Goal: Transaction & Acquisition: Purchase product/service

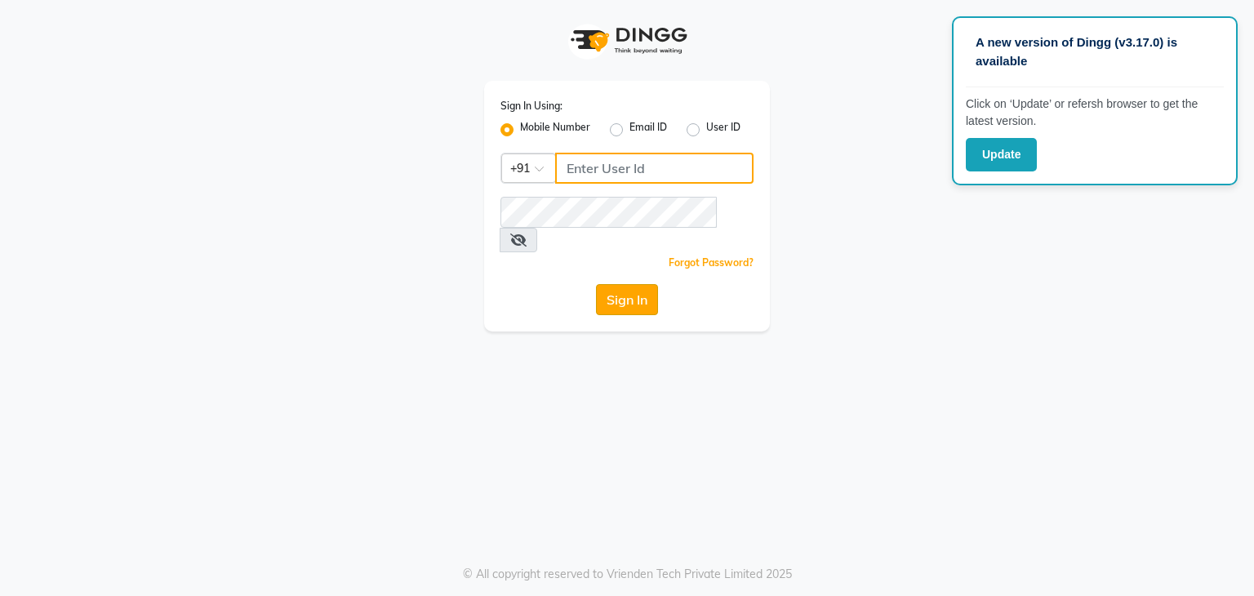
type input "7420910660"
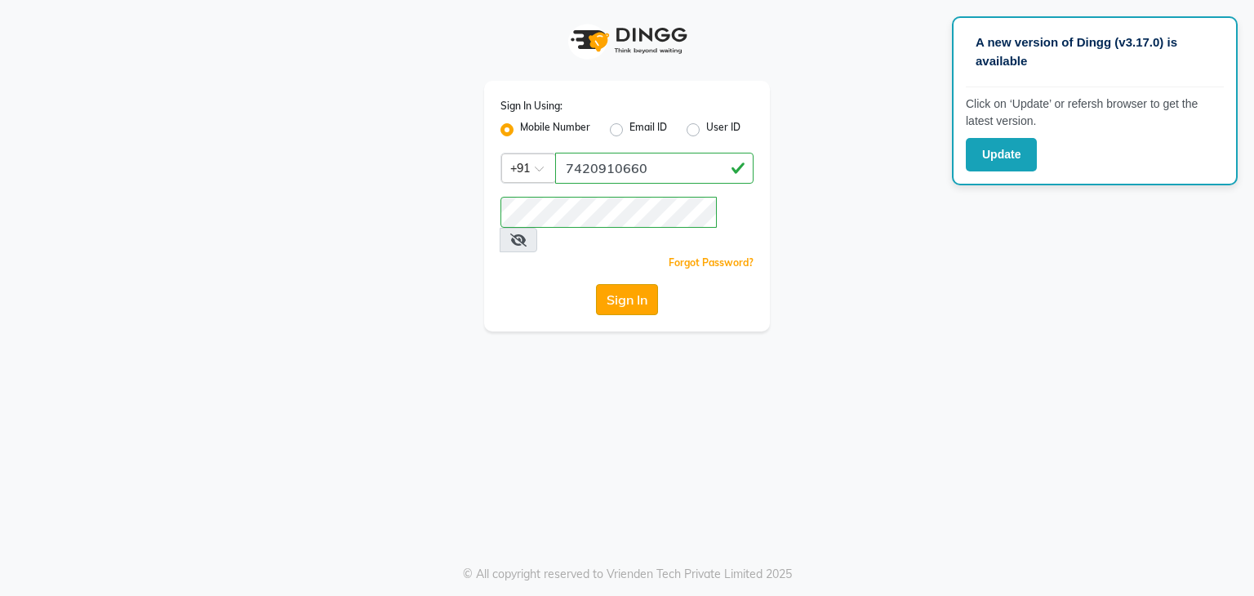
click at [613, 284] on button "Sign In" at bounding box center [627, 299] width 62 height 31
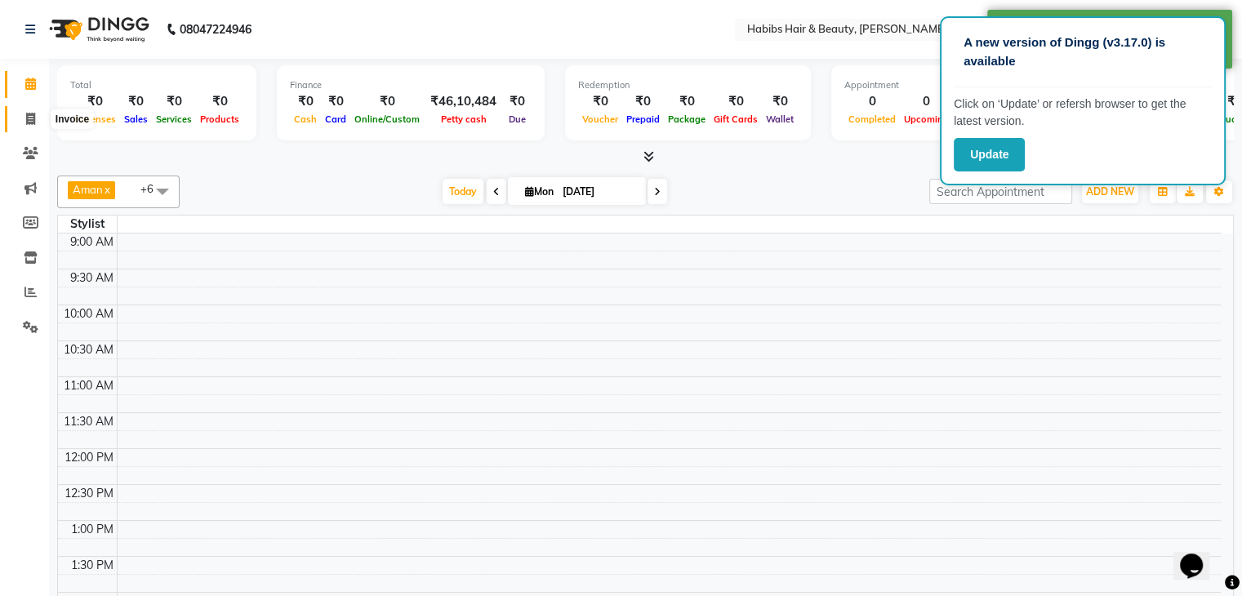
click at [20, 118] on span at bounding box center [30, 119] width 29 height 19
select select "service"
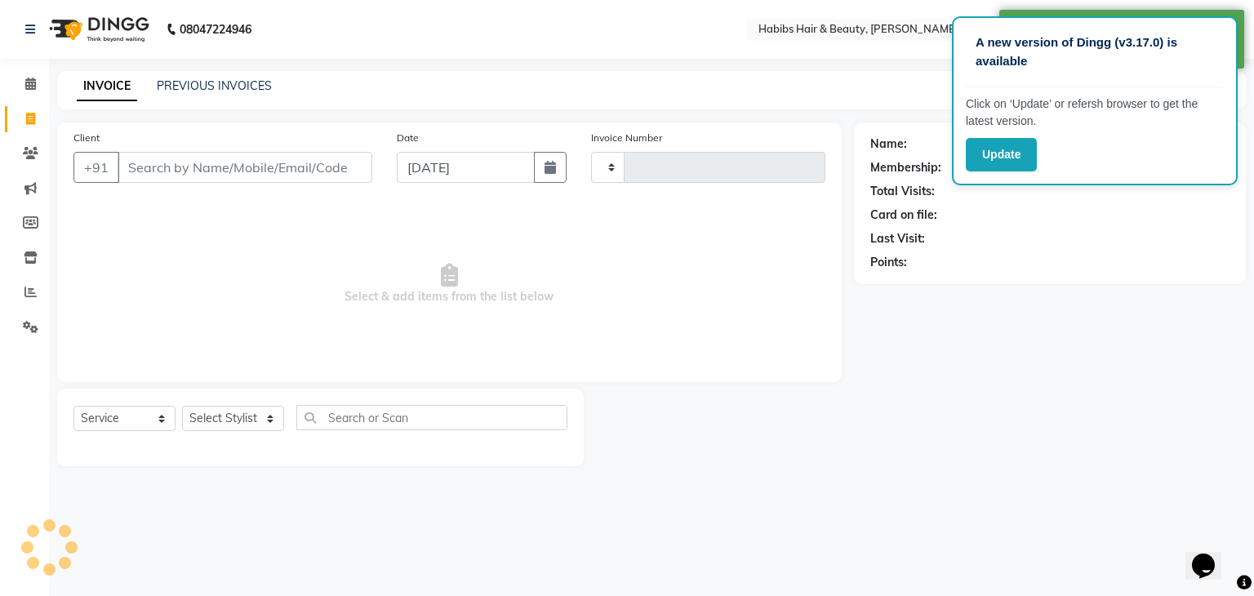
type input "2032"
select select "3714"
click at [206, 171] on input "Client" at bounding box center [245, 167] width 255 height 31
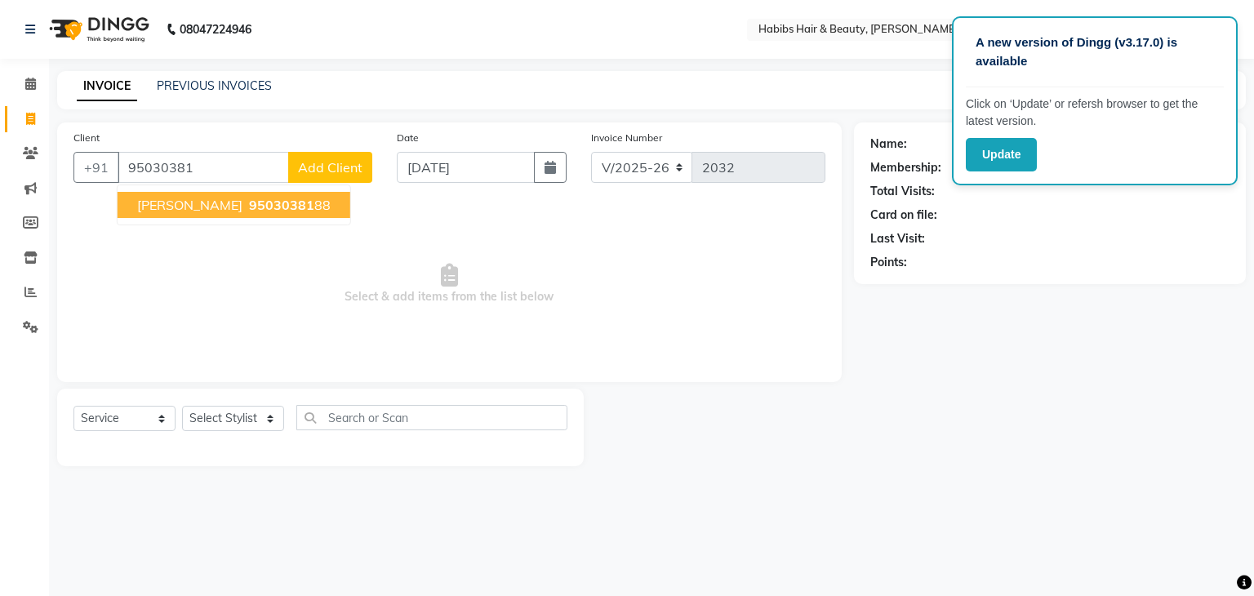
click at [209, 216] on button "[PERSON_NAME] 95030381 88" at bounding box center [234, 205] width 233 height 26
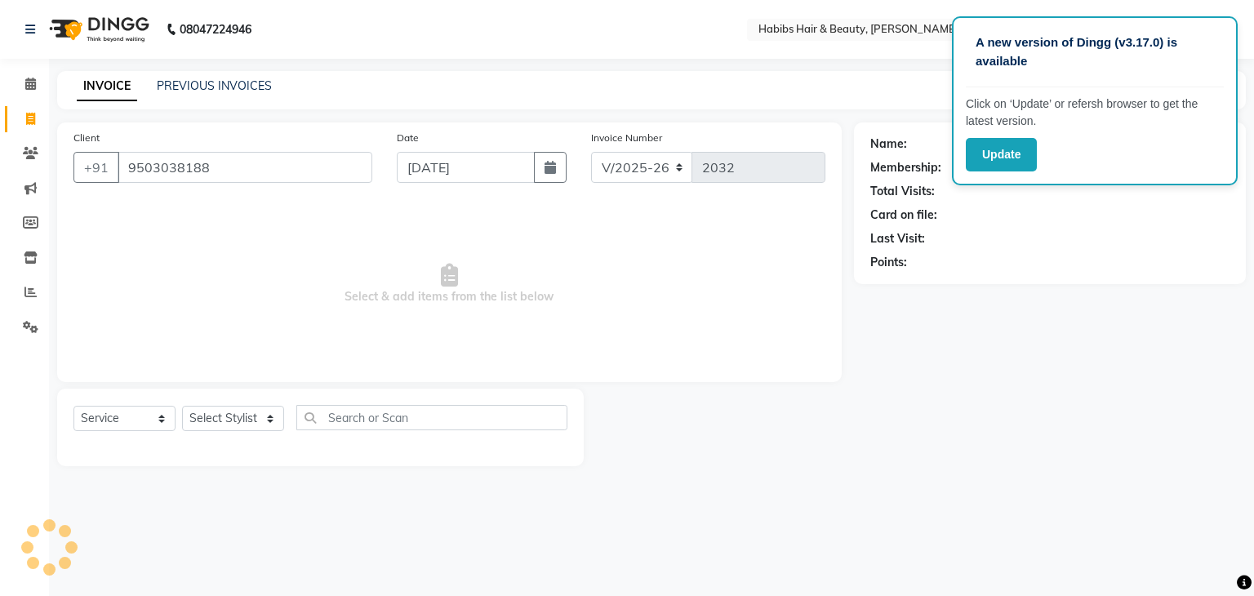
type input "9503038188"
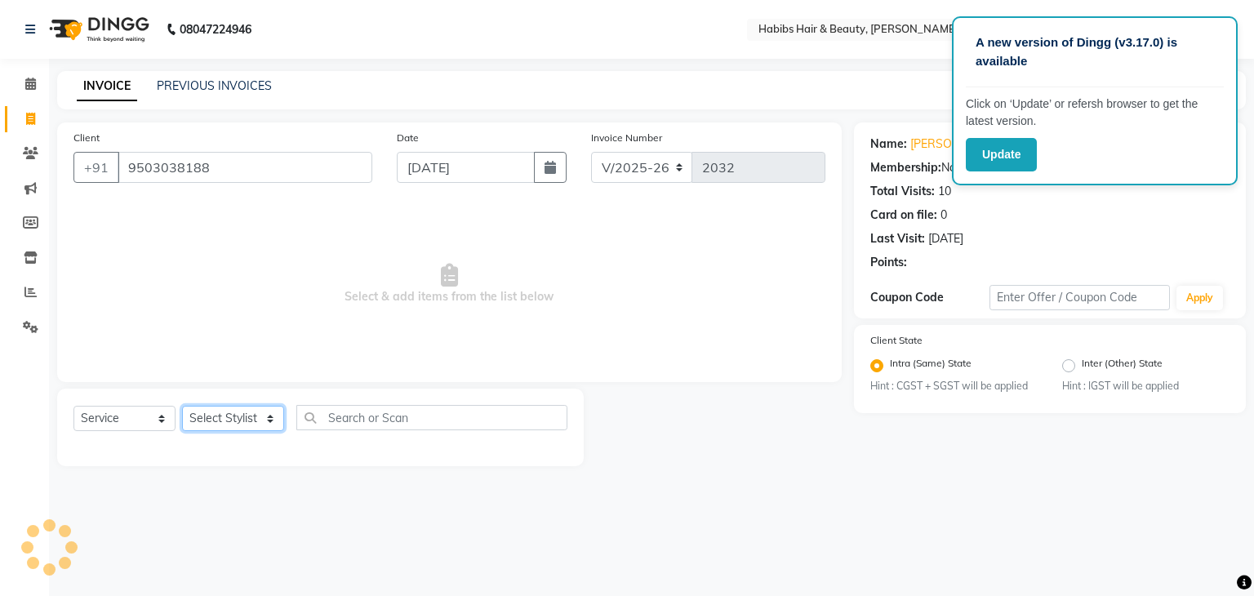
click at [257, 419] on select "Select Stylist Admin [PERSON_NAME] [PERSON_NAME] [PERSON_NAME] [PERSON_NAME]" at bounding box center [233, 418] width 102 height 25
select select "31656"
click at [182, 407] on select "Select Stylist Admin [PERSON_NAME] [PERSON_NAME] [PERSON_NAME] [PERSON_NAME]" at bounding box center [233, 418] width 102 height 25
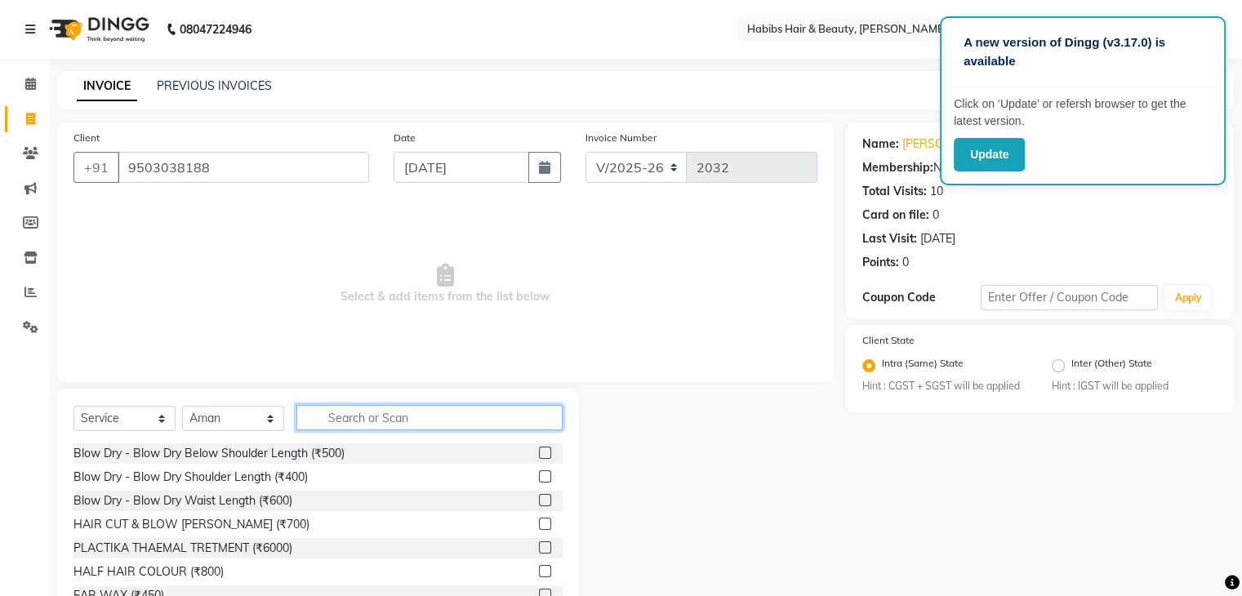
click at [408, 420] on input "text" at bounding box center [429, 417] width 266 height 25
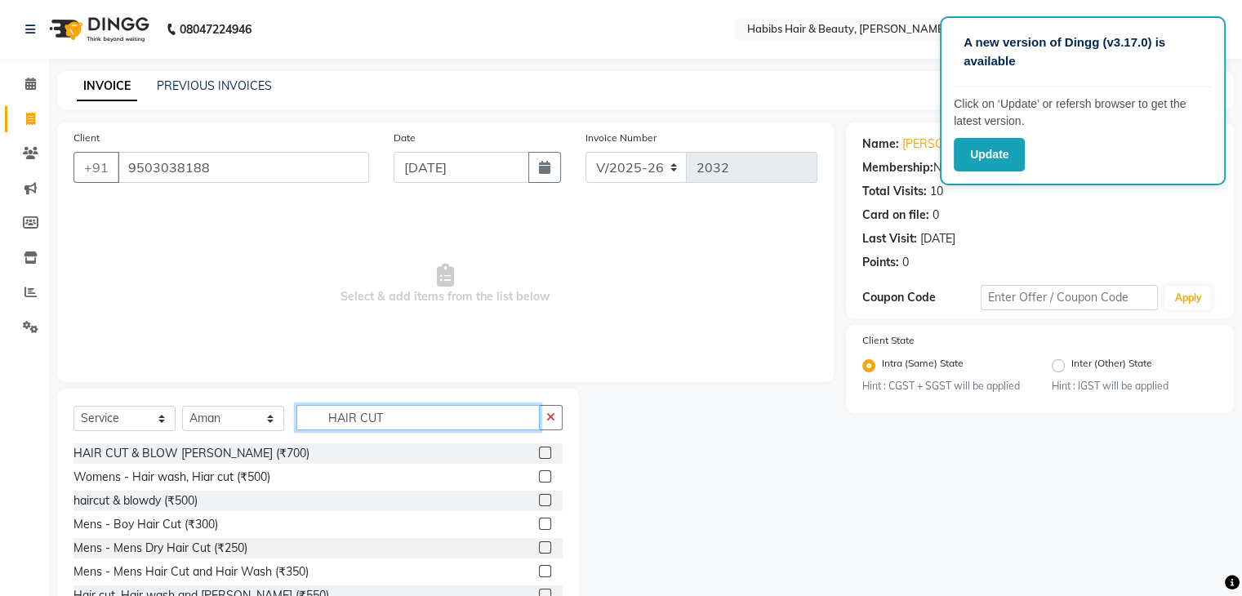
scroll to position [59, 0]
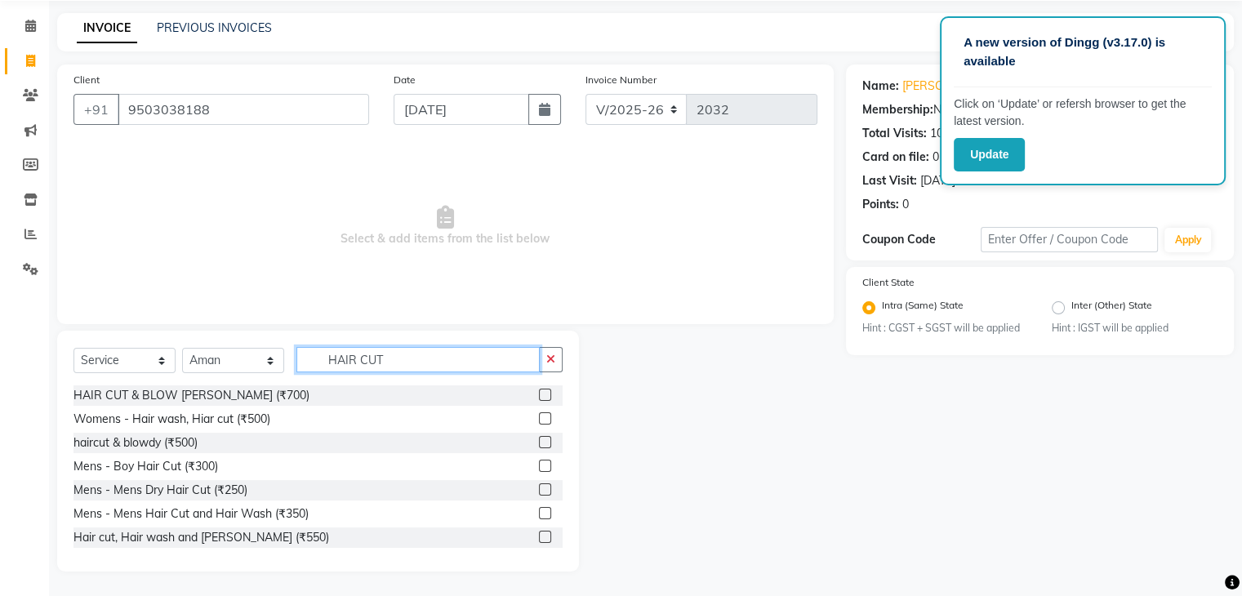
type input "HAIR CUT"
click at [623, 365] on div at bounding box center [712, 451] width 267 height 241
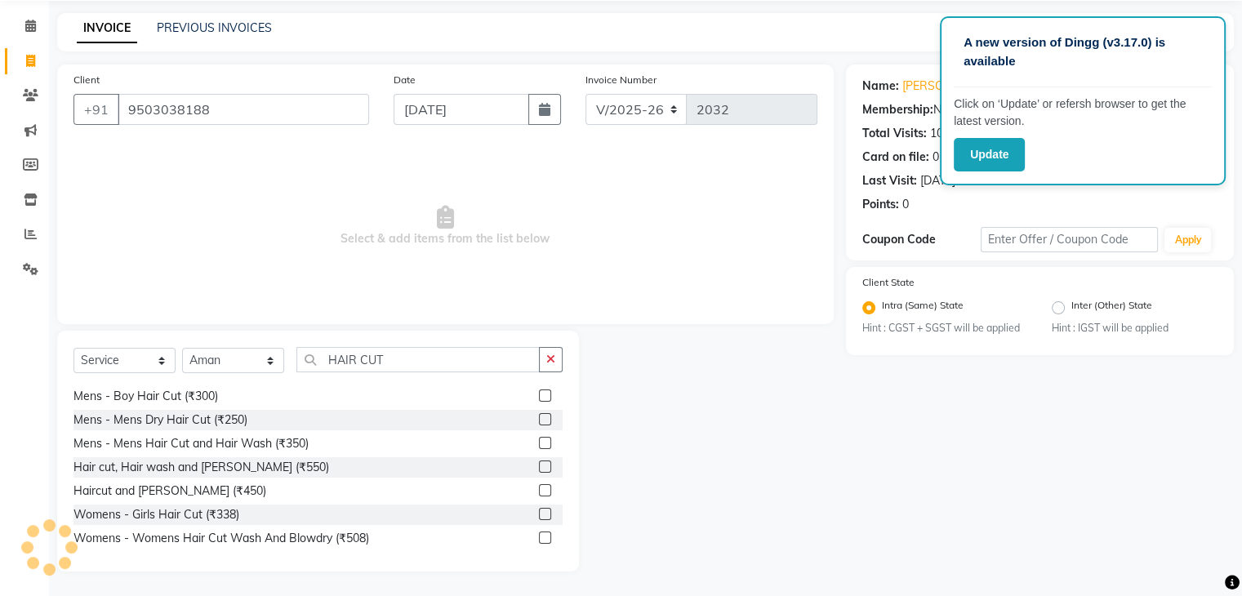
scroll to position [78, 0]
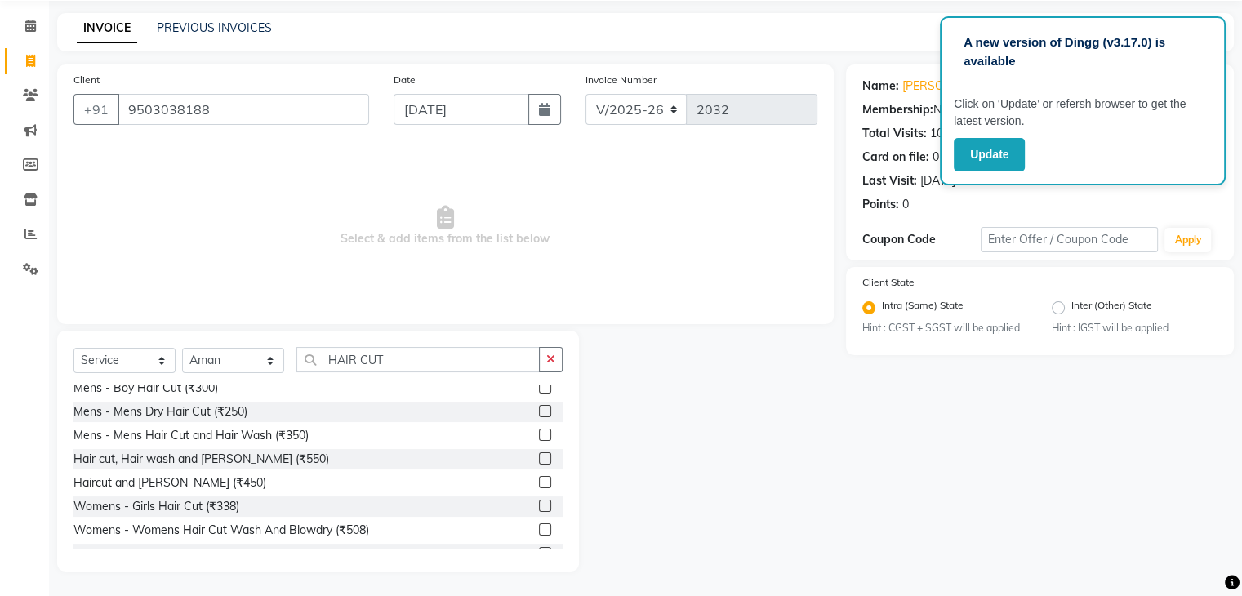
click at [539, 479] on label at bounding box center [545, 482] width 12 height 12
click at [539, 479] on input "checkbox" at bounding box center [544, 483] width 11 height 11
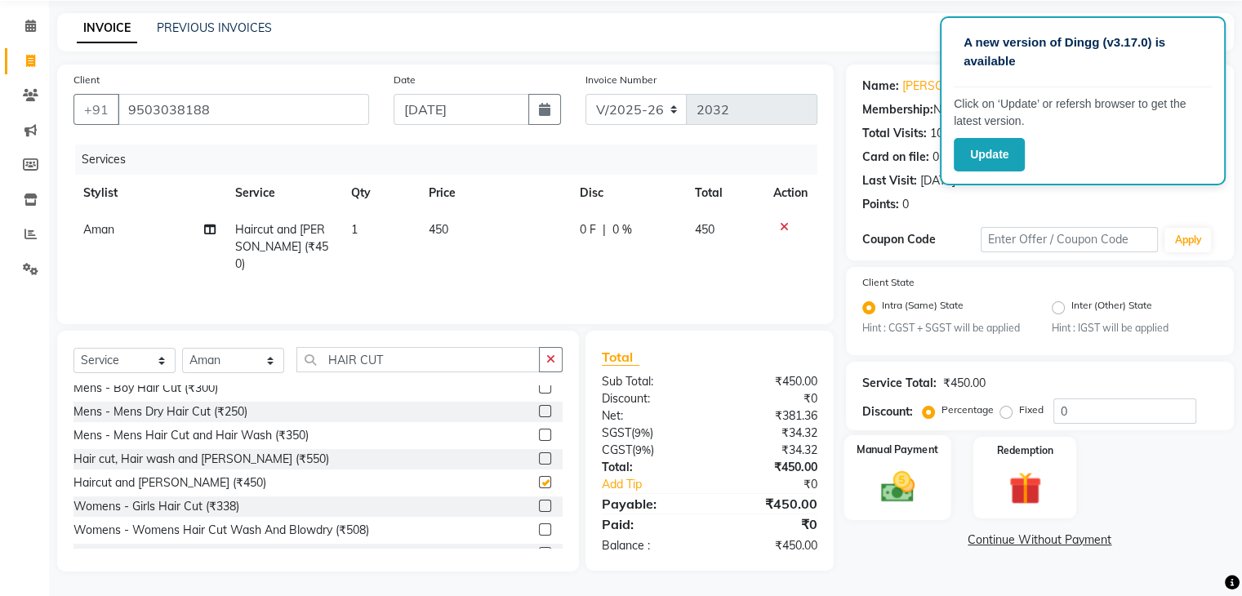
checkbox input "false"
click at [903, 491] on img at bounding box center [897, 487] width 55 height 39
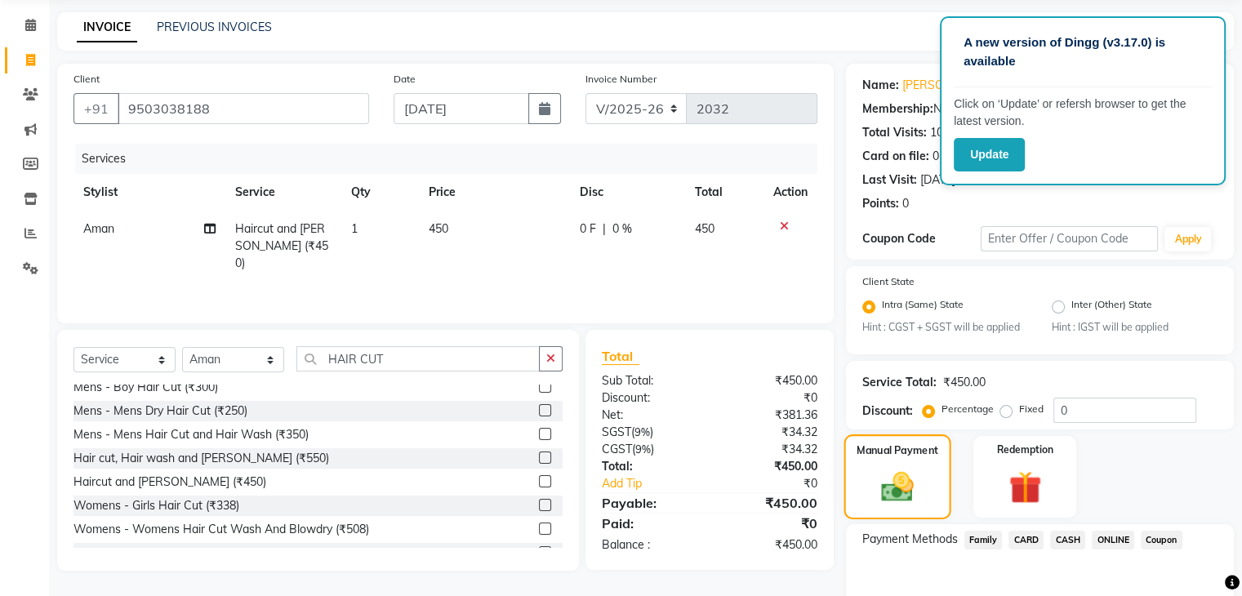
scroll to position [145, 0]
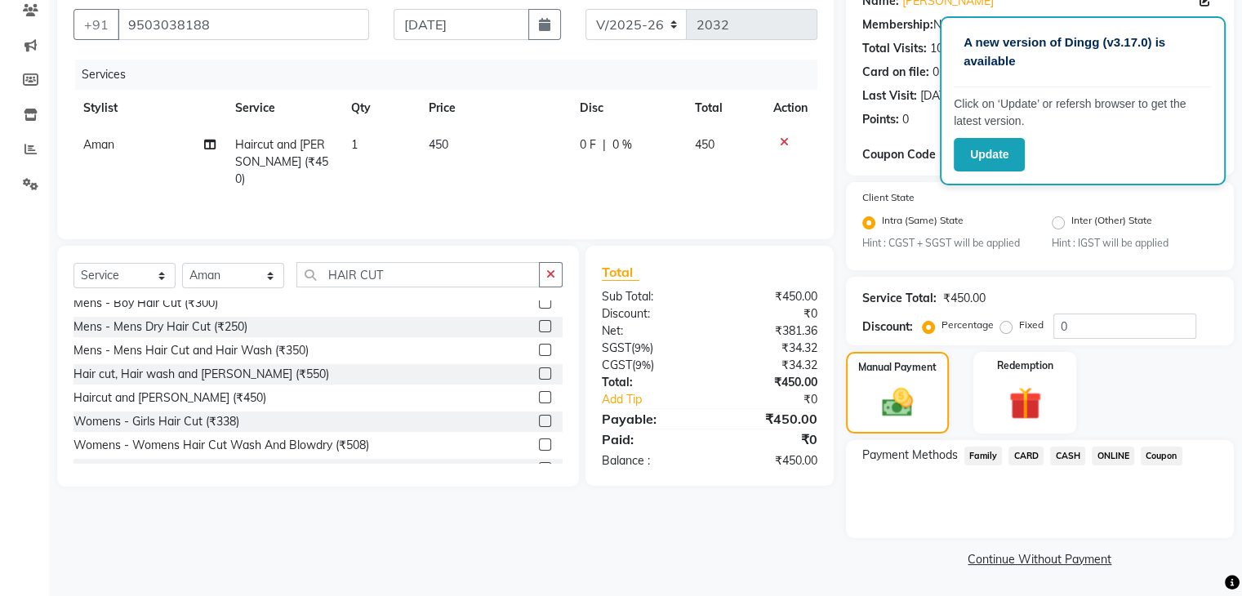
click at [1107, 455] on span "ONLINE" at bounding box center [1113, 456] width 42 height 19
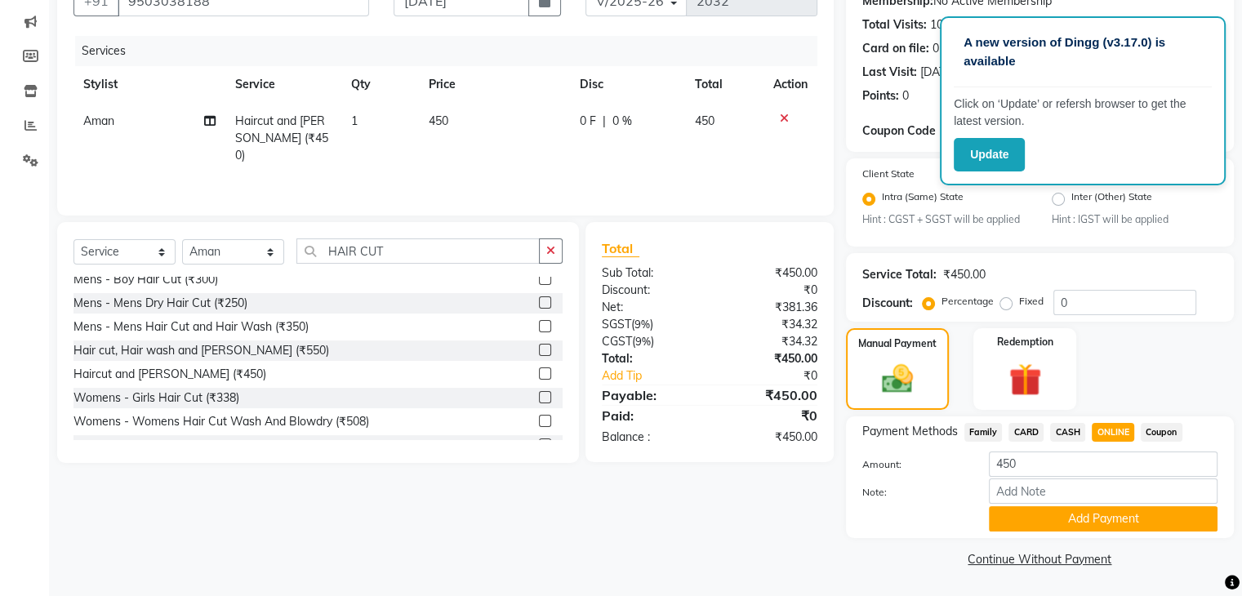
scroll to position [170, 0]
click at [1099, 525] on button "Add Payment" at bounding box center [1103, 518] width 229 height 25
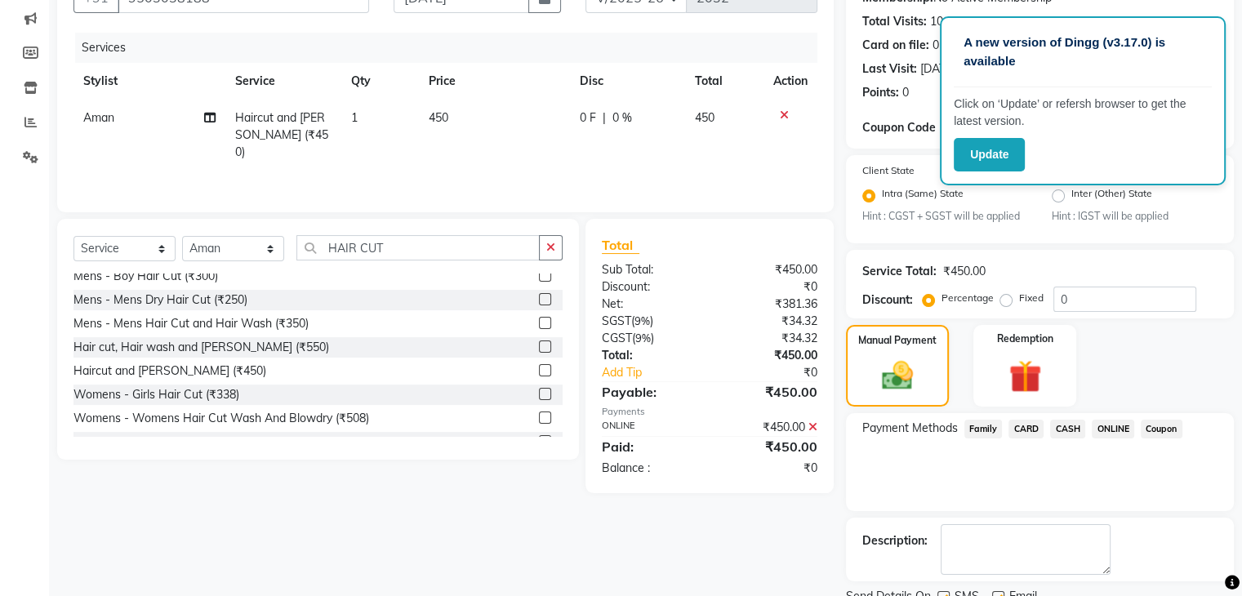
scroll to position [236, 0]
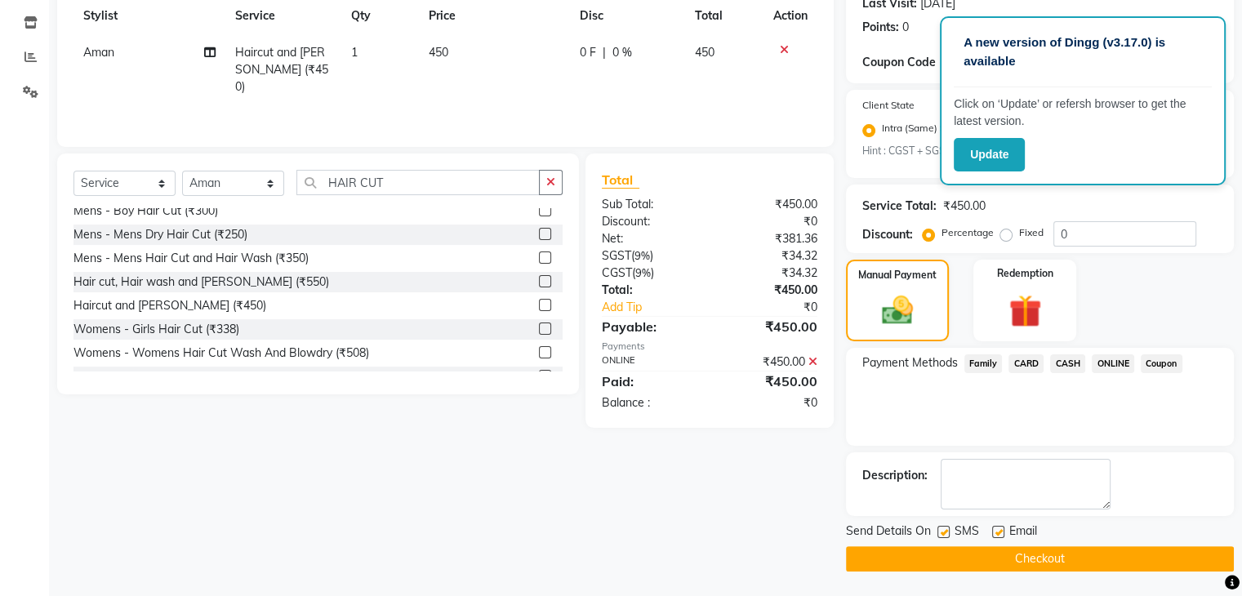
click at [1098, 564] on button "Checkout" at bounding box center [1040, 558] width 388 height 25
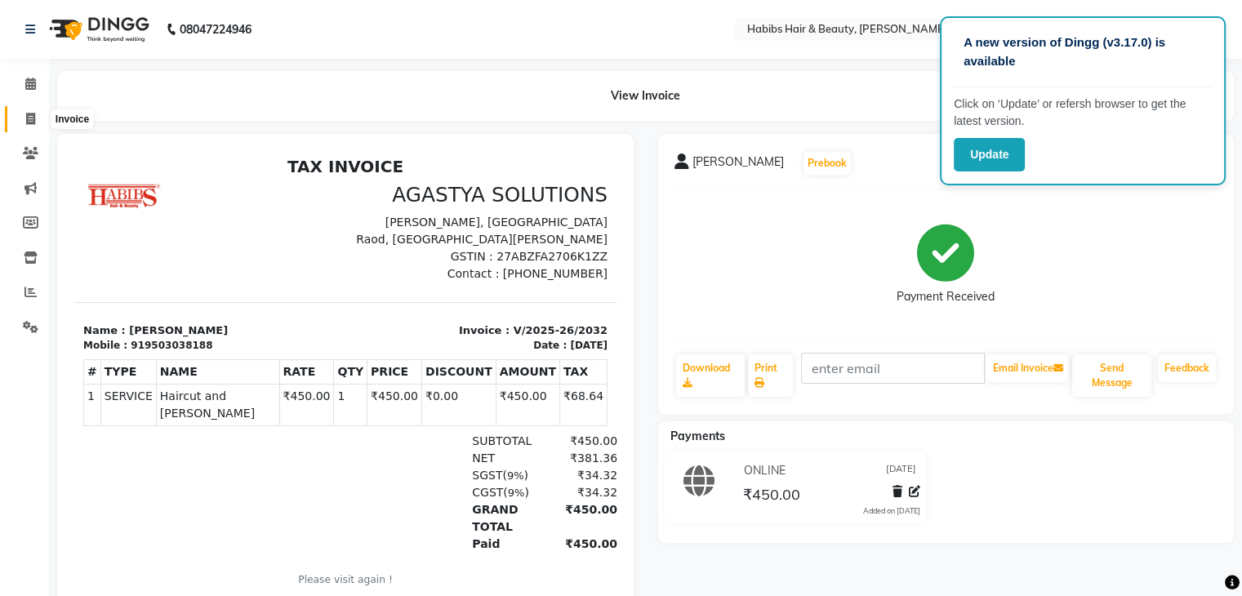
click at [36, 125] on span at bounding box center [30, 119] width 29 height 19
select select "service"
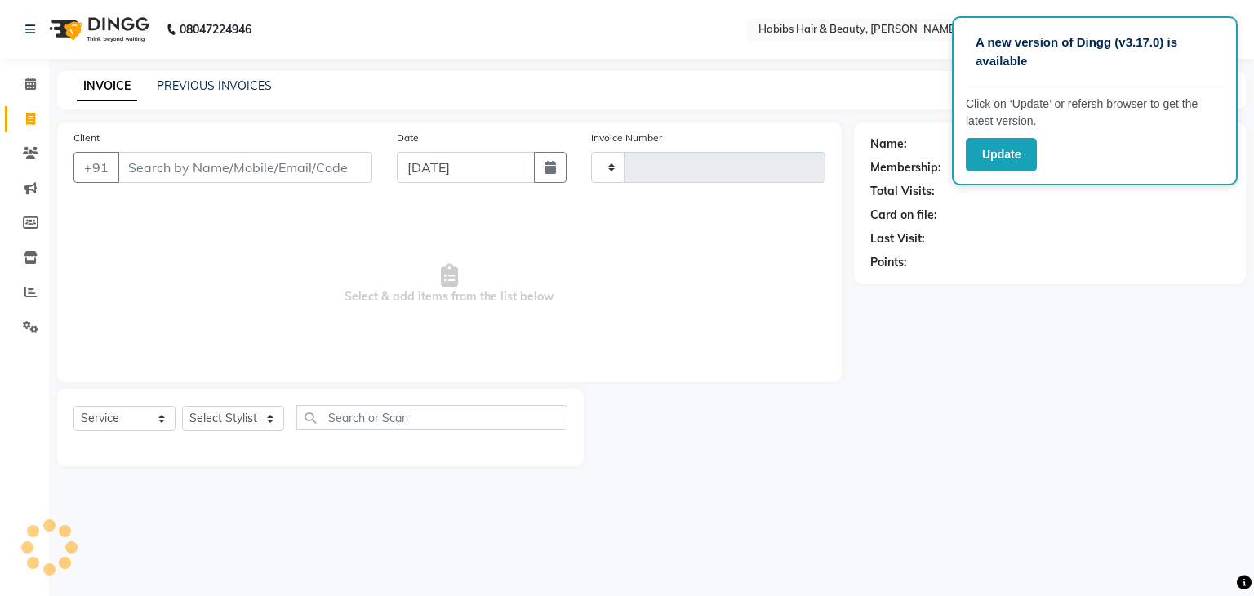
type input "2033"
select select "3714"
click at [897, 452] on div "Name: Membership: Total Visits: Card on file: Last Visit: Points:" at bounding box center [1056, 294] width 404 height 344
click at [271, 162] on input "Client" at bounding box center [245, 167] width 255 height 31
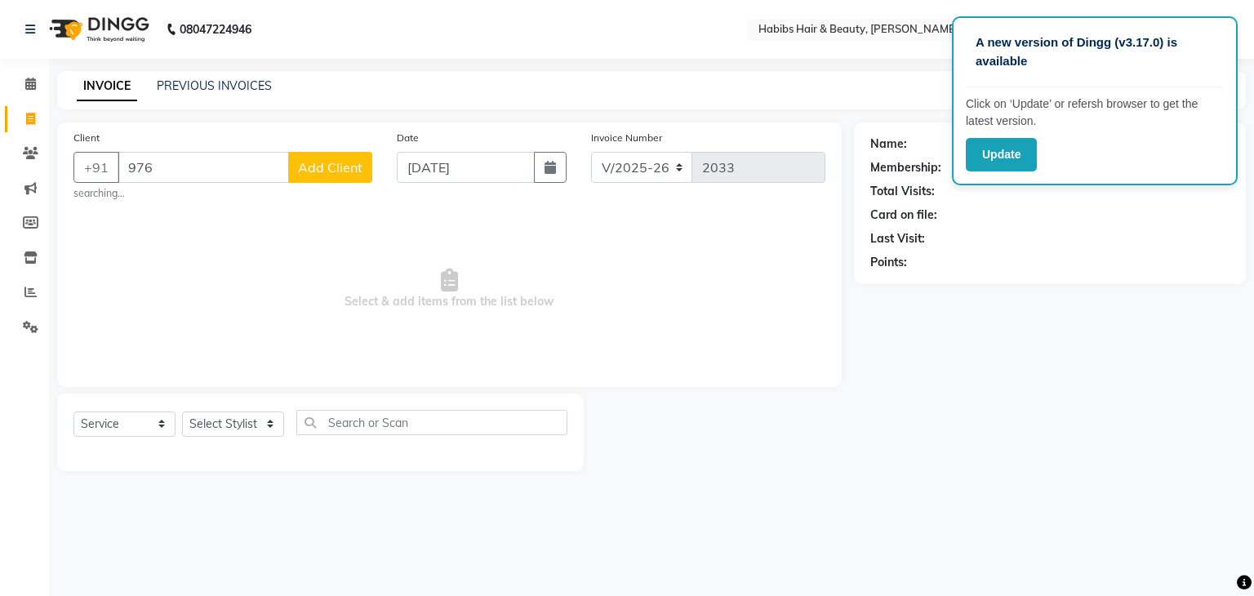
click at [526, 385] on div "Client +91 976 Add Client searching... Date [DATE] Invoice Number V/2025 V/[PHO…" at bounding box center [449, 254] width 785 height 265
click at [190, 171] on input "976" at bounding box center [203, 167] width 171 height 31
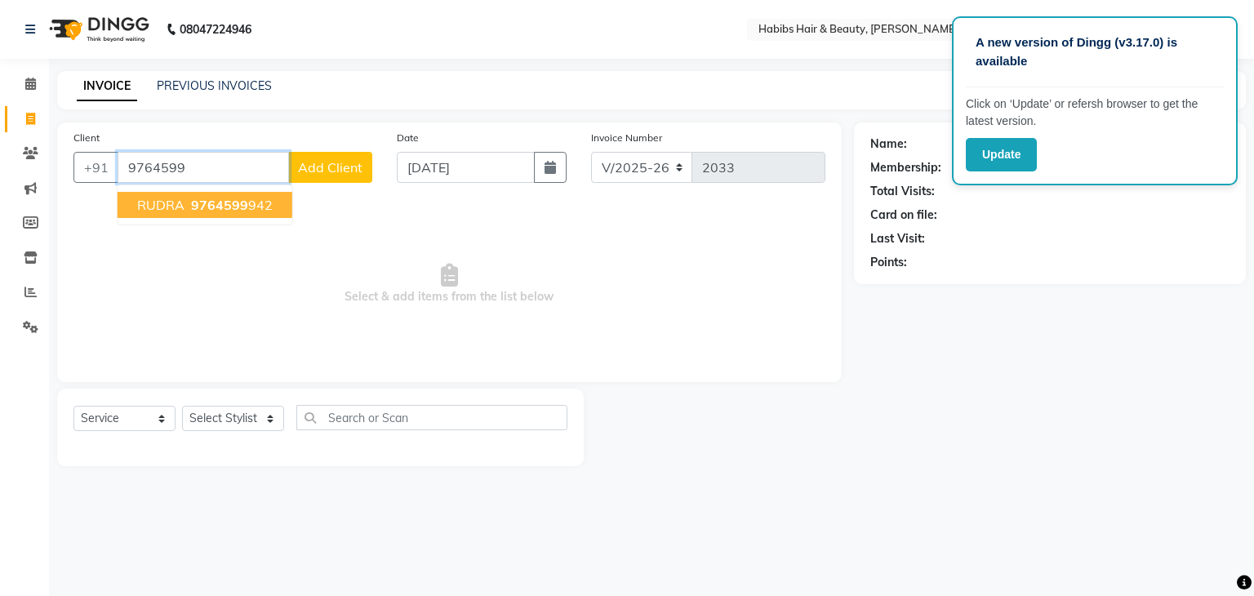
click at [254, 208] on ngb-highlight "9764599 942" at bounding box center [230, 205] width 85 height 16
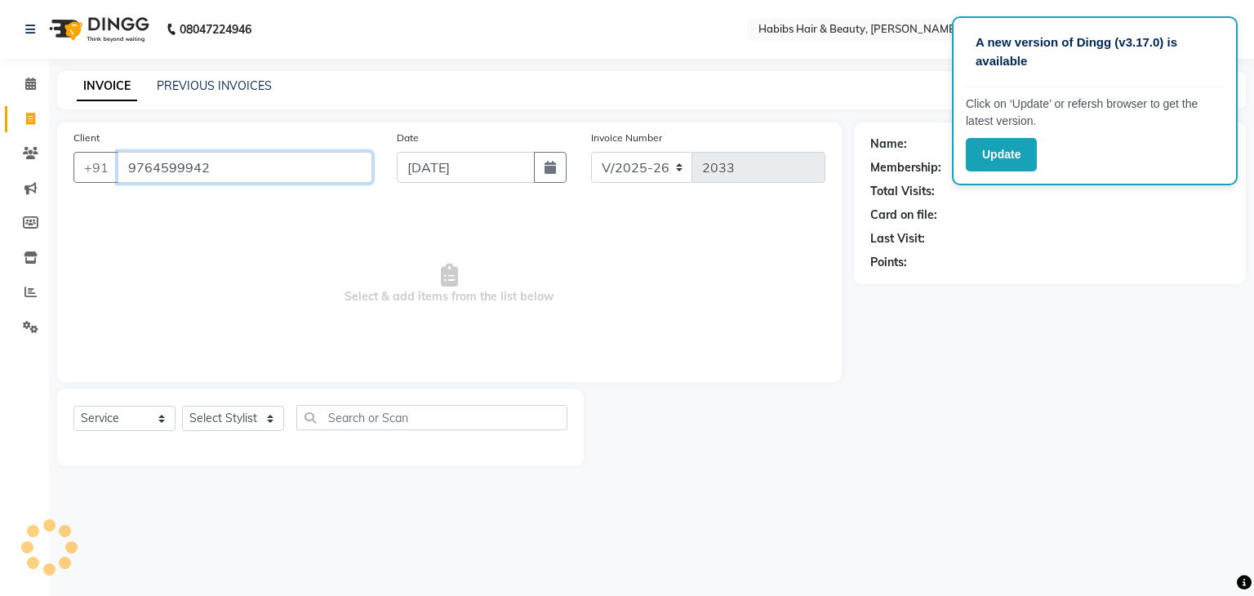
type input "9764599942"
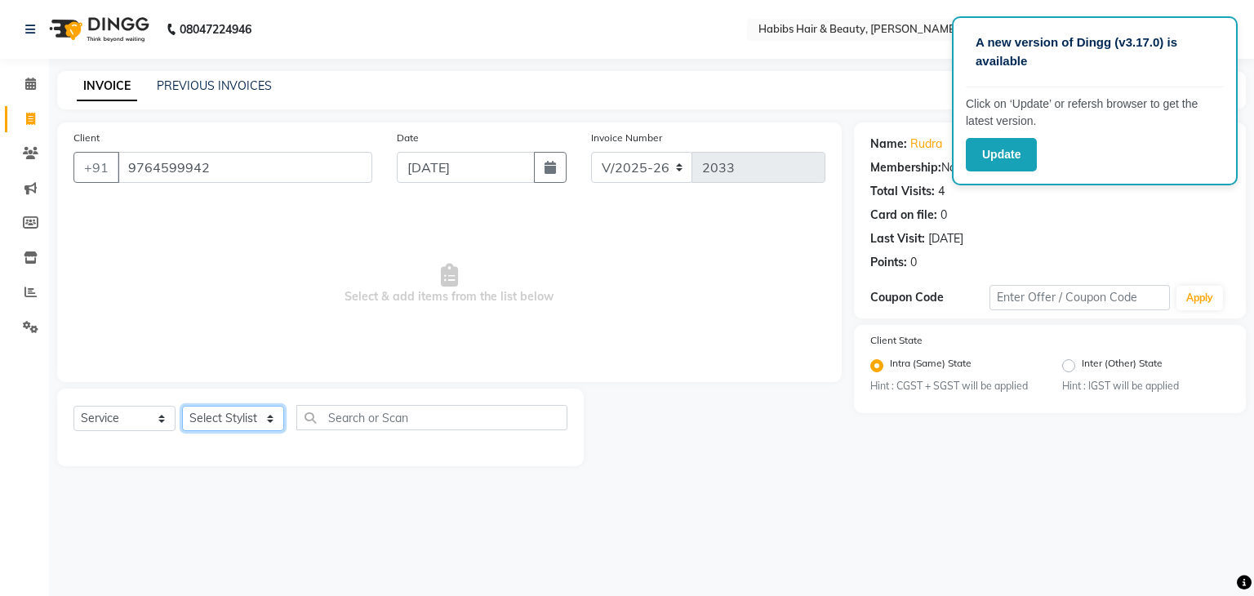
click at [268, 428] on select "Select Stylist Admin [PERSON_NAME] [PERSON_NAME] [PERSON_NAME] [PERSON_NAME]" at bounding box center [233, 418] width 102 height 25
select select "31656"
click at [182, 407] on select "Select Stylist Admin [PERSON_NAME] [PERSON_NAME] [PERSON_NAME] [PERSON_NAME]" at bounding box center [233, 418] width 102 height 25
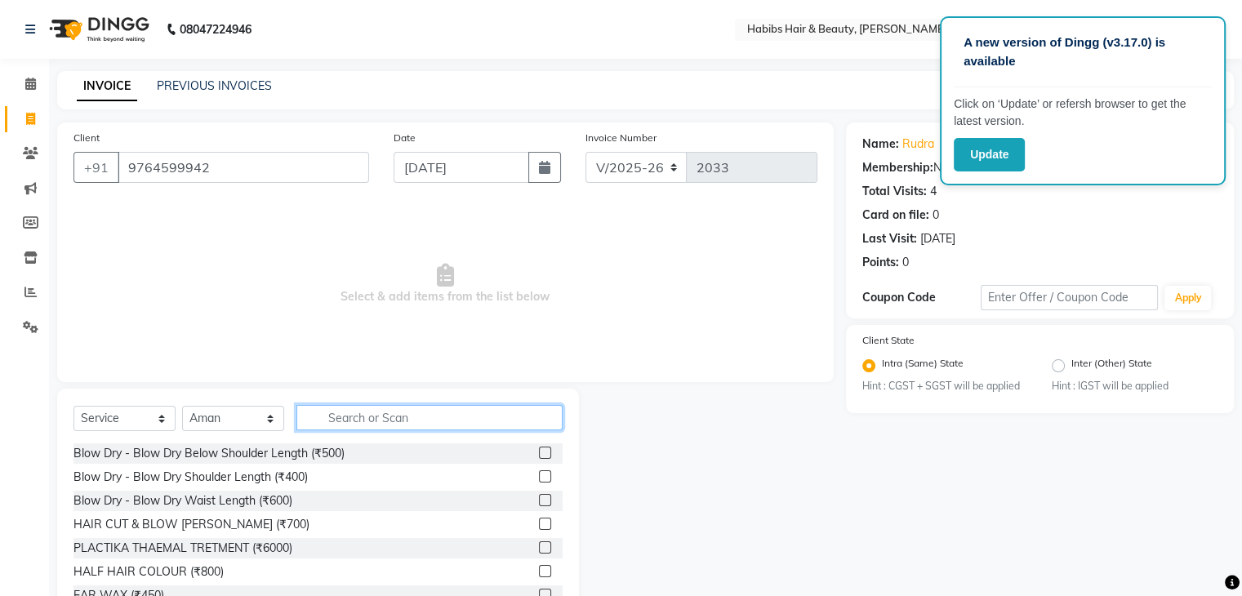
click at [348, 406] on input "text" at bounding box center [429, 417] width 266 height 25
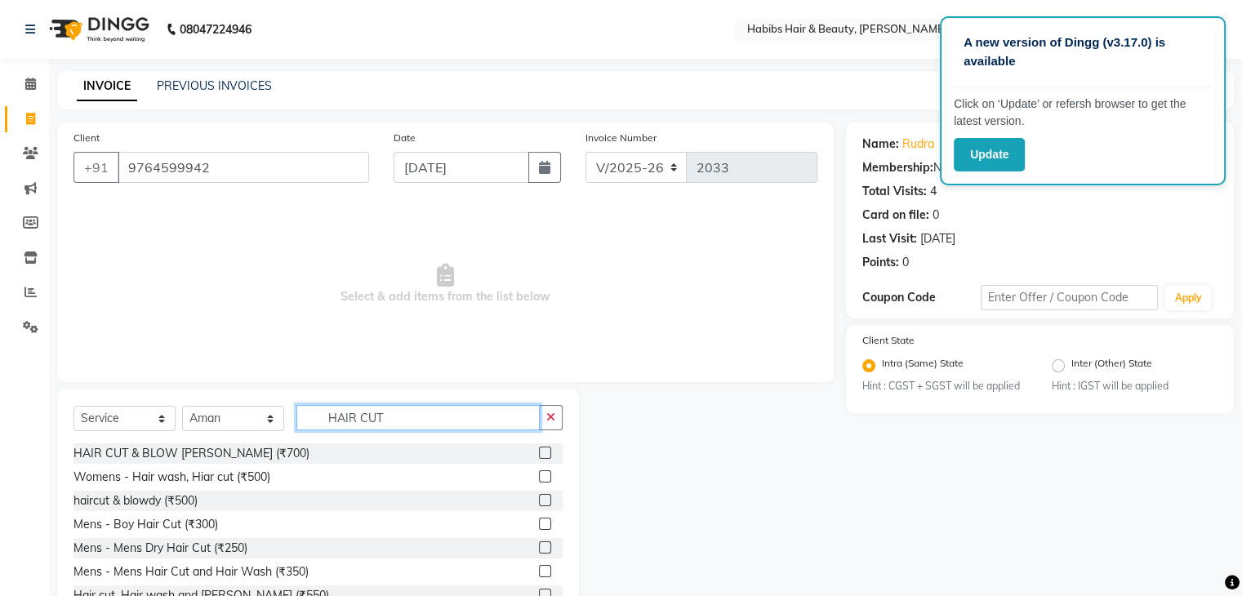
scroll to position [59, 0]
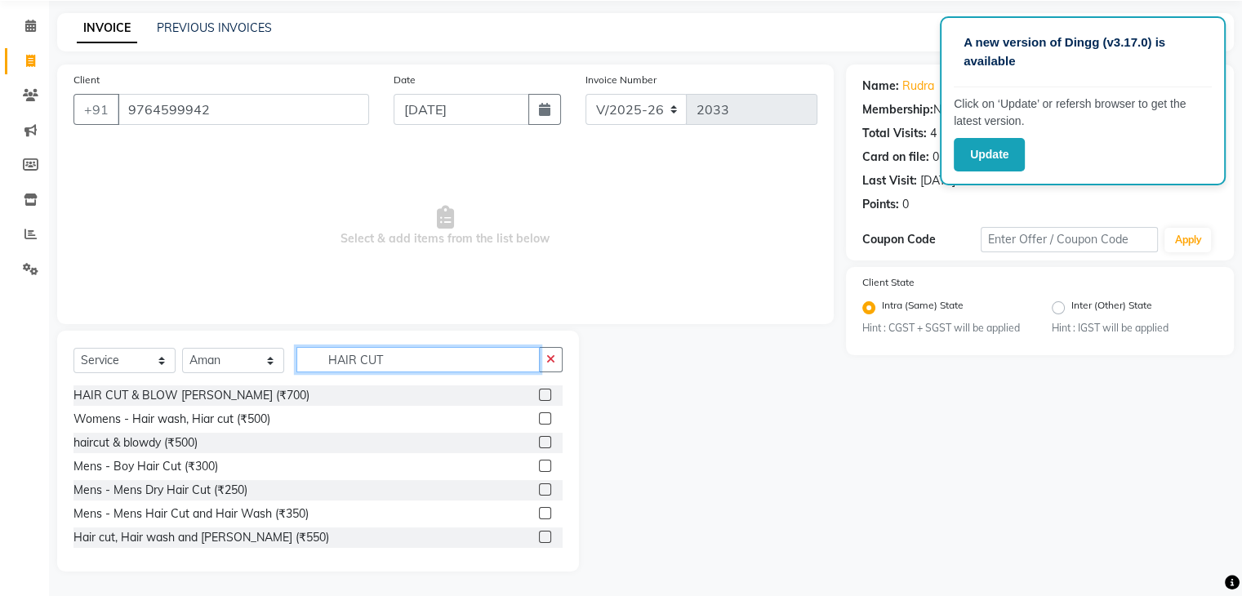
type input "HAIR CUT"
click at [539, 488] on label at bounding box center [545, 489] width 12 height 12
click at [539, 488] on input "checkbox" at bounding box center [544, 490] width 11 height 11
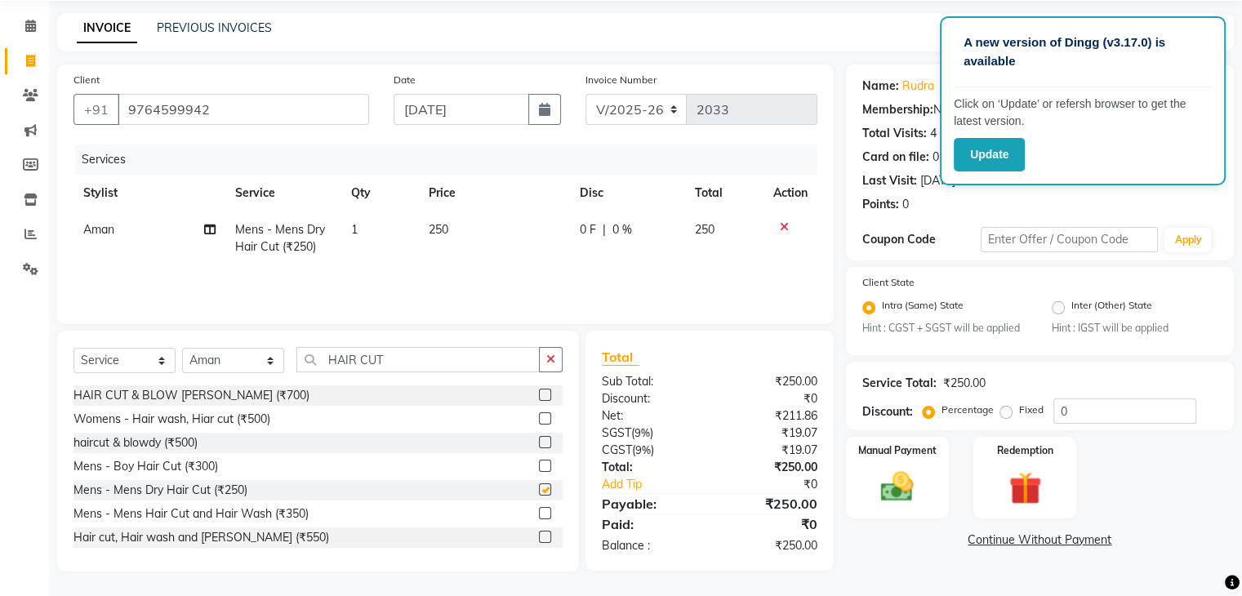
checkbox input "false"
click at [895, 495] on img at bounding box center [897, 487] width 55 height 39
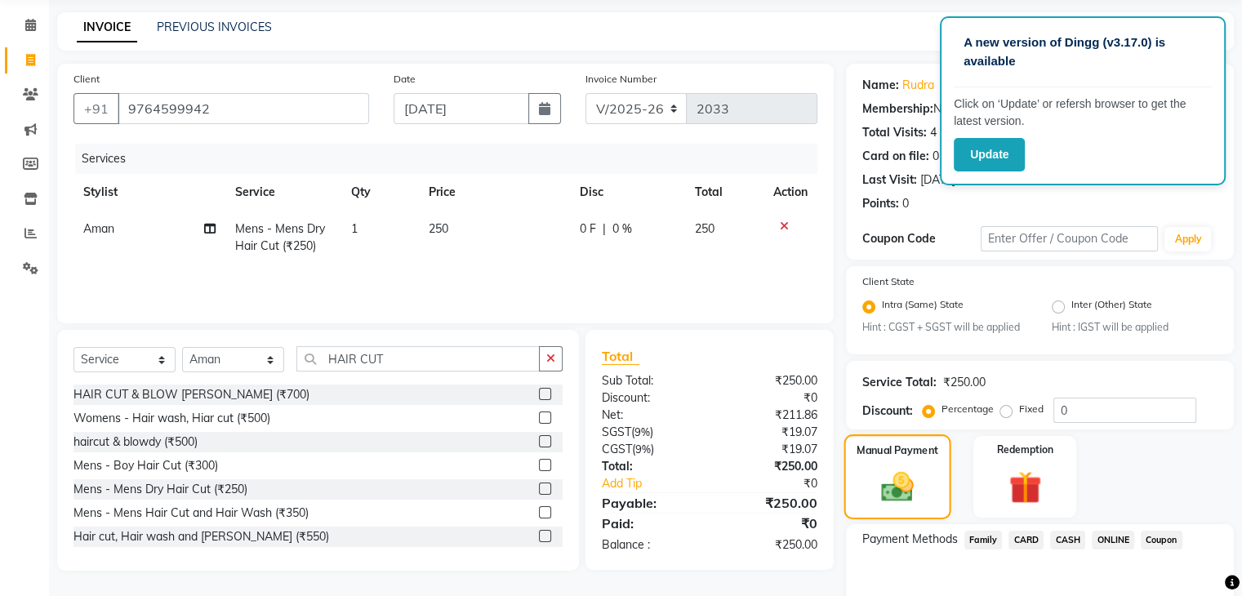
scroll to position [145, 0]
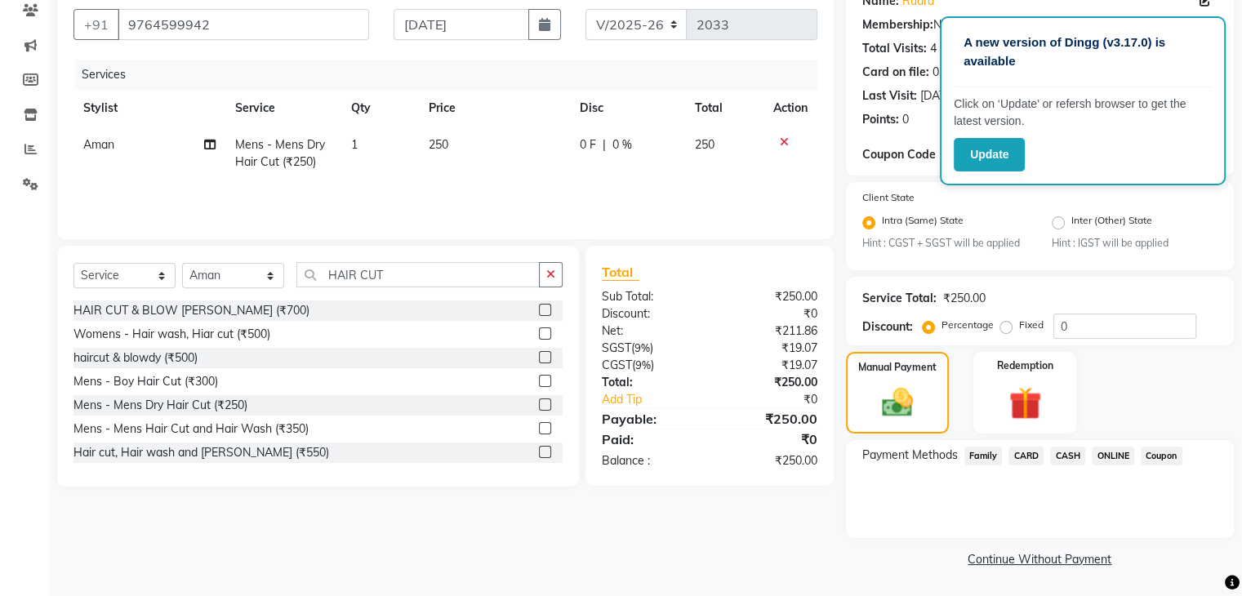
click at [1124, 458] on span "ONLINE" at bounding box center [1113, 456] width 42 height 19
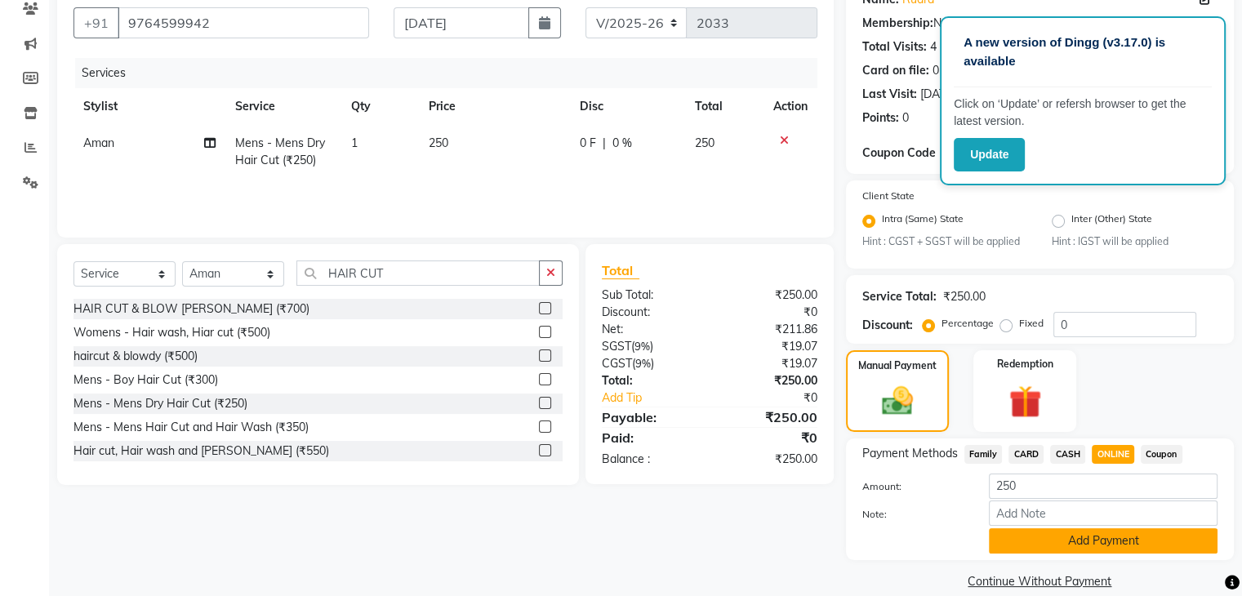
click at [1064, 541] on button "Add Payment" at bounding box center [1103, 540] width 229 height 25
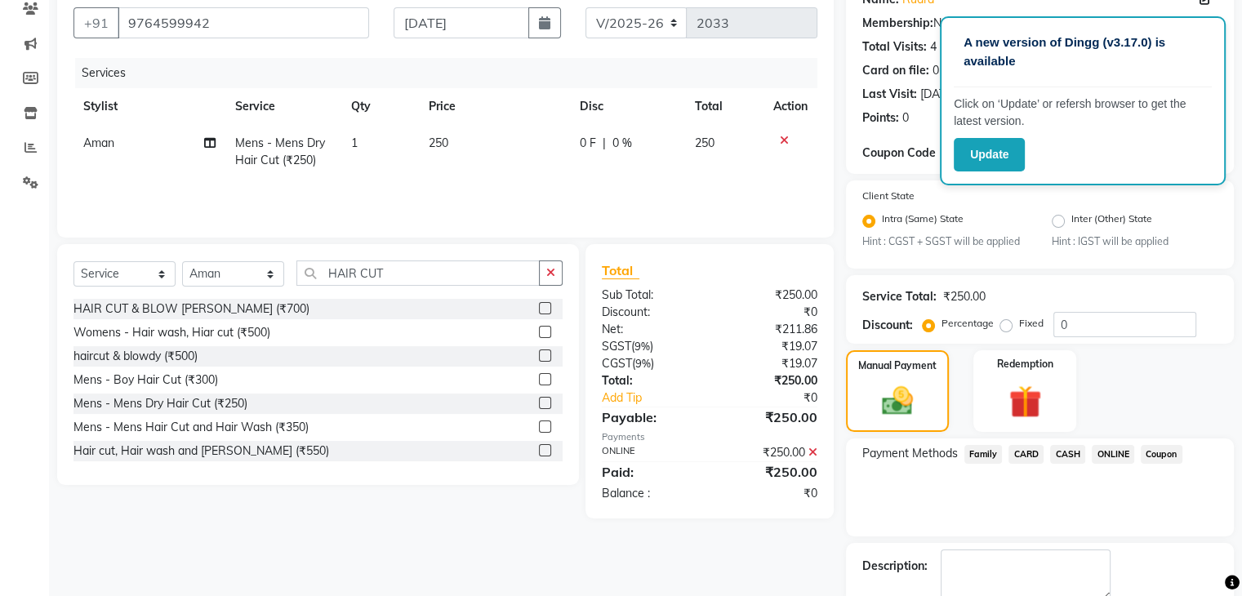
scroll to position [236, 0]
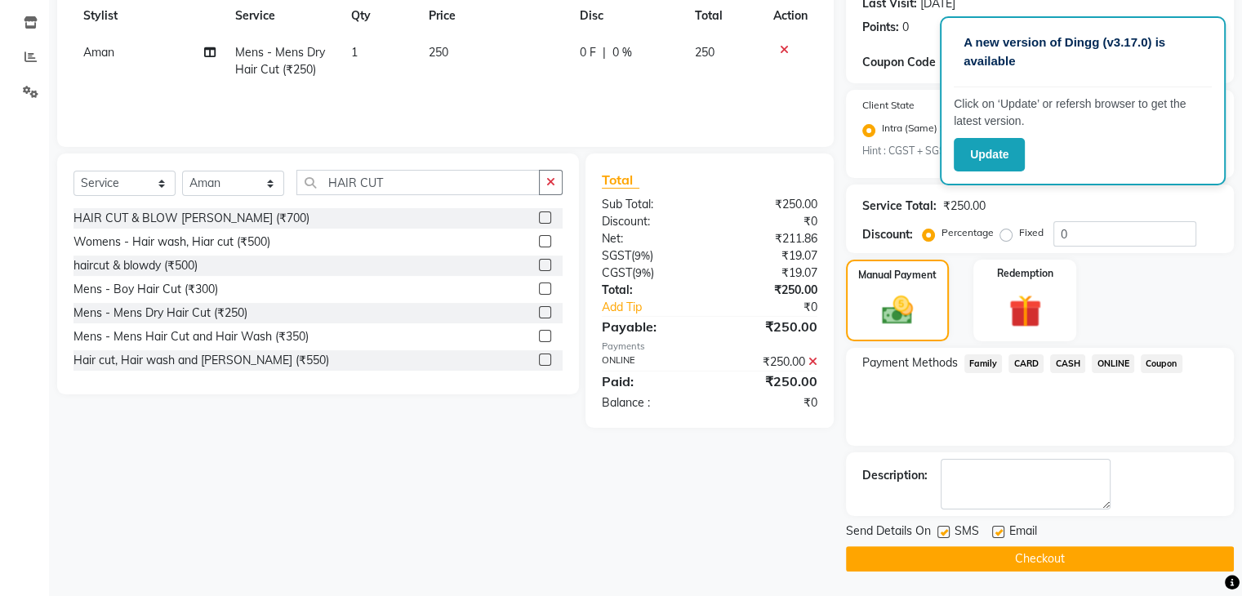
click at [1062, 571] on button "Checkout" at bounding box center [1040, 558] width 388 height 25
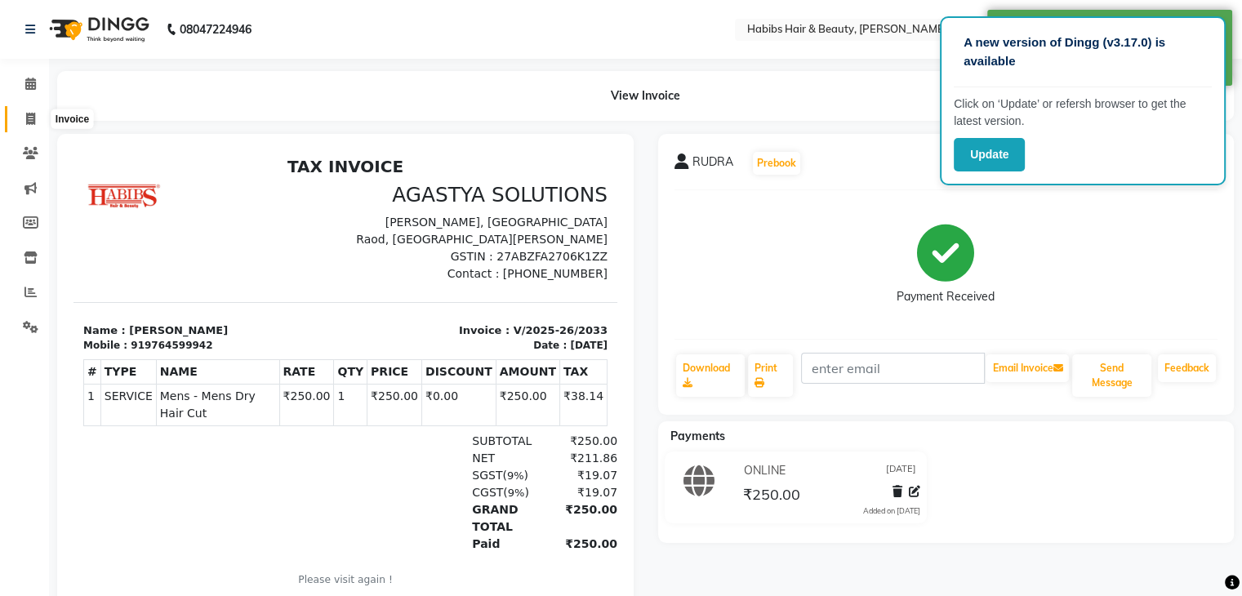
click at [24, 118] on span at bounding box center [30, 119] width 29 height 19
select select "service"
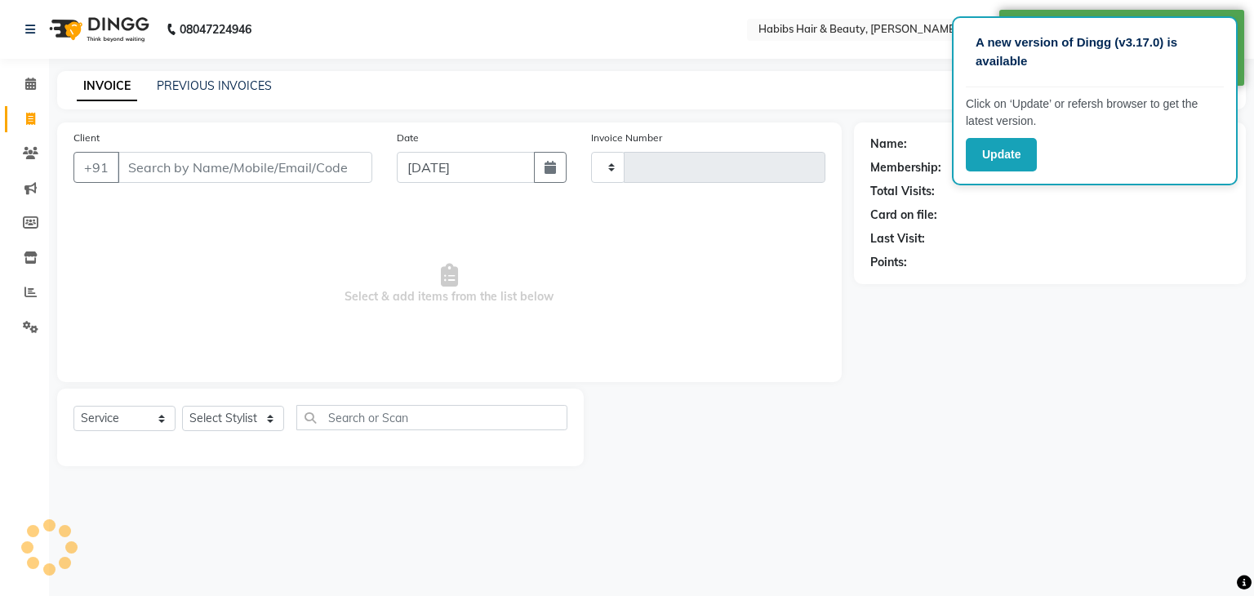
type input "2034"
select select "3714"
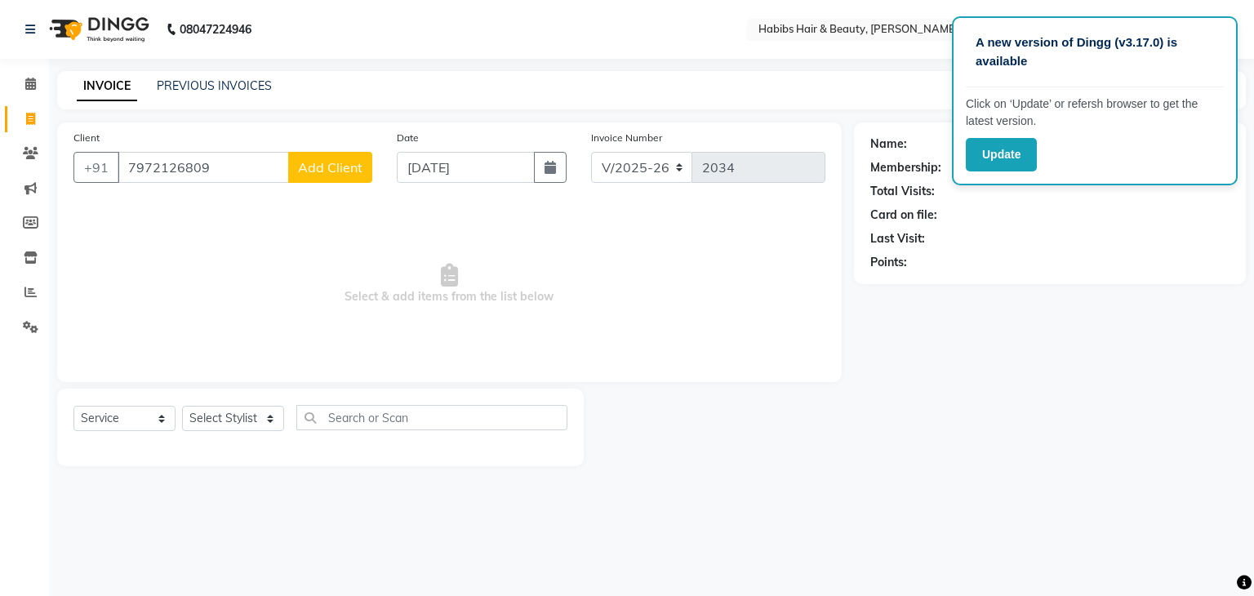
type input "7972126809"
click at [316, 170] on span "Add Client" at bounding box center [330, 167] width 65 height 16
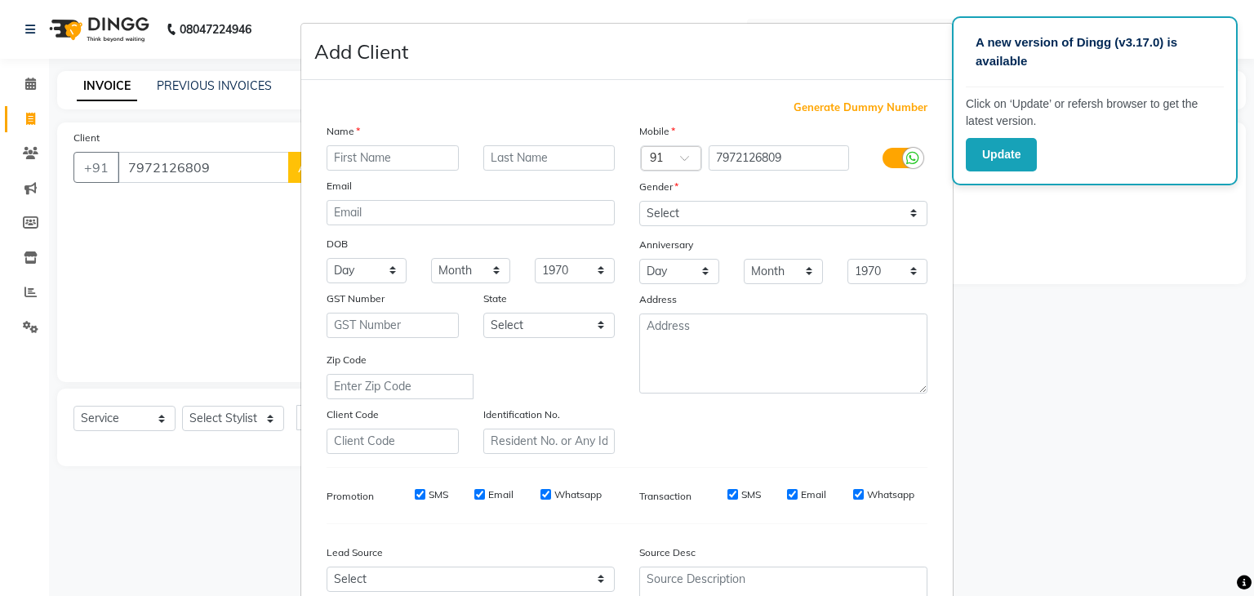
click at [344, 168] on input "text" at bounding box center [393, 157] width 132 height 25
type input "[PERSON_NAME]"
click at [660, 211] on select "Select [DEMOGRAPHIC_DATA] [DEMOGRAPHIC_DATA] Other Prefer Not To Say" at bounding box center [783, 213] width 288 height 25
select select "[DEMOGRAPHIC_DATA]"
click at [639, 202] on select "Select [DEMOGRAPHIC_DATA] [DEMOGRAPHIC_DATA] Other Prefer Not To Say" at bounding box center [783, 213] width 288 height 25
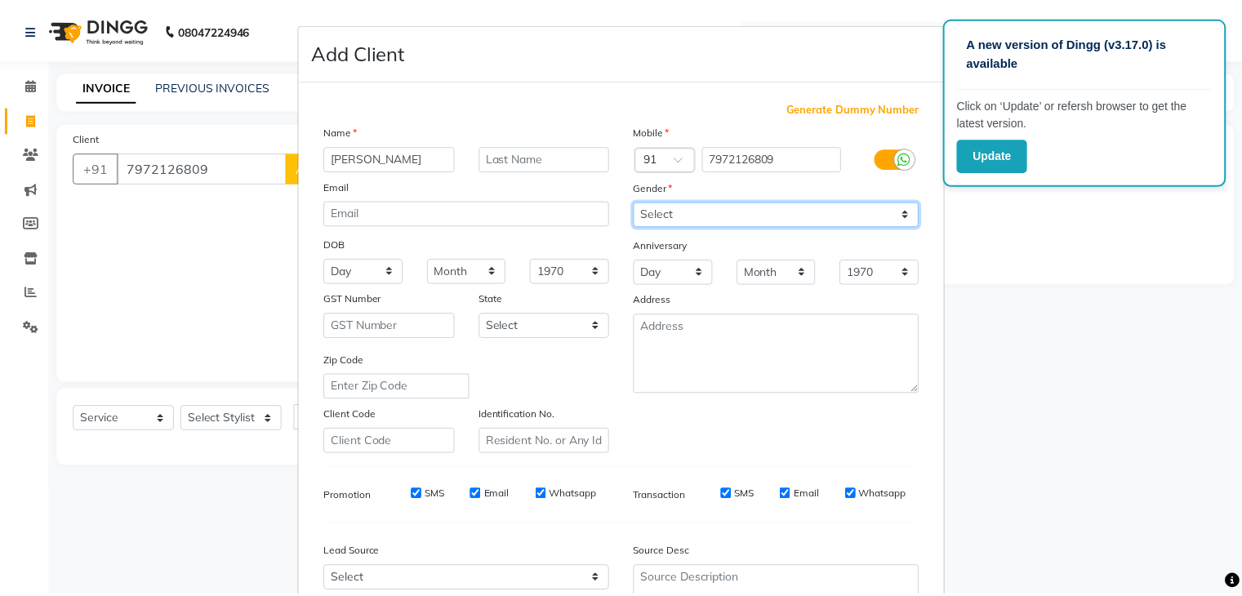
scroll to position [166, 0]
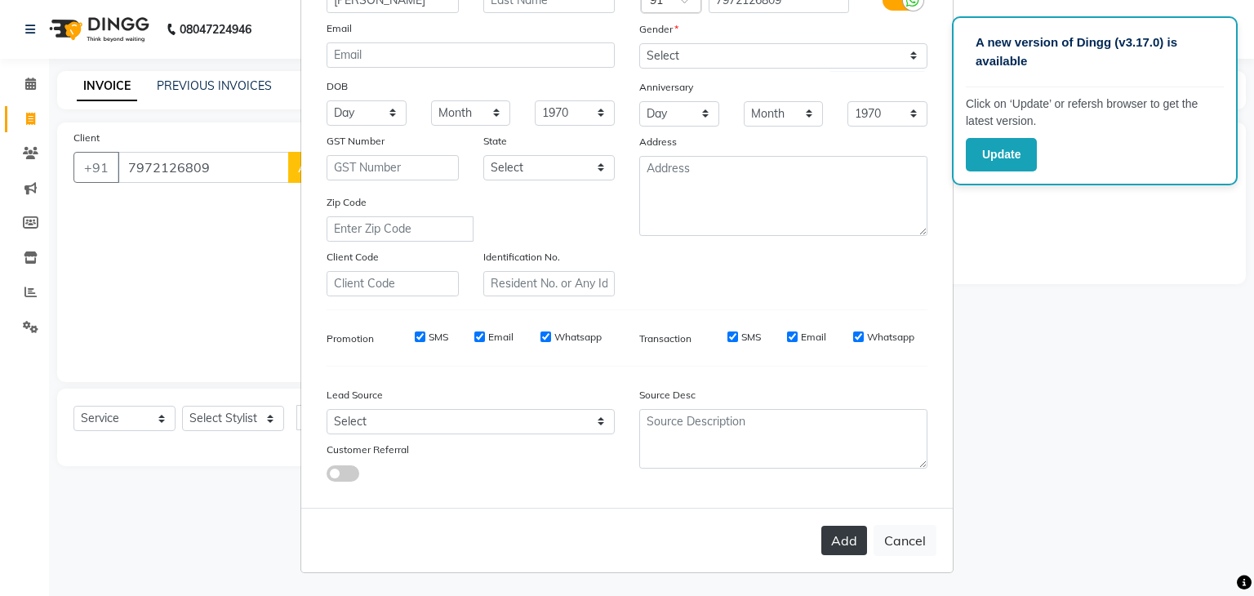
click at [842, 546] on button "Add" at bounding box center [844, 540] width 46 height 29
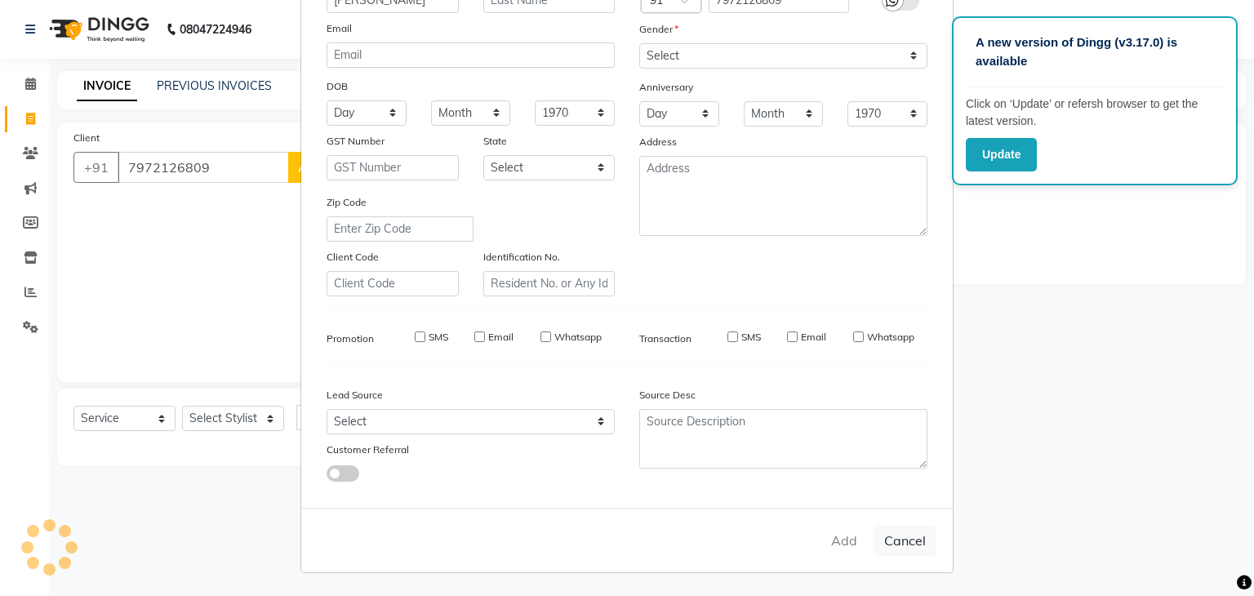
select select
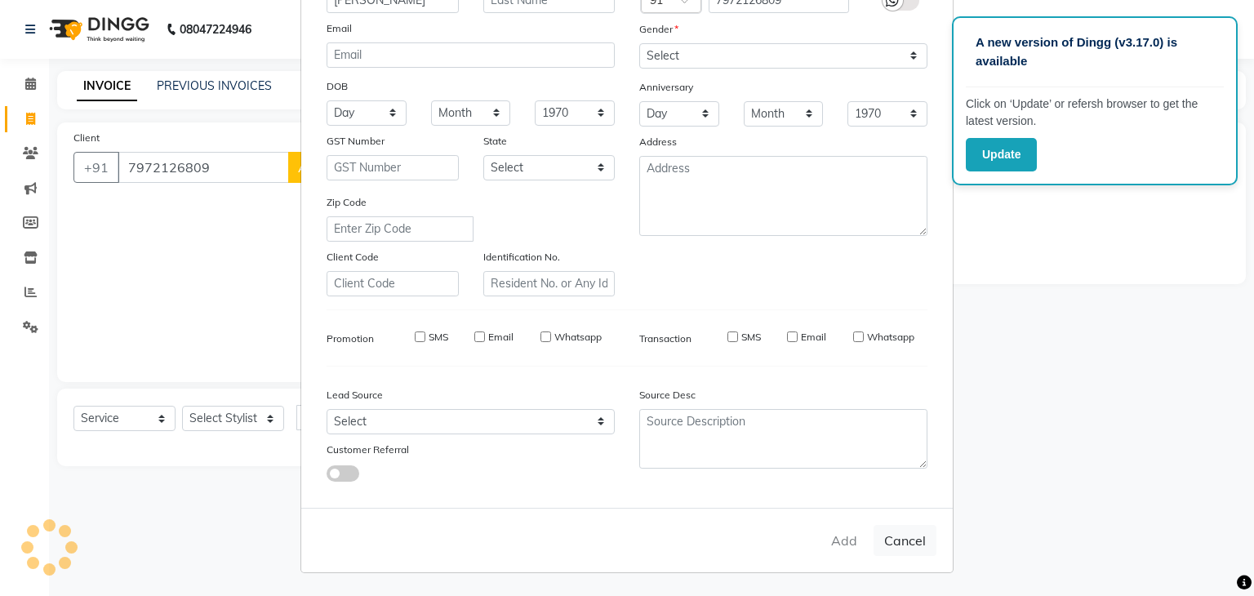
select select
checkbox input "false"
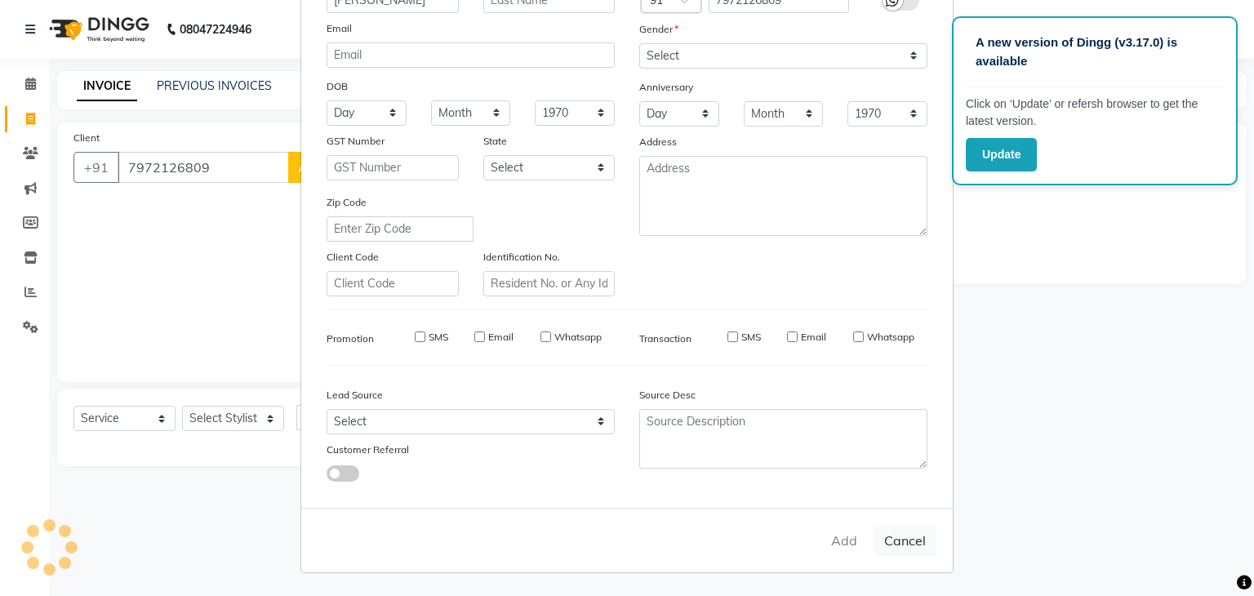
checkbox input "false"
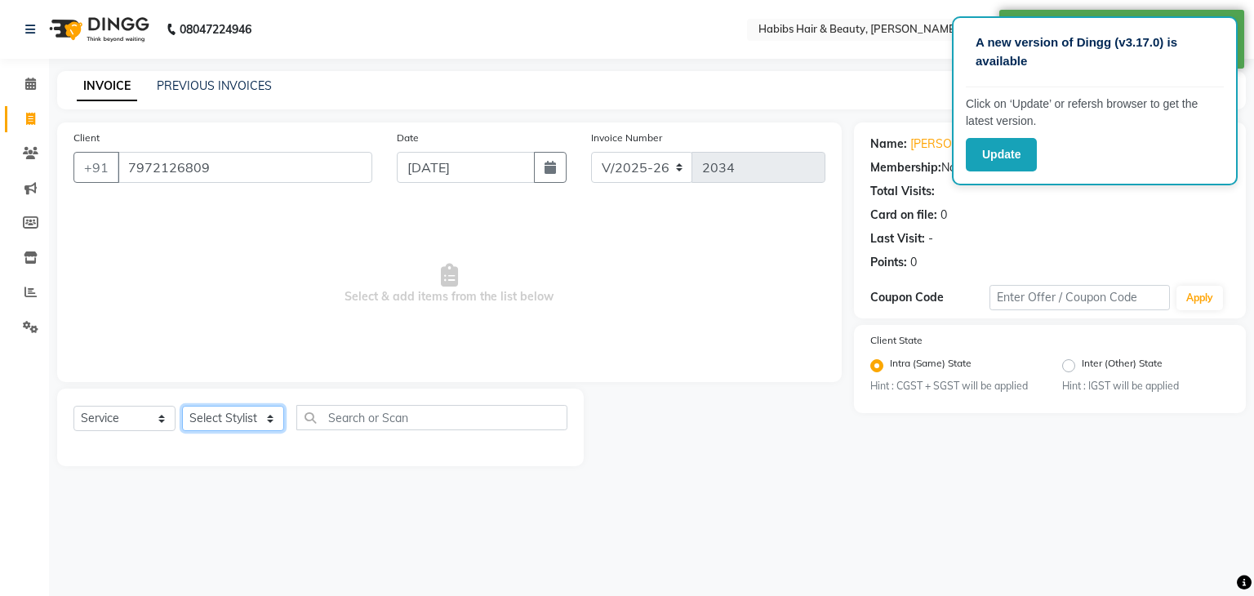
click at [268, 425] on select "Select Stylist Admin [PERSON_NAME] [PERSON_NAME] [PERSON_NAME] [PERSON_NAME]" at bounding box center [233, 418] width 102 height 25
select select "17878"
click at [182, 407] on select "Select Stylist Admin [PERSON_NAME] [PERSON_NAME] [PERSON_NAME] [PERSON_NAME]" at bounding box center [233, 418] width 102 height 25
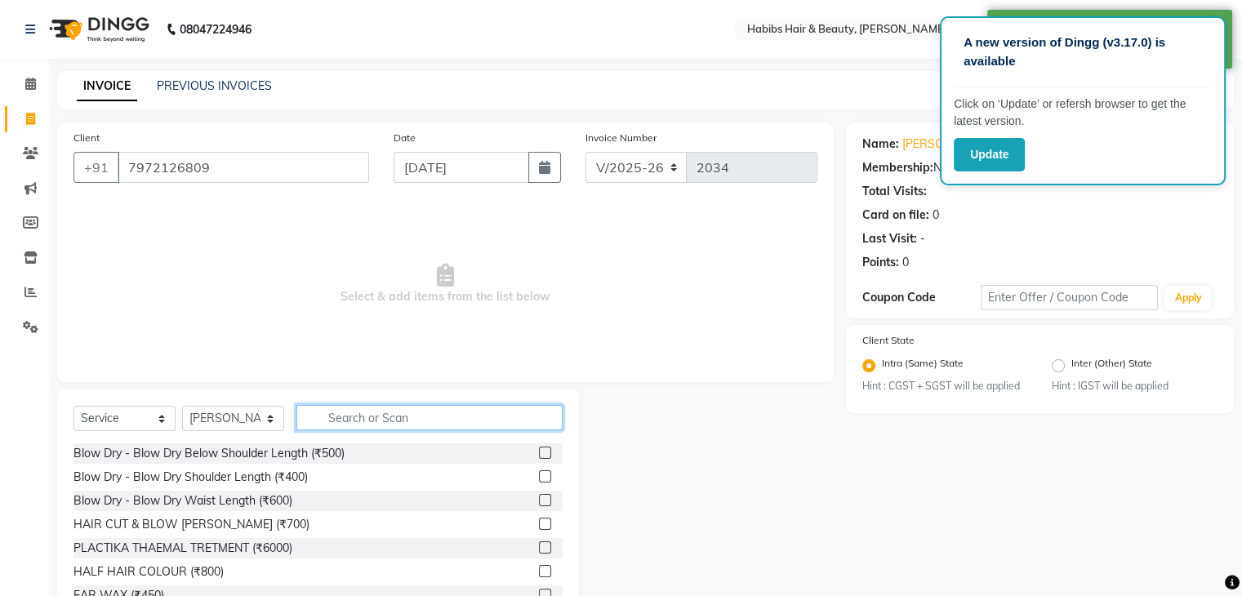
click at [395, 420] on input "text" at bounding box center [429, 417] width 266 height 25
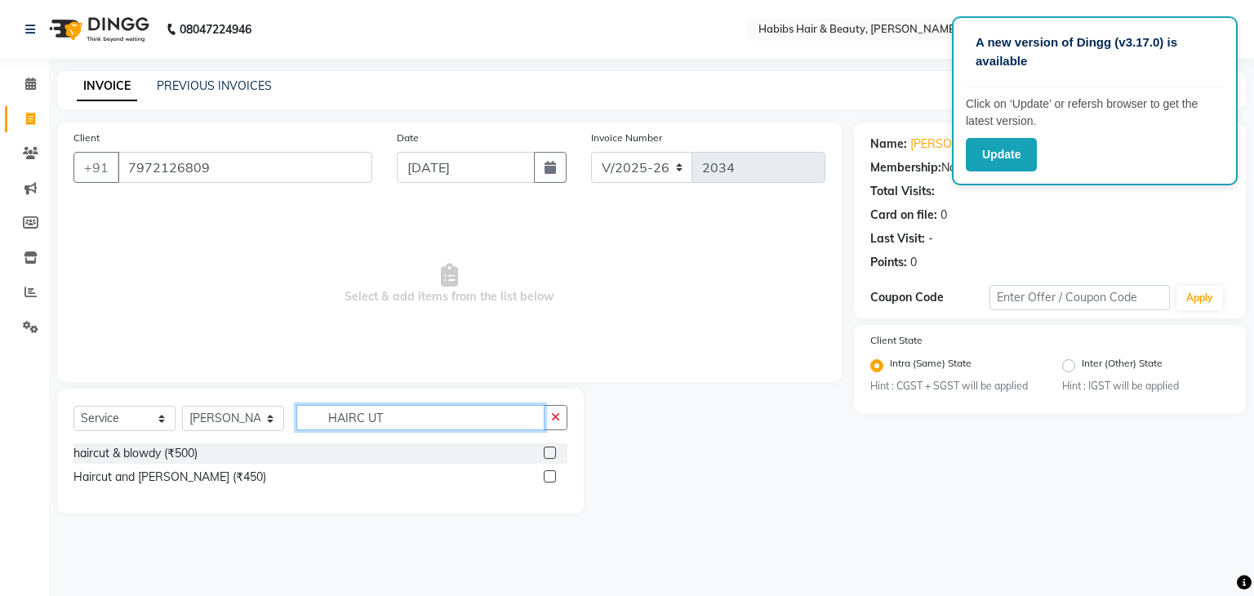
click at [357, 423] on input "HAIRC UT" at bounding box center [420, 417] width 248 height 25
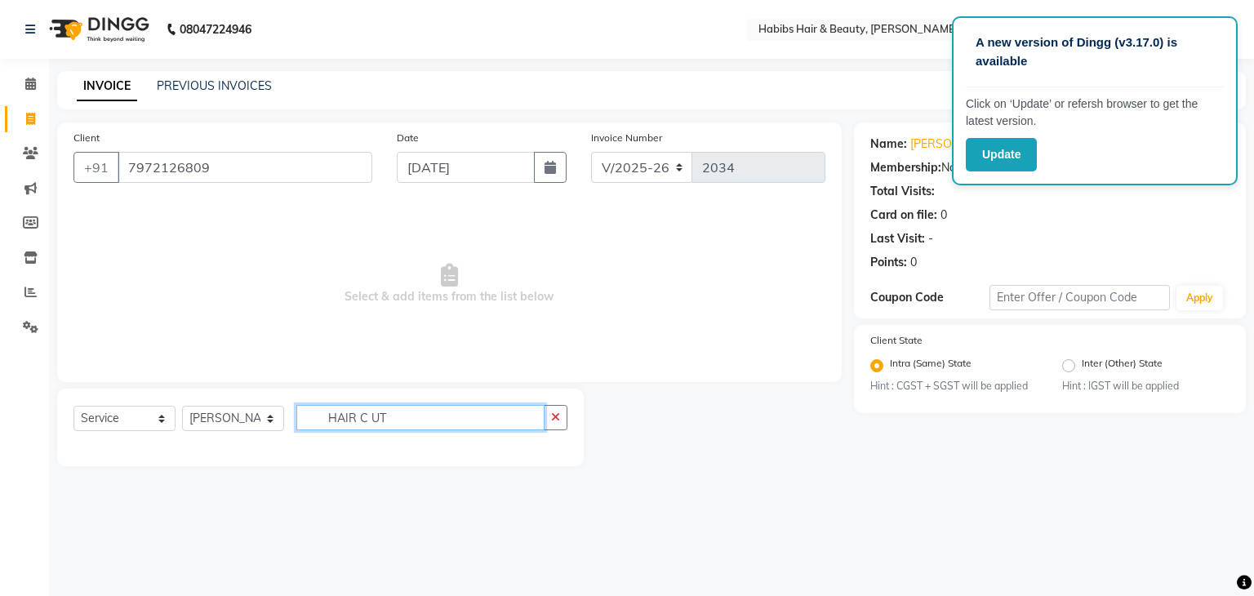
click at [372, 422] on input "HAIR C UT" at bounding box center [420, 417] width 248 height 25
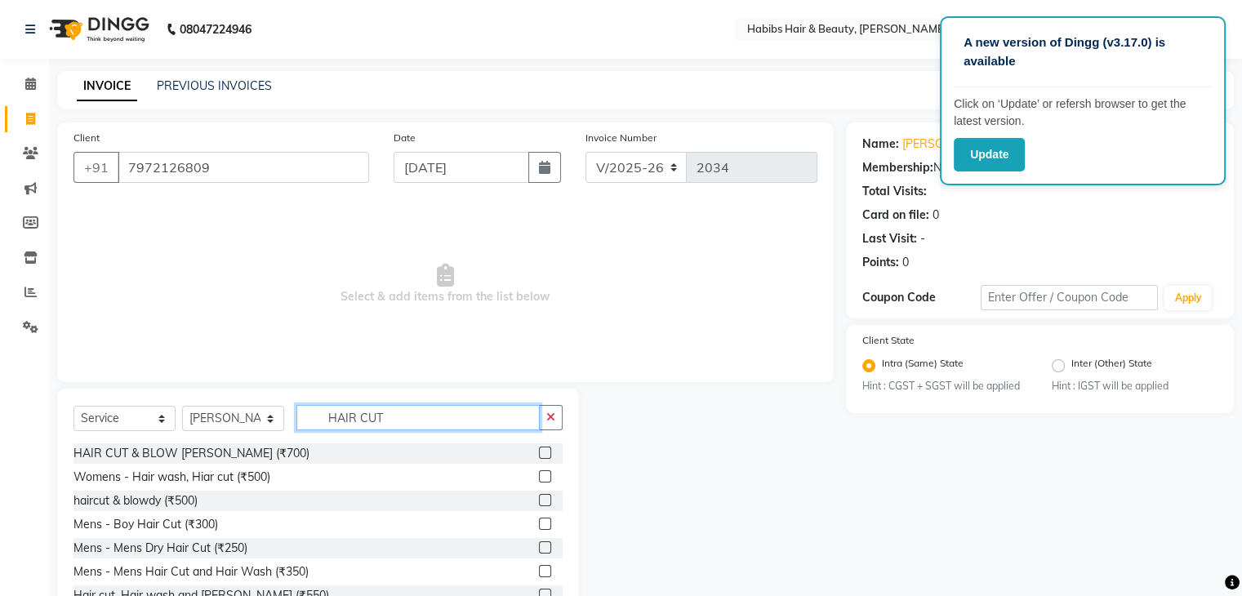
scroll to position [59, 0]
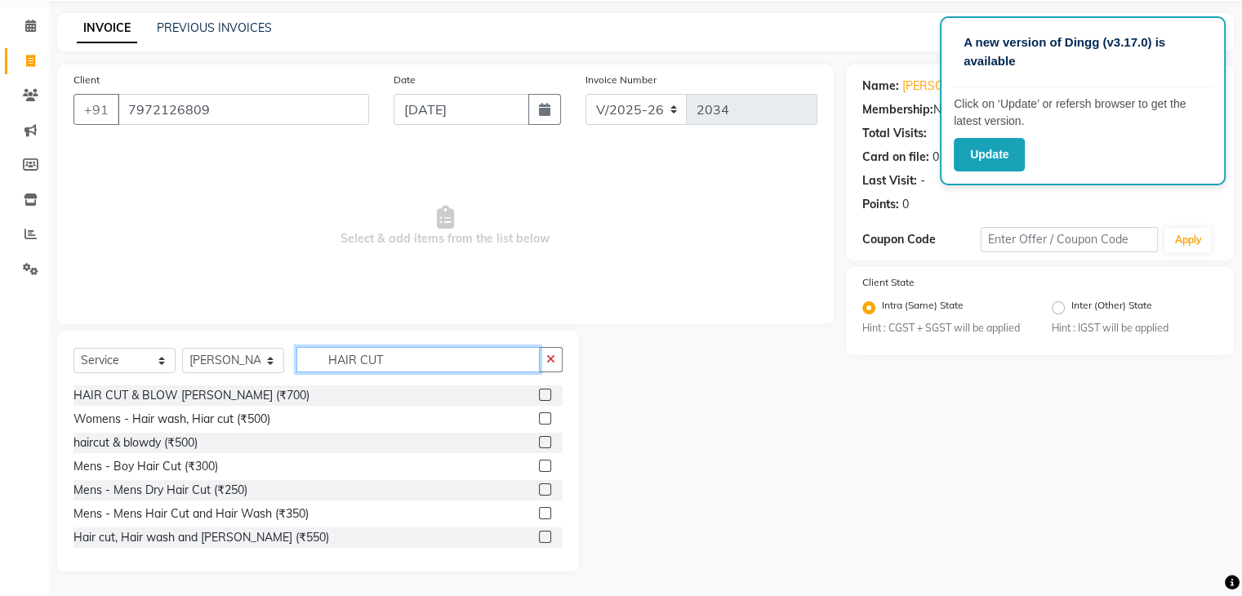
type input "HAIR CUT"
click at [539, 513] on label at bounding box center [545, 513] width 12 height 12
click at [539, 513] on input "checkbox" at bounding box center [544, 514] width 11 height 11
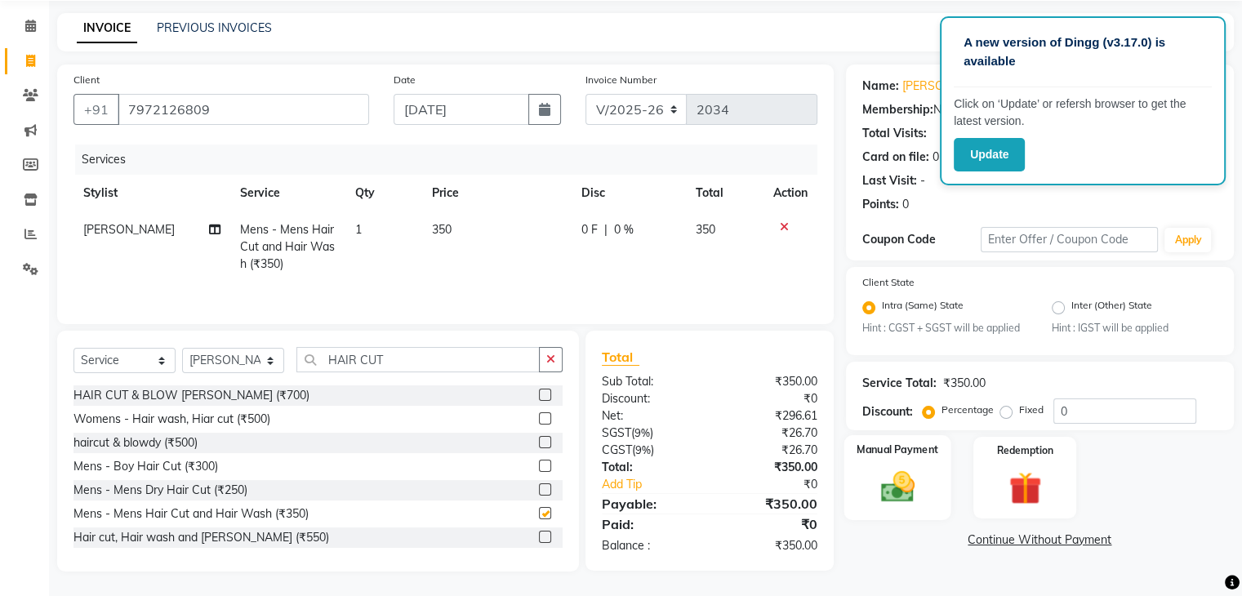
checkbox input "false"
click at [880, 488] on img at bounding box center [897, 487] width 55 height 39
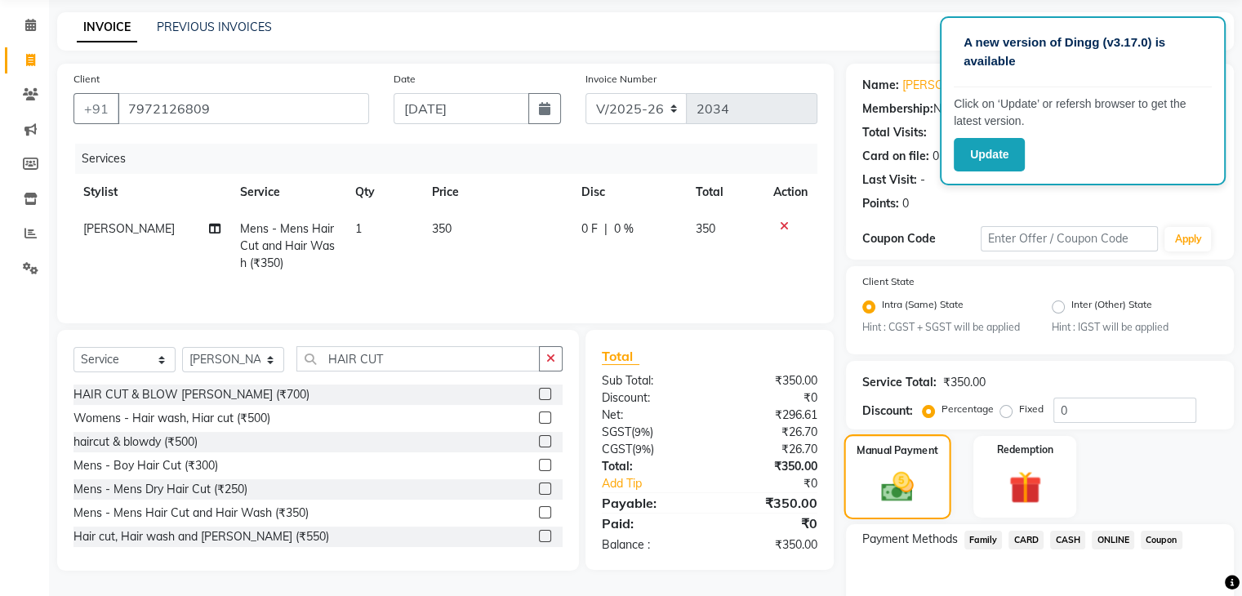
scroll to position [145, 0]
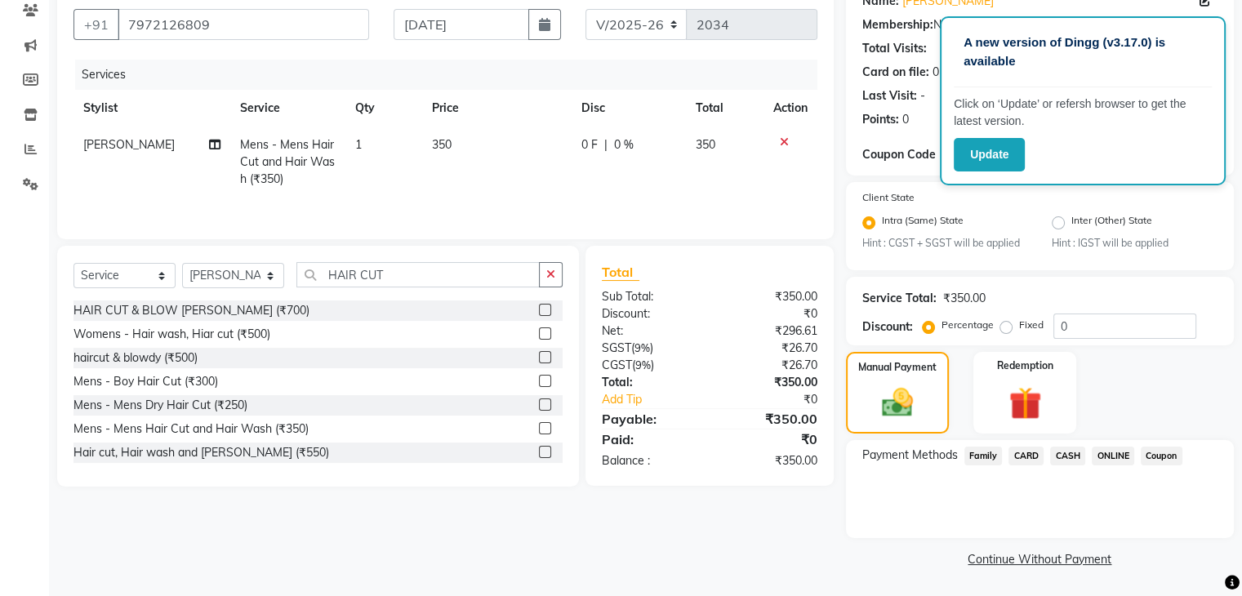
click at [1114, 458] on span "ONLINE" at bounding box center [1113, 456] width 42 height 19
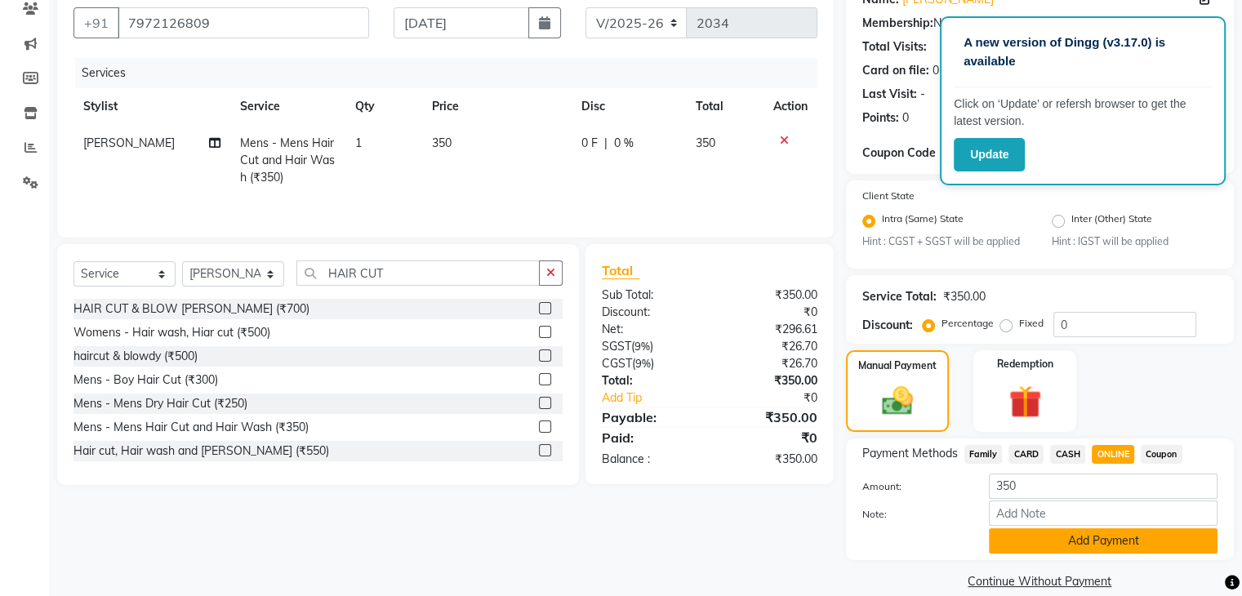
click at [1049, 541] on button "Add Payment" at bounding box center [1103, 540] width 229 height 25
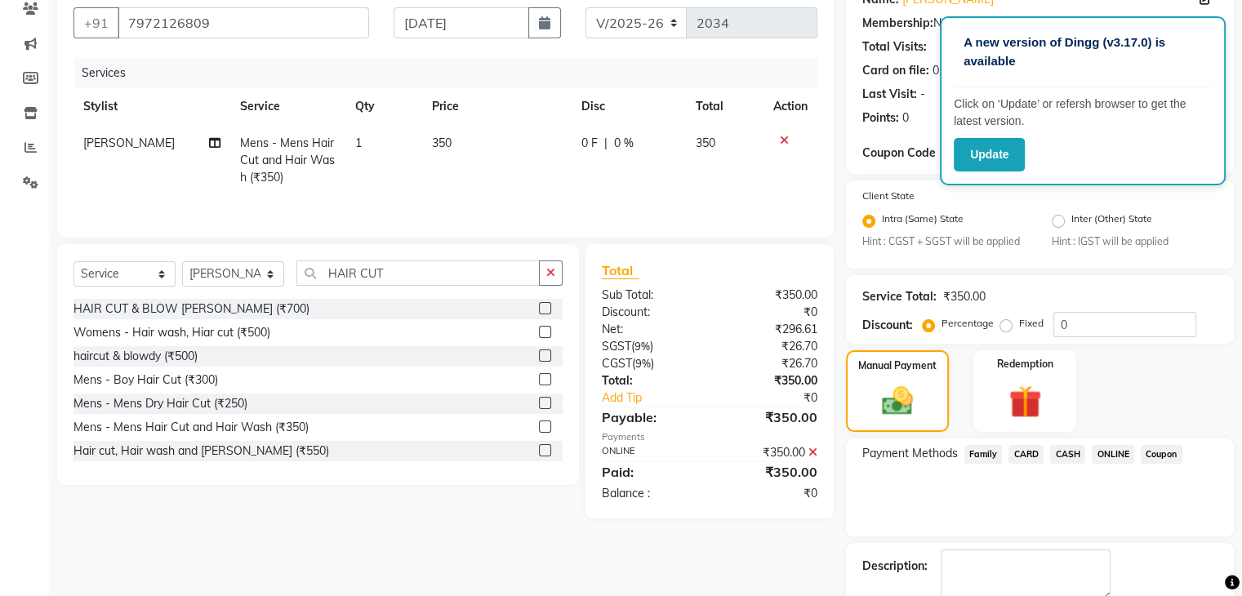
scroll to position [236, 0]
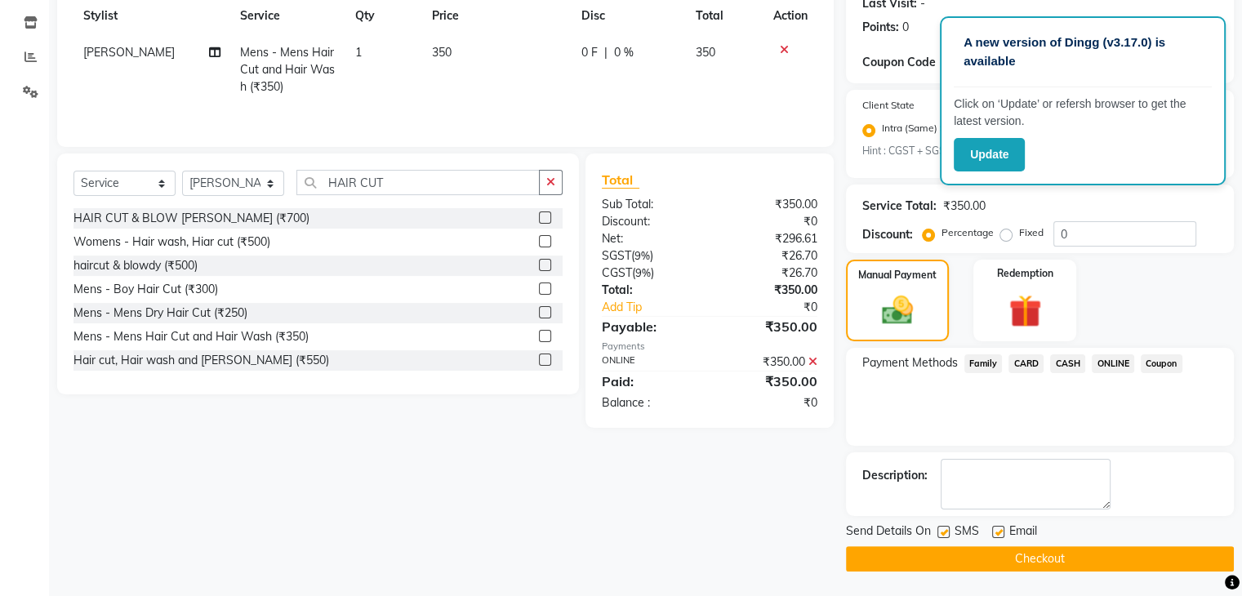
click at [1035, 553] on button "Checkout" at bounding box center [1040, 558] width 388 height 25
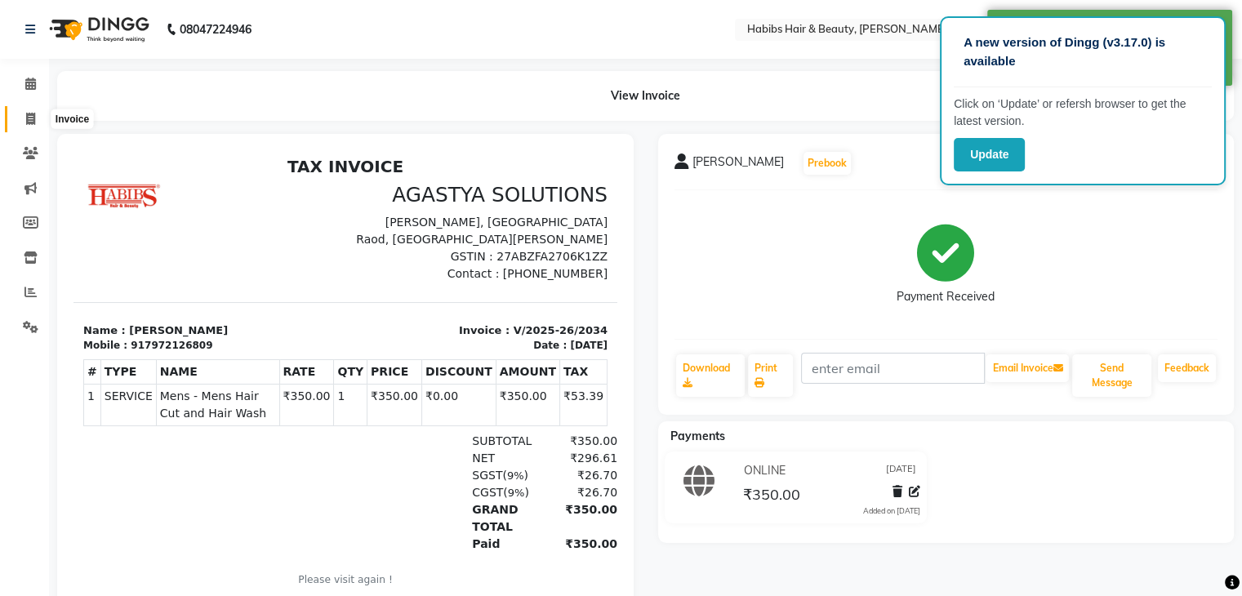
click at [29, 118] on icon at bounding box center [30, 119] width 9 height 12
select select "service"
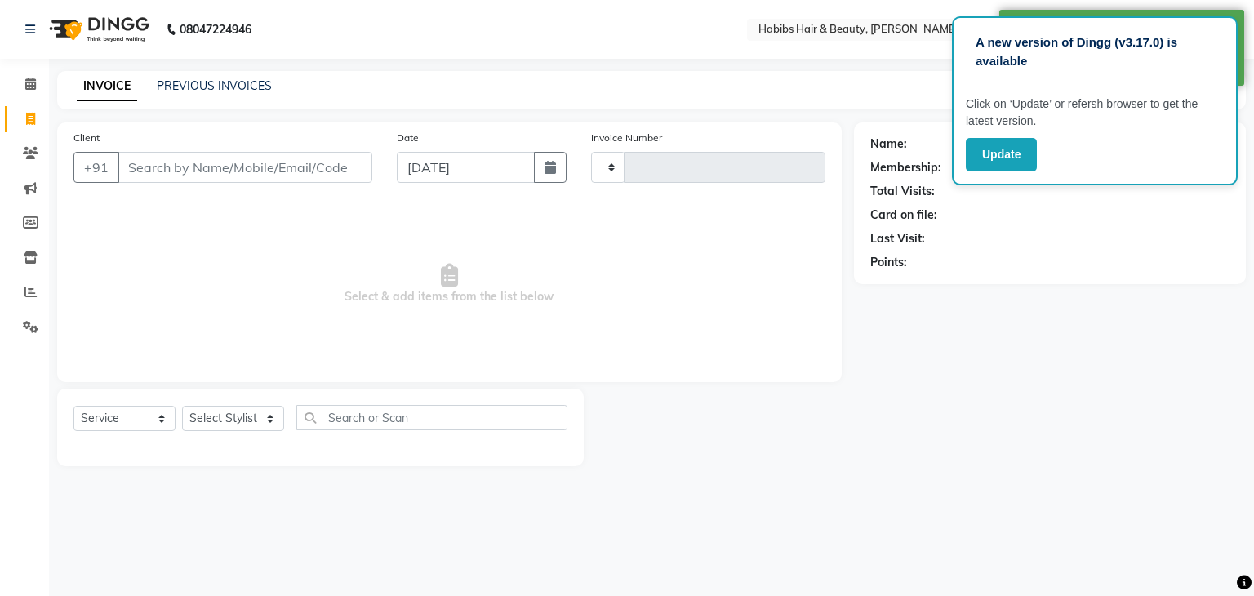
type input "2035"
select select "3714"
click at [168, 167] on input "Client" at bounding box center [245, 167] width 255 height 31
click at [210, 163] on input "Client" at bounding box center [245, 167] width 255 height 31
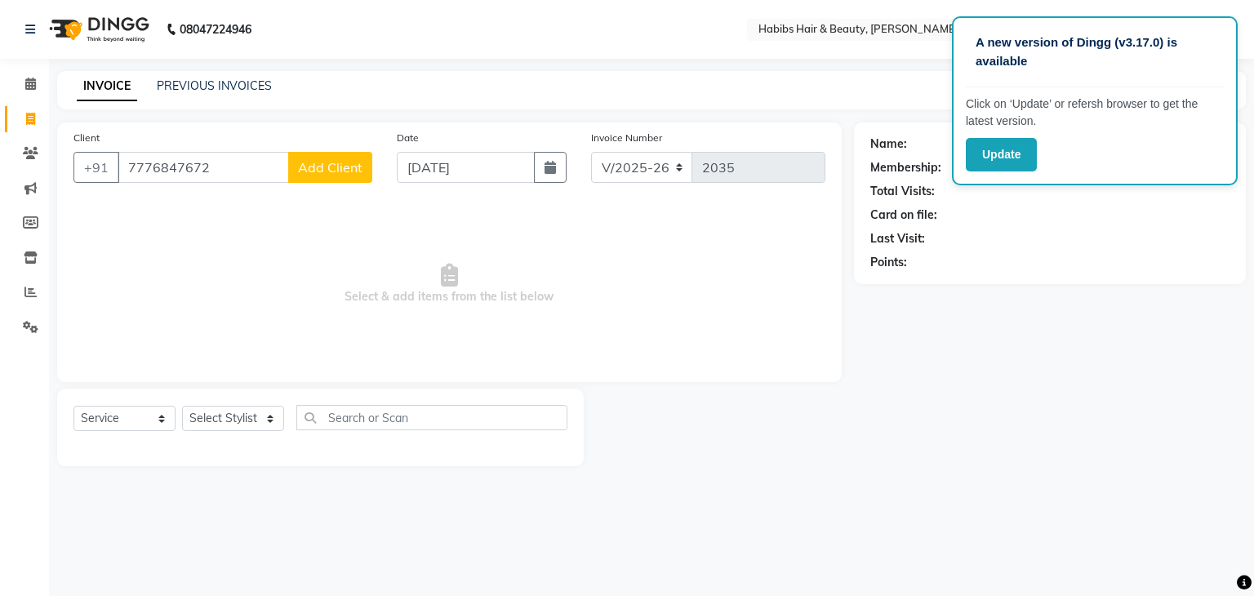
type input "7776847672"
click at [321, 174] on span "Add Client" at bounding box center [330, 167] width 65 height 16
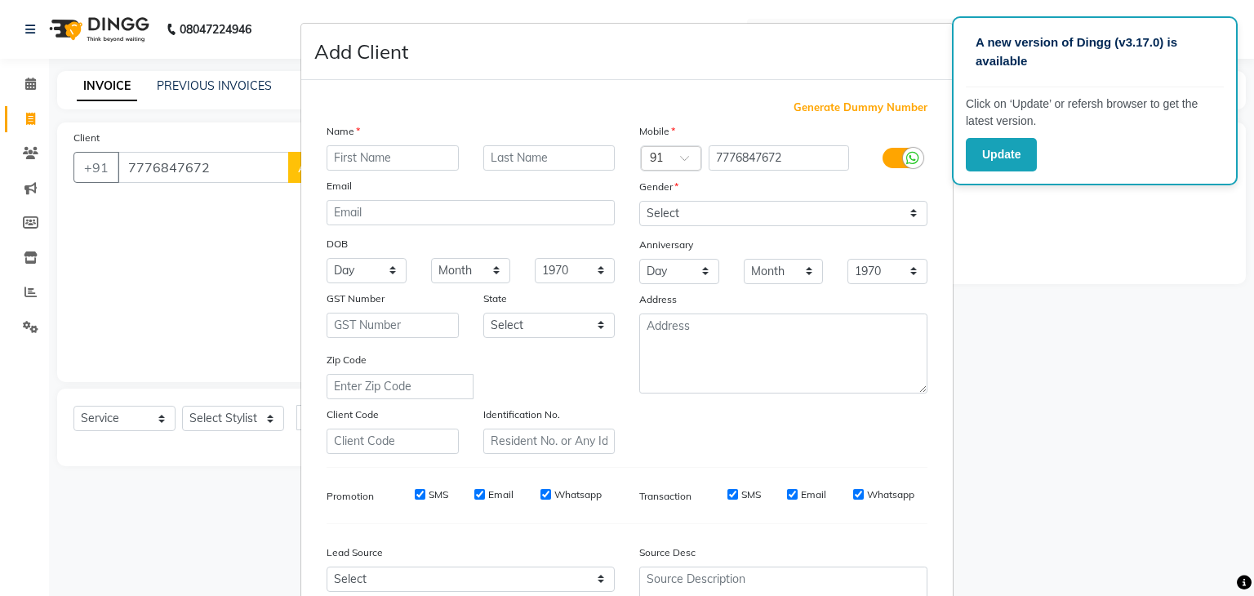
click at [372, 172] on div "Name Email DOB Day 01 02 03 04 05 06 07 08 09 10 11 12 13 14 15 16 17 18 19 20 …" at bounding box center [470, 288] width 313 height 332
click at [373, 164] on input "text" at bounding box center [393, 157] width 132 height 25
type input "[PERSON_NAME]"
type input "AGRAWAL"
click at [691, 220] on select "Select [DEMOGRAPHIC_DATA] [DEMOGRAPHIC_DATA] Other Prefer Not To Say" at bounding box center [783, 213] width 288 height 25
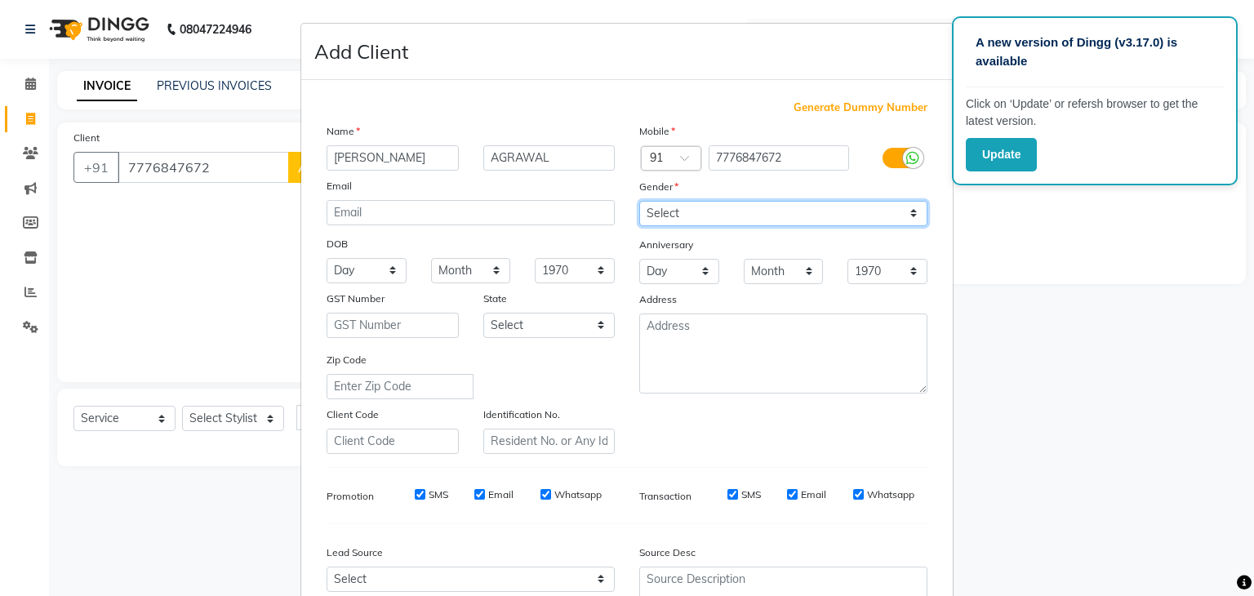
select select "[DEMOGRAPHIC_DATA]"
click at [639, 202] on select "Select [DEMOGRAPHIC_DATA] [DEMOGRAPHIC_DATA] Other Prefer Not To Say" at bounding box center [783, 213] width 288 height 25
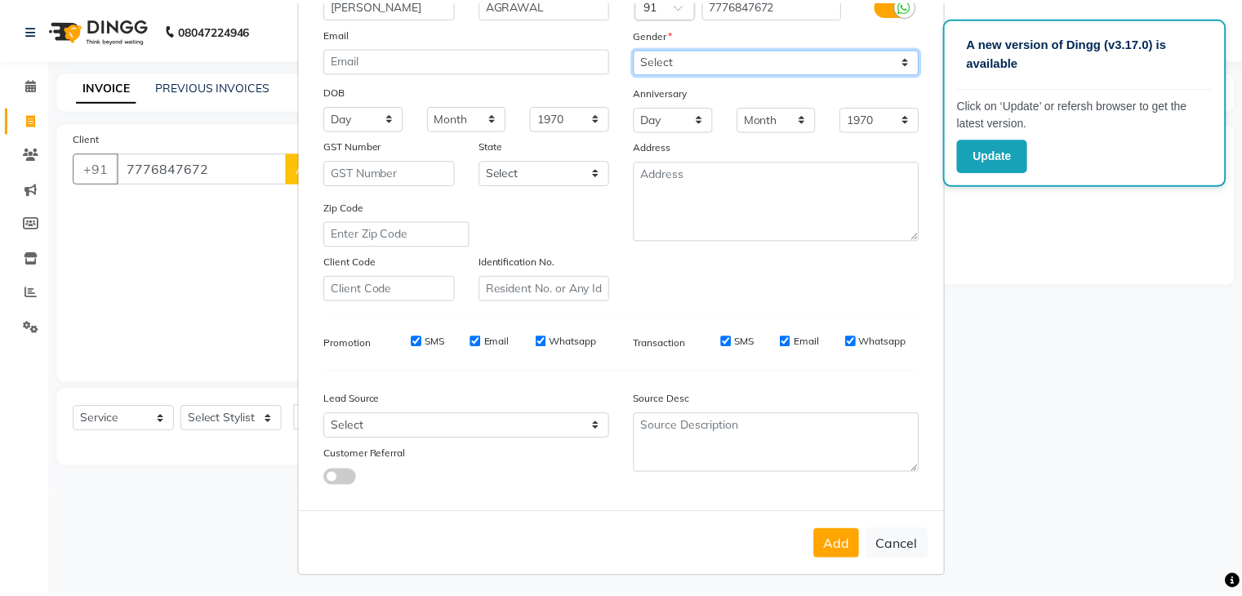
scroll to position [157, 0]
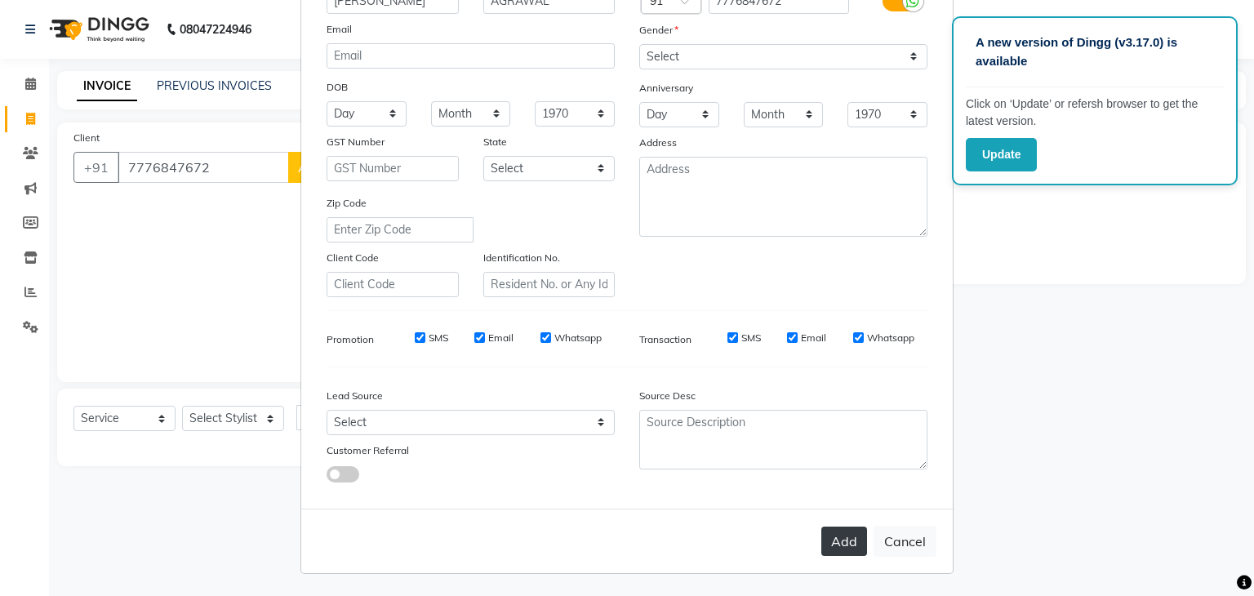
click at [838, 556] on button "Add" at bounding box center [844, 541] width 46 height 29
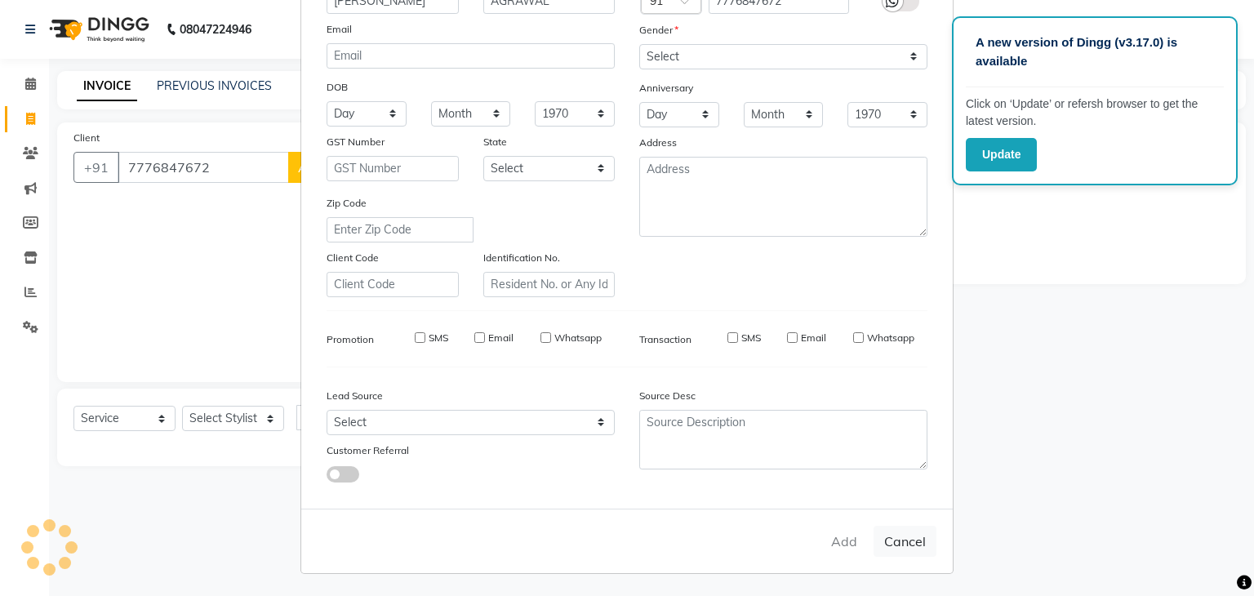
select select
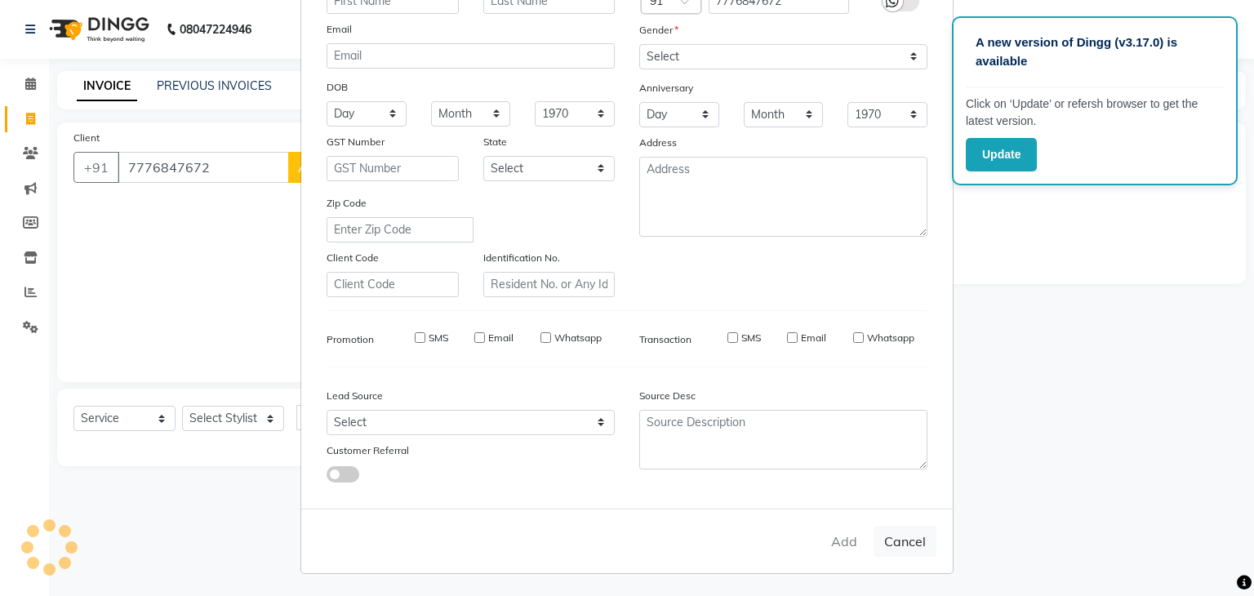
select select
checkbox input "false"
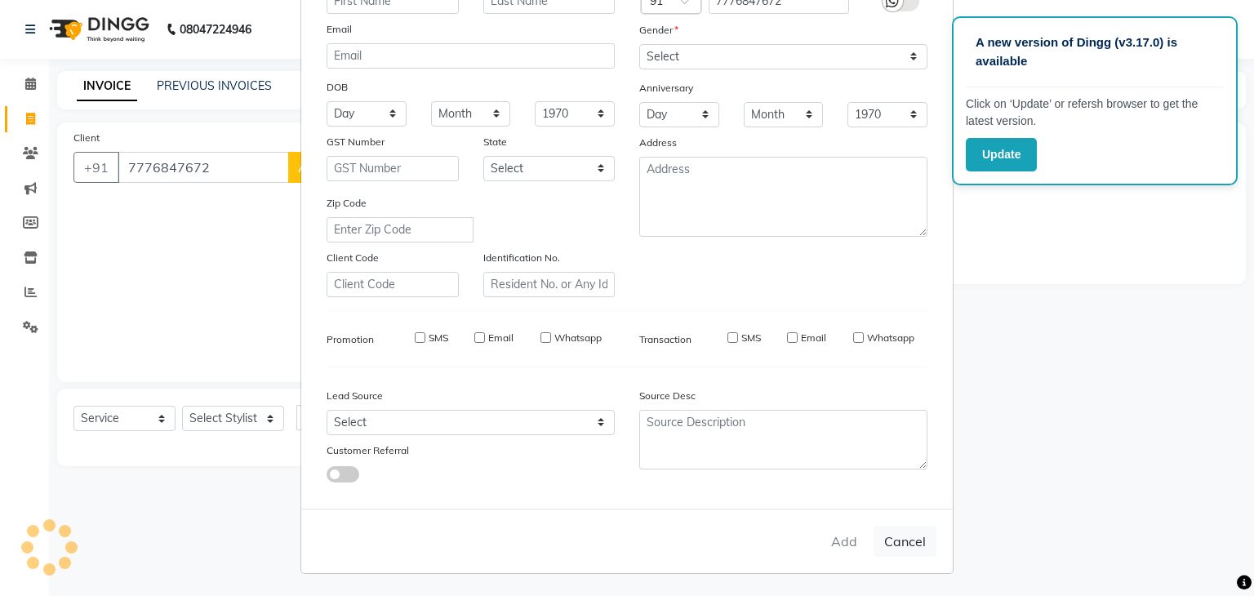
checkbox input "false"
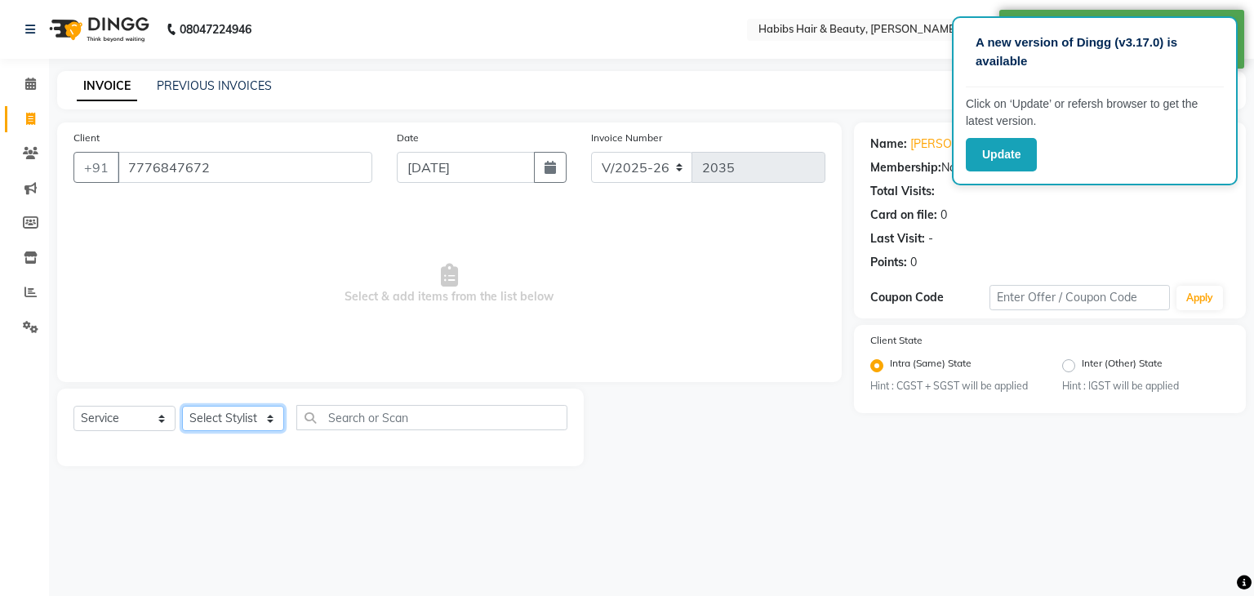
click at [265, 412] on select "Select Stylist Admin [PERSON_NAME] [PERSON_NAME] [PERSON_NAME] [PERSON_NAME]" at bounding box center [233, 418] width 102 height 25
select select "17878"
click at [182, 407] on select "Select Stylist Admin [PERSON_NAME] [PERSON_NAME] [PERSON_NAME] [PERSON_NAME]" at bounding box center [233, 418] width 102 height 25
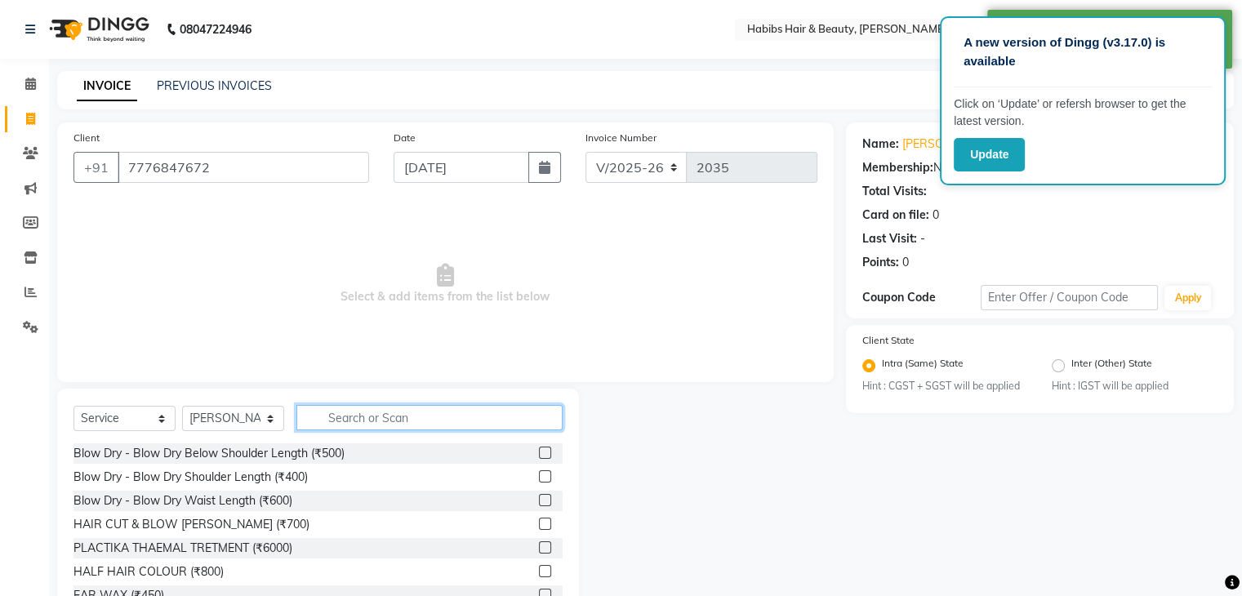
click at [390, 426] on input "text" at bounding box center [429, 417] width 266 height 25
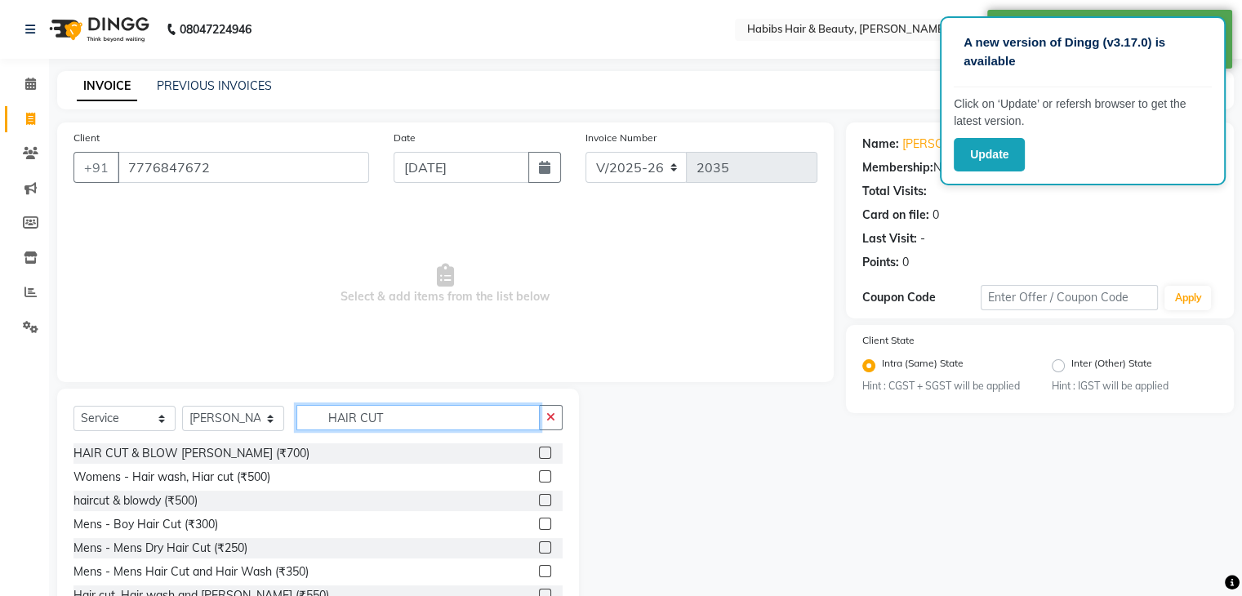
scroll to position [59, 0]
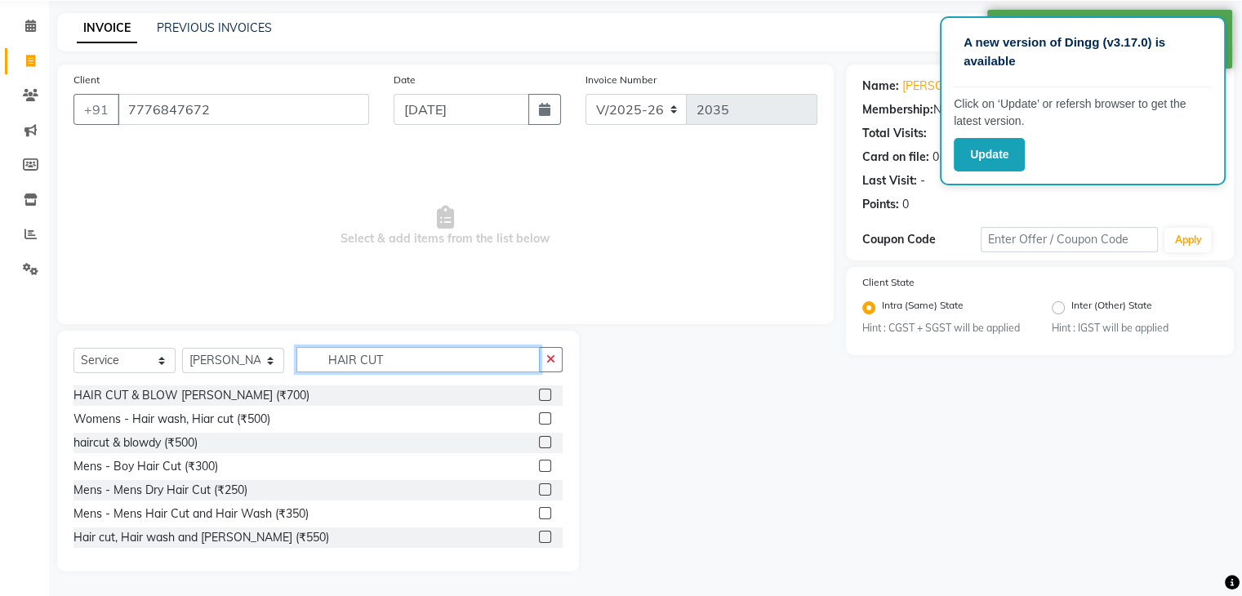
type input "HAIR CUT"
click at [539, 540] on label at bounding box center [545, 537] width 12 height 12
click at [539, 540] on input "checkbox" at bounding box center [544, 537] width 11 height 11
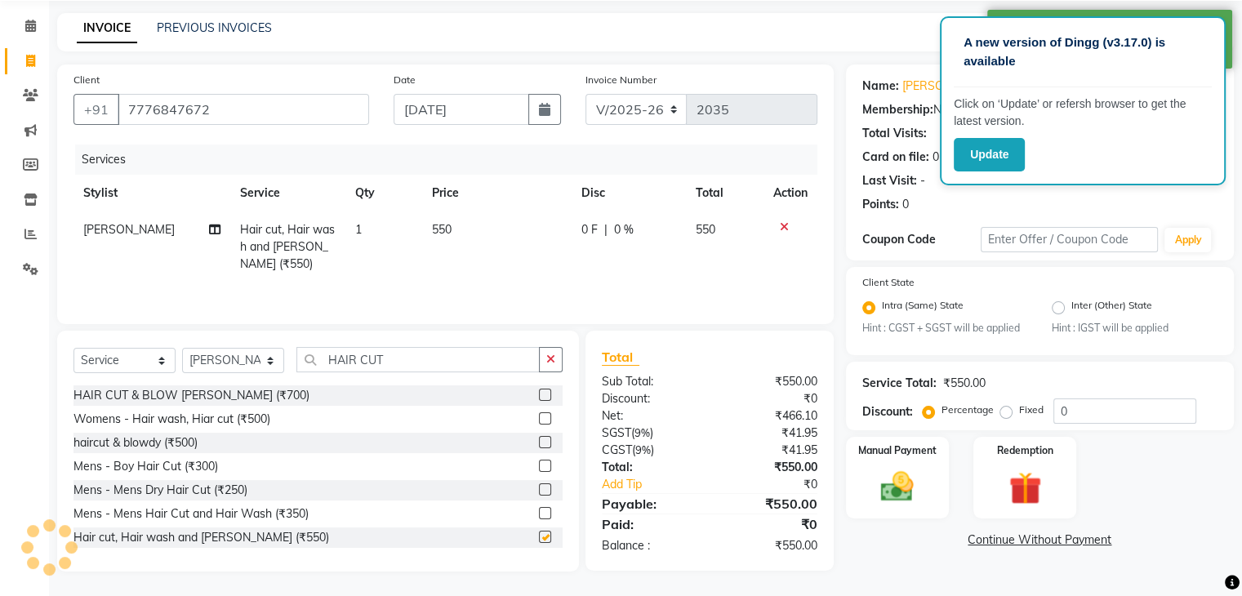
checkbox input "false"
click at [447, 240] on td "550" at bounding box center [496, 246] width 149 height 71
select select "17878"
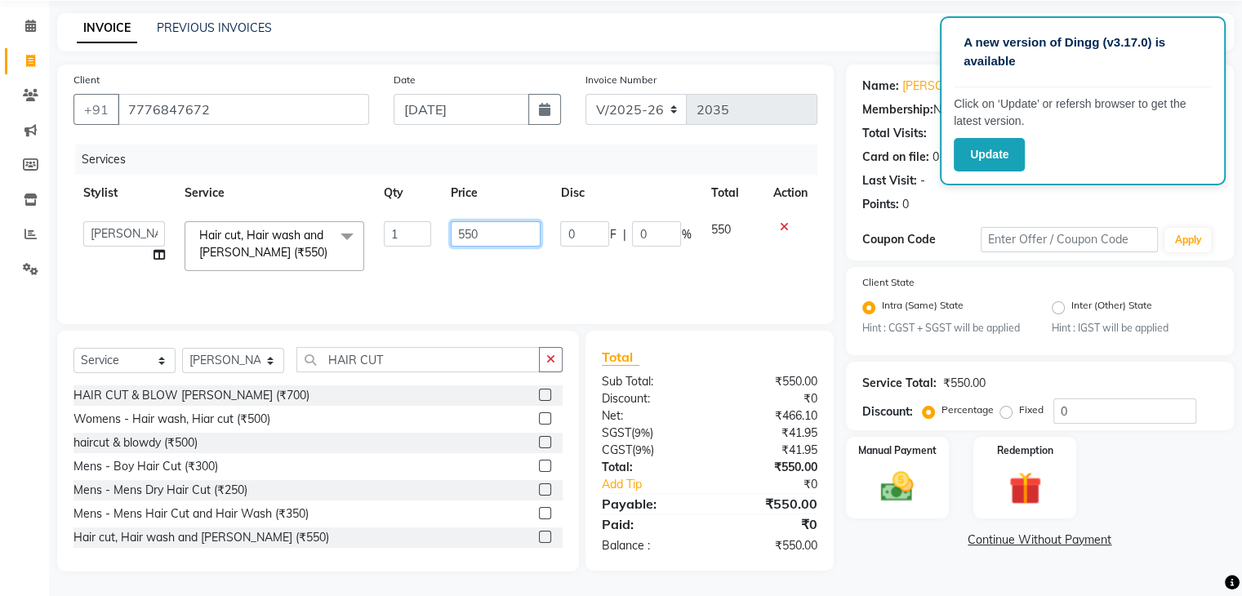
click at [462, 236] on input "550" at bounding box center [496, 233] width 90 height 25
type input "650"
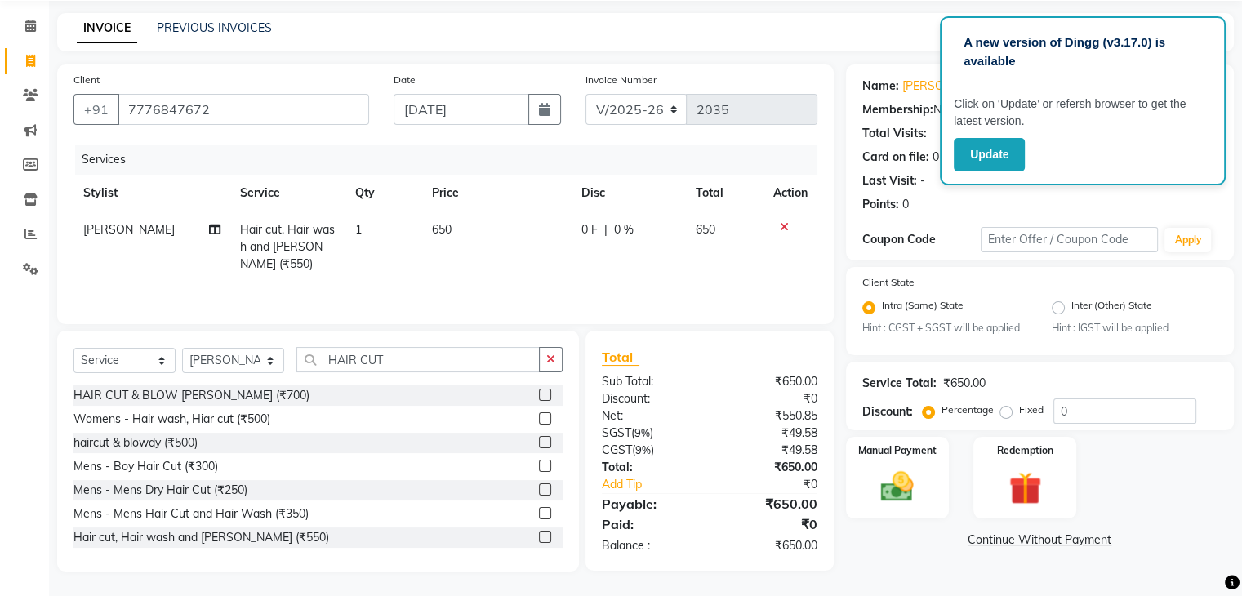
click at [419, 423] on div "Womens - Hair wash, Hiar cut (₹500)" at bounding box center [317, 419] width 489 height 20
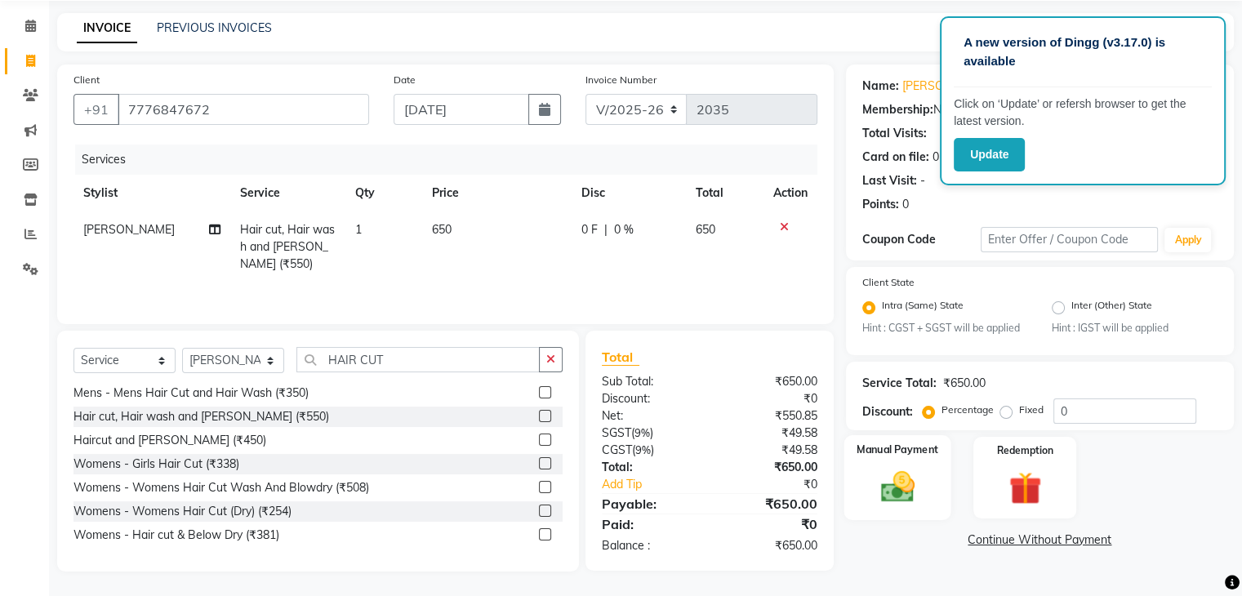
click at [892, 494] on img at bounding box center [897, 487] width 55 height 39
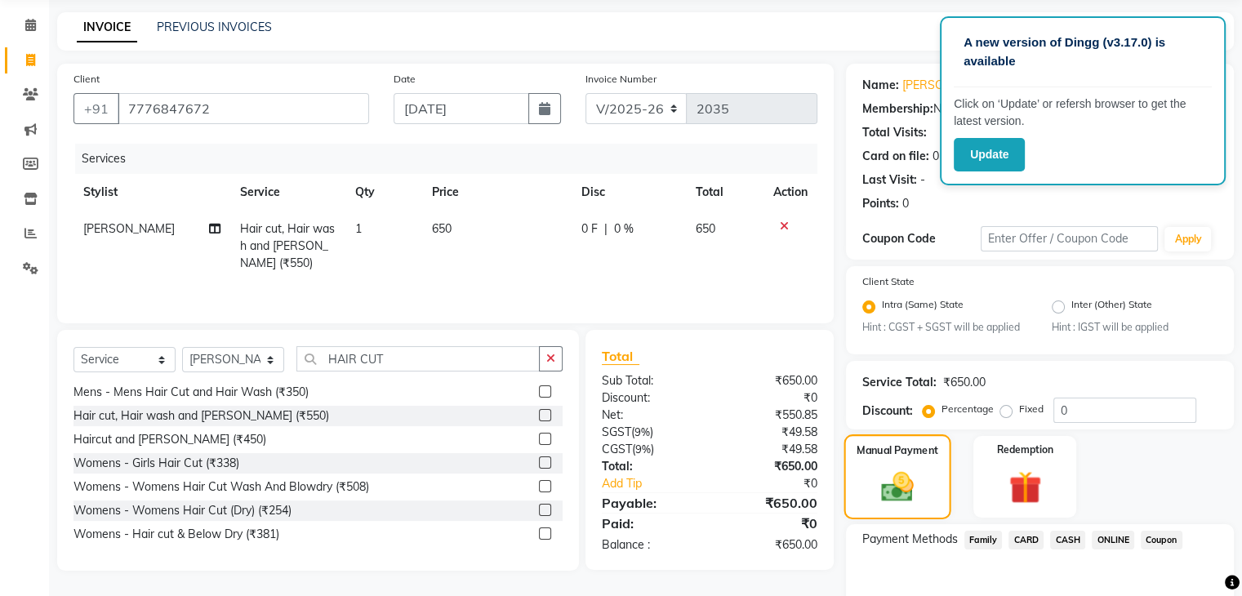
scroll to position [145, 0]
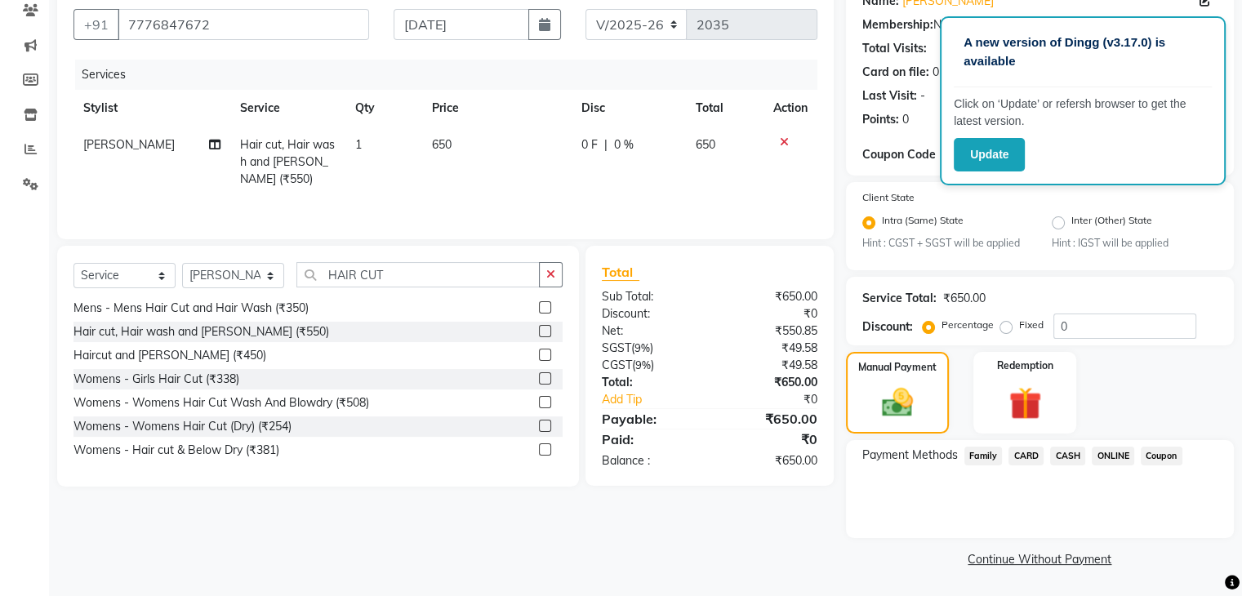
click at [1075, 448] on span "CASH" at bounding box center [1067, 456] width 35 height 19
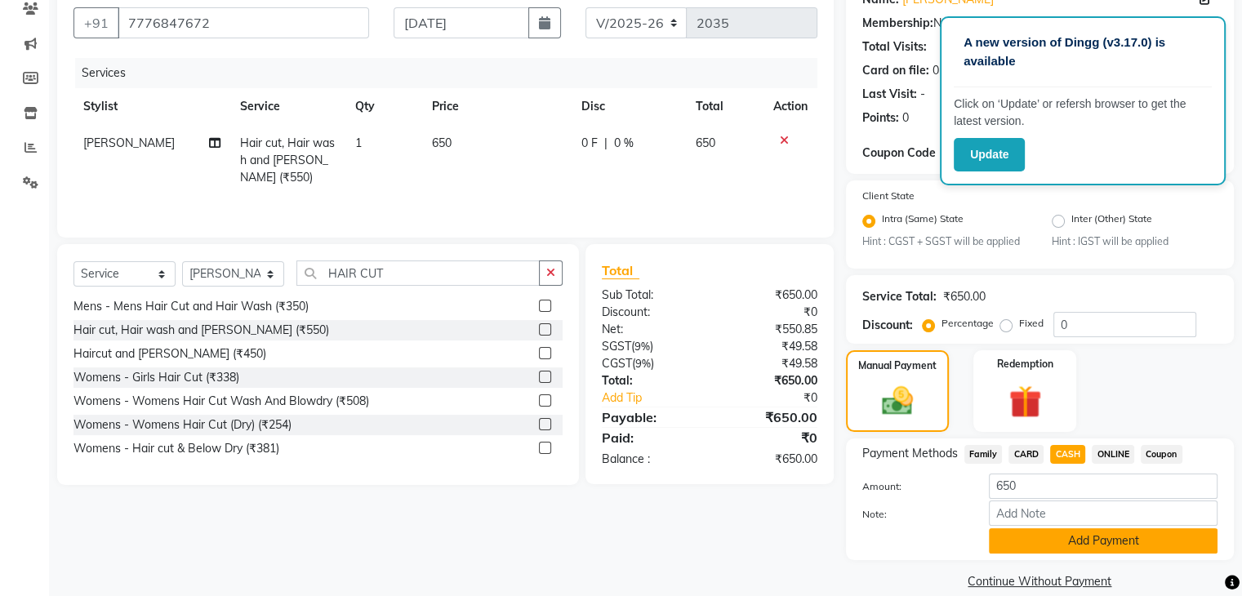
click at [1019, 546] on button "Add Payment" at bounding box center [1103, 540] width 229 height 25
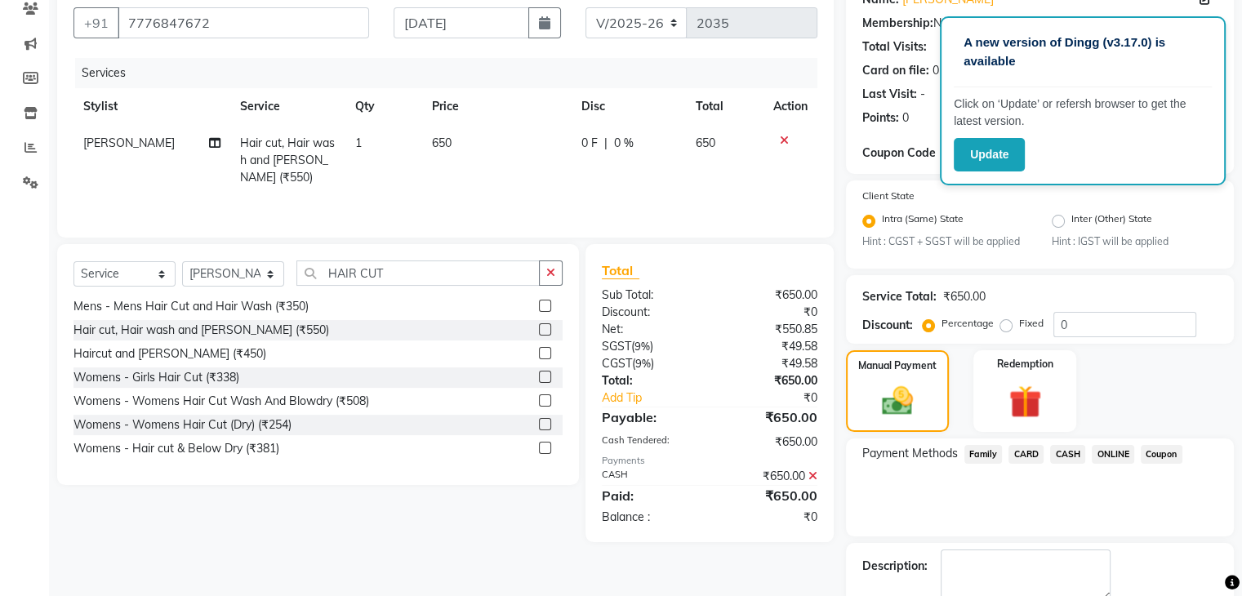
scroll to position [236, 0]
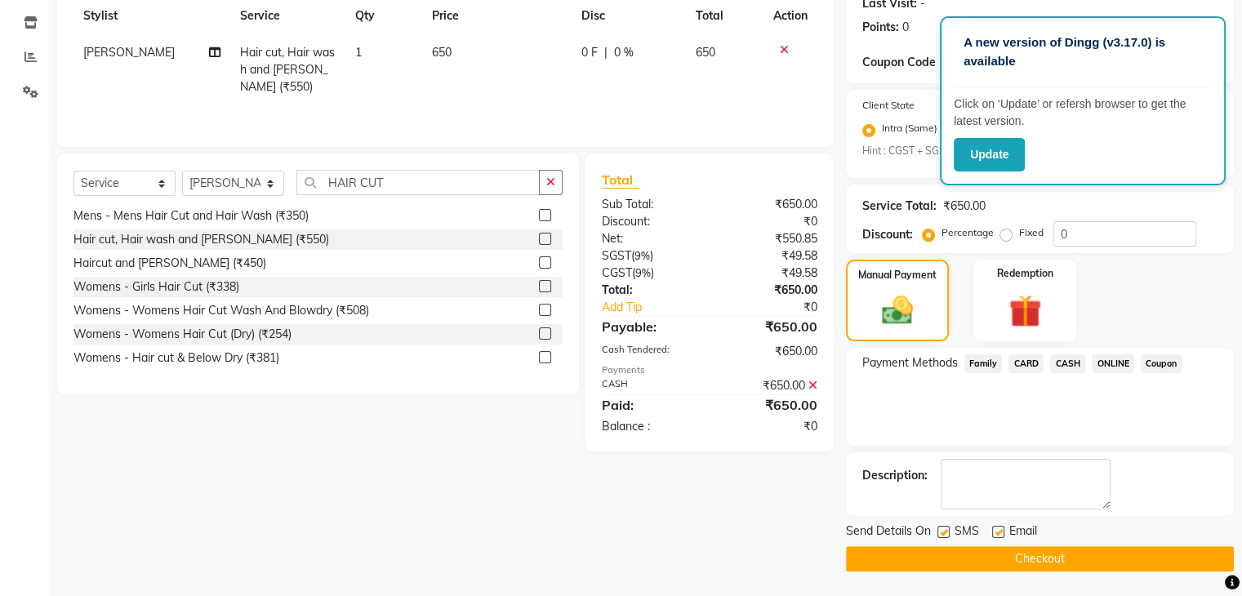
click at [1017, 563] on button "Checkout" at bounding box center [1040, 558] width 388 height 25
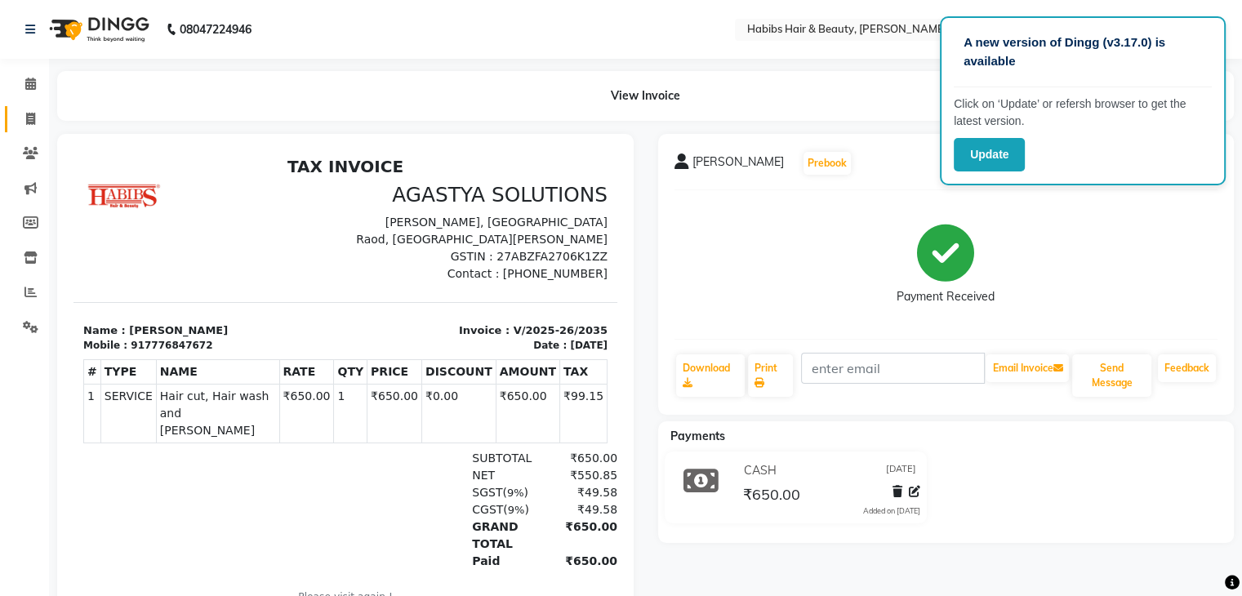
click at [29, 129] on link "Invoice" at bounding box center [24, 119] width 39 height 27
select select "service"
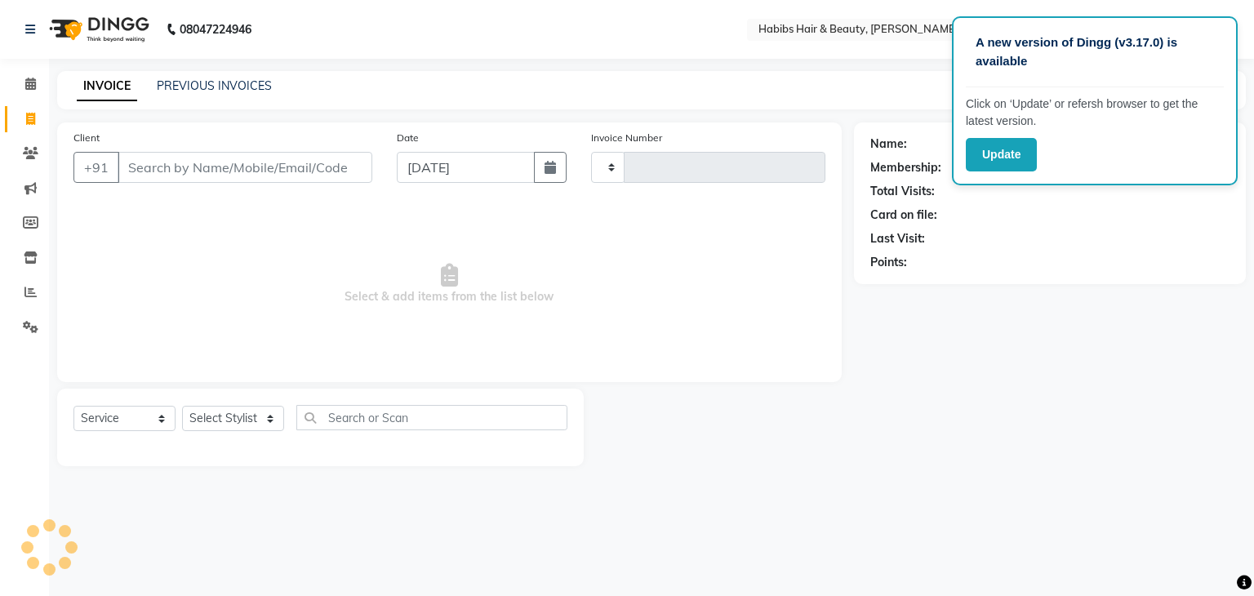
type input "2036"
select select "3714"
click at [268, 158] on input "Client" at bounding box center [245, 167] width 255 height 31
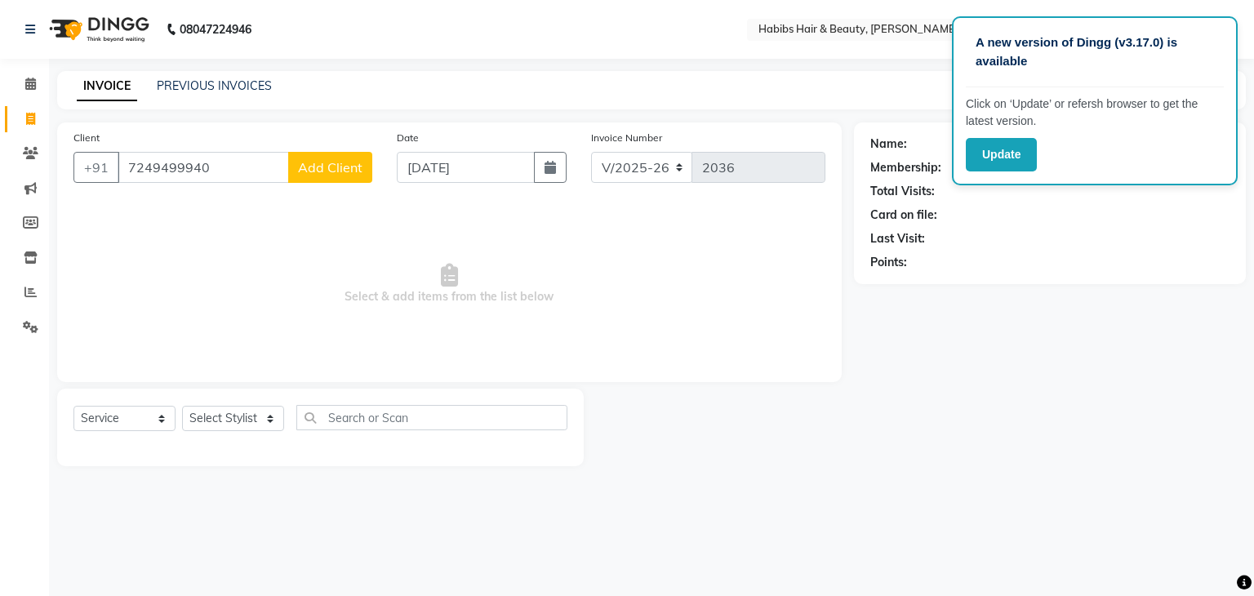
type input "7249499940"
click at [323, 178] on button "Add Client" at bounding box center [330, 167] width 84 height 31
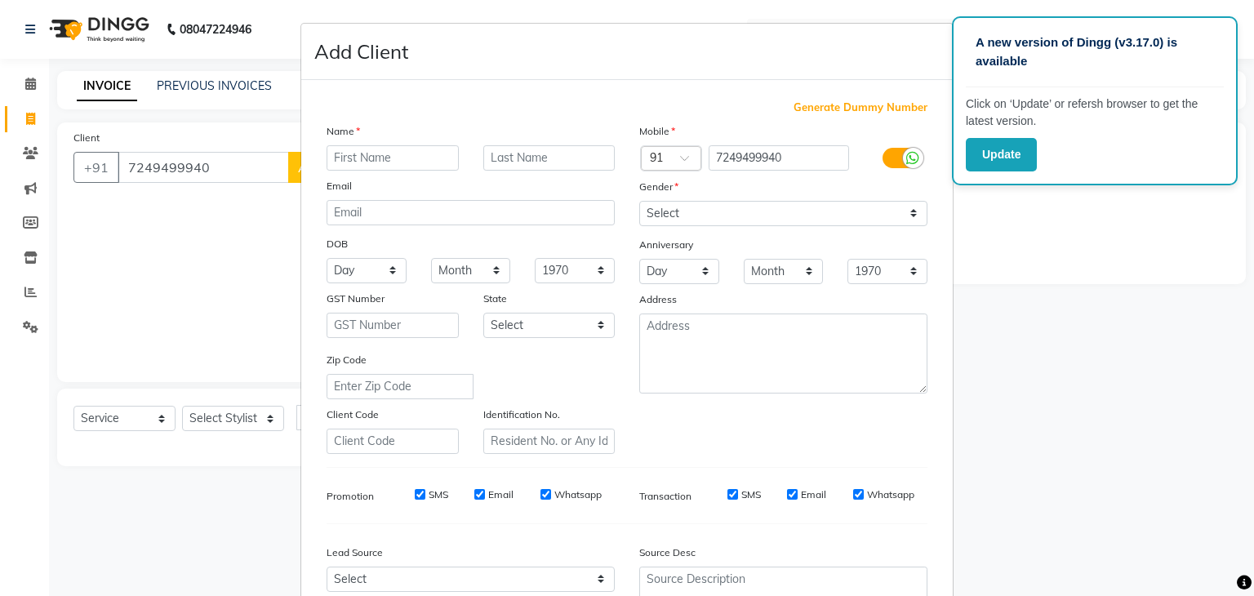
click at [365, 164] on input "text" at bounding box center [393, 157] width 132 height 25
type input "[PERSON_NAME]"
click at [754, 219] on select "Select [DEMOGRAPHIC_DATA] [DEMOGRAPHIC_DATA] Other Prefer Not To Say" at bounding box center [783, 213] width 288 height 25
select select "[DEMOGRAPHIC_DATA]"
click at [639, 202] on select "Select [DEMOGRAPHIC_DATA] [DEMOGRAPHIC_DATA] Other Prefer Not To Say" at bounding box center [783, 213] width 288 height 25
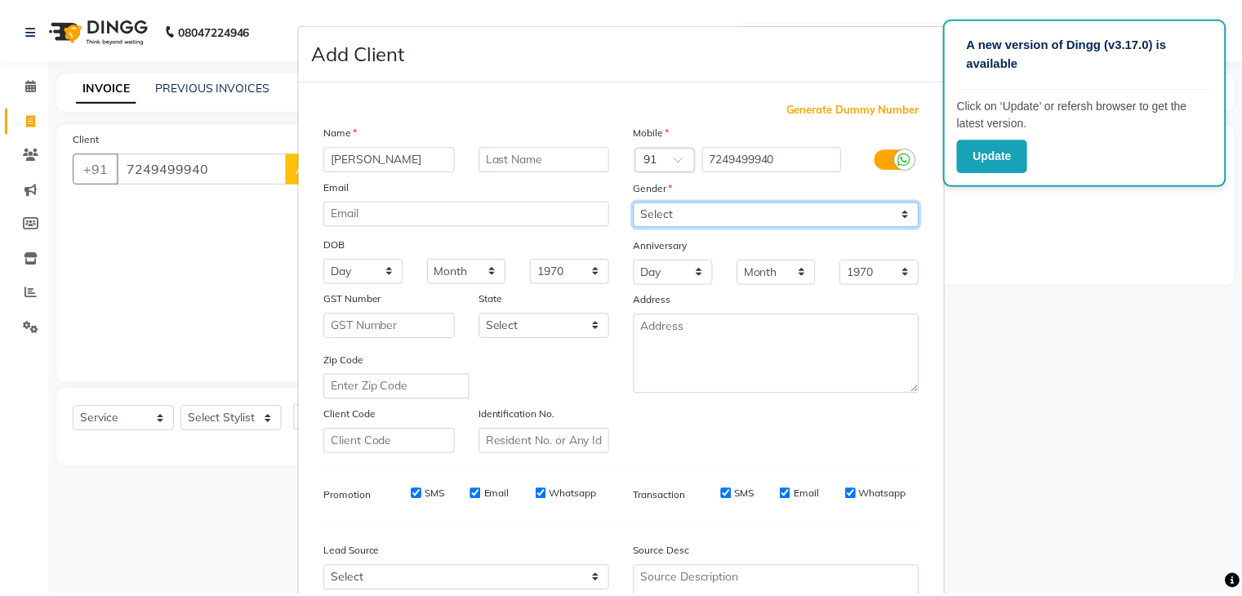
scroll to position [166, 0]
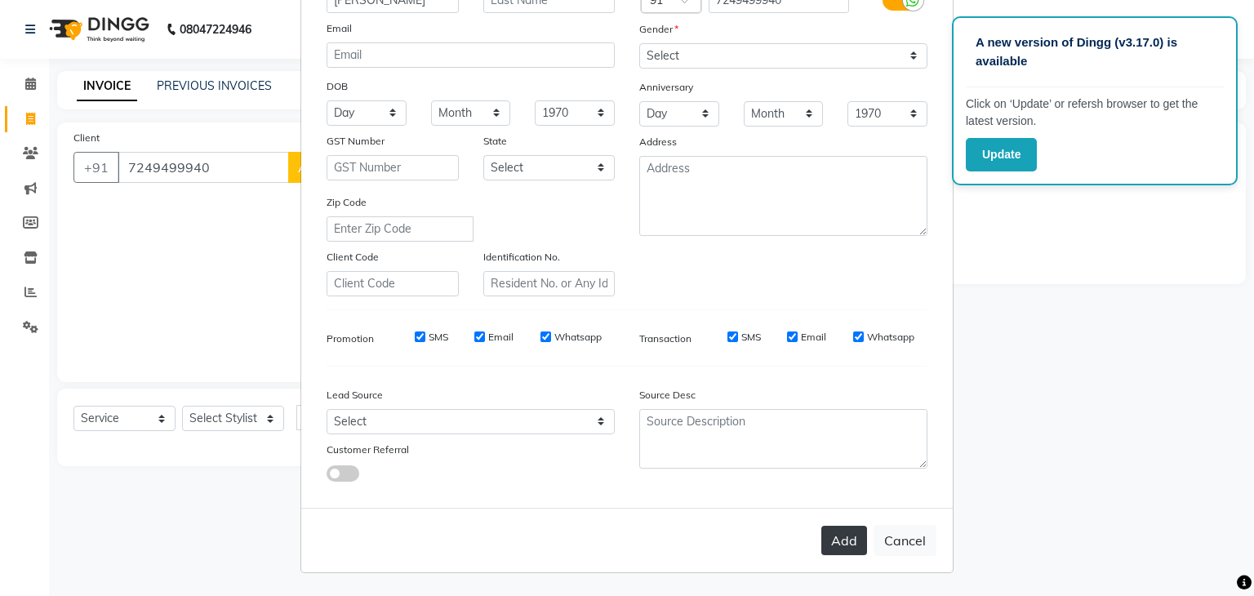
click at [844, 542] on button "Add" at bounding box center [844, 540] width 46 height 29
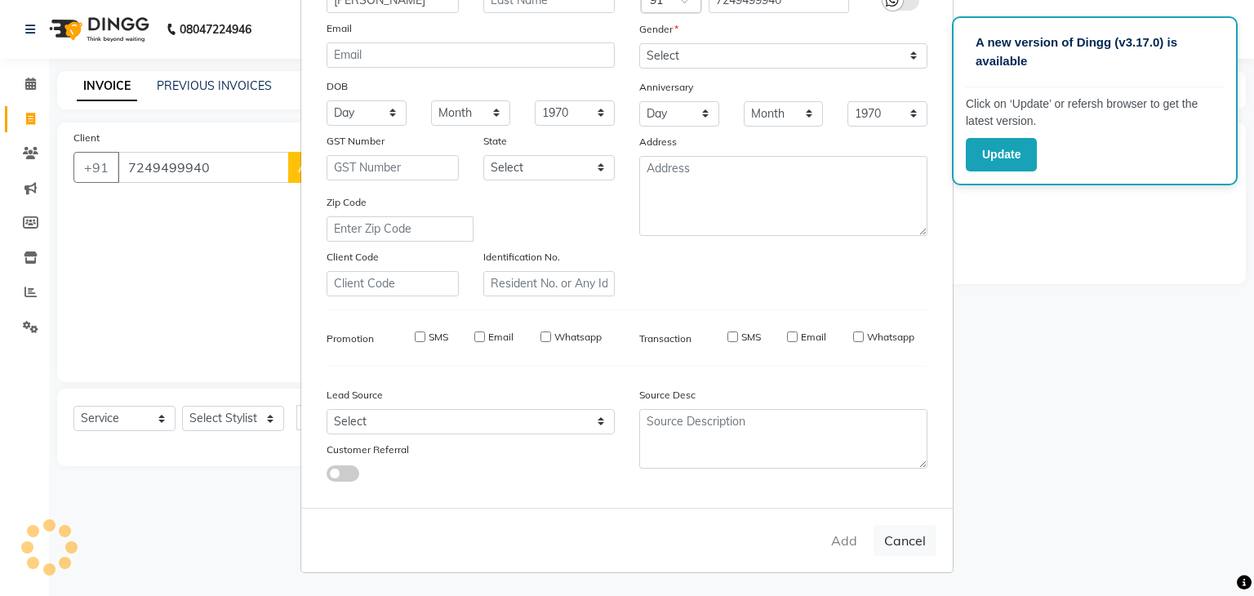
select select
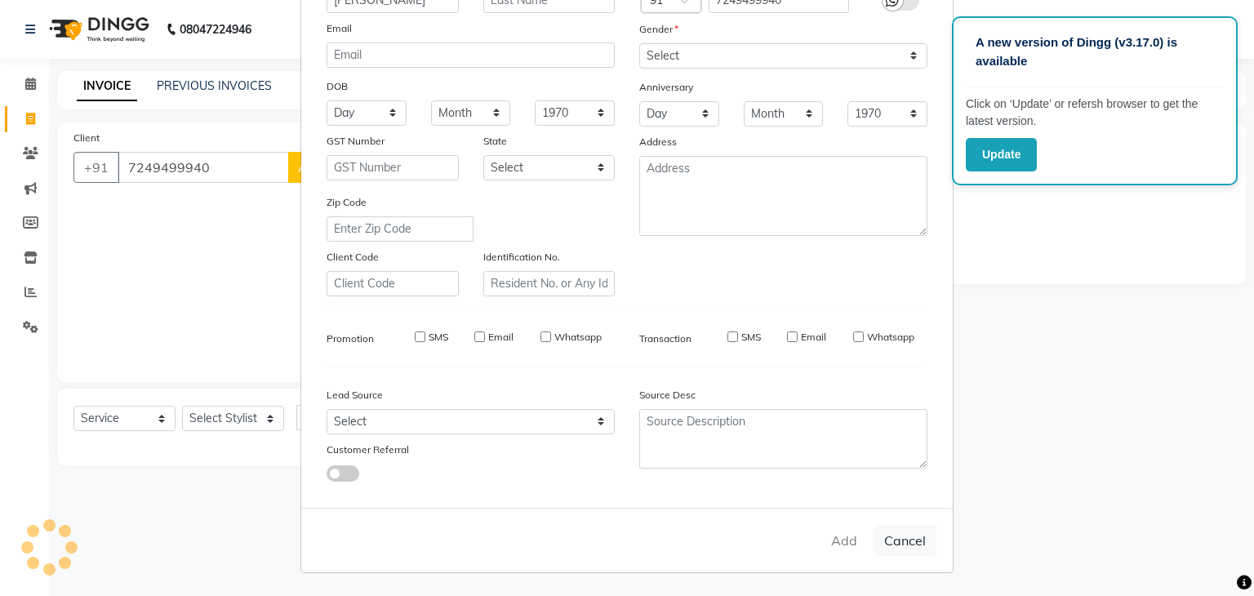
select select
checkbox input "false"
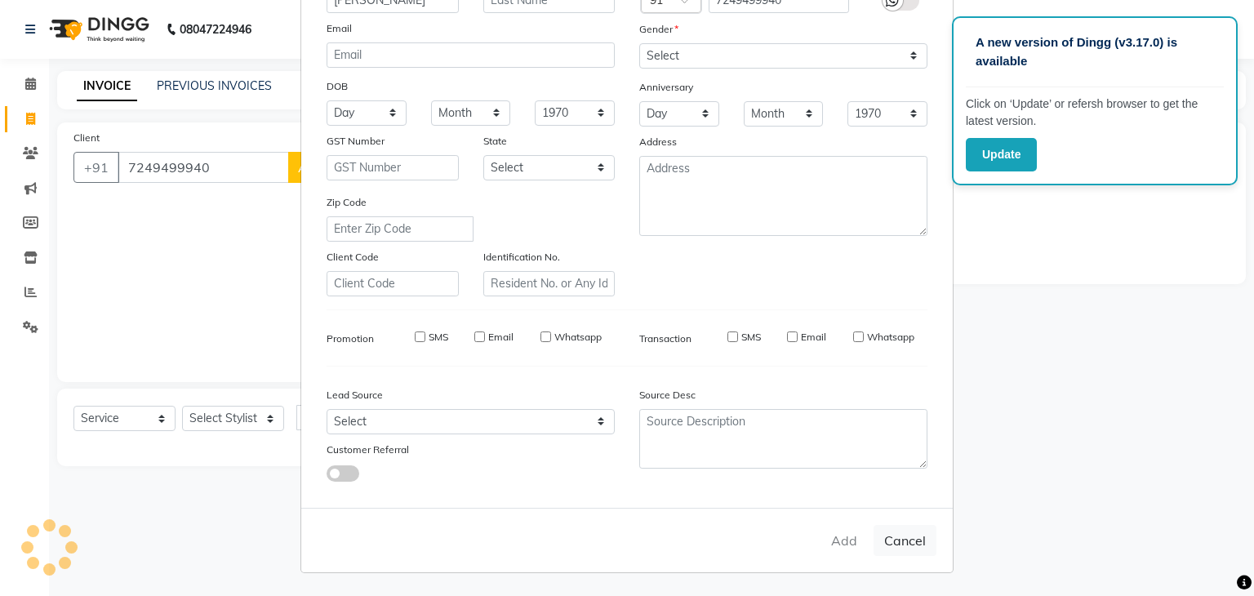
checkbox input "false"
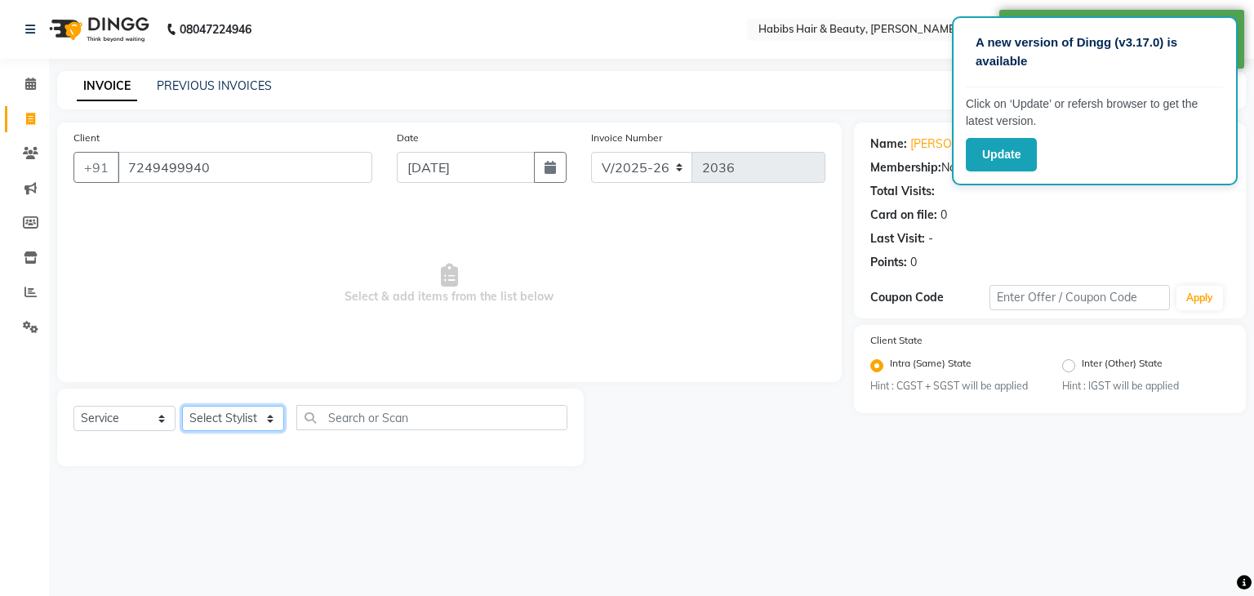
click at [241, 416] on select "Select Stylist Admin [PERSON_NAME] [PERSON_NAME] [PERSON_NAME] [PERSON_NAME]" at bounding box center [233, 418] width 102 height 25
drag, startPoint x: 241, startPoint y: 416, endPoint x: 206, endPoint y: 419, distance: 35.2
click at [206, 419] on select "Select Stylist Admin [PERSON_NAME] [PERSON_NAME] [PERSON_NAME] [PERSON_NAME]" at bounding box center [233, 418] width 102 height 25
select select "31656"
click at [182, 407] on select "Select Stylist Admin [PERSON_NAME] [PERSON_NAME] [PERSON_NAME] [PERSON_NAME]" at bounding box center [233, 418] width 102 height 25
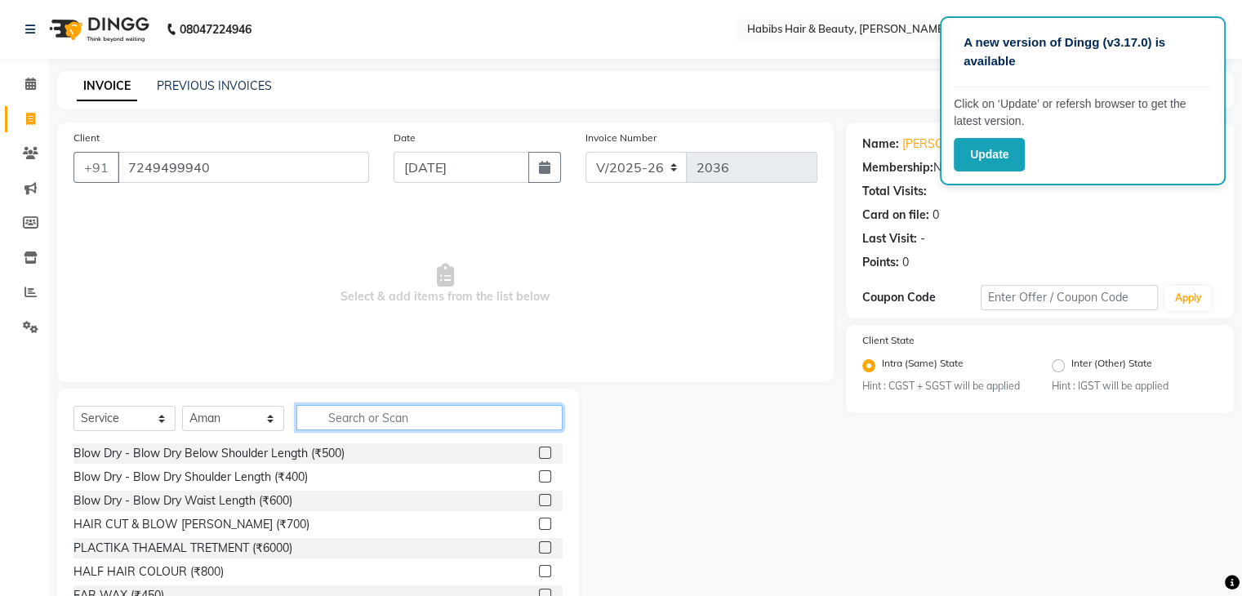
click at [383, 410] on input "text" at bounding box center [429, 417] width 266 height 25
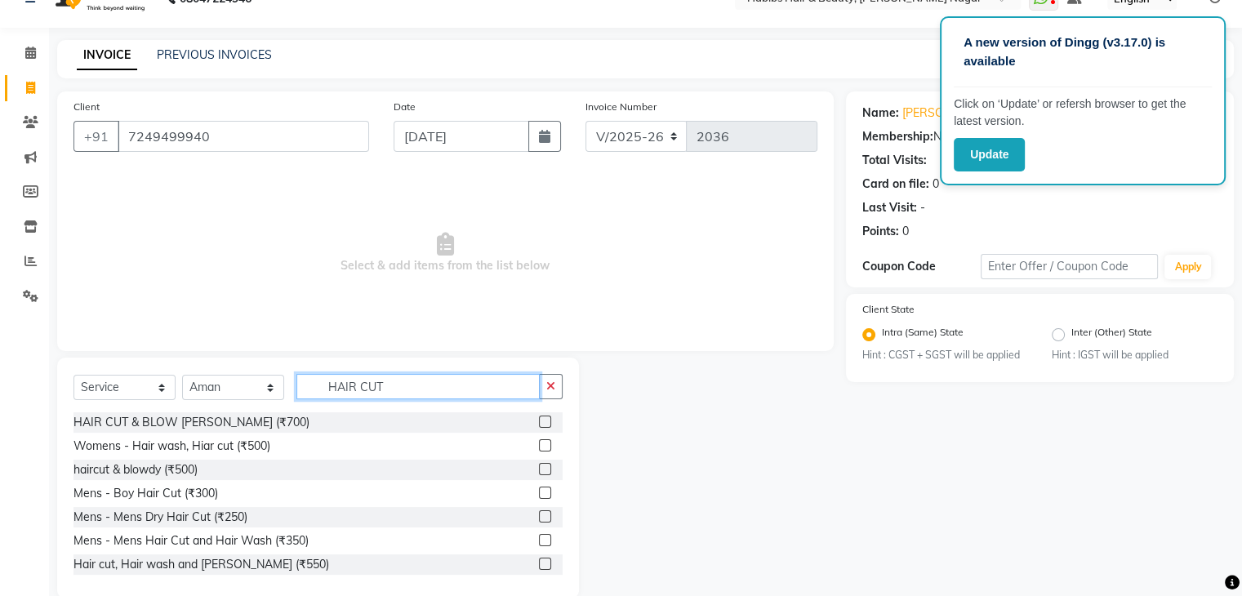
scroll to position [33, 0]
type input "HAIR CUT"
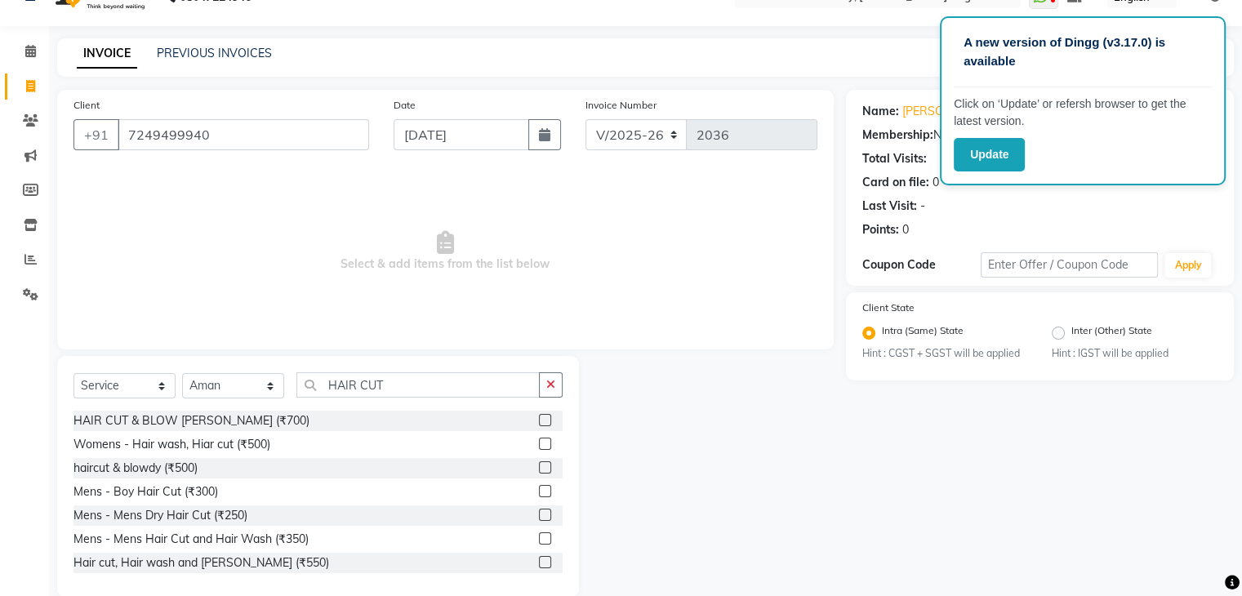
click at [539, 447] on label at bounding box center [545, 444] width 12 height 12
click at [539, 447] on input "checkbox" at bounding box center [544, 444] width 11 height 11
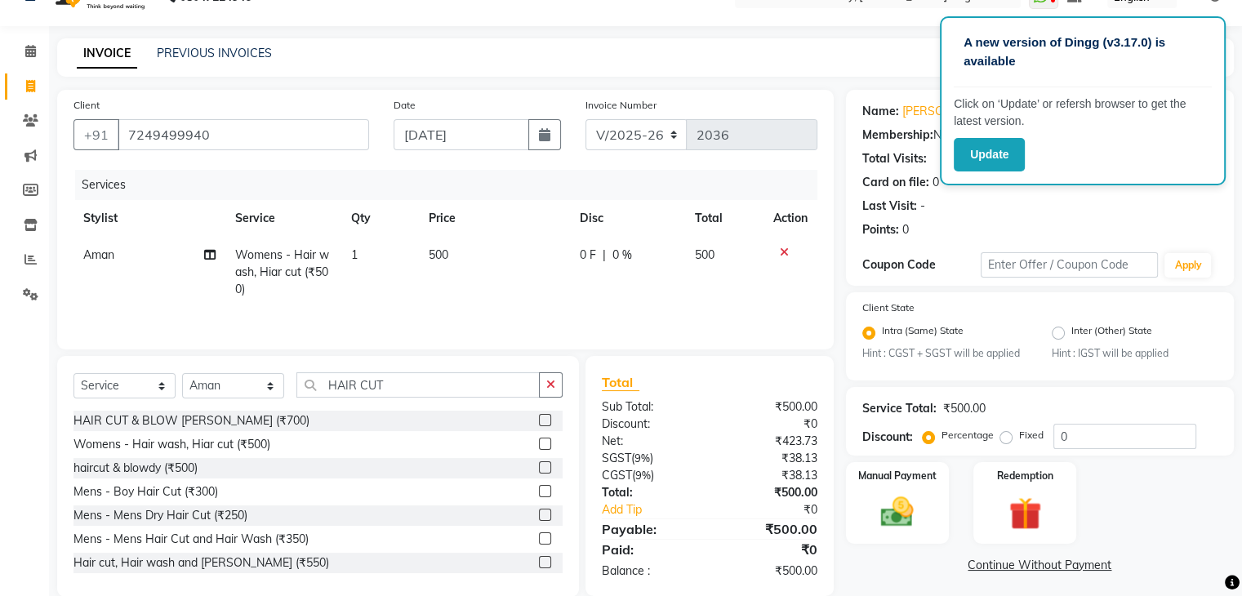
click at [539, 443] on label at bounding box center [545, 444] width 12 height 12
click at [539, 443] on input "checkbox" at bounding box center [544, 444] width 11 height 11
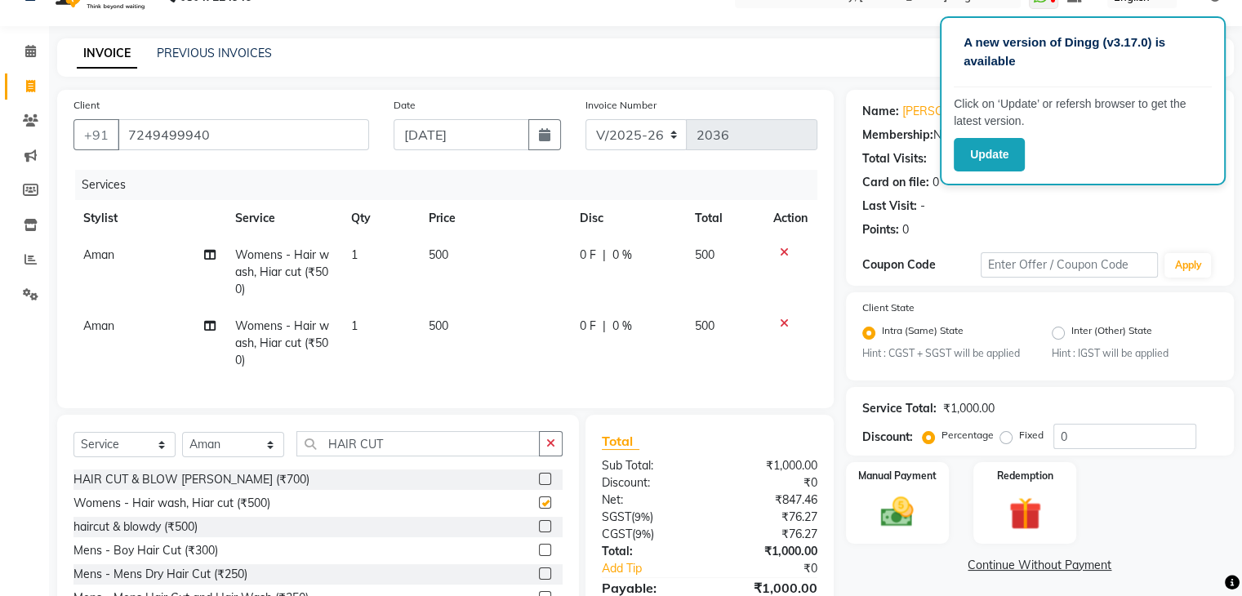
checkbox input "false"
click at [474, 273] on td "500" at bounding box center [494, 272] width 151 height 71
select select "31656"
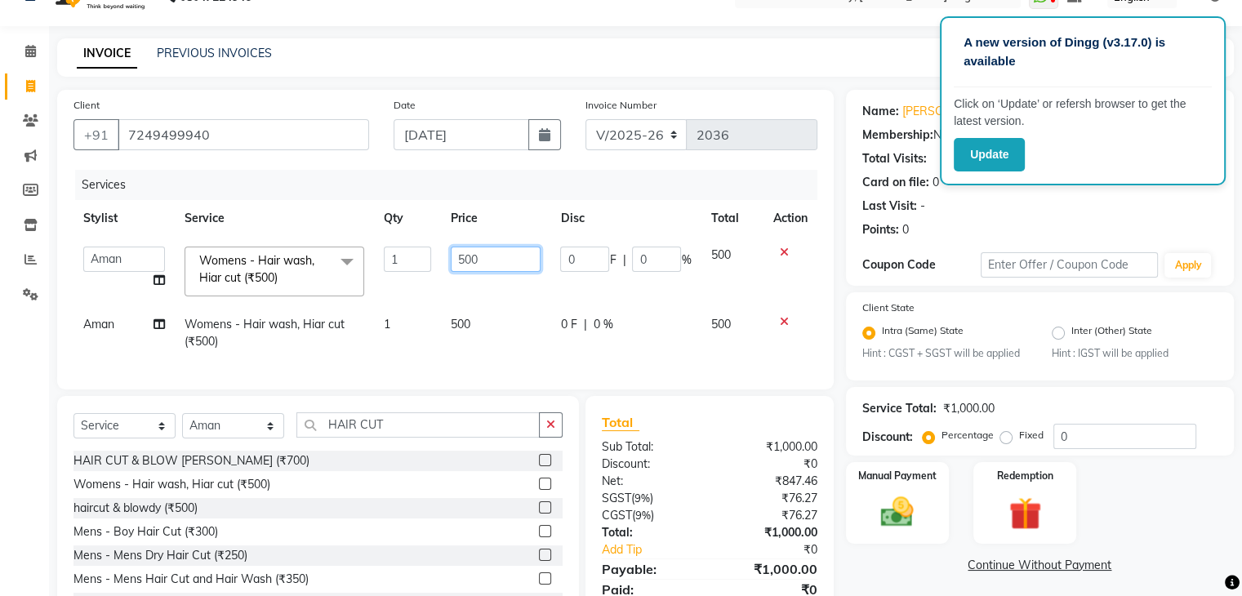
click at [470, 256] on input "500" at bounding box center [496, 259] width 90 height 25
type input "650"
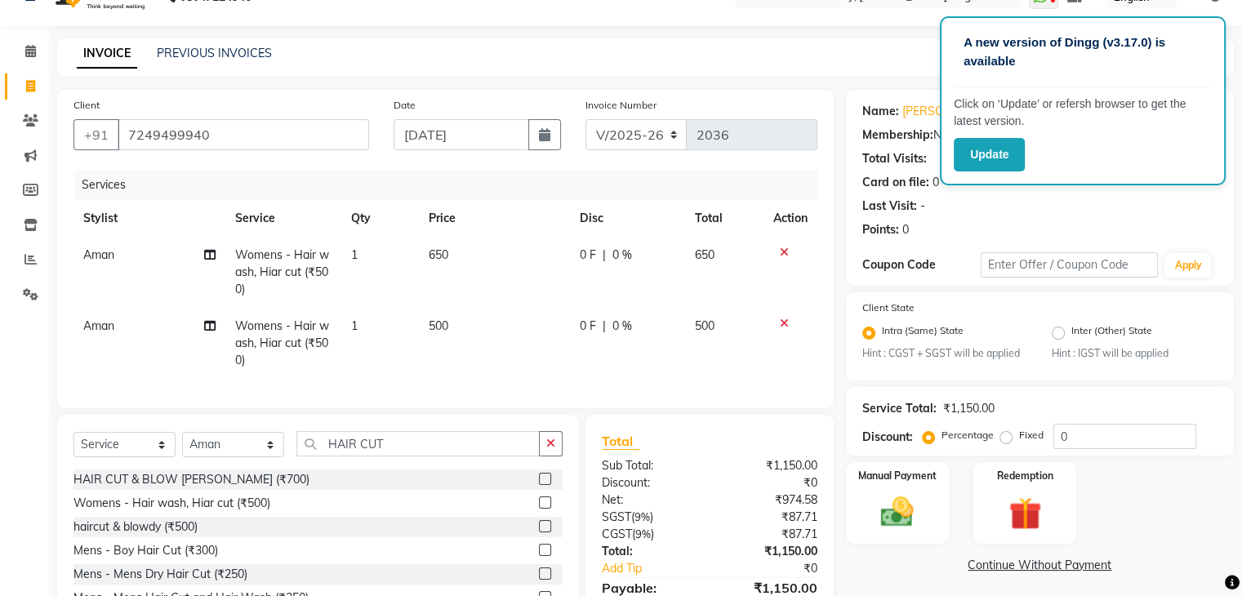
click at [506, 321] on td "500" at bounding box center [494, 343] width 151 height 71
select select "31656"
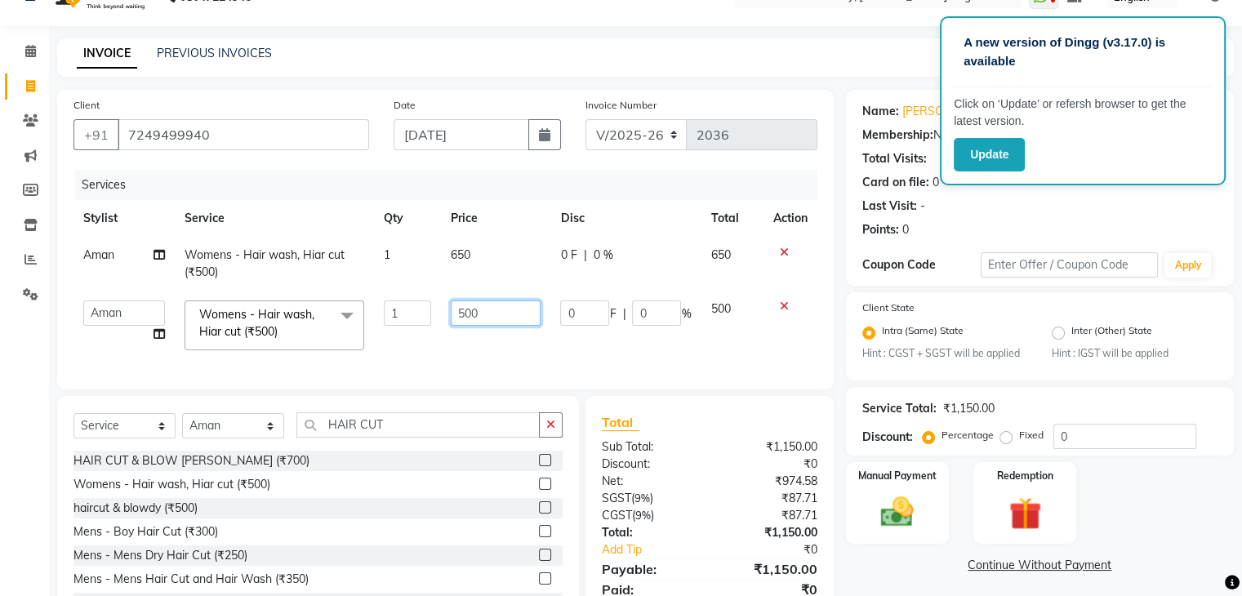
click at [506, 321] on input "500" at bounding box center [496, 313] width 90 height 25
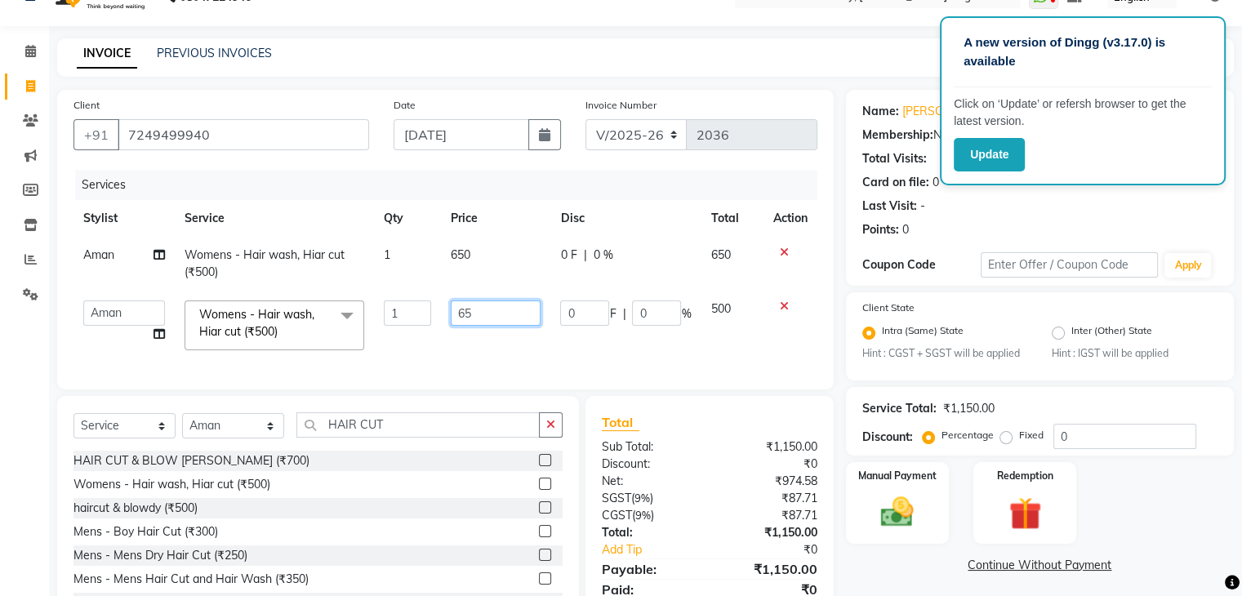
type input "650"
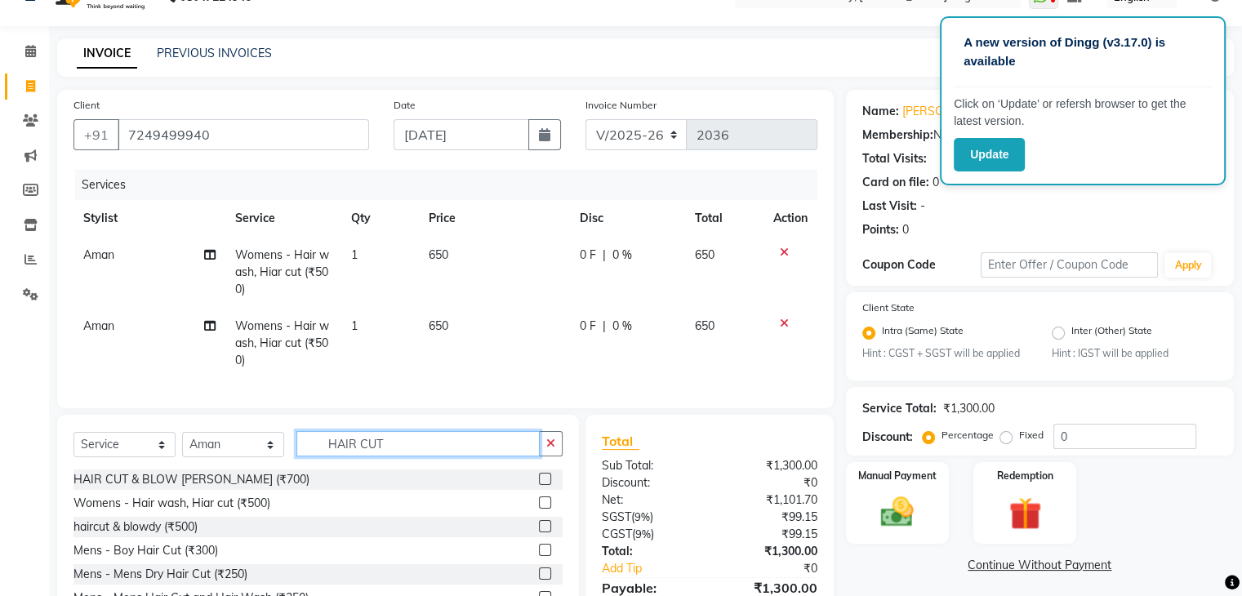
click at [480, 434] on div "Select Service Product Membership Package Voucher Prepaid Gift Card Select Styl…" at bounding box center [318, 535] width 522 height 241
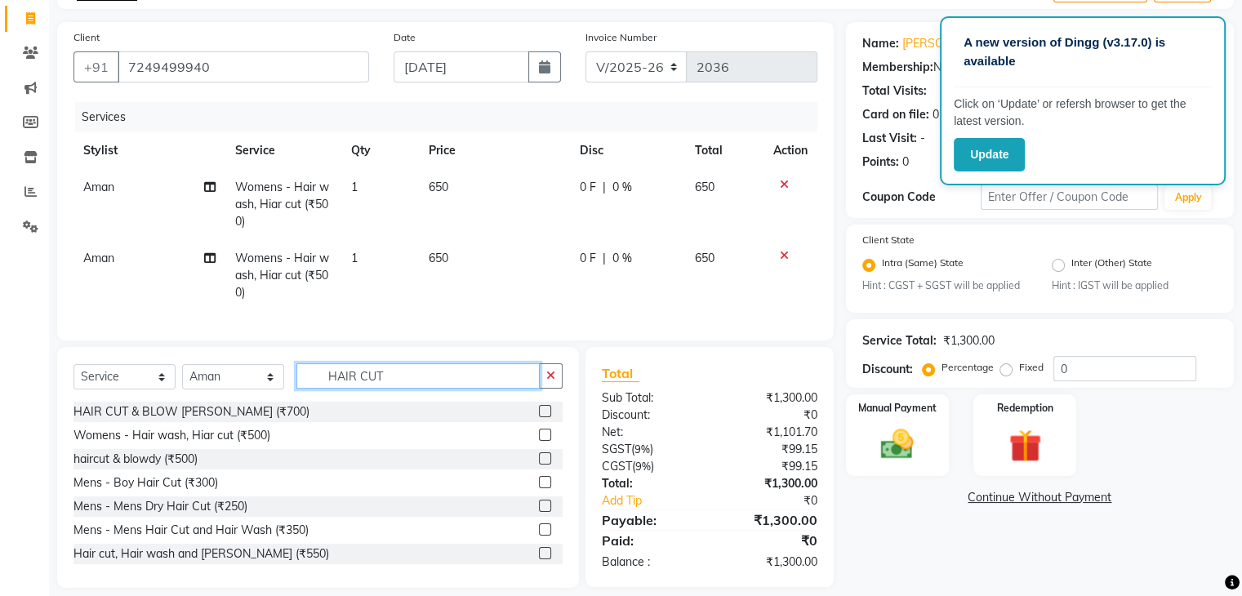
scroll to position [108, 0]
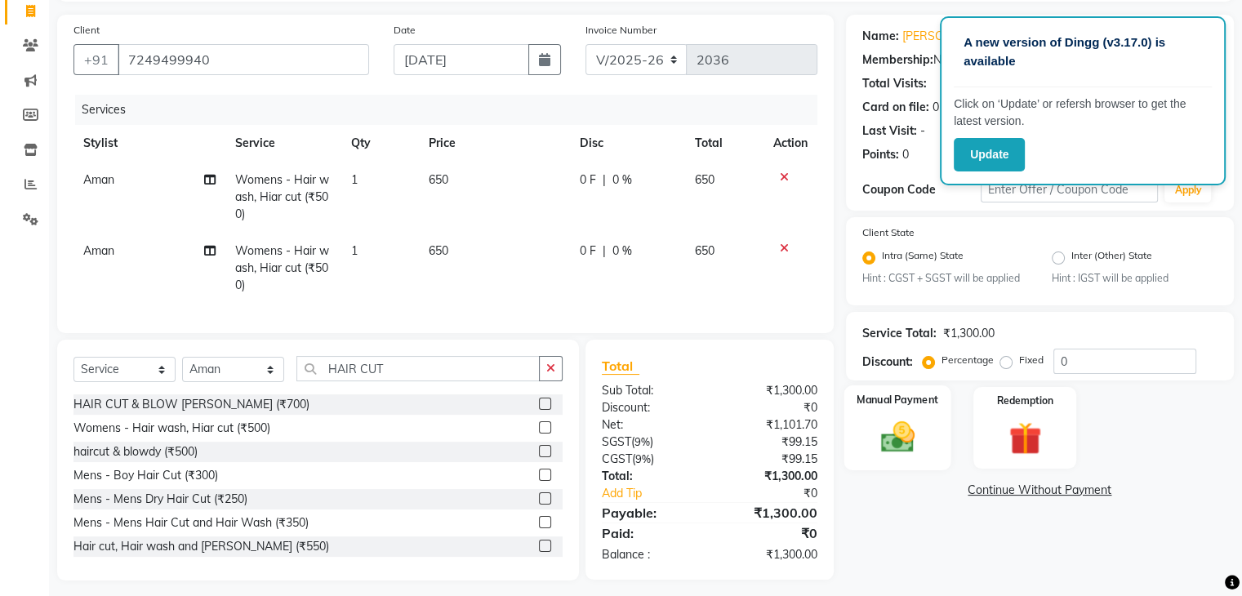
click at [915, 438] on img at bounding box center [897, 437] width 55 height 39
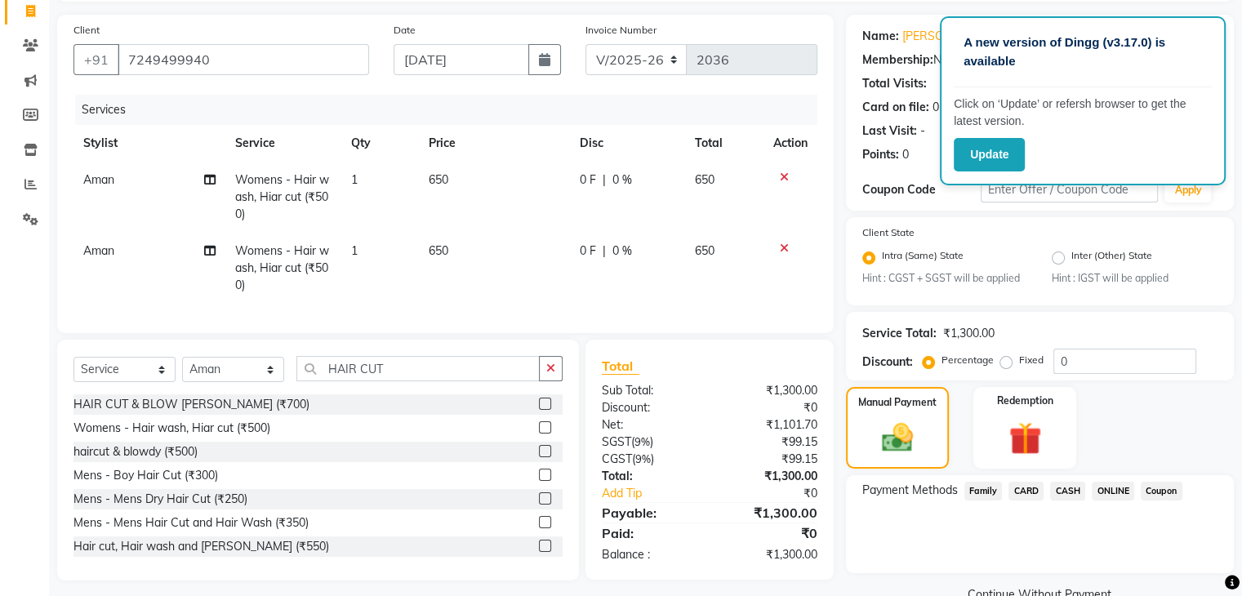
click at [1069, 487] on span "CASH" at bounding box center [1067, 491] width 35 height 19
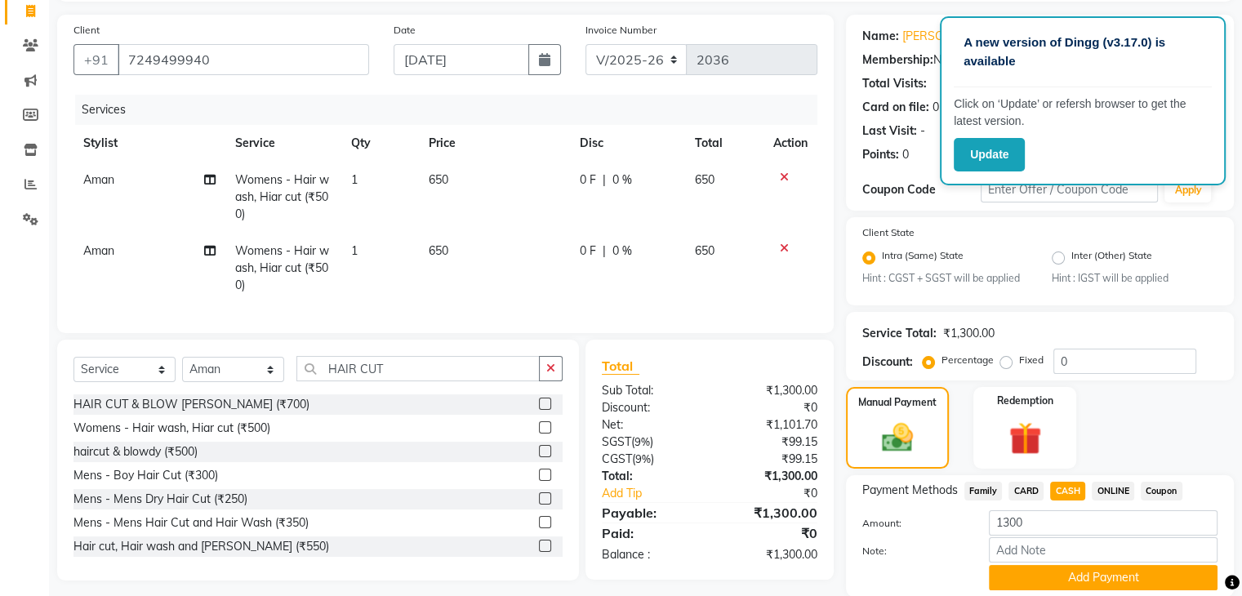
scroll to position [170, 0]
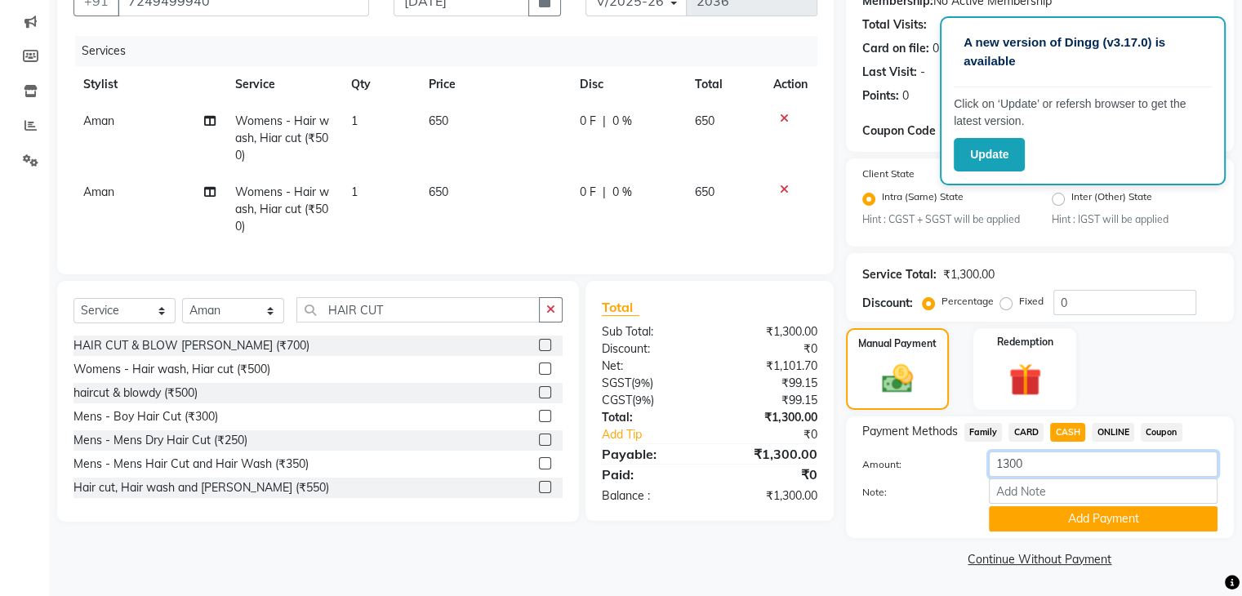
click at [1044, 467] on input "1300" at bounding box center [1103, 464] width 229 height 25
click at [1005, 462] on input "1300" at bounding box center [1103, 464] width 229 height 25
click at [1013, 466] on input "1300" at bounding box center [1103, 464] width 229 height 25
type input "700"
click at [1045, 522] on button "Add Payment" at bounding box center [1103, 518] width 229 height 25
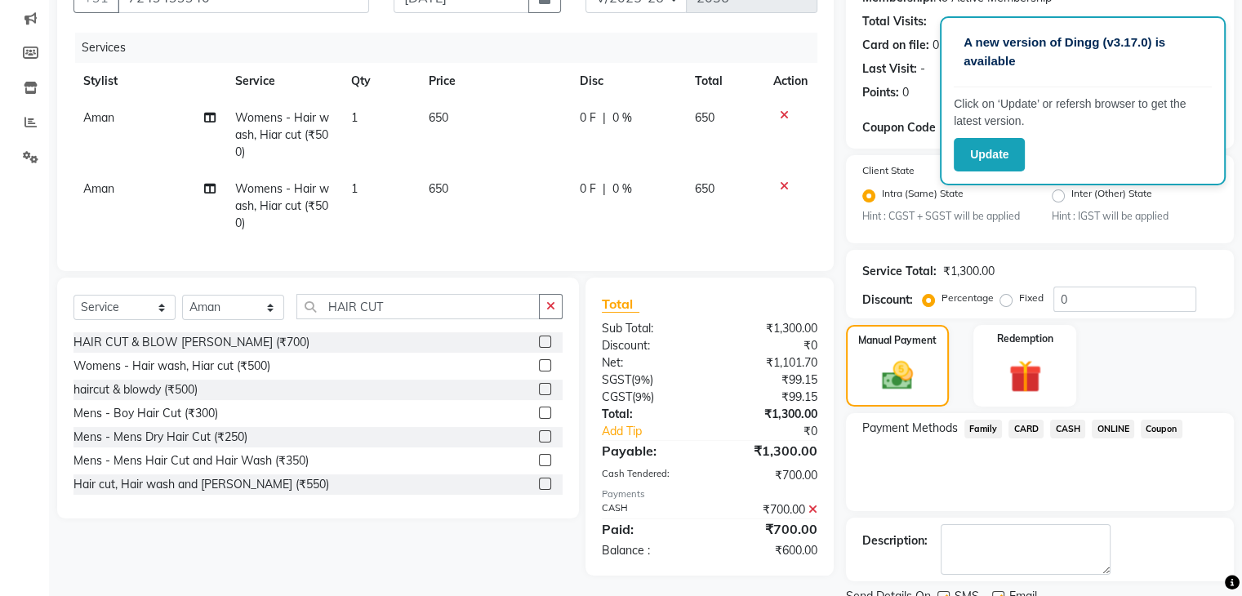
click at [1122, 429] on span "ONLINE" at bounding box center [1113, 429] width 42 height 19
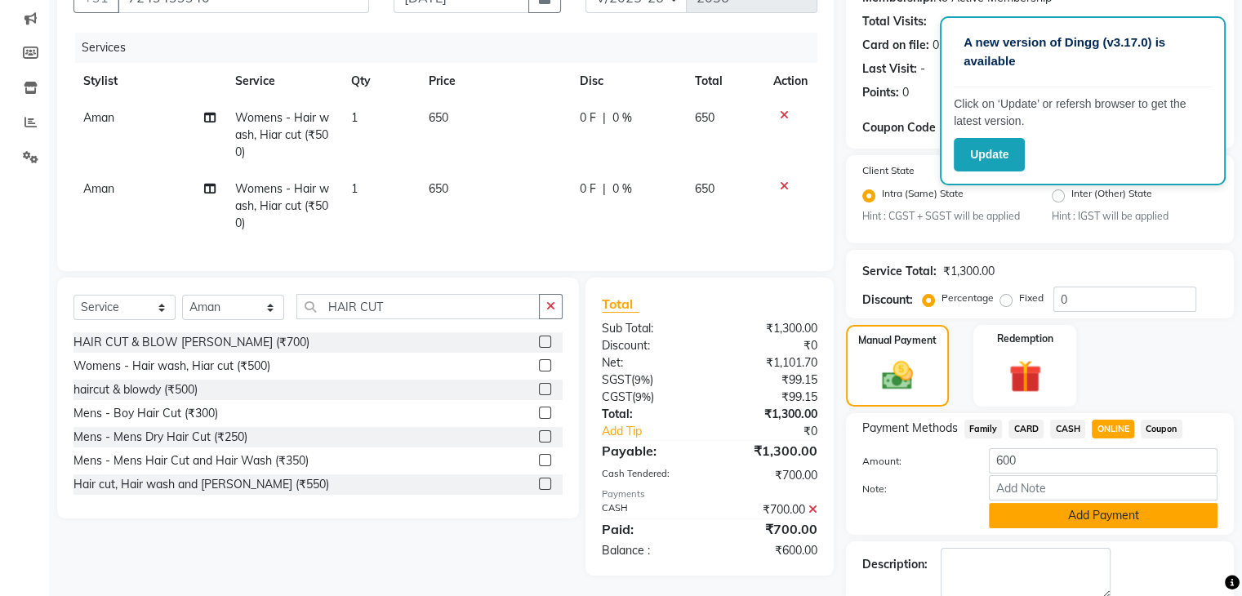
click at [1065, 515] on button "Add Payment" at bounding box center [1103, 515] width 229 height 25
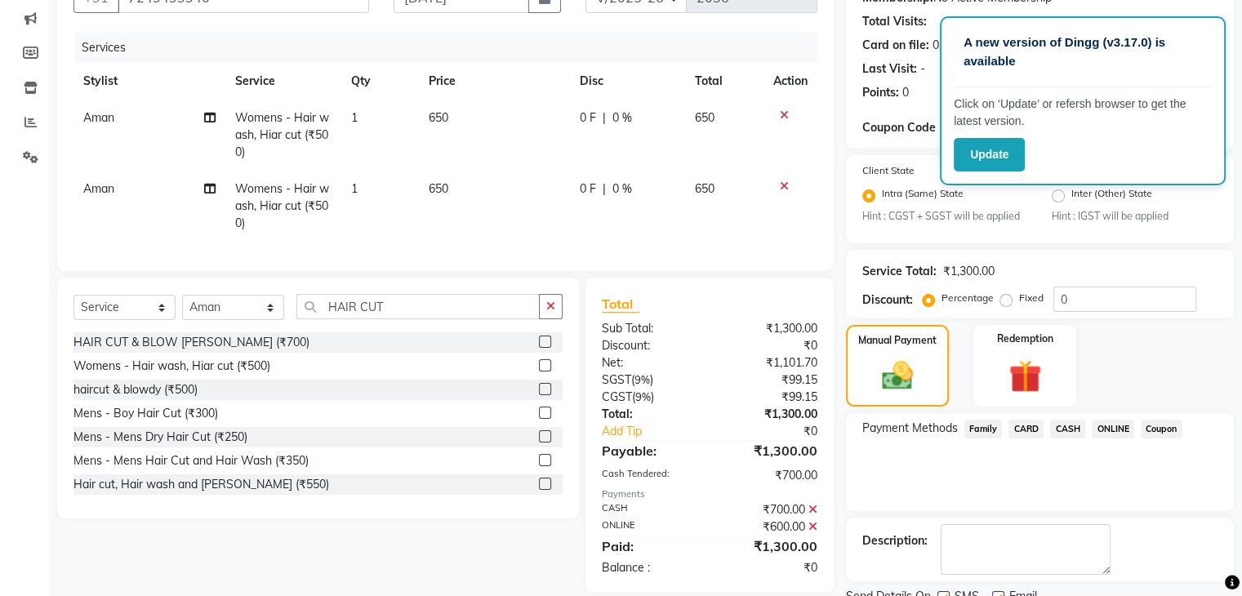
scroll to position [236, 0]
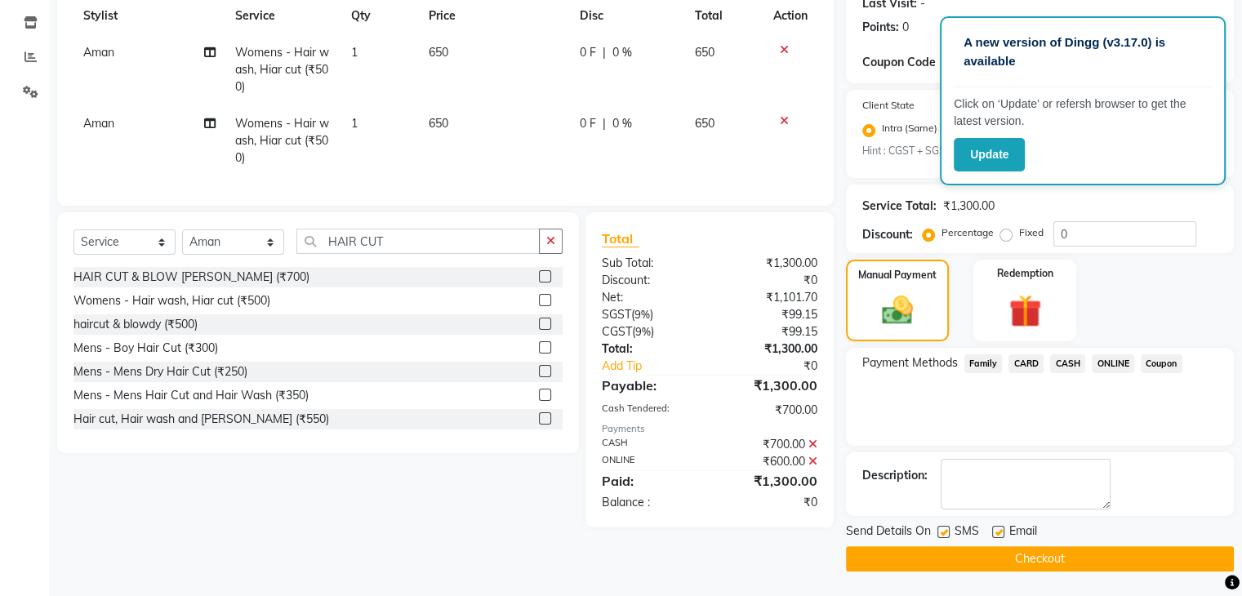
click at [1041, 569] on button "Checkout" at bounding box center [1040, 558] width 388 height 25
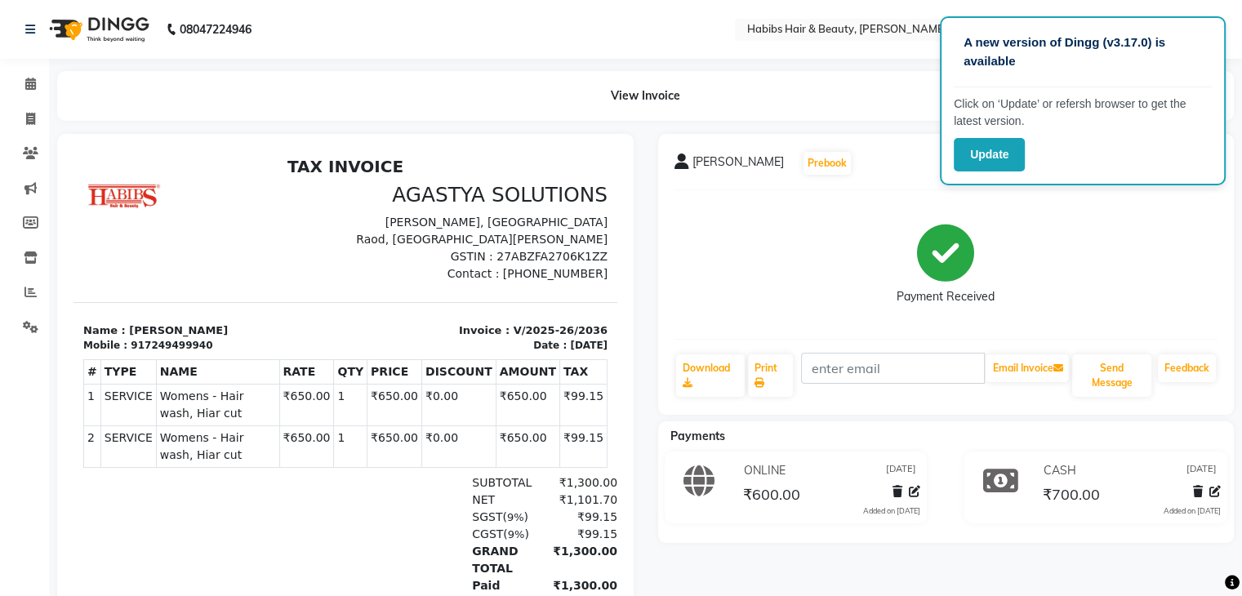
click at [29, 135] on li "Invoice" at bounding box center [24, 119] width 49 height 35
click at [29, 126] on span at bounding box center [30, 119] width 29 height 19
select select "service"
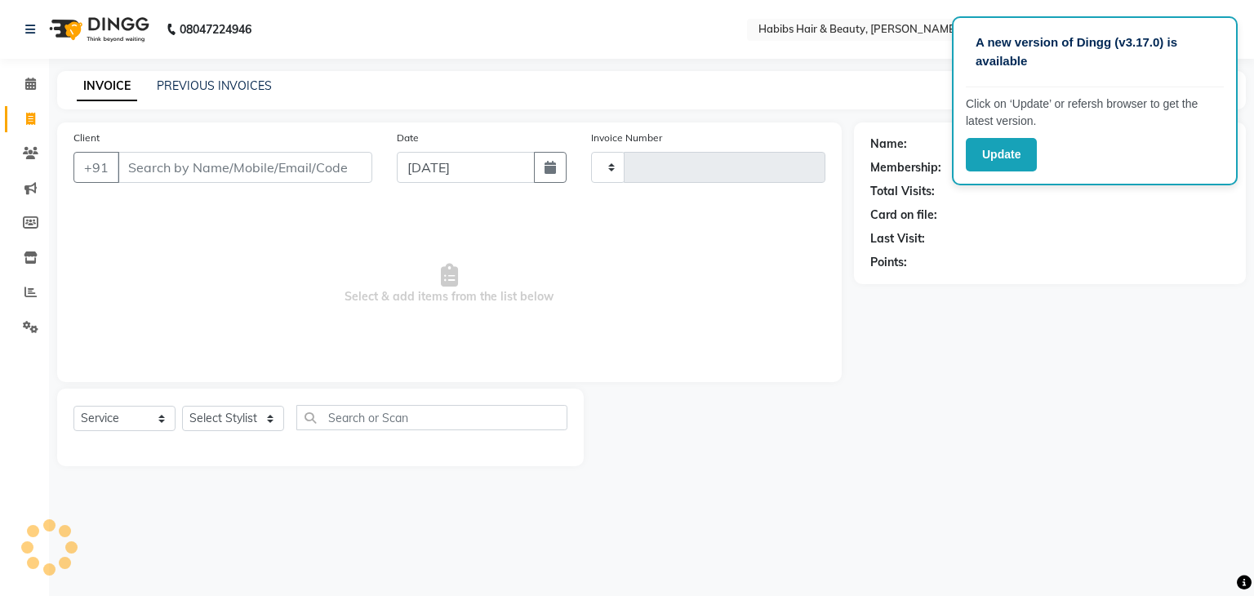
type input "2037"
select select "3714"
click at [122, 174] on input "Client" at bounding box center [245, 167] width 255 height 31
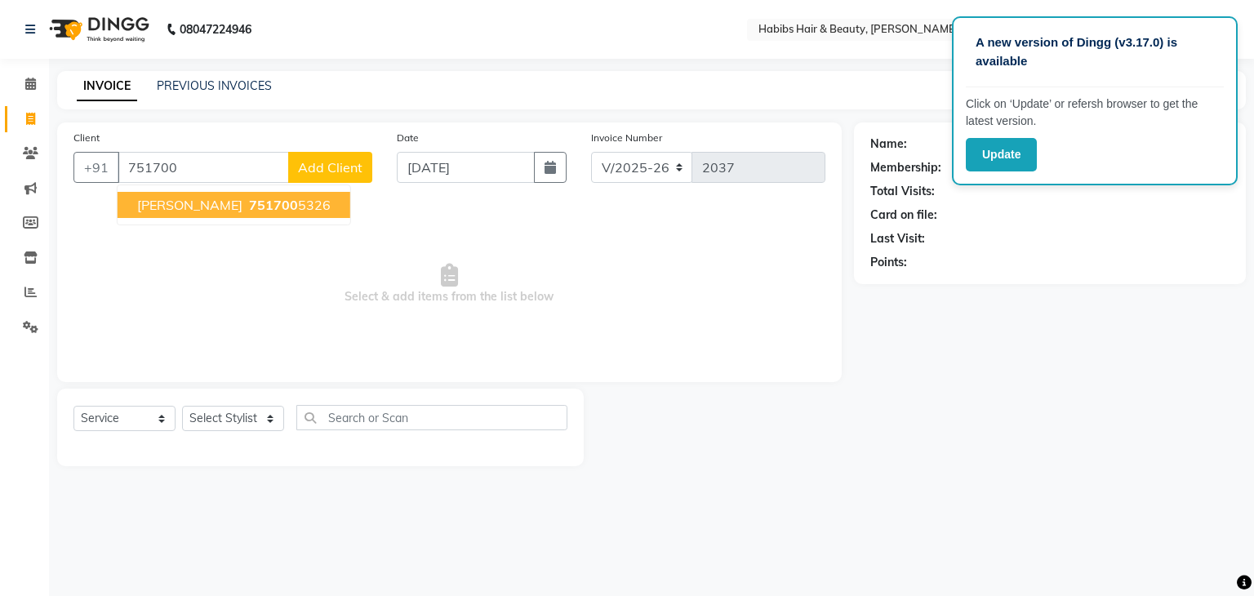
click at [176, 210] on span "[PERSON_NAME]" at bounding box center [189, 205] width 105 height 16
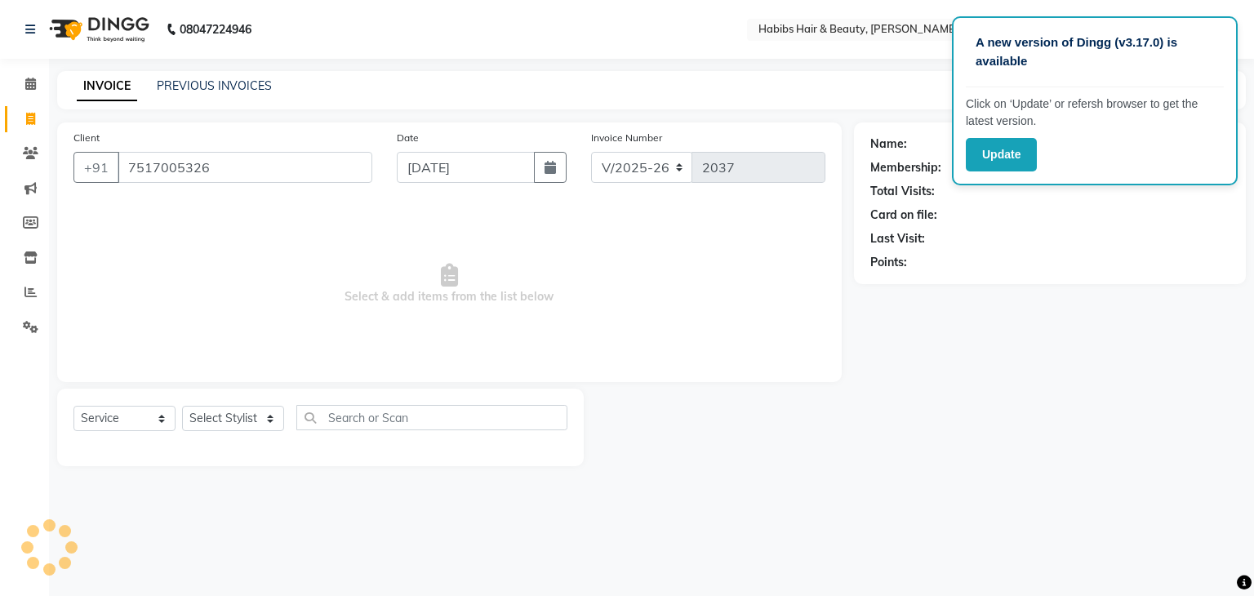
type input "7517005326"
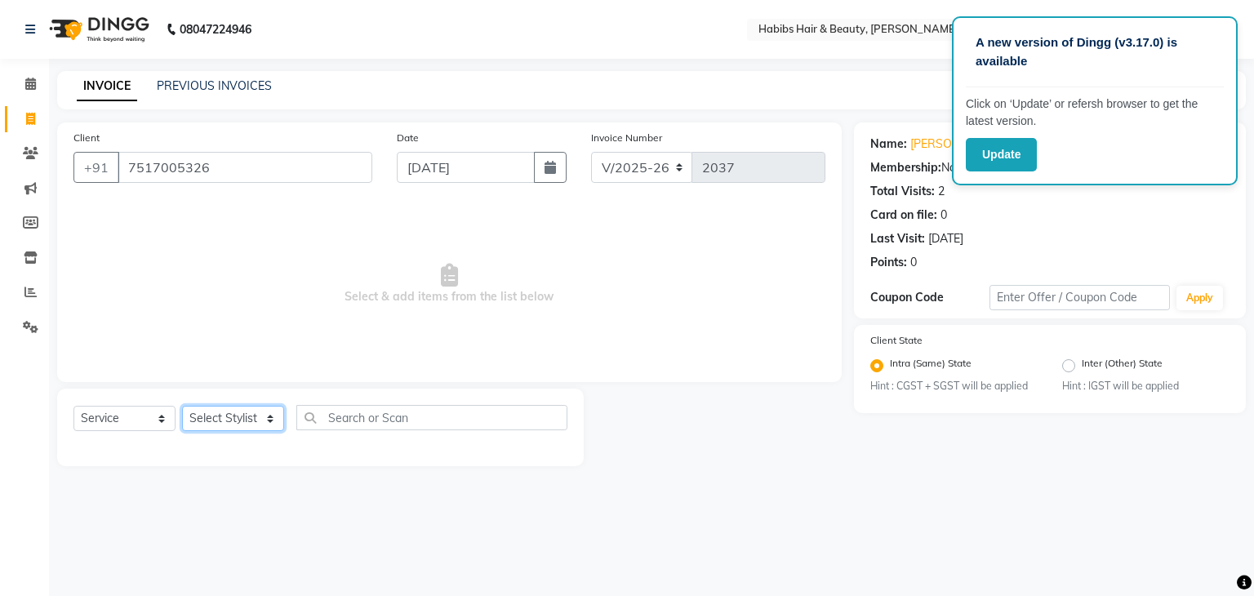
click at [241, 430] on select "Select Stylist Admin [PERSON_NAME] [PERSON_NAME] [PERSON_NAME] [PERSON_NAME]" at bounding box center [233, 418] width 102 height 25
select select "17876"
click at [182, 407] on select "Select Stylist Admin [PERSON_NAME] [PERSON_NAME] [PERSON_NAME] [PERSON_NAME]" at bounding box center [233, 418] width 102 height 25
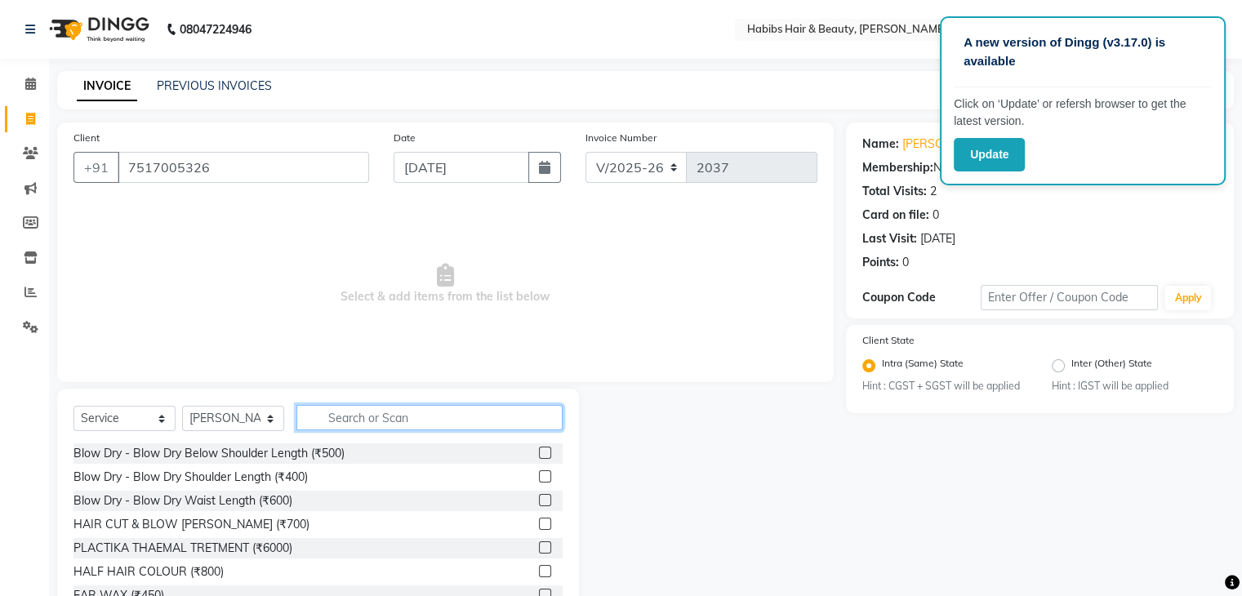
click at [382, 425] on input "text" at bounding box center [429, 417] width 266 height 25
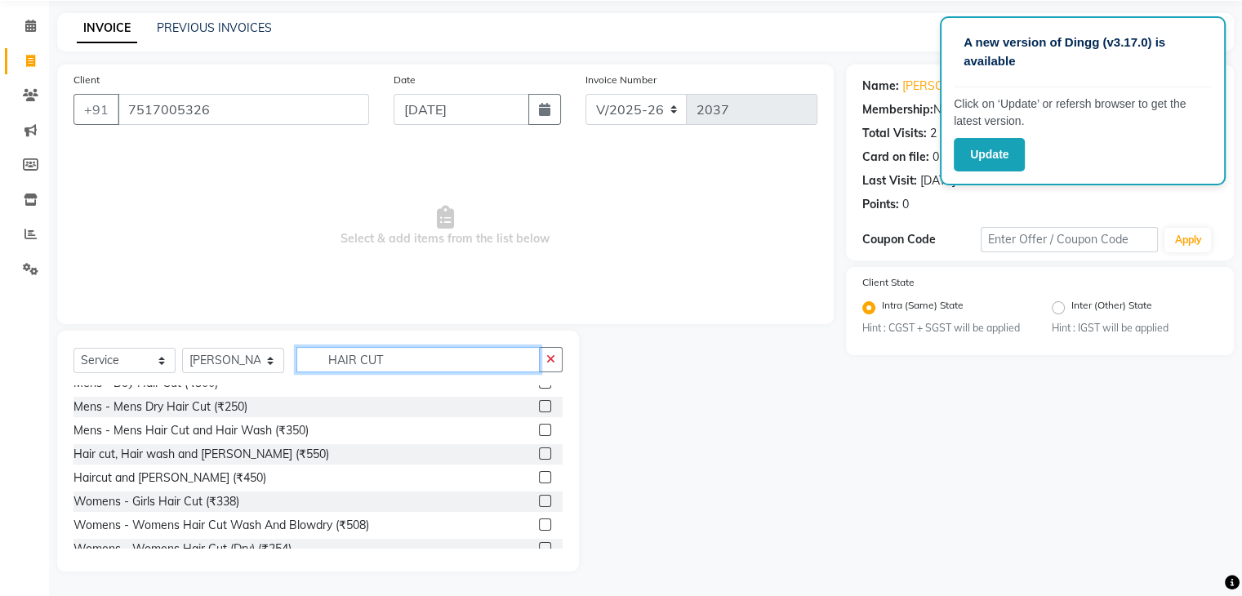
scroll to position [87, 0]
type input "HAIR CUT"
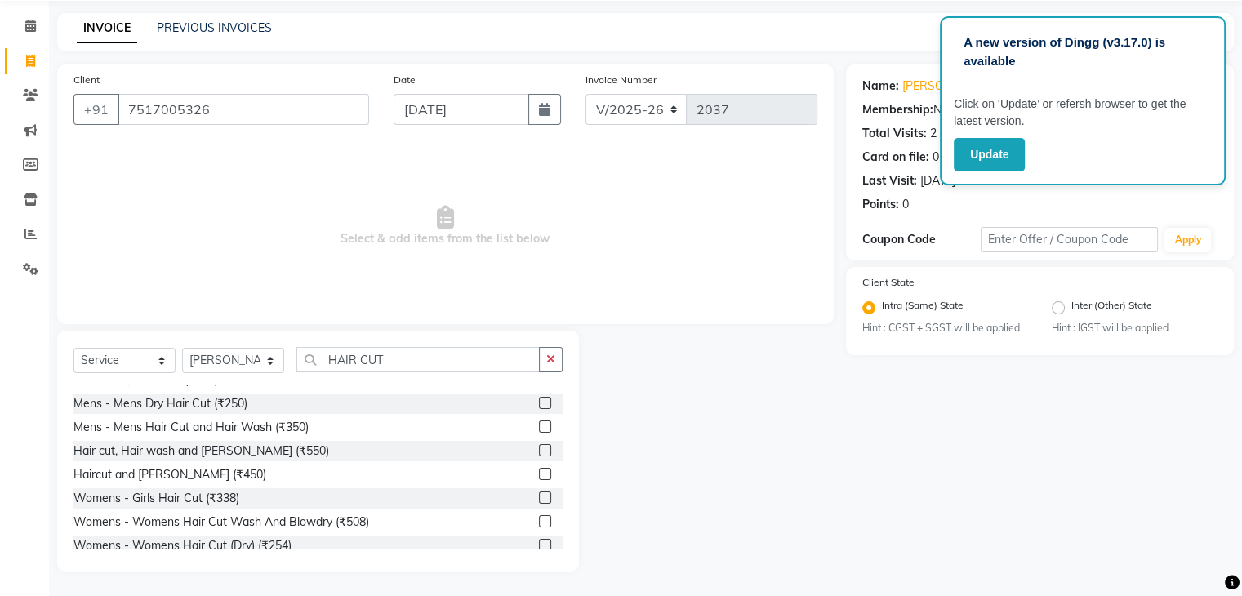
click at [540, 474] on div at bounding box center [551, 475] width 24 height 20
click at [539, 473] on label at bounding box center [545, 474] width 12 height 12
click at [539, 473] on input "checkbox" at bounding box center [544, 475] width 11 height 11
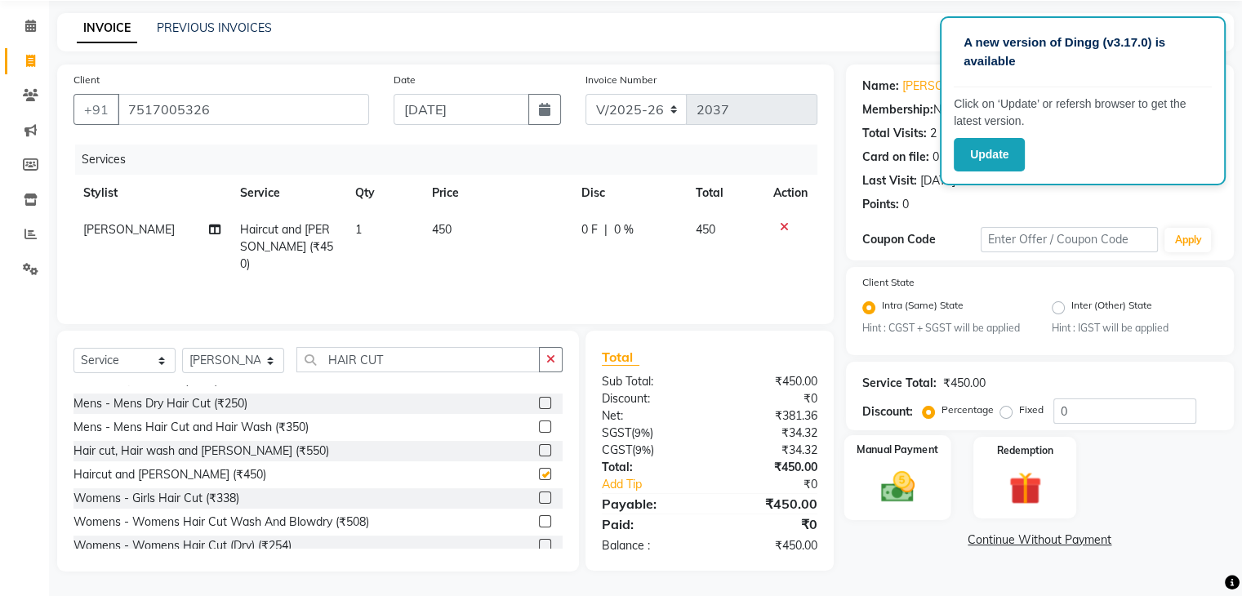
checkbox input "false"
click at [900, 496] on img at bounding box center [897, 487] width 55 height 39
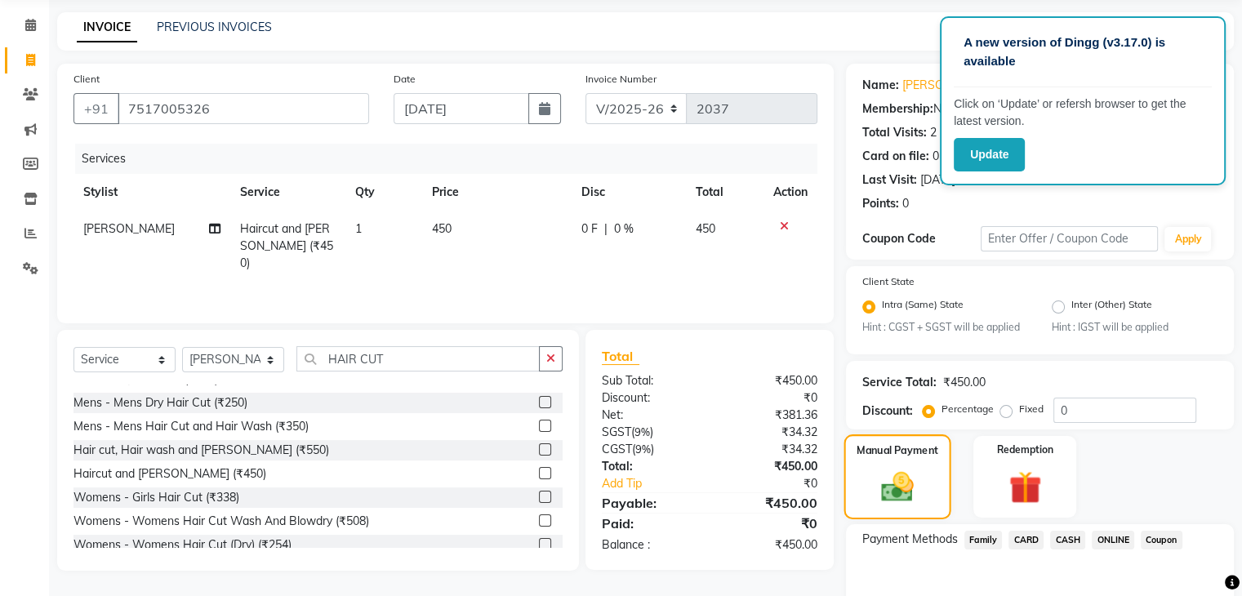
scroll to position [145, 0]
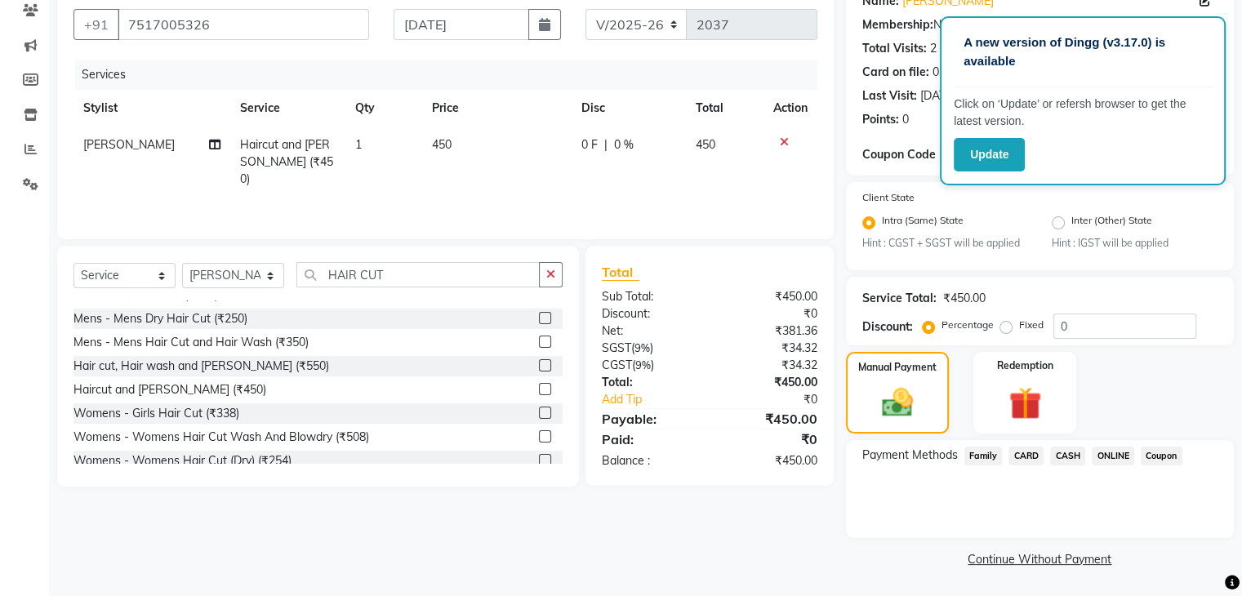
click at [1108, 447] on span "ONLINE" at bounding box center [1113, 456] width 42 height 19
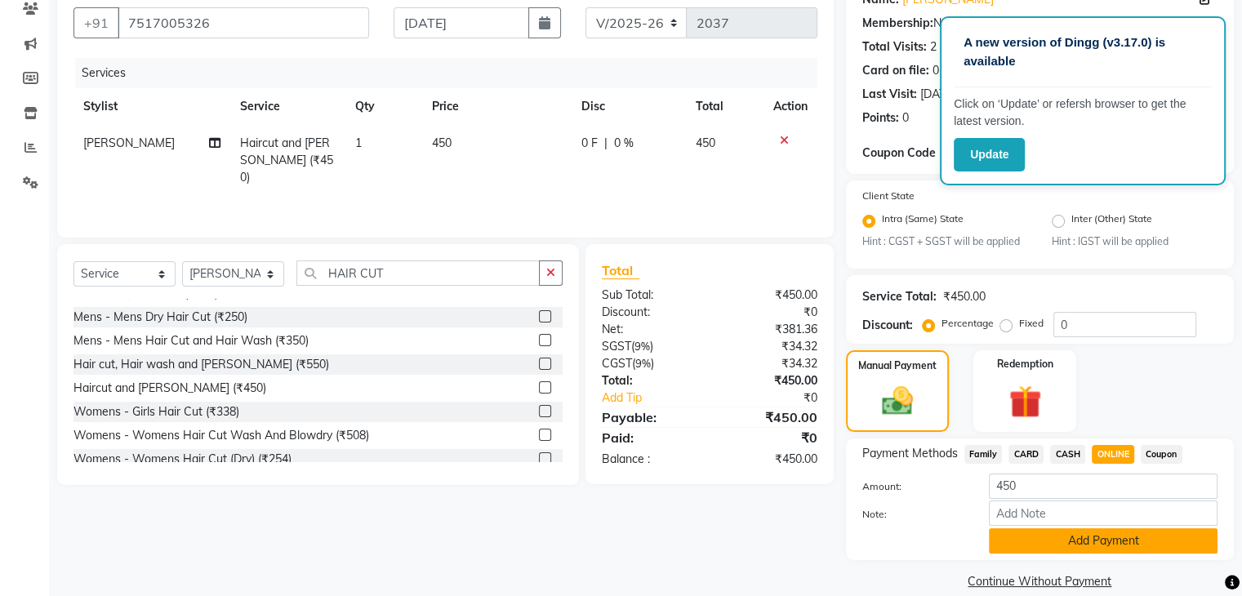
click at [1086, 541] on button "Add Payment" at bounding box center [1103, 540] width 229 height 25
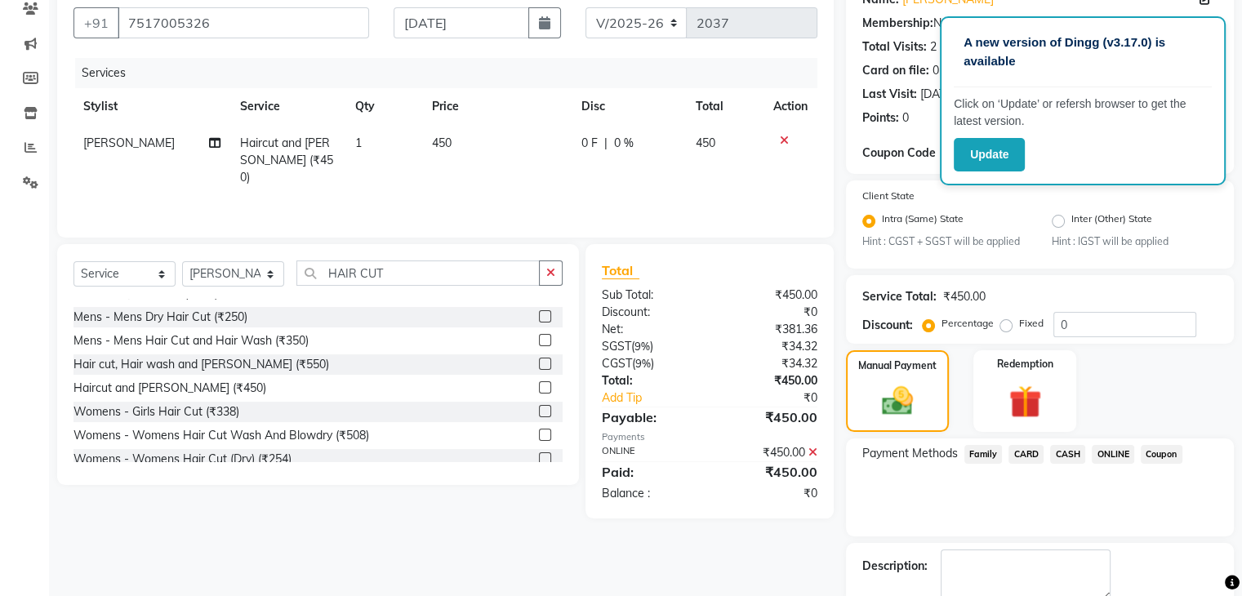
scroll to position [236, 0]
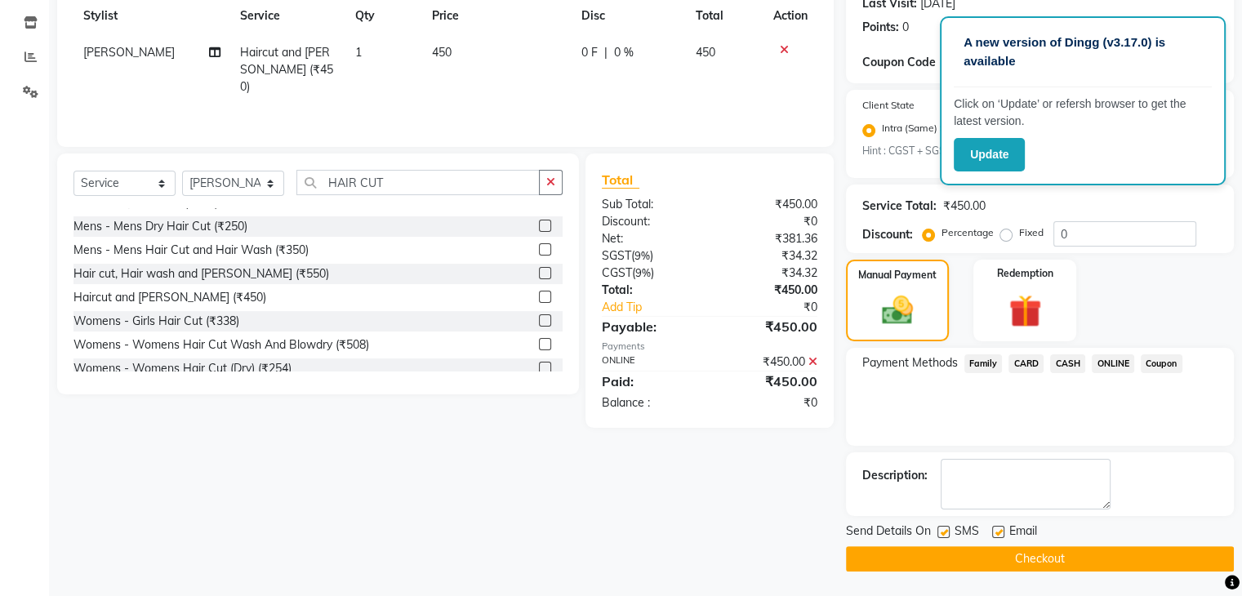
click at [1084, 559] on button "Checkout" at bounding box center [1040, 558] width 388 height 25
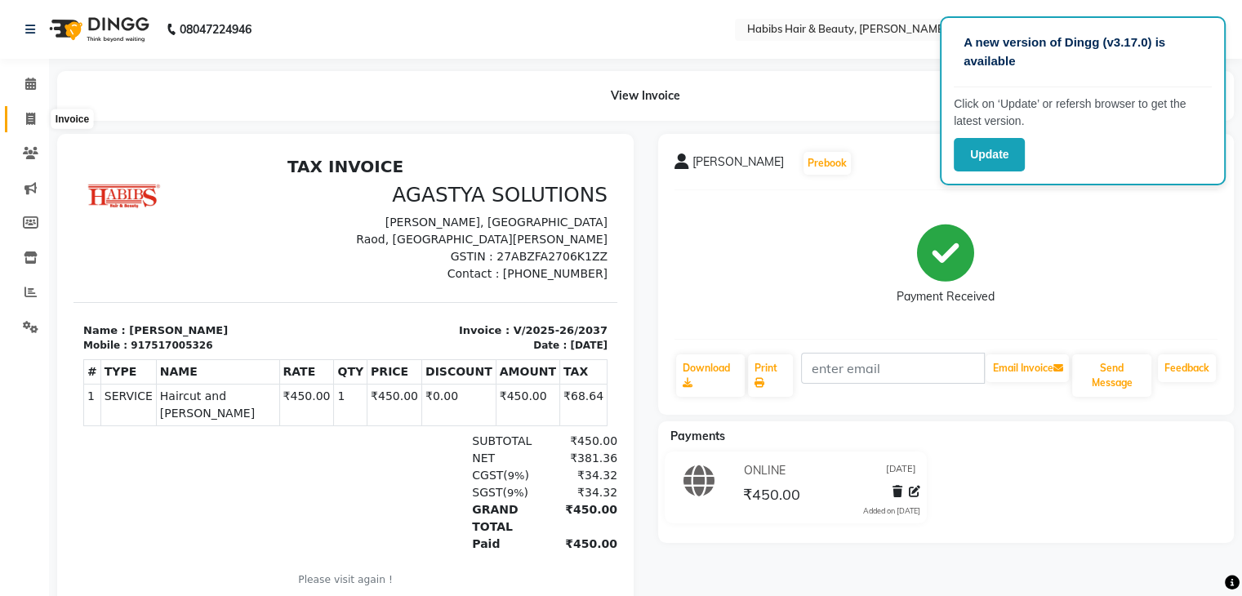
click at [31, 127] on span at bounding box center [30, 119] width 29 height 19
select select "service"
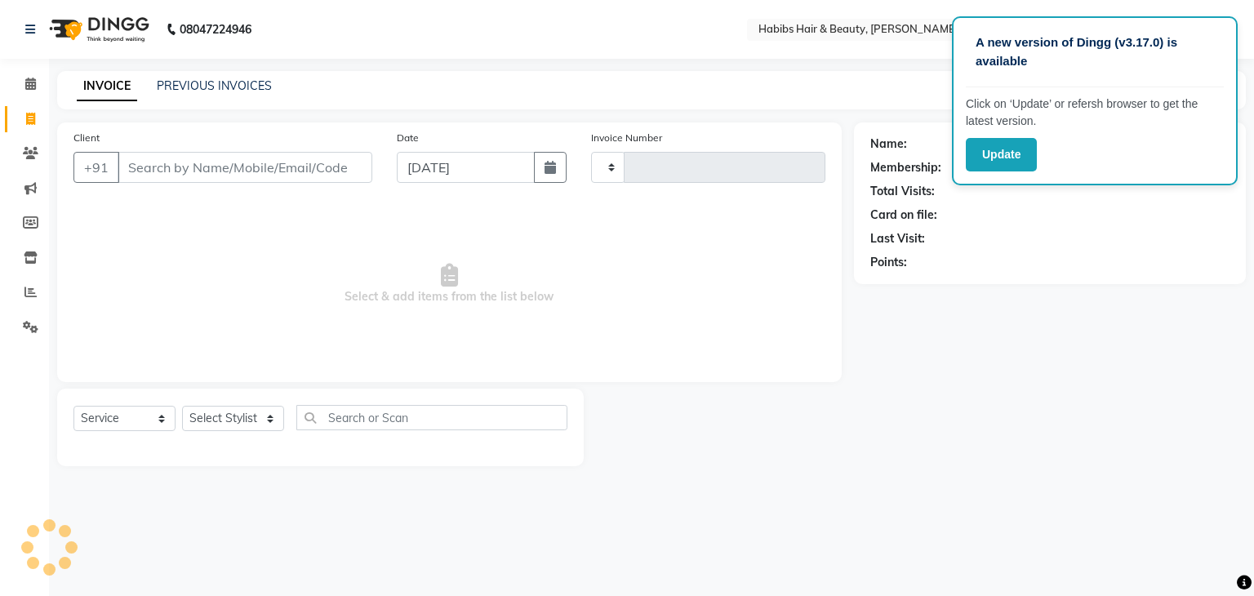
type input "2038"
select select "3714"
click at [172, 176] on input "Client" at bounding box center [245, 167] width 255 height 31
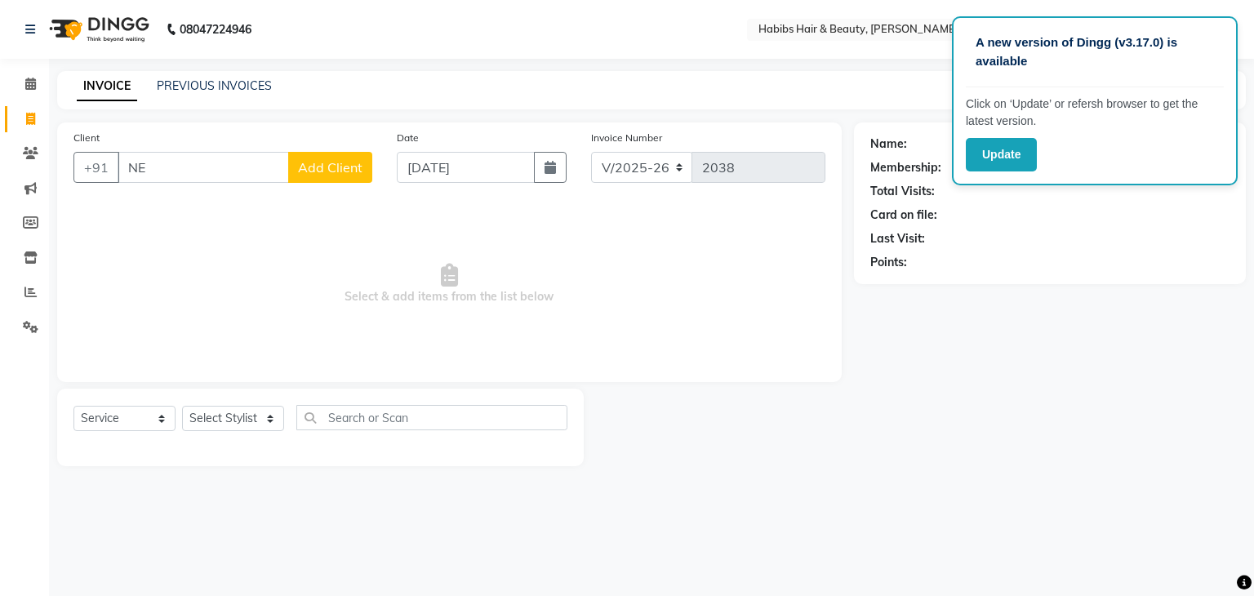
type input "N"
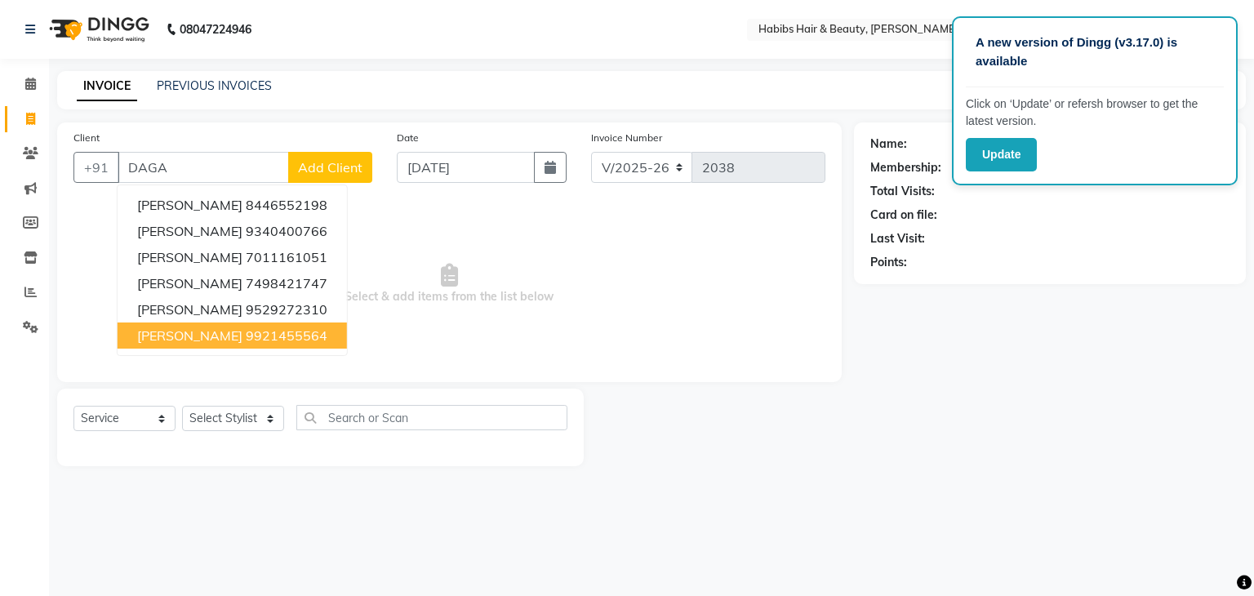
click at [232, 347] on button "[PERSON_NAME] 9921455564" at bounding box center [232, 336] width 229 height 26
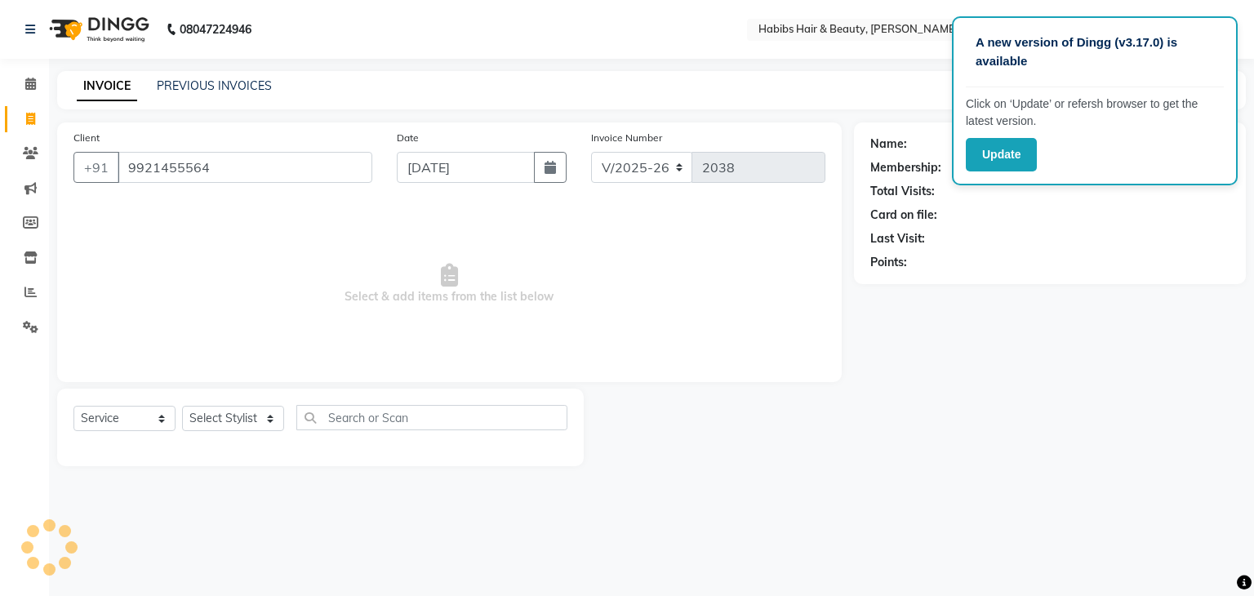
type input "9921455564"
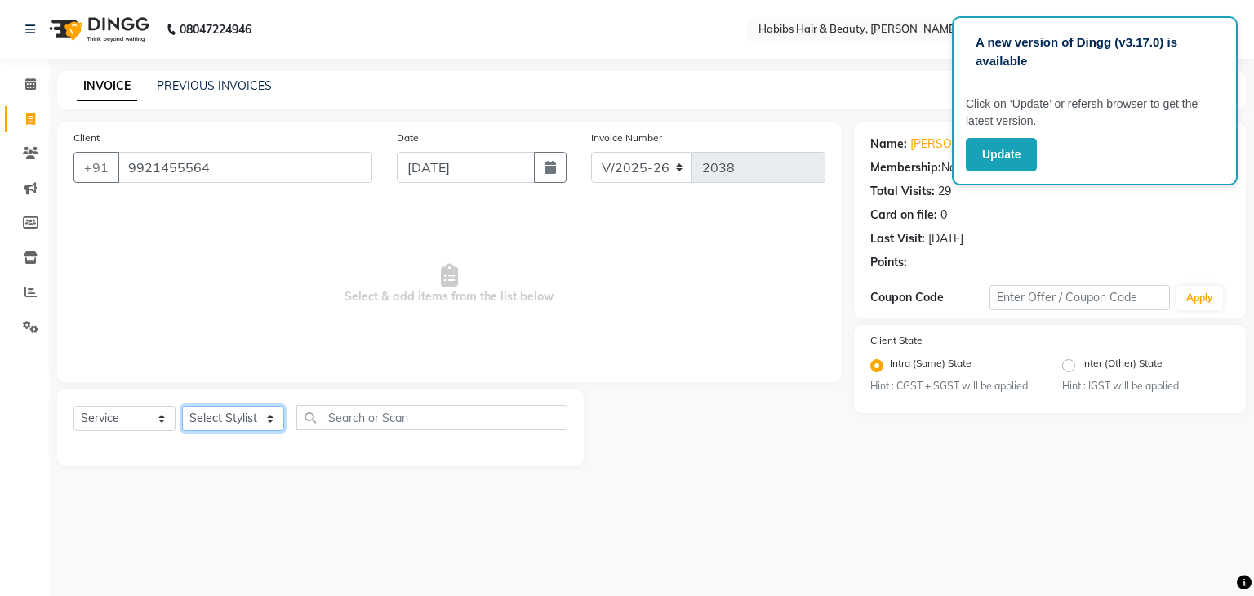
click at [245, 416] on select "Select Stylist Admin [PERSON_NAME] [PERSON_NAME] [PERSON_NAME] [PERSON_NAME]" at bounding box center [233, 418] width 102 height 25
select select "17878"
click at [182, 407] on select "Select Stylist Admin [PERSON_NAME] [PERSON_NAME] [PERSON_NAME] [PERSON_NAME]" at bounding box center [233, 418] width 102 height 25
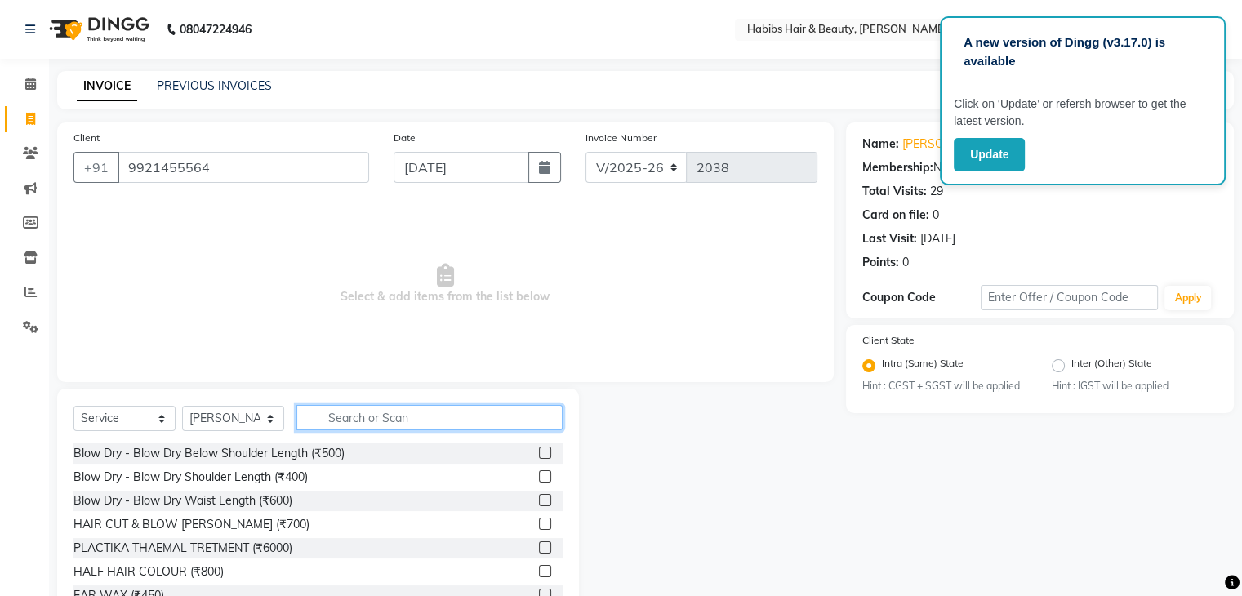
click at [358, 416] on input "text" at bounding box center [429, 417] width 266 height 25
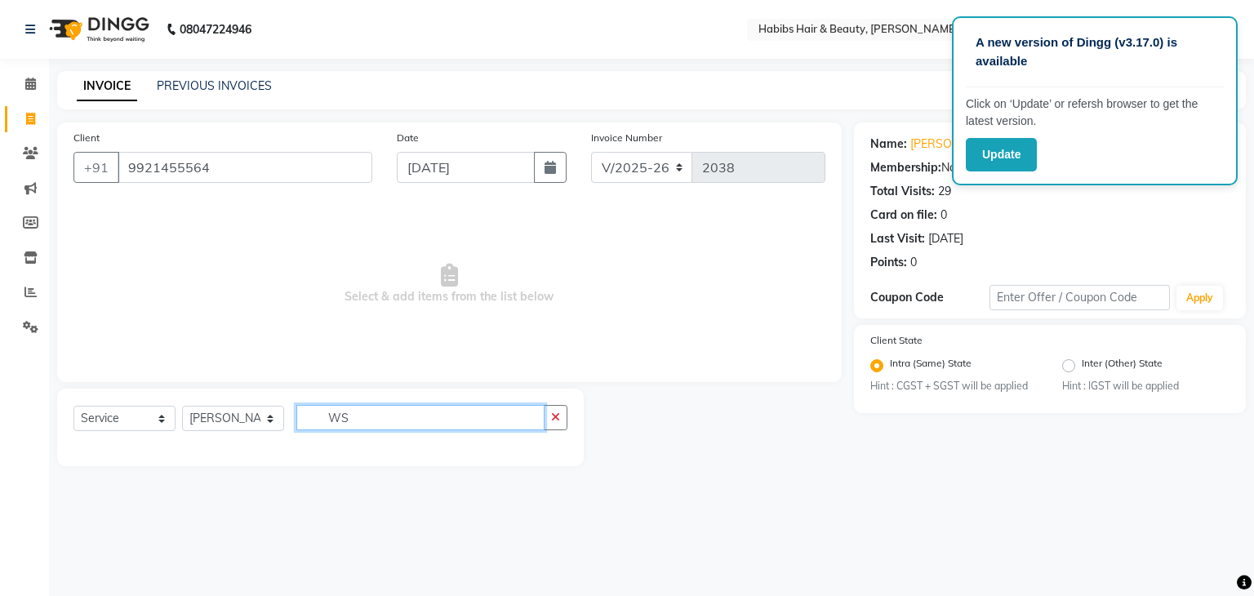
type input "W"
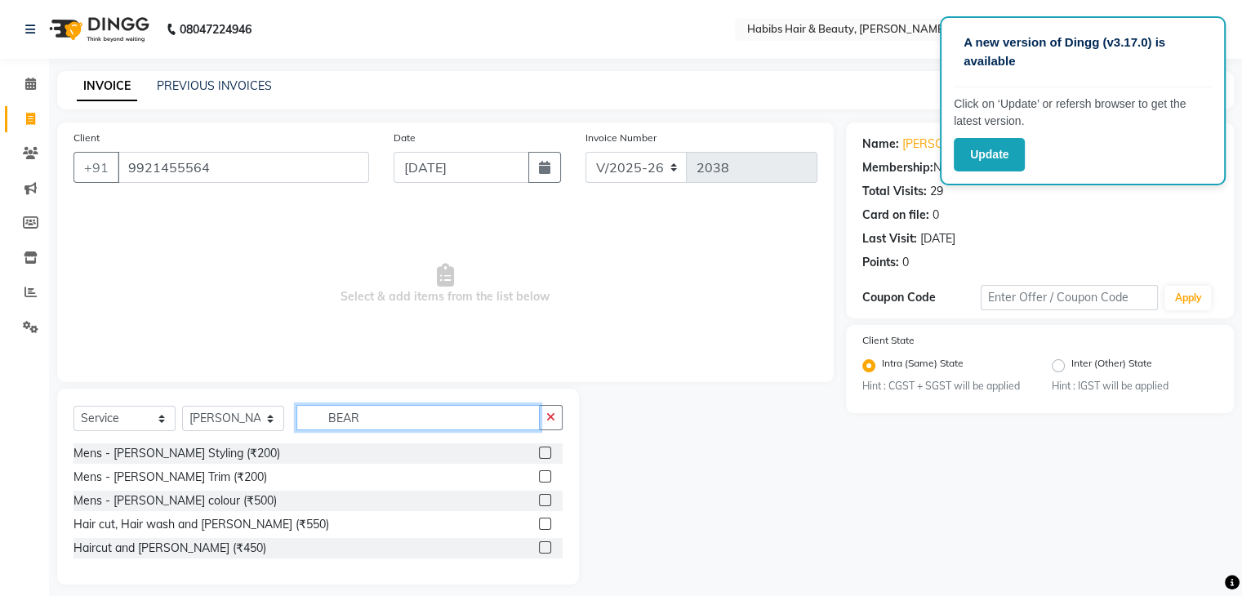
type input "BEAR"
click at [548, 456] on label at bounding box center [545, 453] width 12 height 12
click at [548, 456] on input "checkbox" at bounding box center [544, 453] width 11 height 11
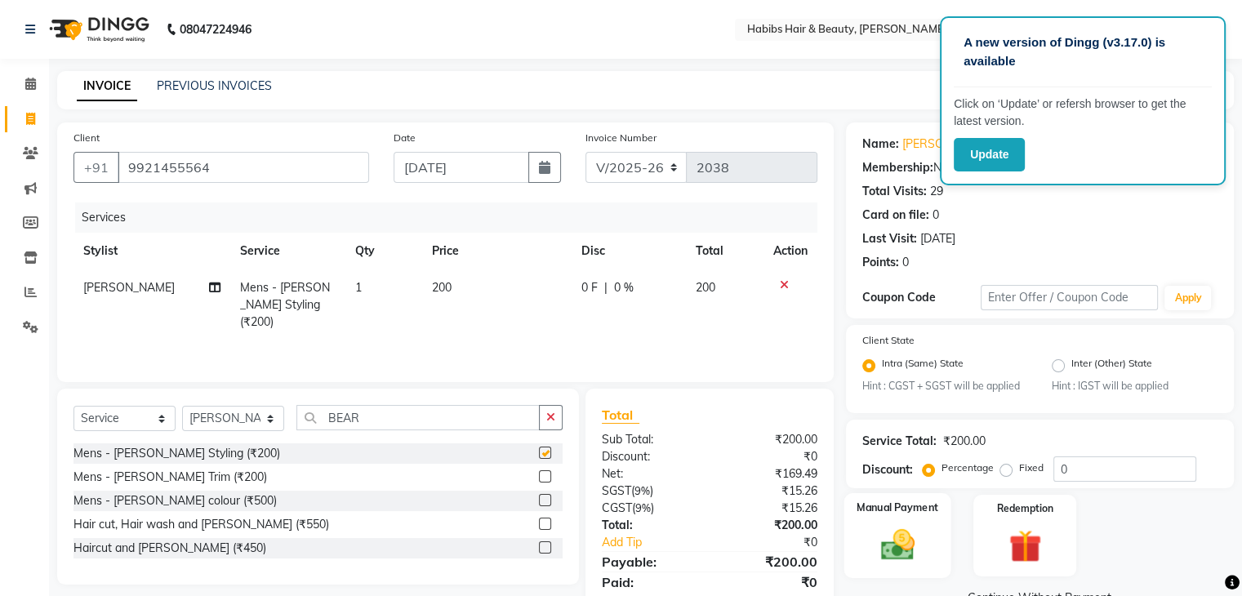
checkbox input "false"
click at [932, 564] on div "Manual Payment" at bounding box center [897, 535] width 107 height 84
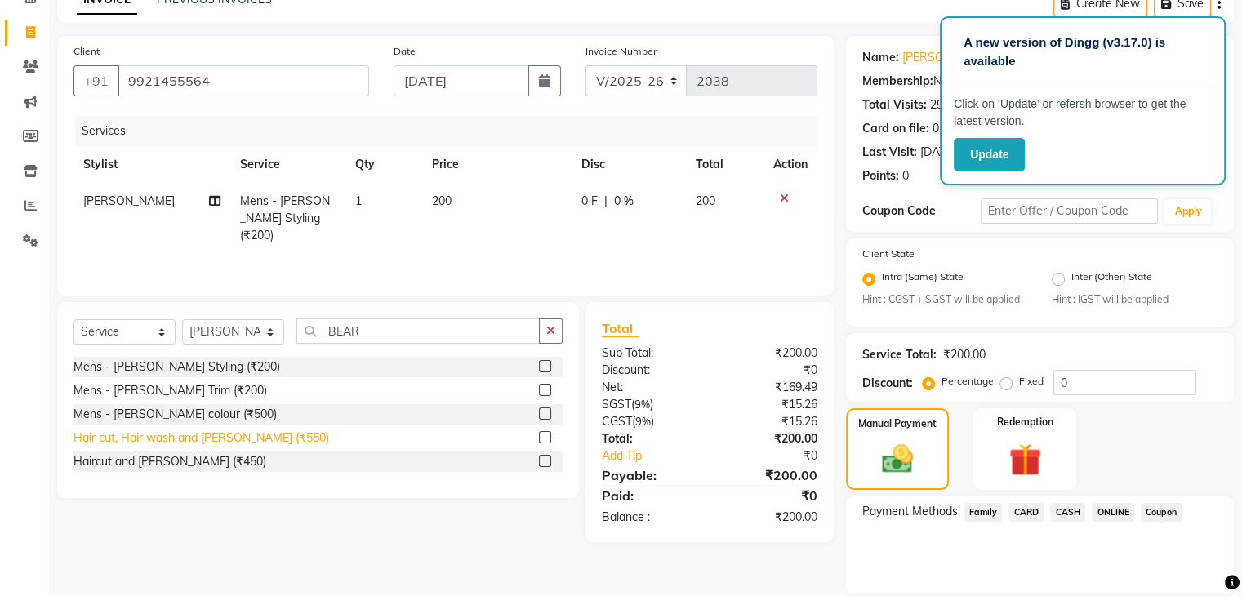
scroll to position [88, 0]
click at [1108, 504] on span "ONLINE" at bounding box center [1113, 510] width 42 height 19
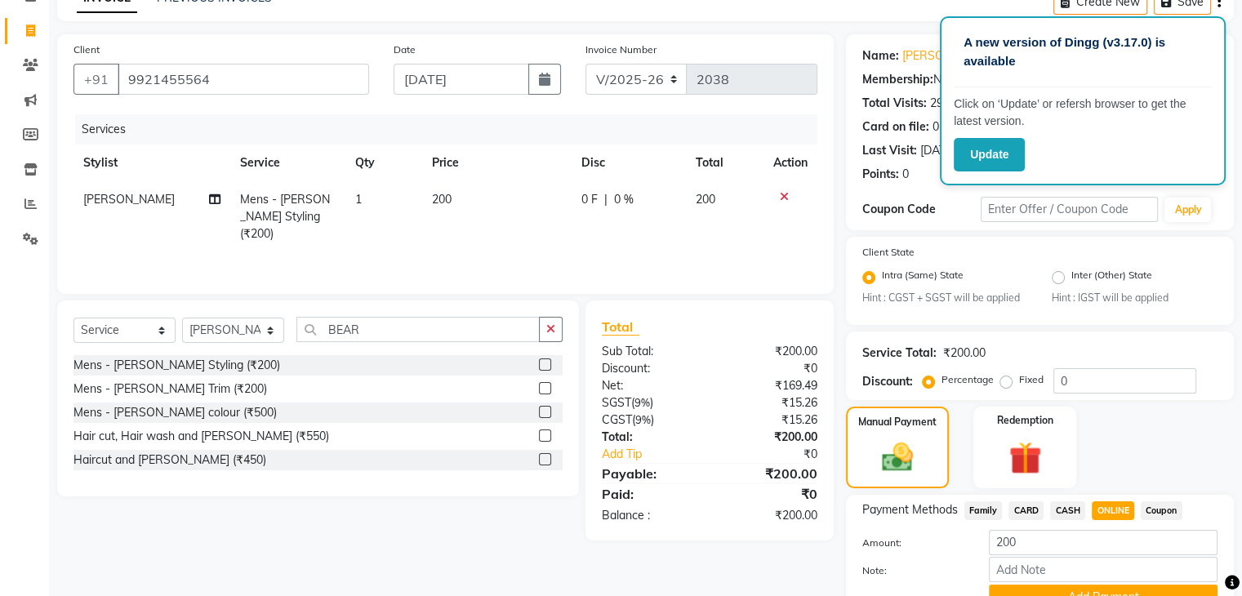
scroll to position [170, 0]
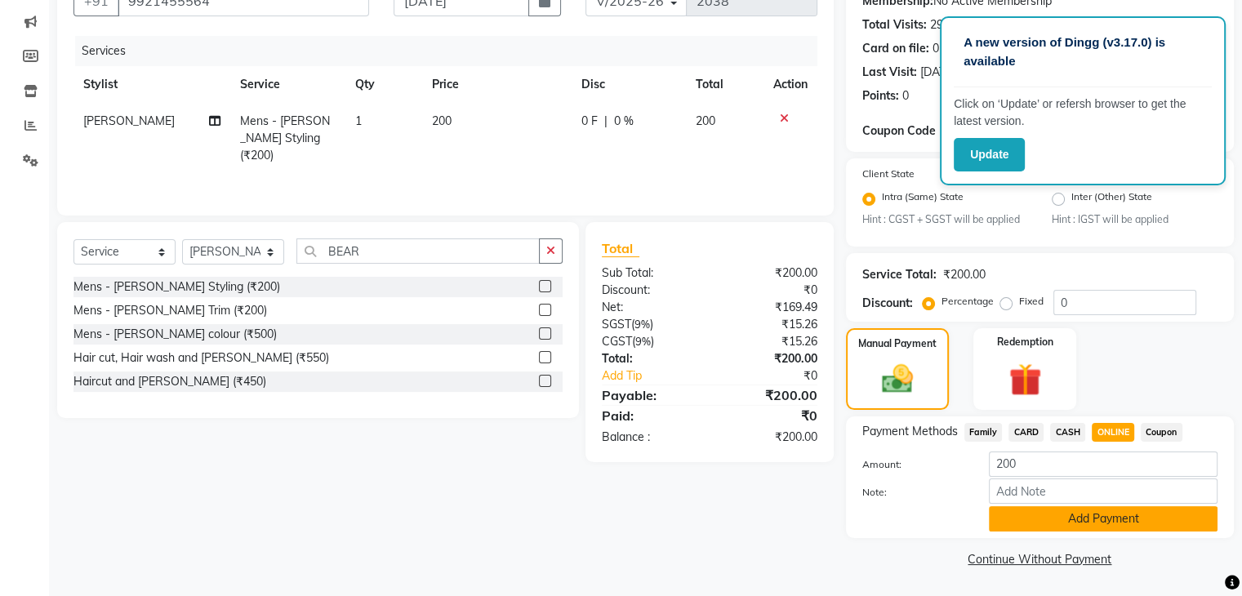
click at [1138, 517] on button "Add Payment" at bounding box center [1103, 518] width 229 height 25
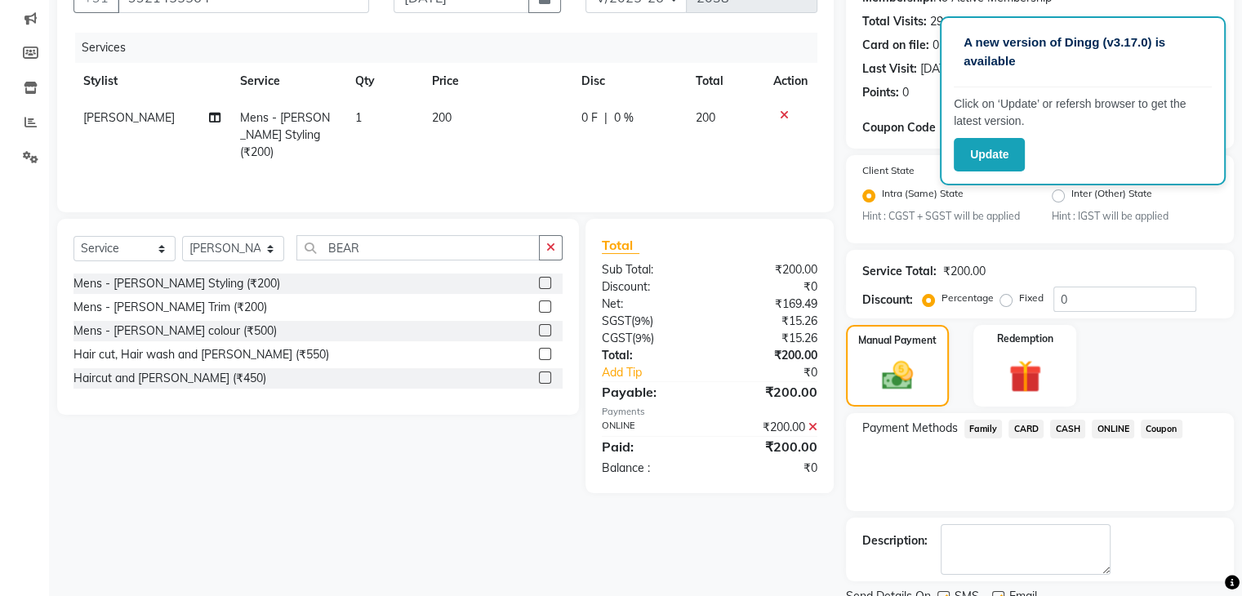
scroll to position [236, 0]
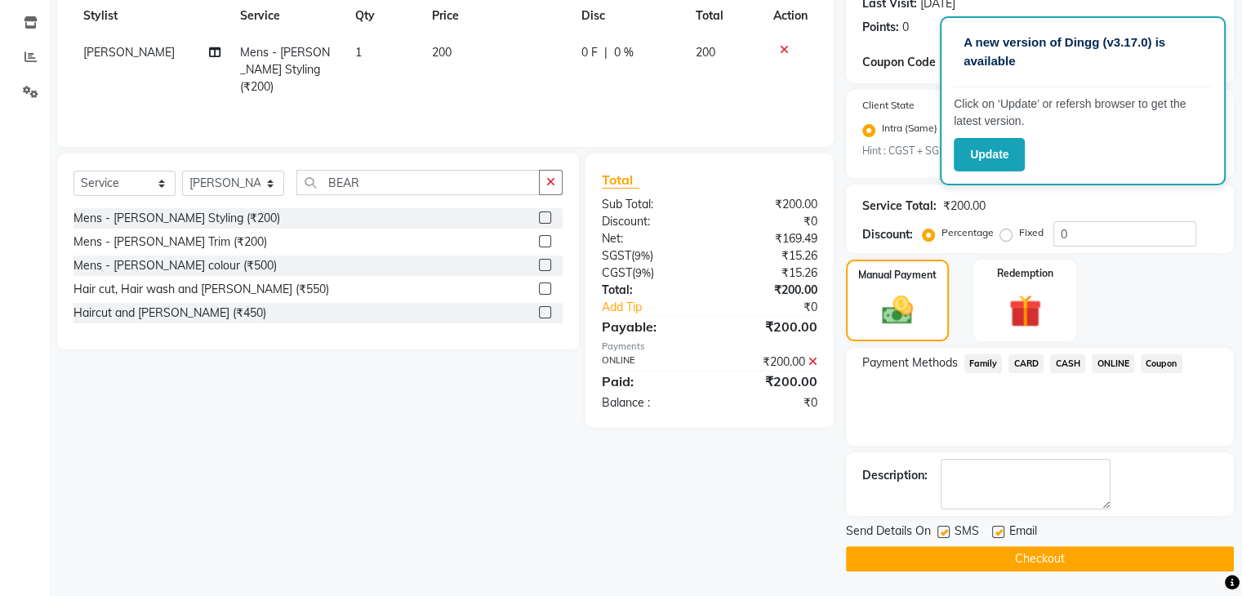
click at [1104, 556] on button "Checkout" at bounding box center [1040, 558] width 388 height 25
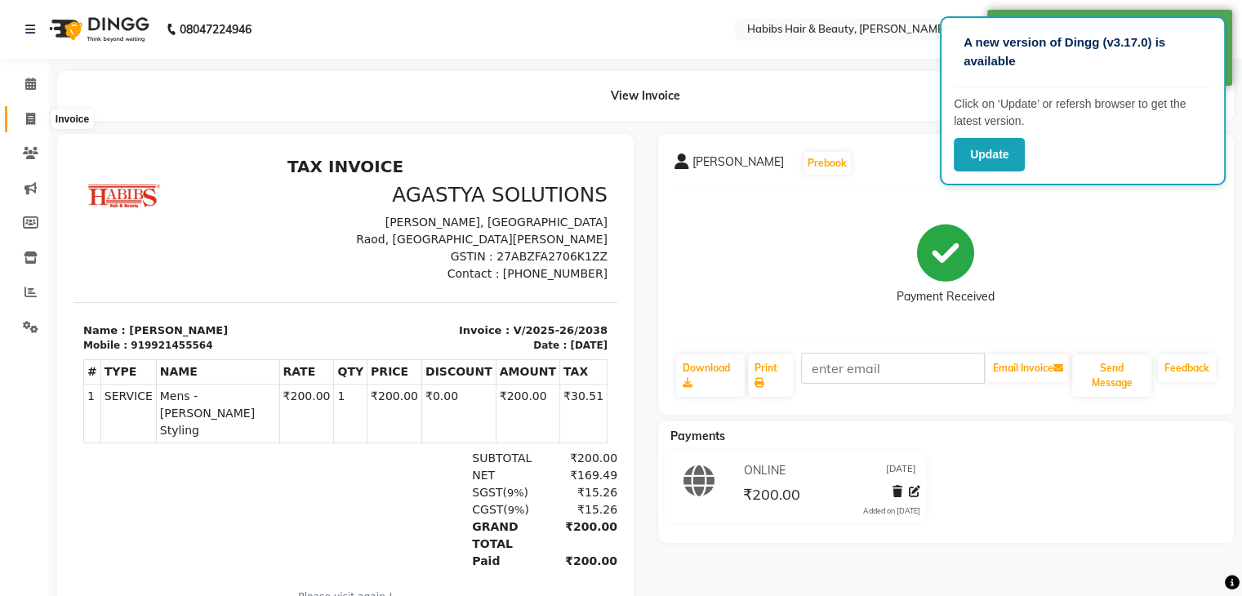
click at [29, 126] on span at bounding box center [30, 119] width 29 height 19
select select "3714"
select select "service"
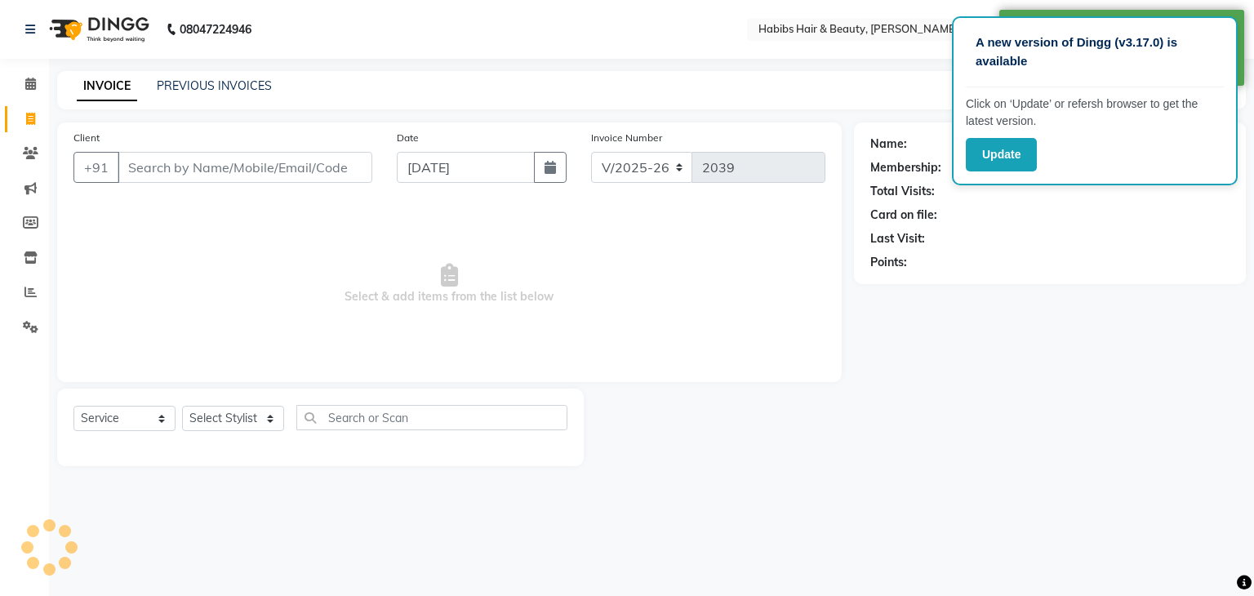
click at [206, 154] on input "Client" at bounding box center [245, 167] width 255 height 31
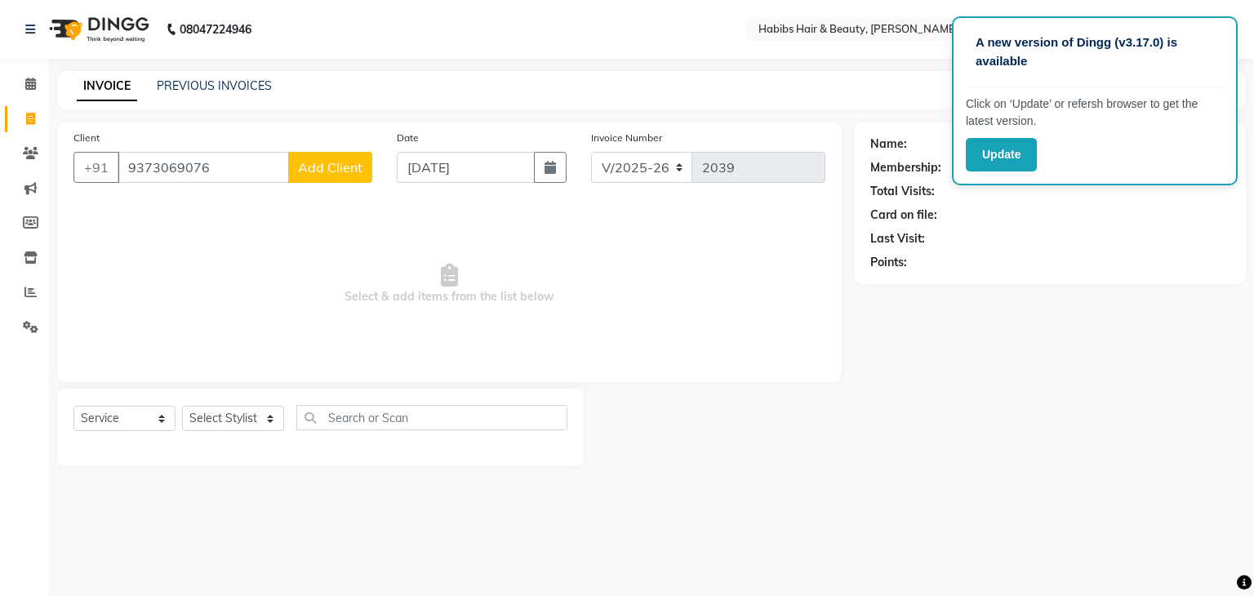
type input "9373069076"
click at [342, 164] on span "Add Client" at bounding box center [330, 167] width 65 height 16
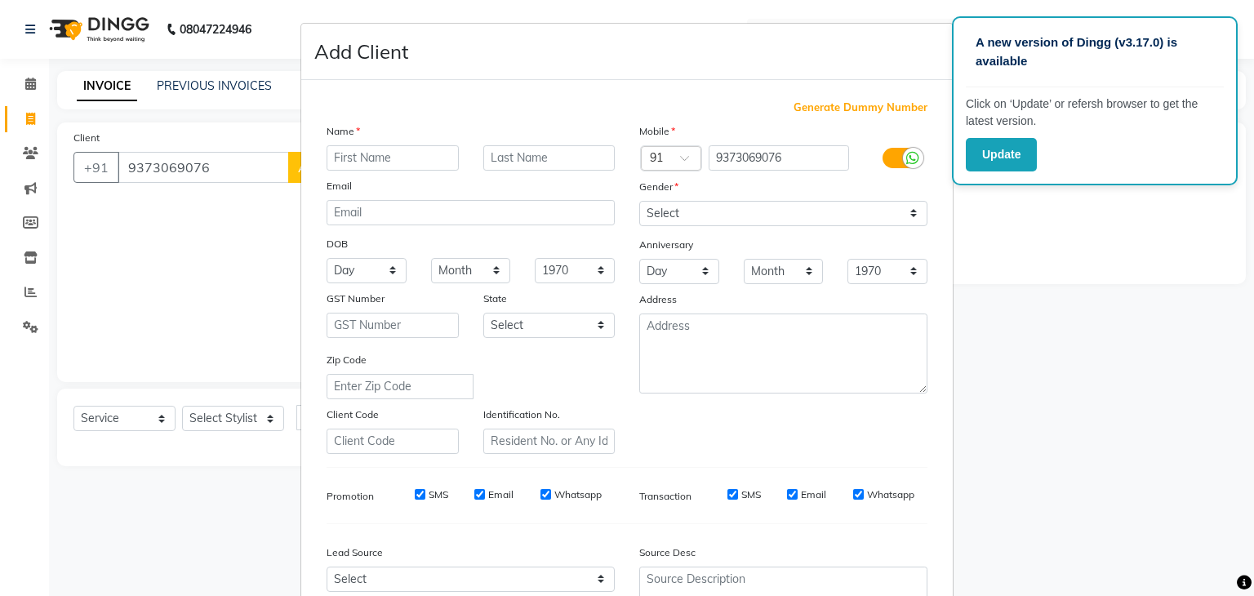
click at [402, 158] on input "text" at bounding box center [393, 157] width 132 height 25
type input "KUSH"
click at [693, 216] on select "Select [DEMOGRAPHIC_DATA] [DEMOGRAPHIC_DATA] Other Prefer Not To Say" at bounding box center [783, 213] width 288 height 25
select select "[DEMOGRAPHIC_DATA]"
click at [639, 202] on select "Select [DEMOGRAPHIC_DATA] [DEMOGRAPHIC_DATA] Other Prefer Not To Say" at bounding box center [783, 213] width 288 height 25
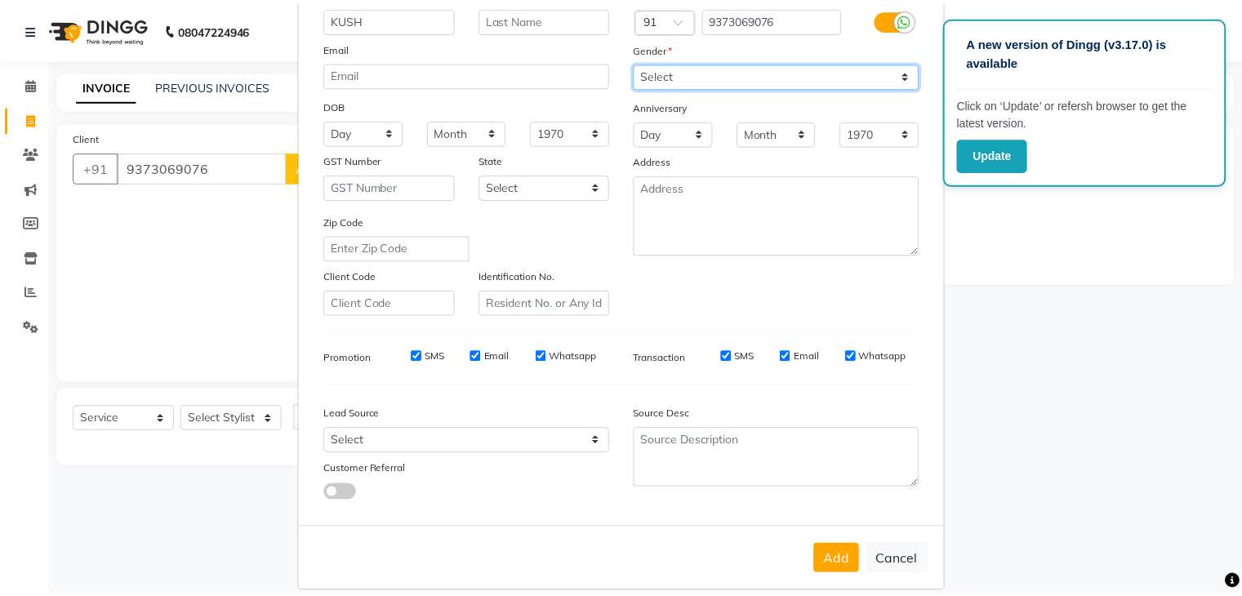
scroll to position [145, 0]
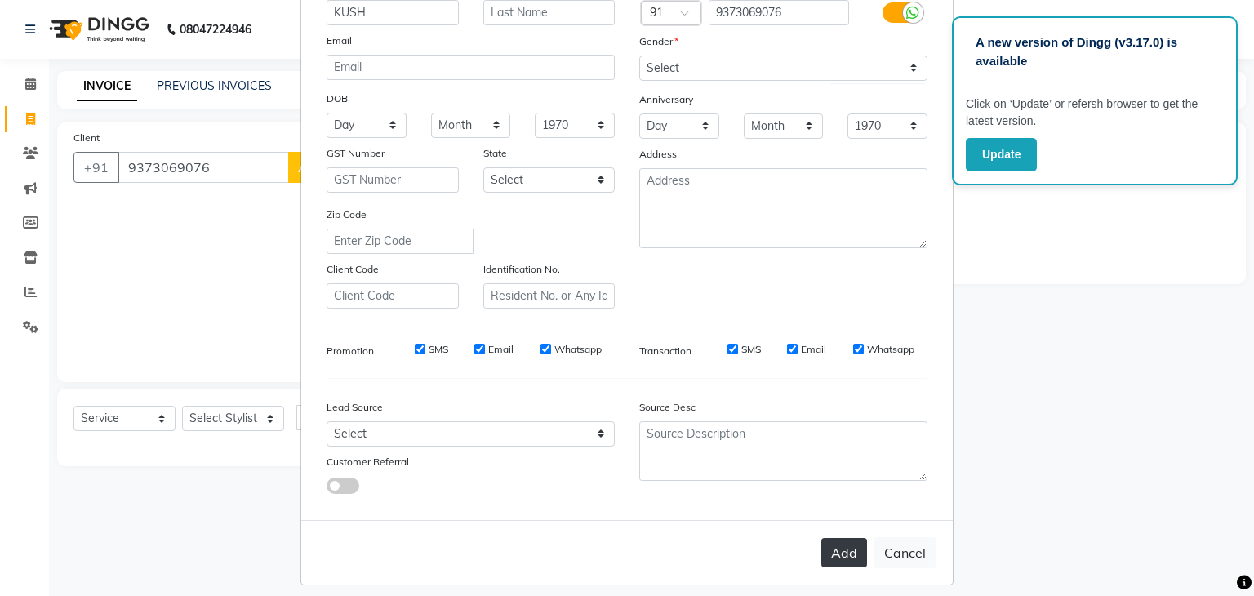
click at [849, 560] on button "Add" at bounding box center [844, 552] width 46 height 29
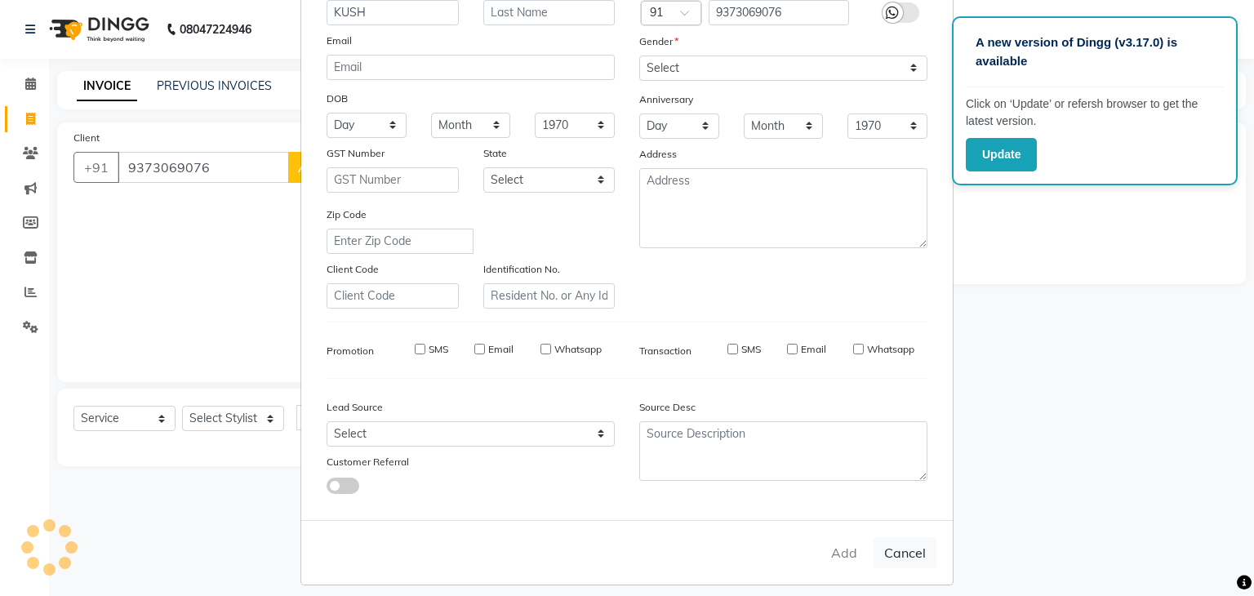
select select
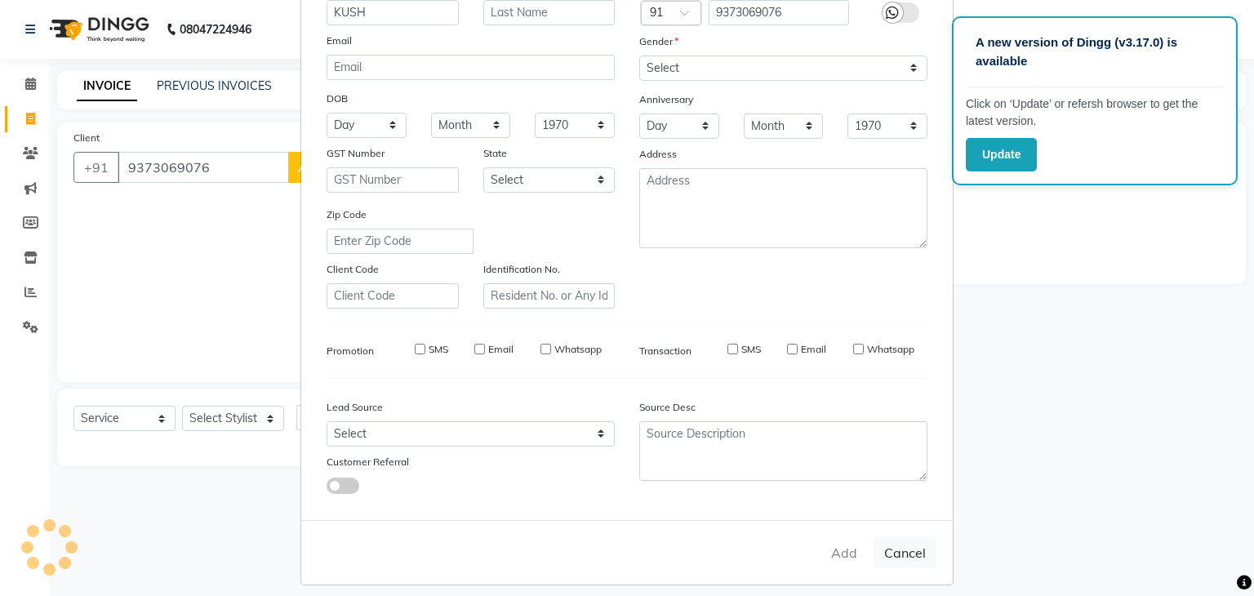
select select
checkbox input "false"
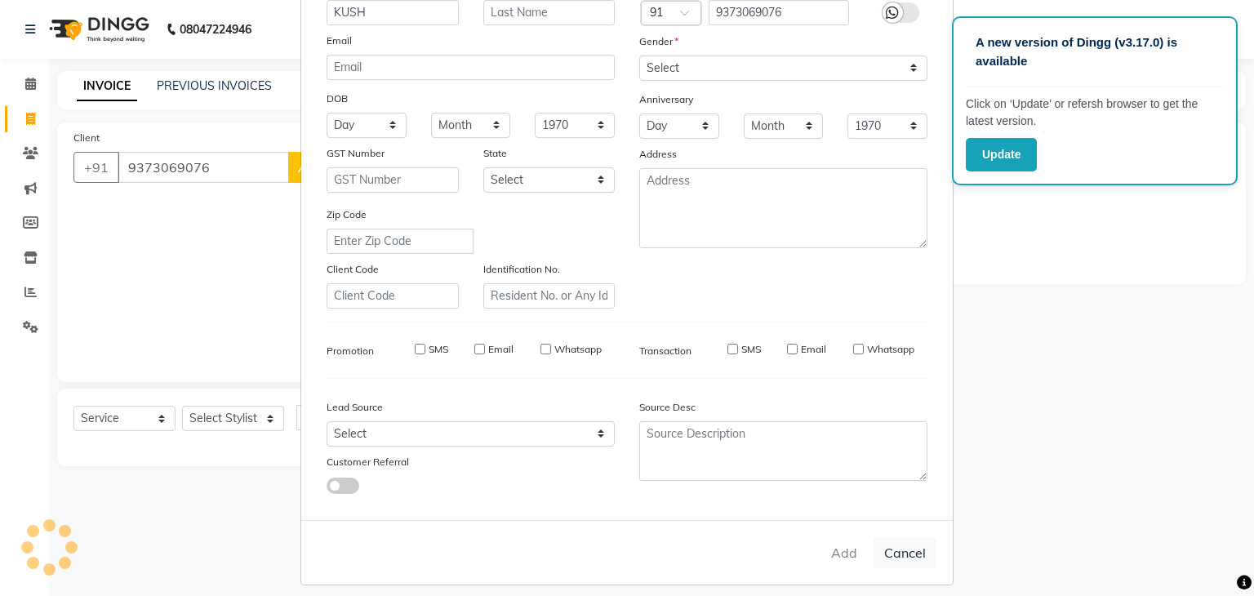
checkbox input "false"
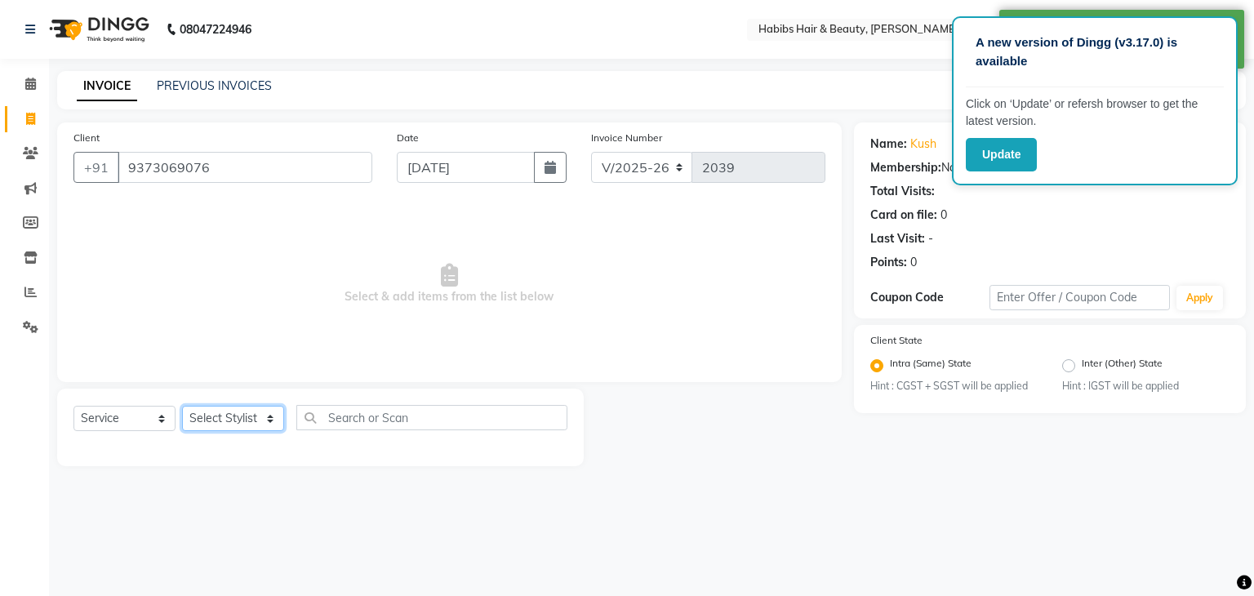
click at [234, 419] on select "Select Stylist Admin [PERSON_NAME] [PERSON_NAME] [PERSON_NAME] [PERSON_NAME]" at bounding box center [233, 418] width 102 height 25
select select "31656"
click at [182, 407] on select "Select Stylist Admin [PERSON_NAME] [PERSON_NAME] [PERSON_NAME] [PERSON_NAME]" at bounding box center [233, 418] width 102 height 25
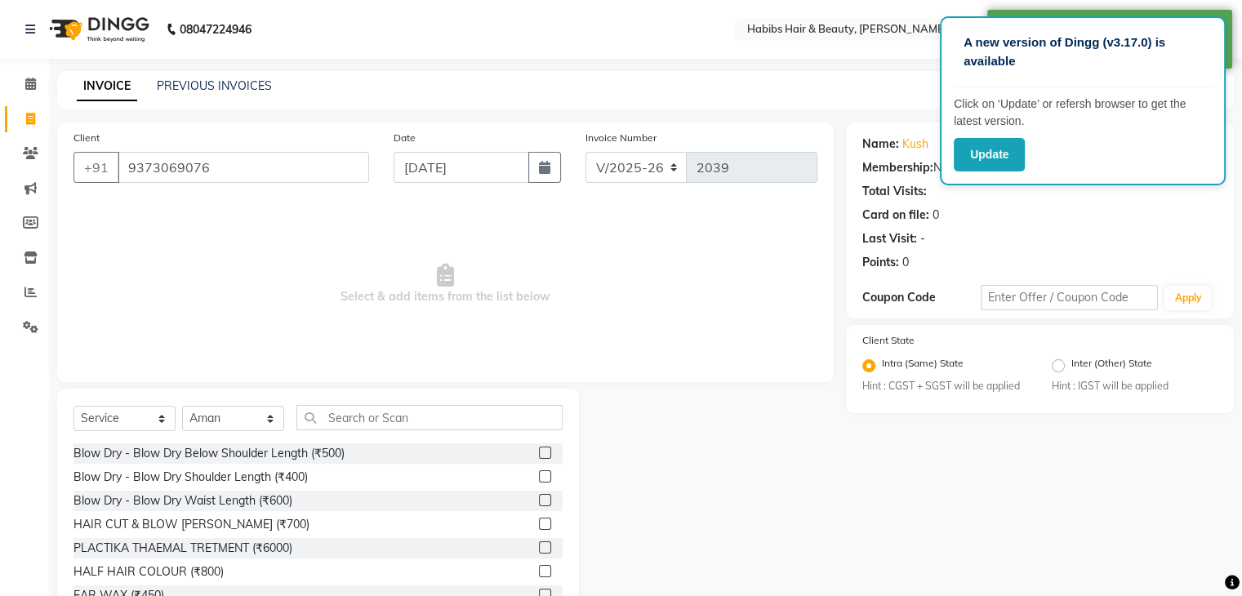
click at [239, 248] on span "Select & add items from the list below" at bounding box center [445, 284] width 744 height 163
click at [377, 420] on input "text" at bounding box center [429, 417] width 266 height 25
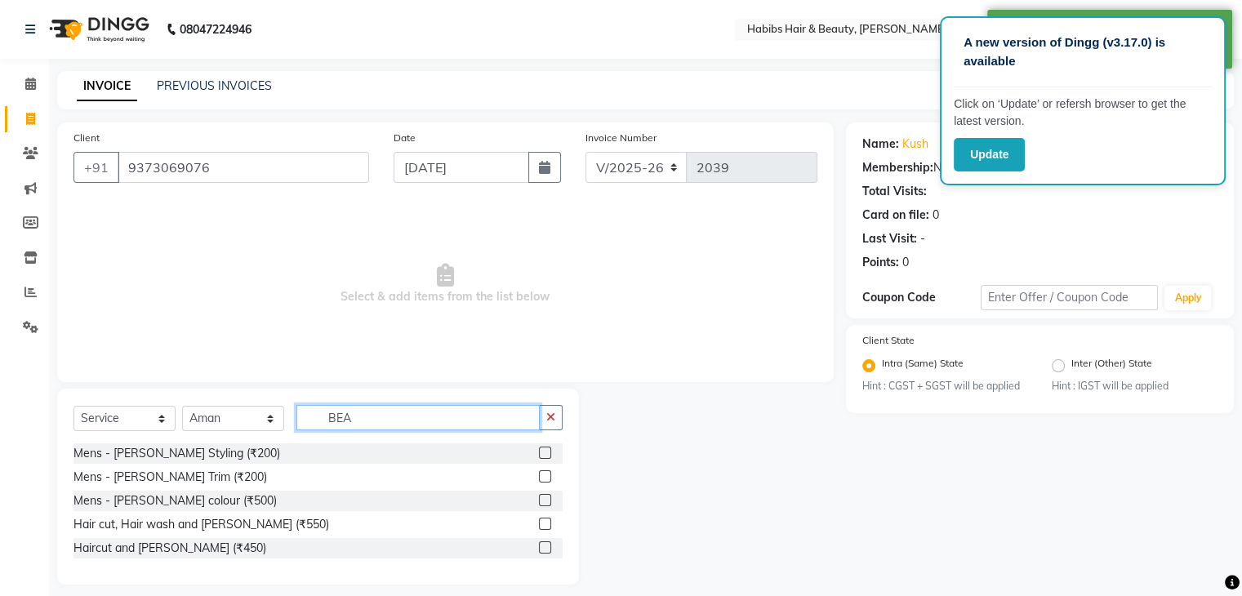
type input "BEA"
click at [544, 454] on label at bounding box center [545, 453] width 12 height 12
click at [544, 454] on input "checkbox" at bounding box center [544, 453] width 11 height 11
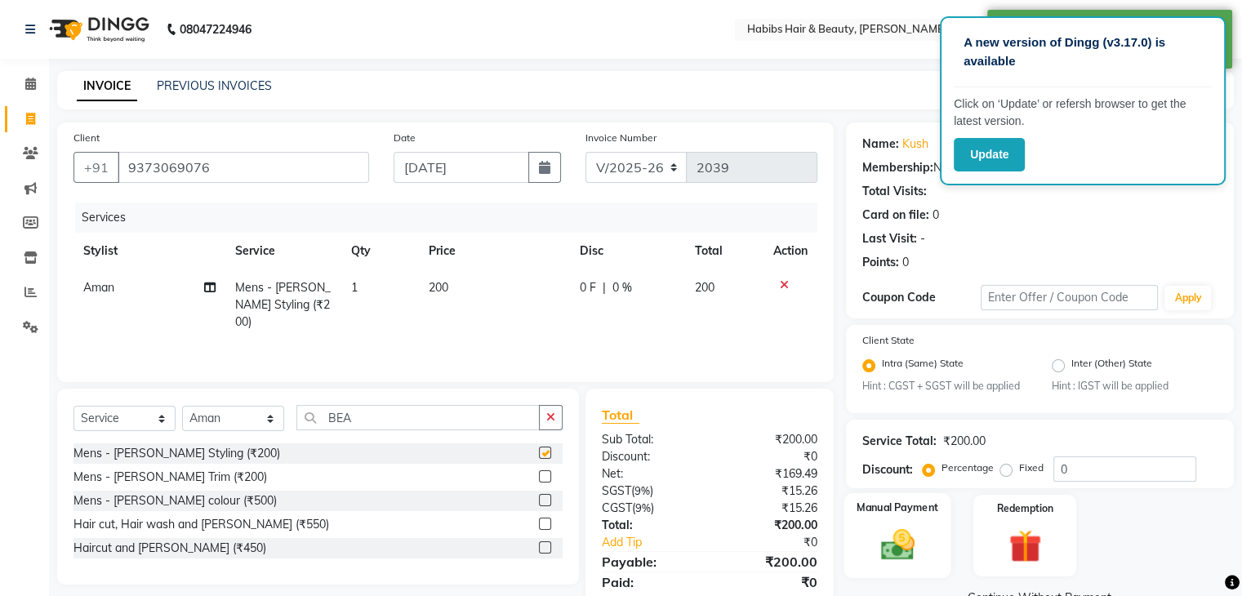
checkbox input "false"
click at [888, 547] on img at bounding box center [897, 545] width 55 height 39
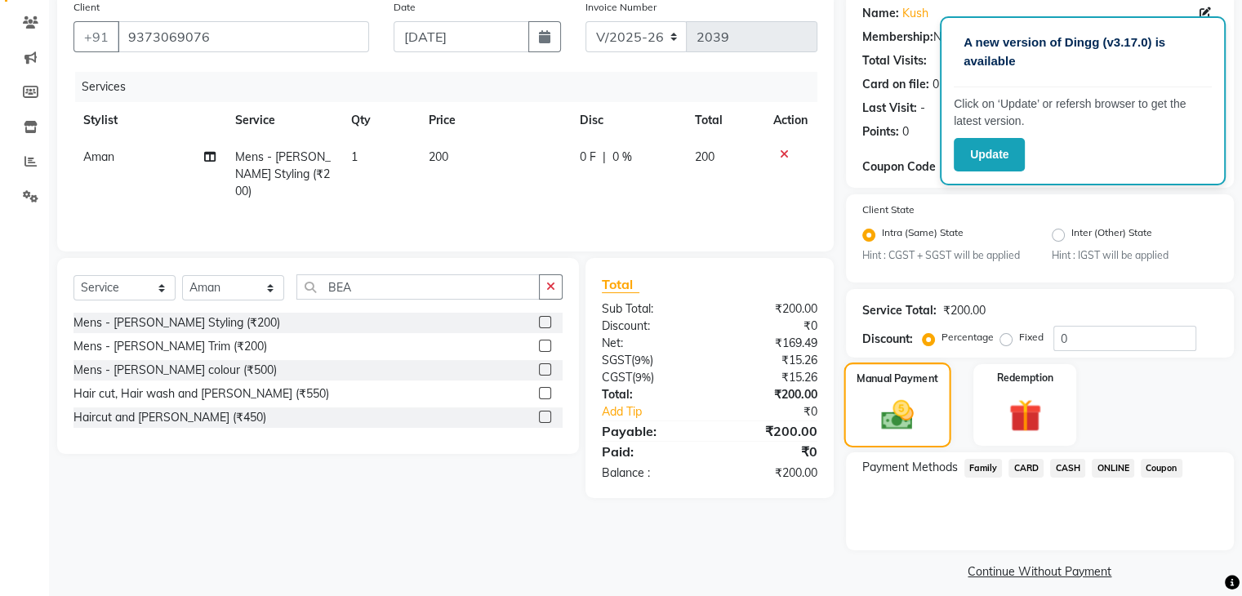
scroll to position [145, 0]
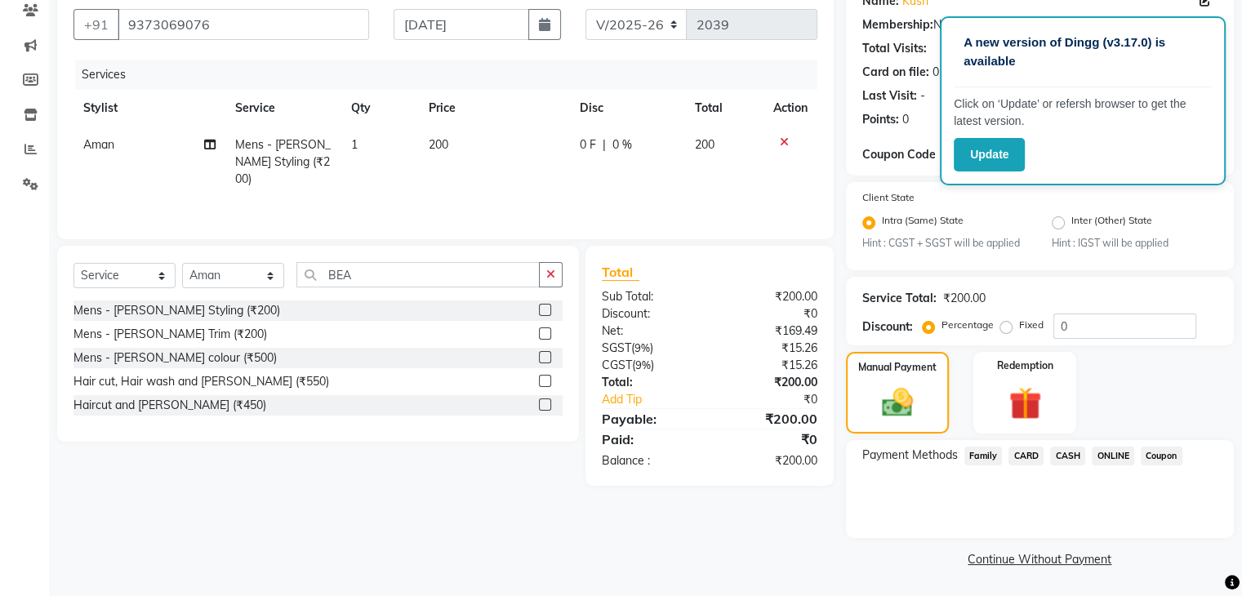
click at [1113, 456] on span "ONLINE" at bounding box center [1113, 456] width 42 height 19
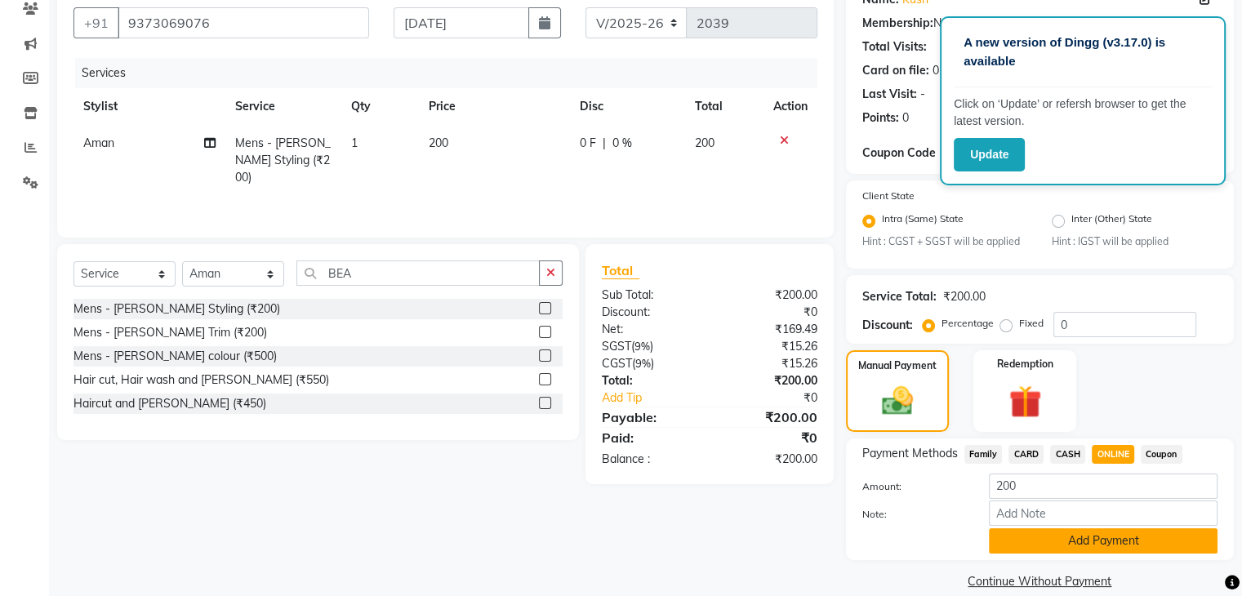
click at [1099, 542] on button "Add Payment" at bounding box center [1103, 540] width 229 height 25
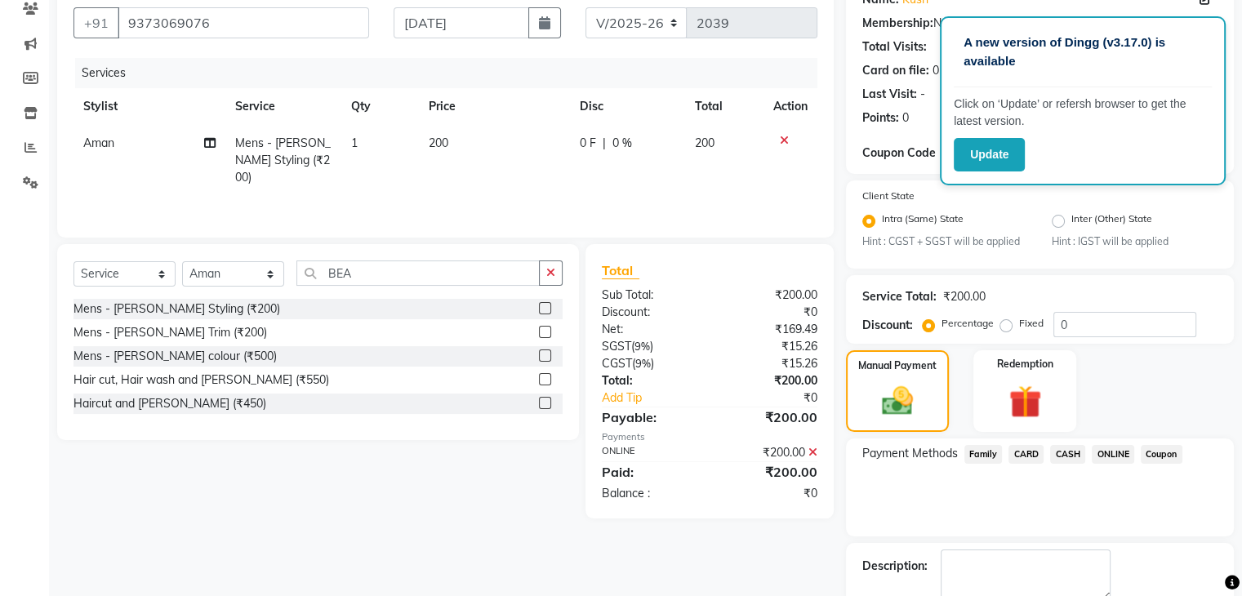
scroll to position [236, 0]
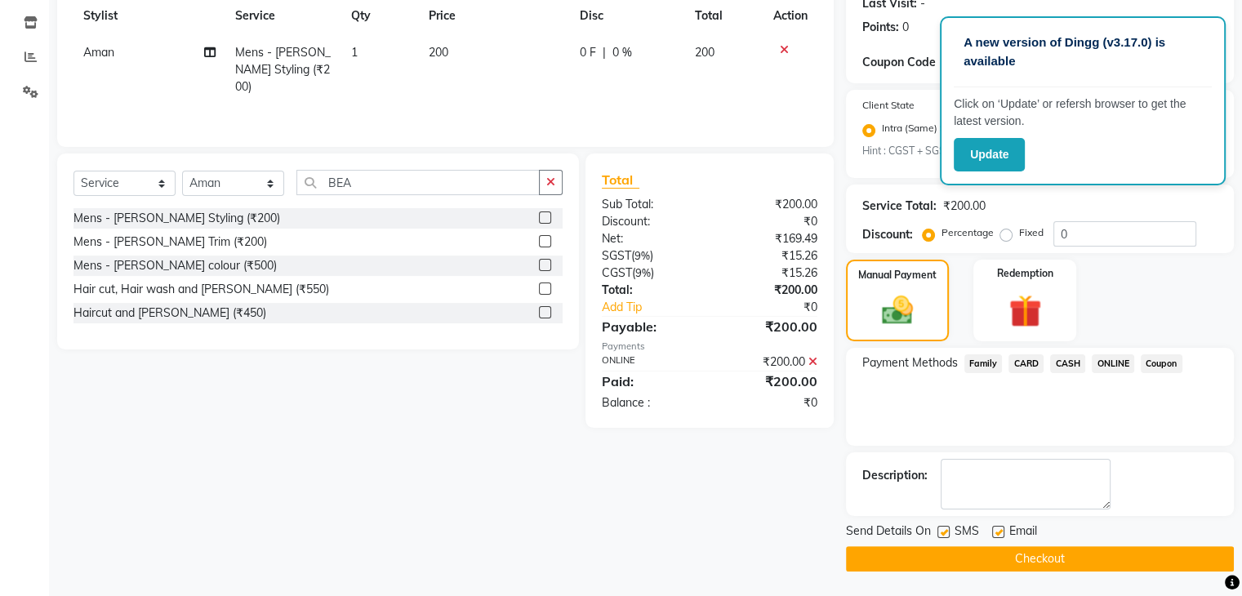
click at [1095, 560] on button "Checkout" at bounding box center [1040, 558] width 388 height 25
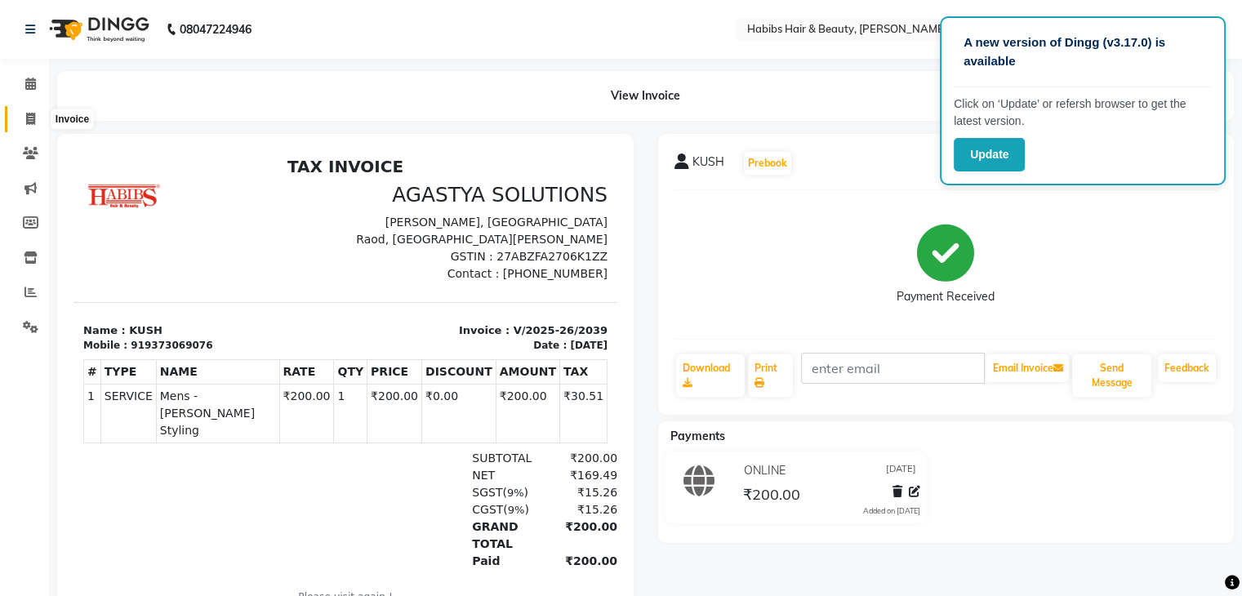
click at [29, 119] on icon at bounding box center [30, 119] width 9 height 12
select select "service"
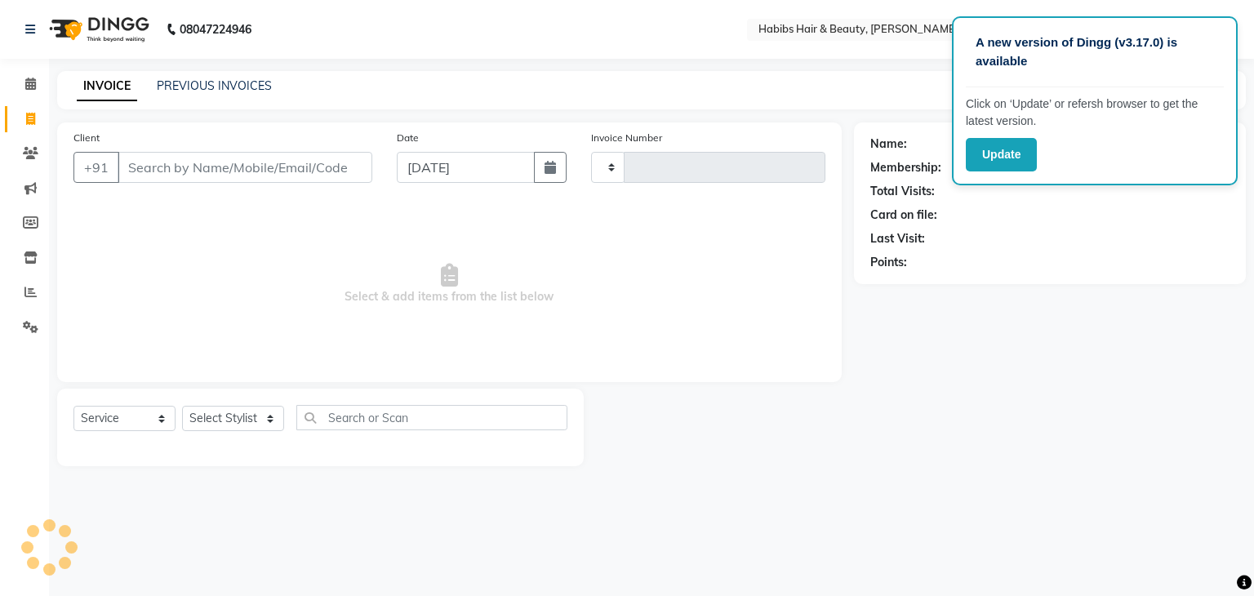
type input "2040"
select select "3714"
click at [147, 179] on input "Client" at bounding box center [245, 167] width 255 height 31
type input "[PERSON_NAME]"
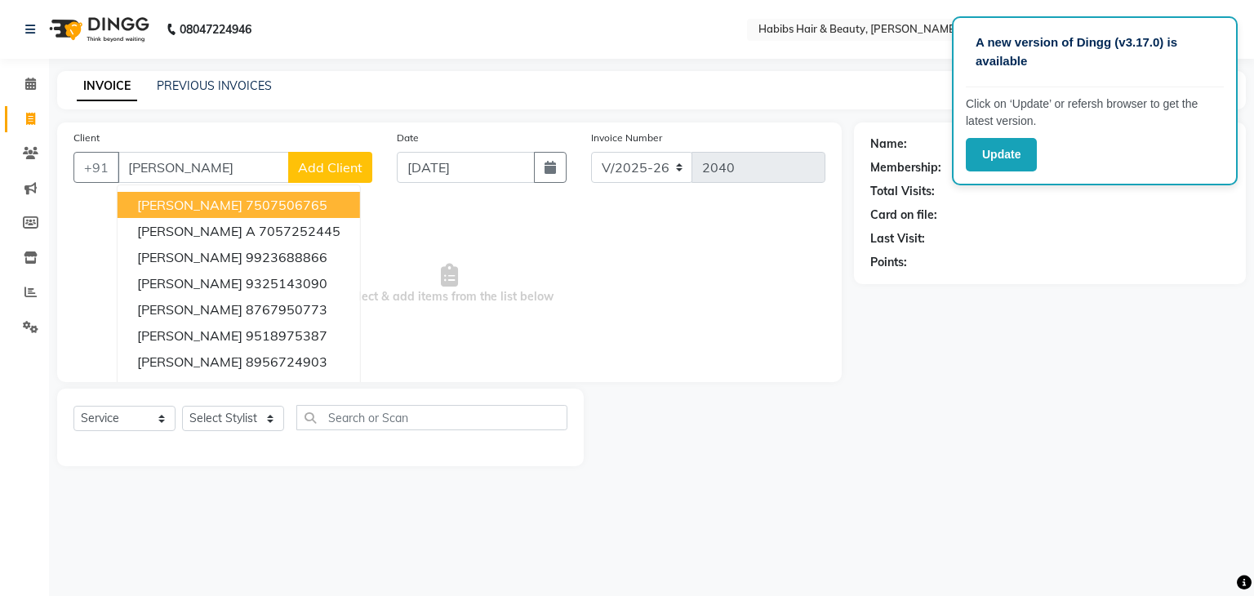
click at [186, 177] on input "[PERSON_NAME]" at bounding box center [203, 167] width 171 height 31
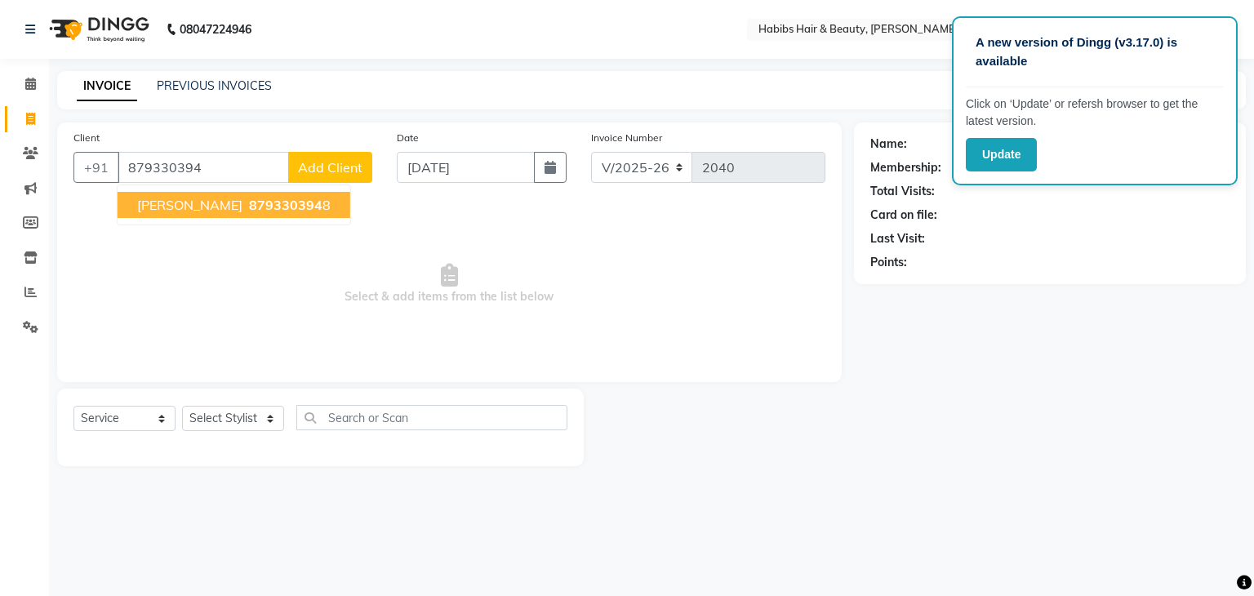
click at [194, 206] on span "[PERSON_NAME]" at bounding box center [189, 205] width 105 height 16
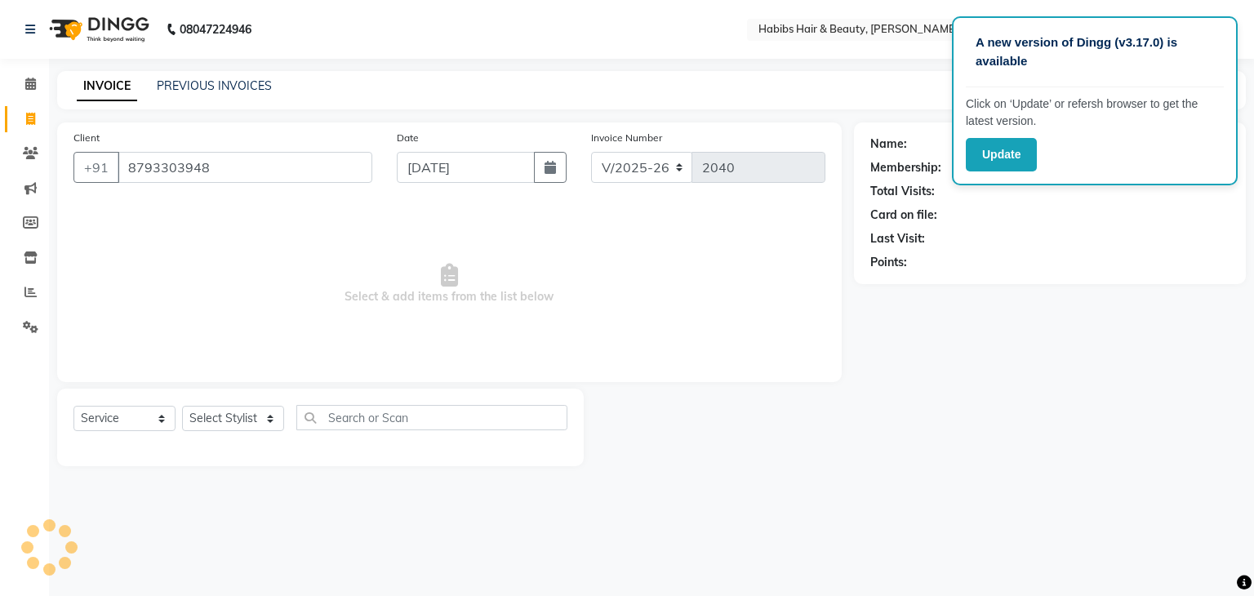
type input "8793303948"
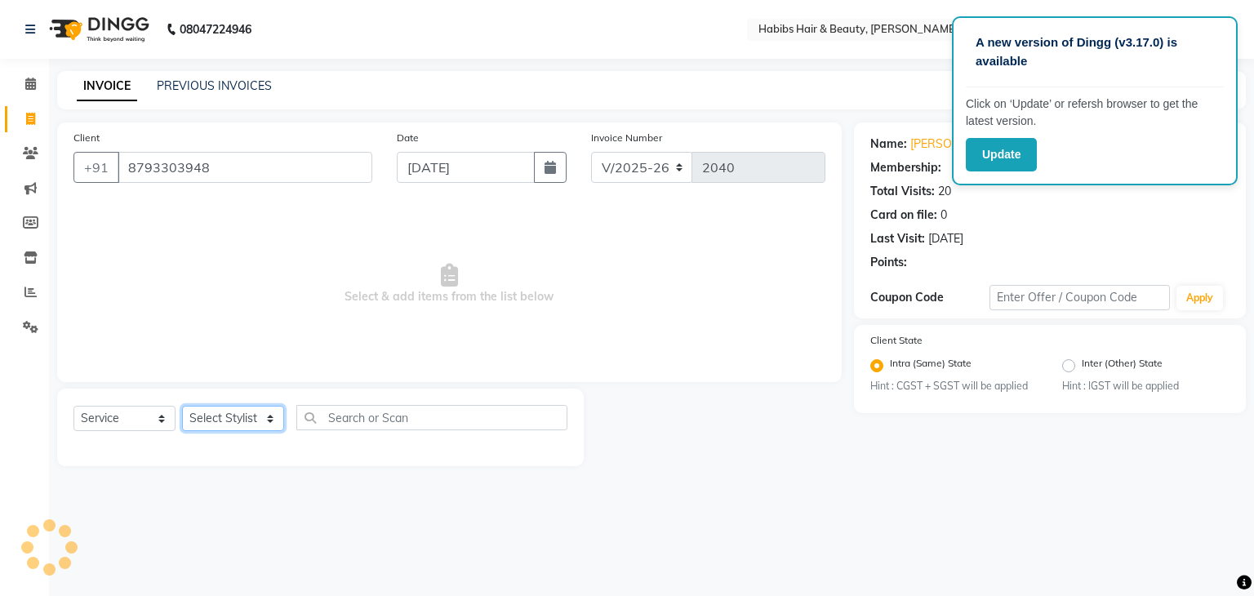
click at [261, 414] on select "Select Stylist Admin [PERSON_NAME] [PERSON_NAME] [PERSON_NAME] [PERSON_NAME]" at bounding box center [233, 418] width 102 height 25
select select "17876"
click at [182, 407] on select "Select Stylist Admin [PERSON_NAME] [PERSON_NAME] [PERSON_NAME] [PERSON_NAME]" at bounding box center [233, 418] width 102 height 25
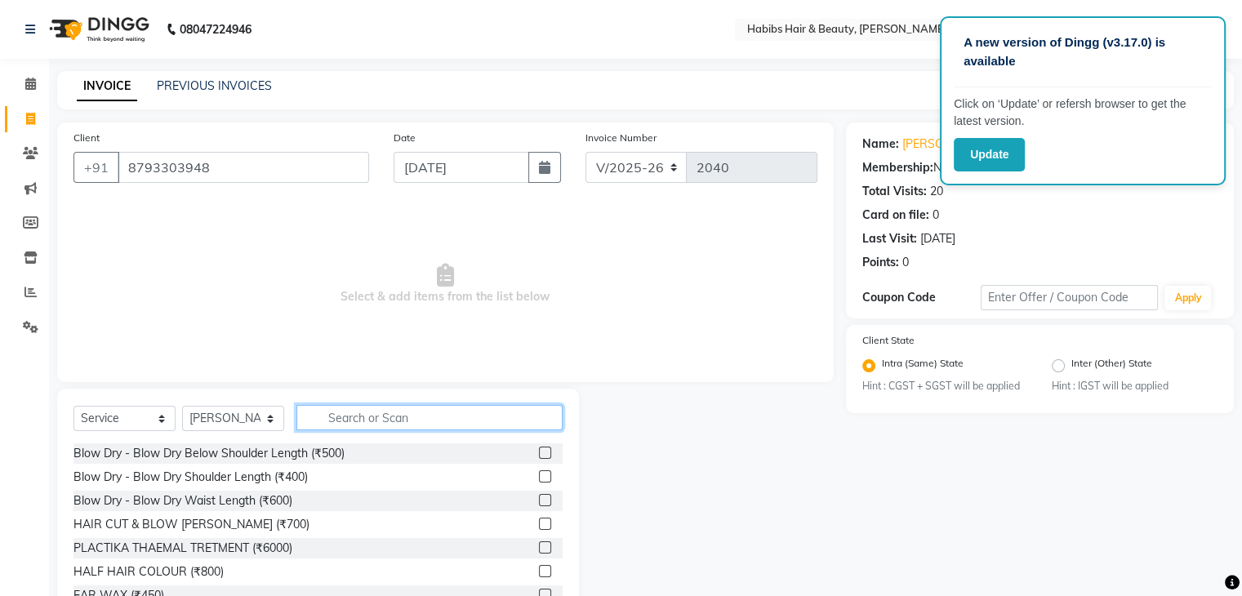
click at [333, 422] on input "text" at bounding box center [429, 417] width 266 height 25
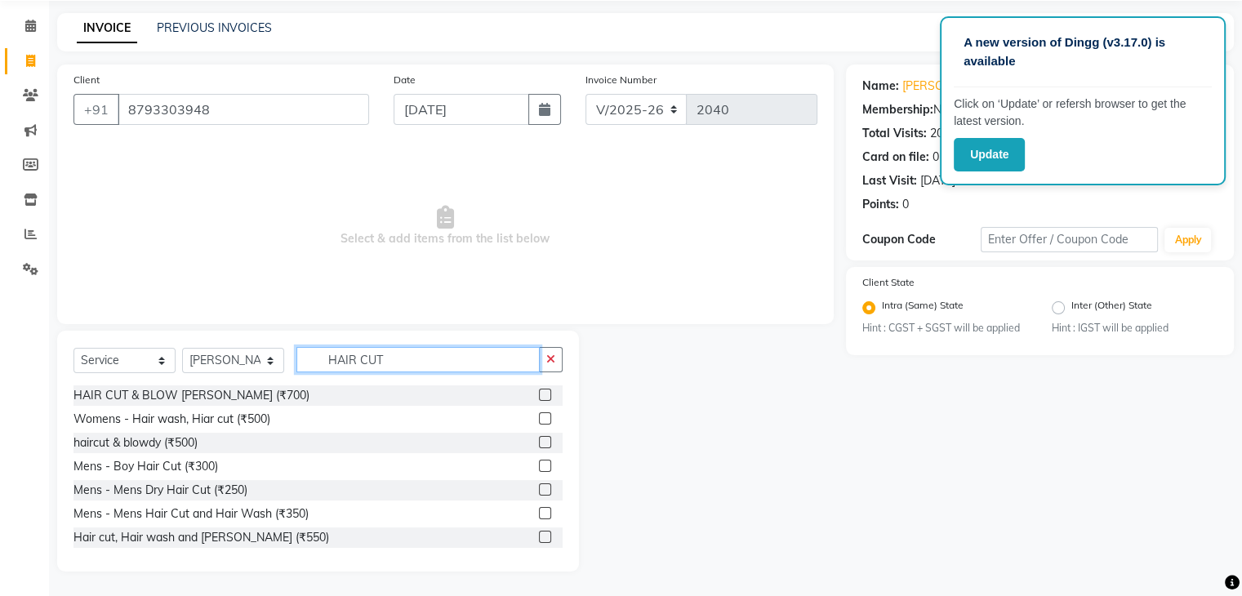
scroll to position [13, 0]
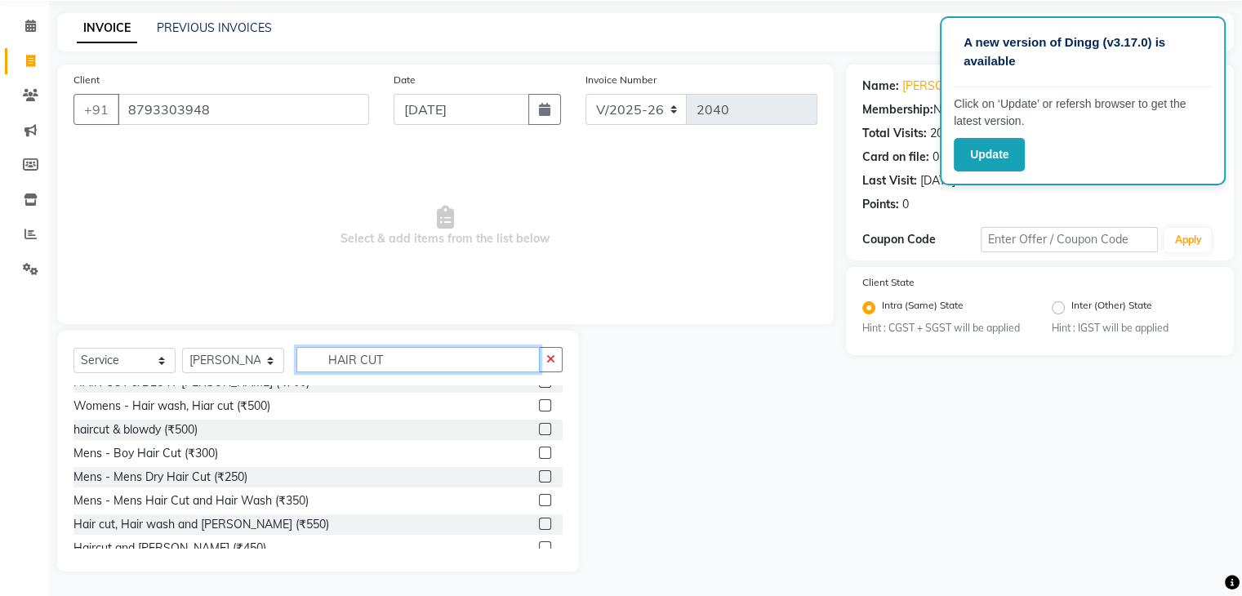
type input "HAIR CUT"
click at [539, 478] on label at bounding box center [545, 476] width 12 height 12
click at [539, 478] on input "checkbox" at bounding box center [544, 477] width 11 height 11
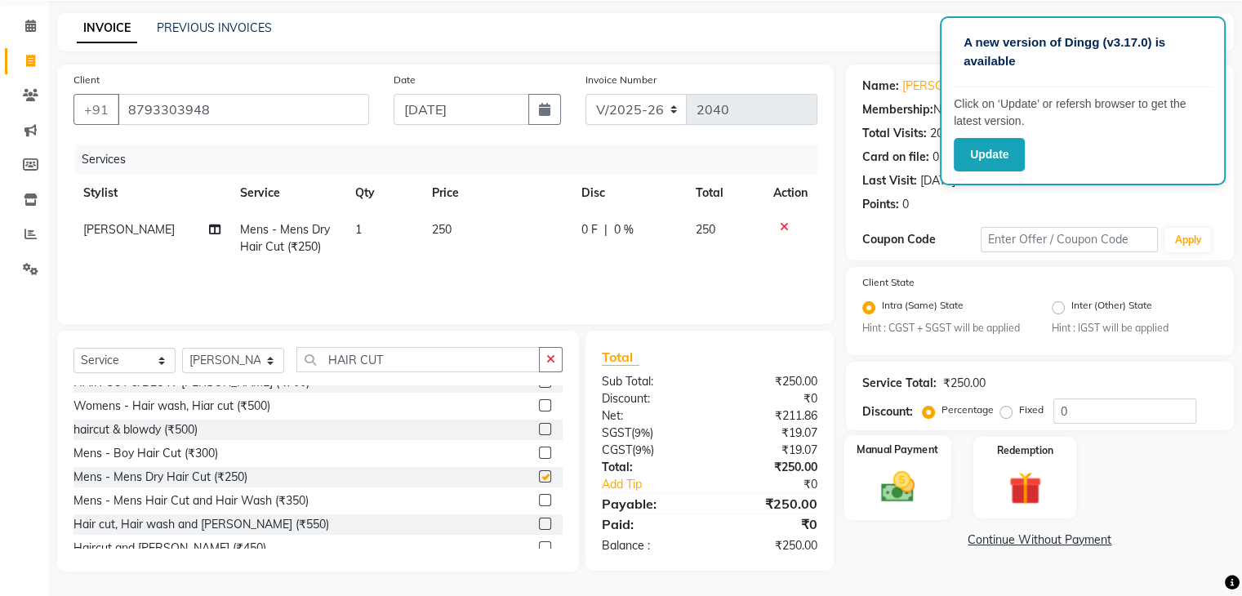
checkbox input "false"
click at [879, 497] on img at bounding box center [897, 487] width 55 height 39
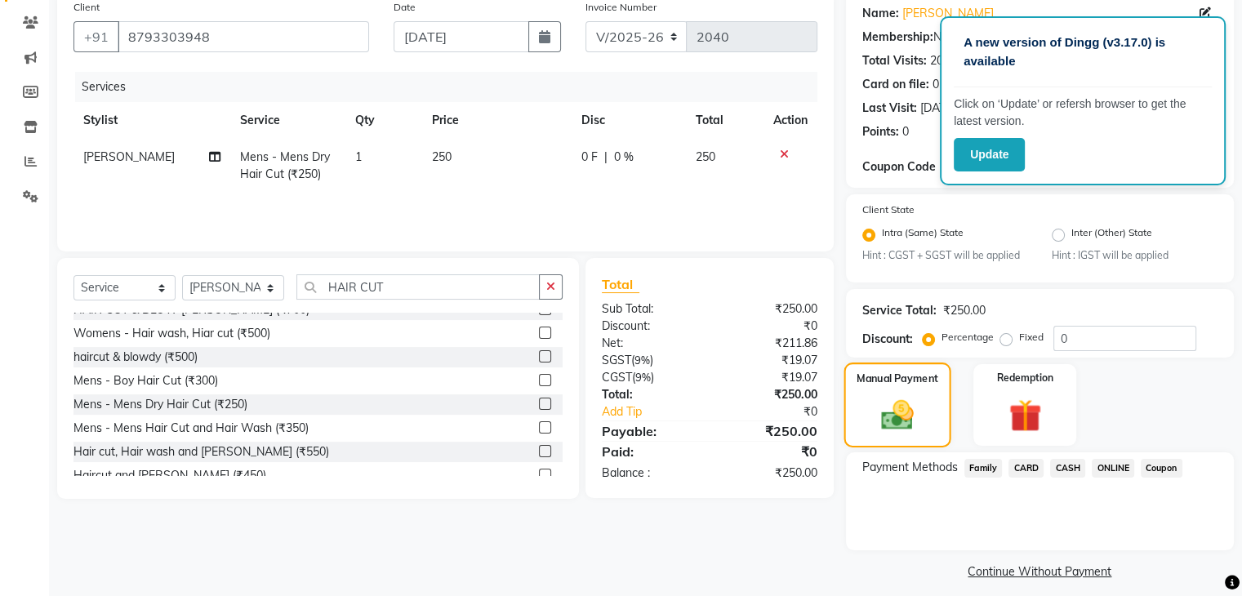
scroll to position [134, 0]
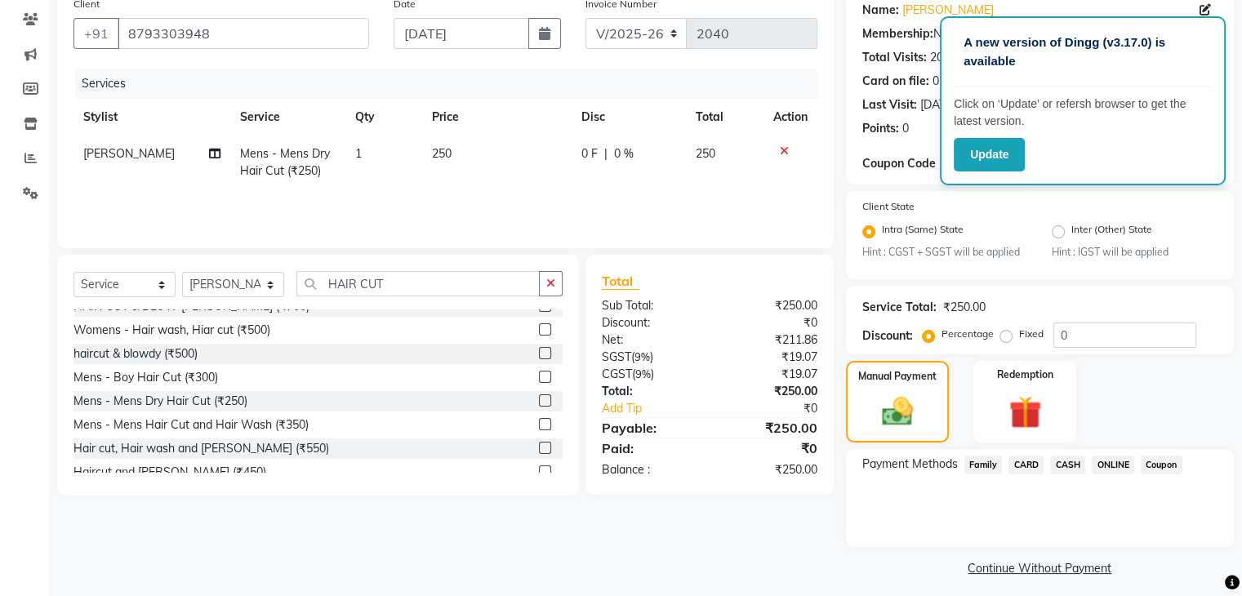
click at [1078, 466] on span "CASH" at bounding box center [1067, 465] width 35 height 19
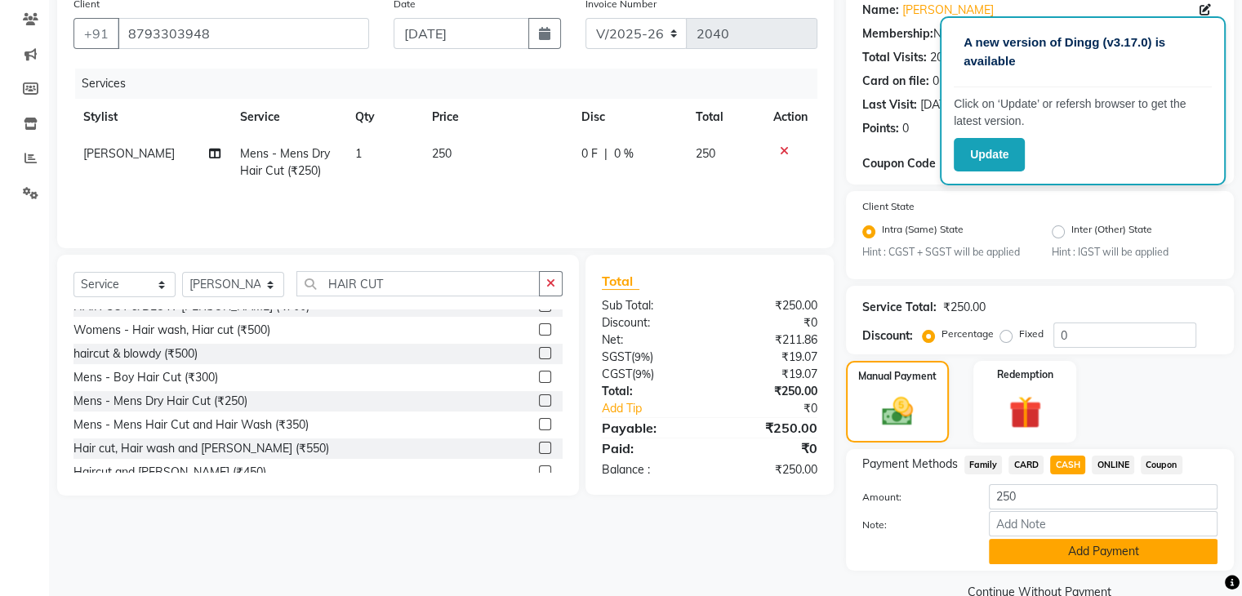
click at [1062, 555] on button "Add Payment" at bounding box center [1103, 551] width 229 height 25
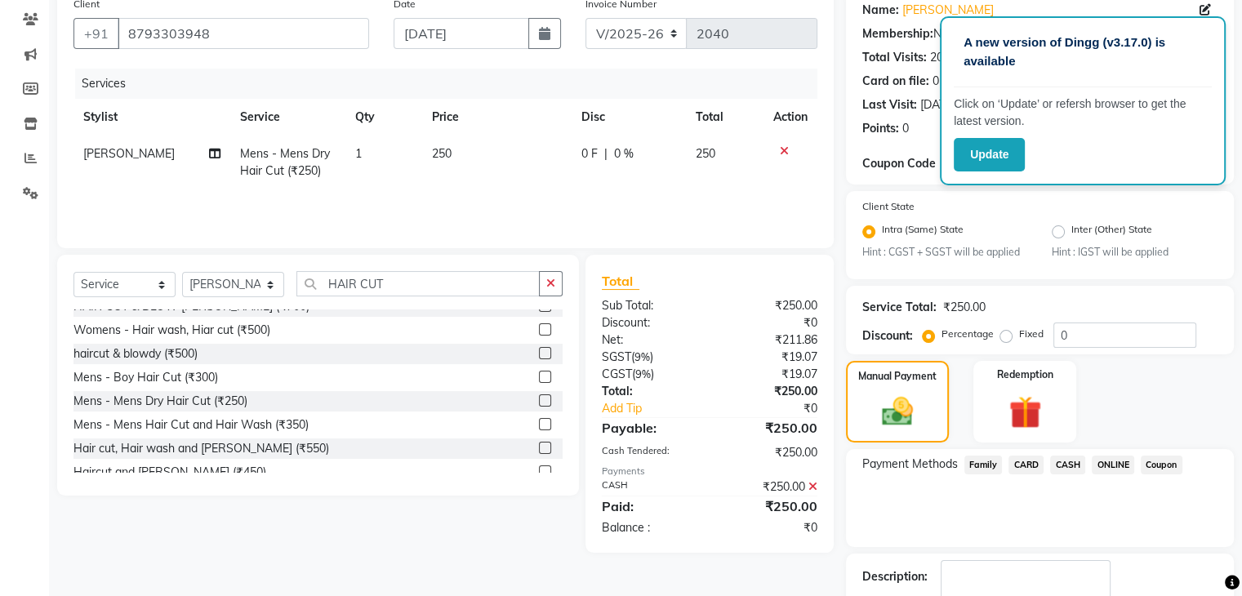
scroll to position [236, 0]
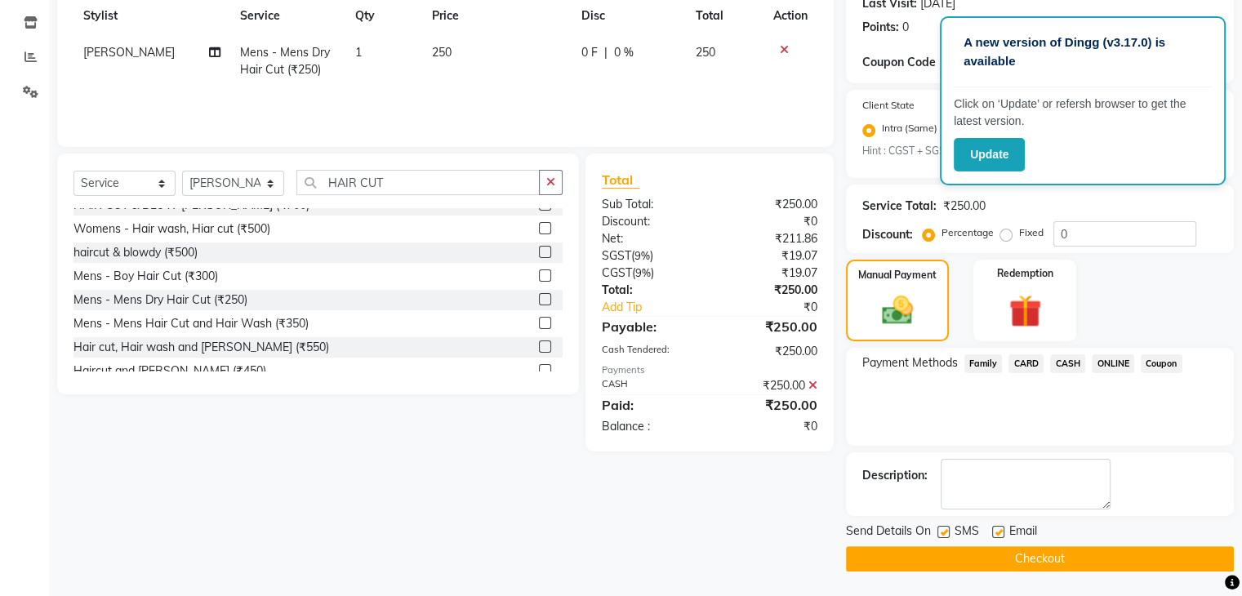
click at [1062, 559] on button "Checkout" at bounding box center [1040, 558] width 388 height 25
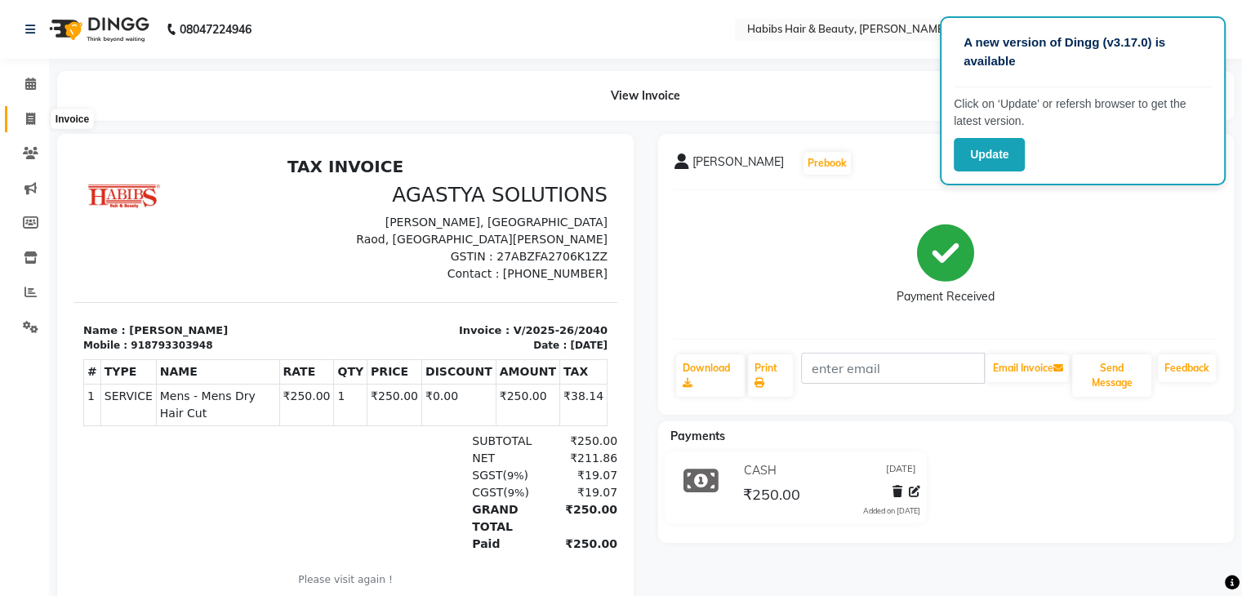
click at [31, 118] on icon at bounding box center [30, 119] width 9 height 12
select select "service"
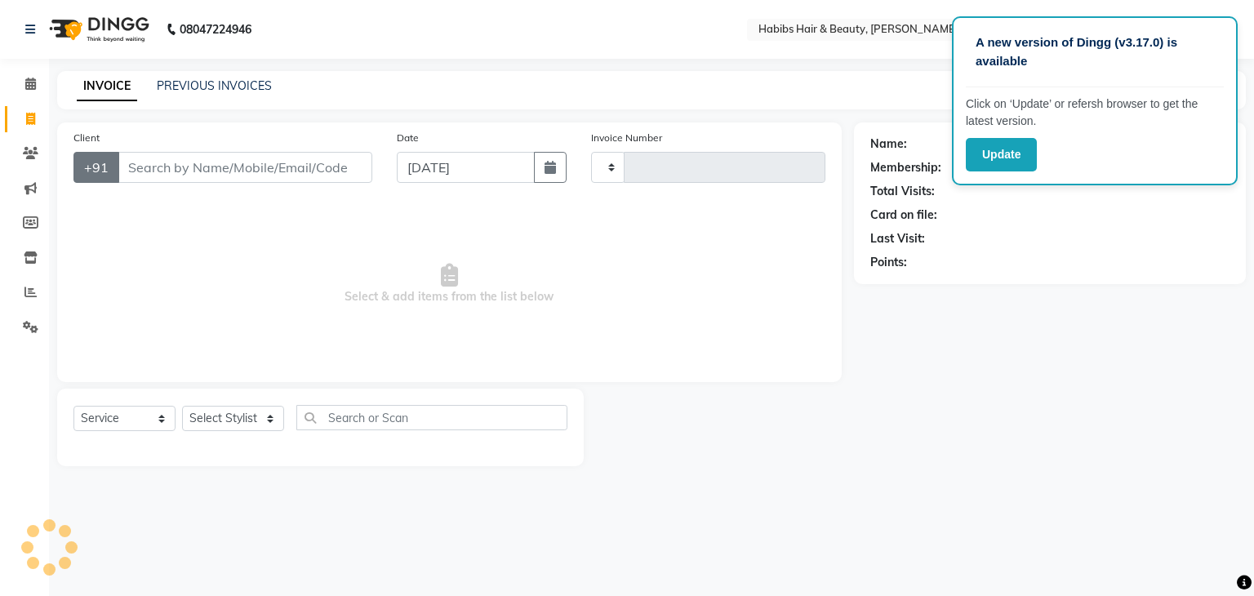
type input "2041"
select select "3714"
click at [163, 158] on input "Client" at bounding box center [245, 167] width 255 height 31
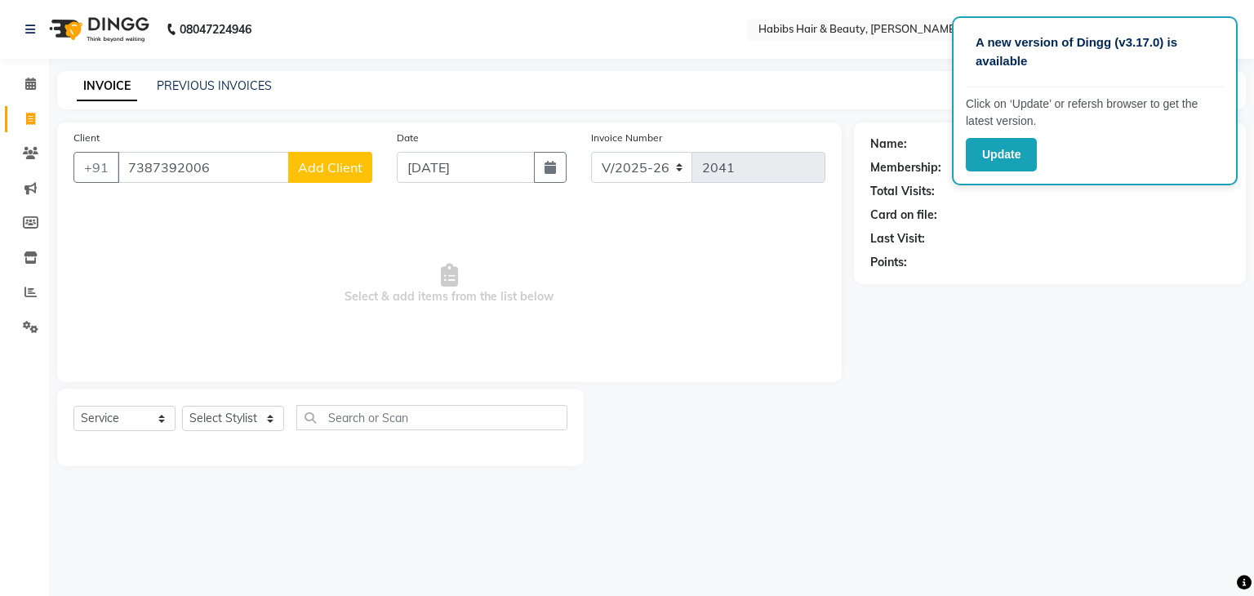
click at [141, 170] on input "7387392006" at bounding box center [203, 167] width 171 height 31
click at [167, 167] on input "73787392006" at bounding box center [203, 167] width 171 height 31
type input "7378392006"
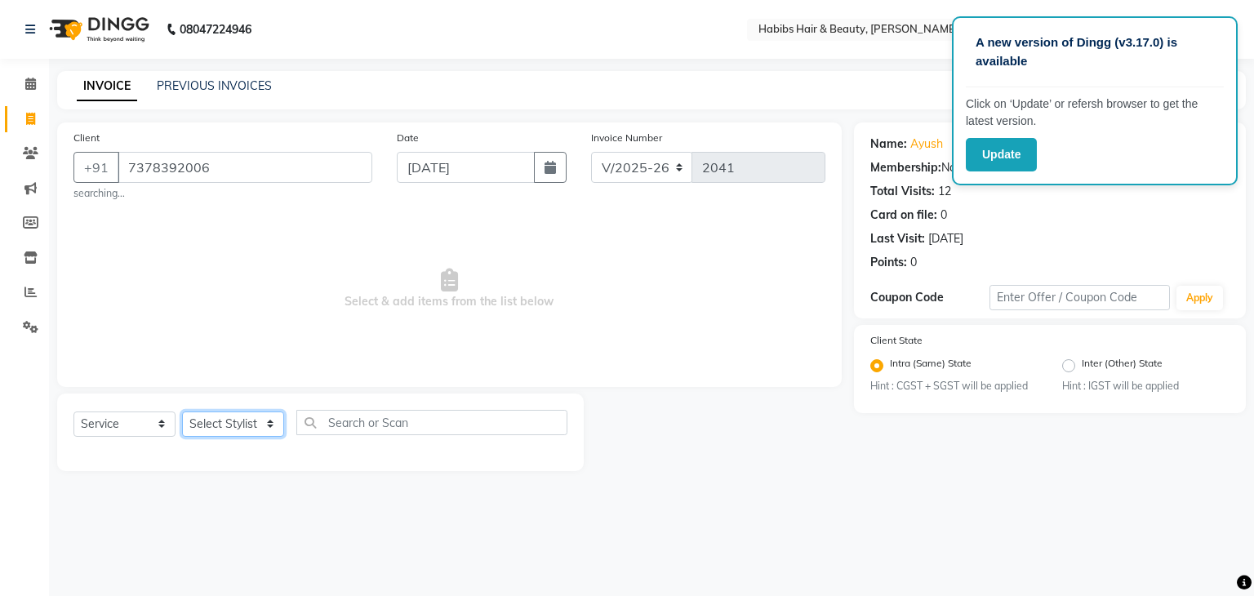
click at [261, 426] on select "Select Stylist Admin [PERSON_NAME] [PERSON_NAME] [PERSON_NAME] [PERSON_NAME]" at bounding box center [233, 424] width 102 height 25
select select "17876"
click at [182, 412] on select "Select Stylist Admin [PERSON_NAME] [PERSON_NAME] [PERSON_NAME] [PERSON_NAME]" at bounding box center [233, 424] width 102 height 25
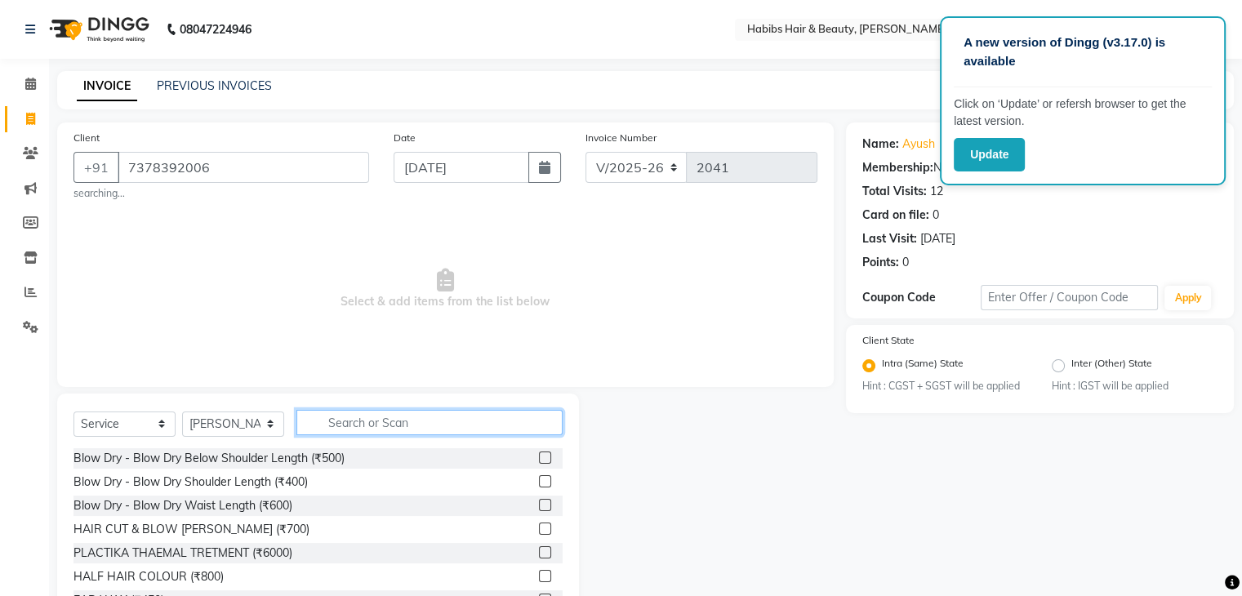
click at [381, 429] on input "text" at bounding box center [429, 422] width 266 height 25
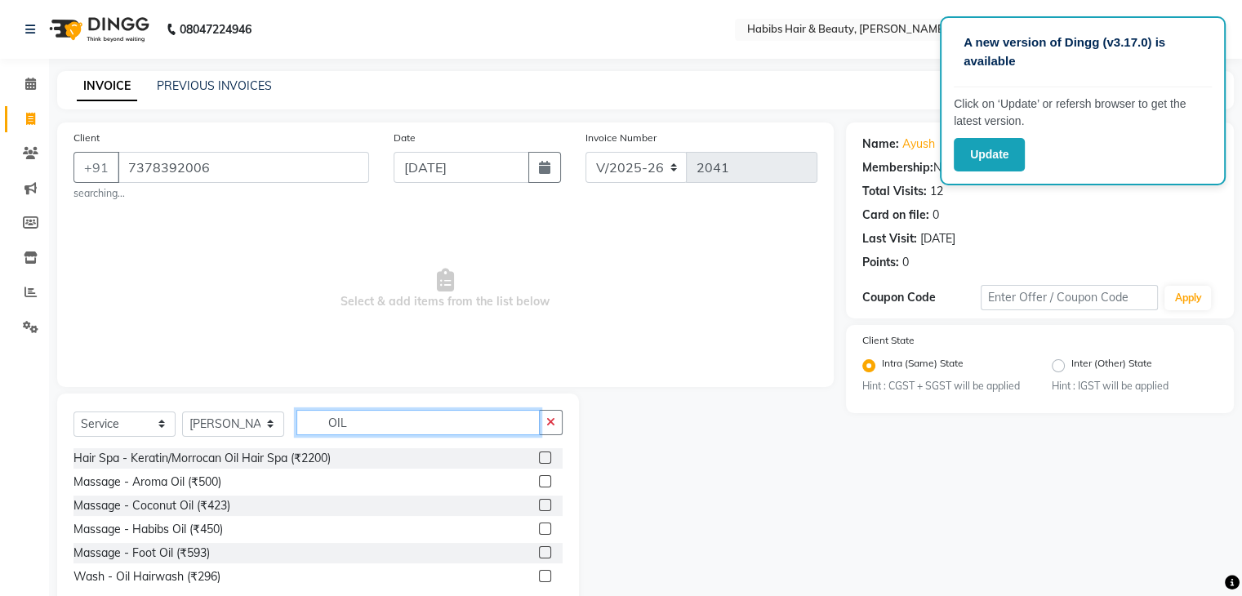
scroll to position [42, 0]
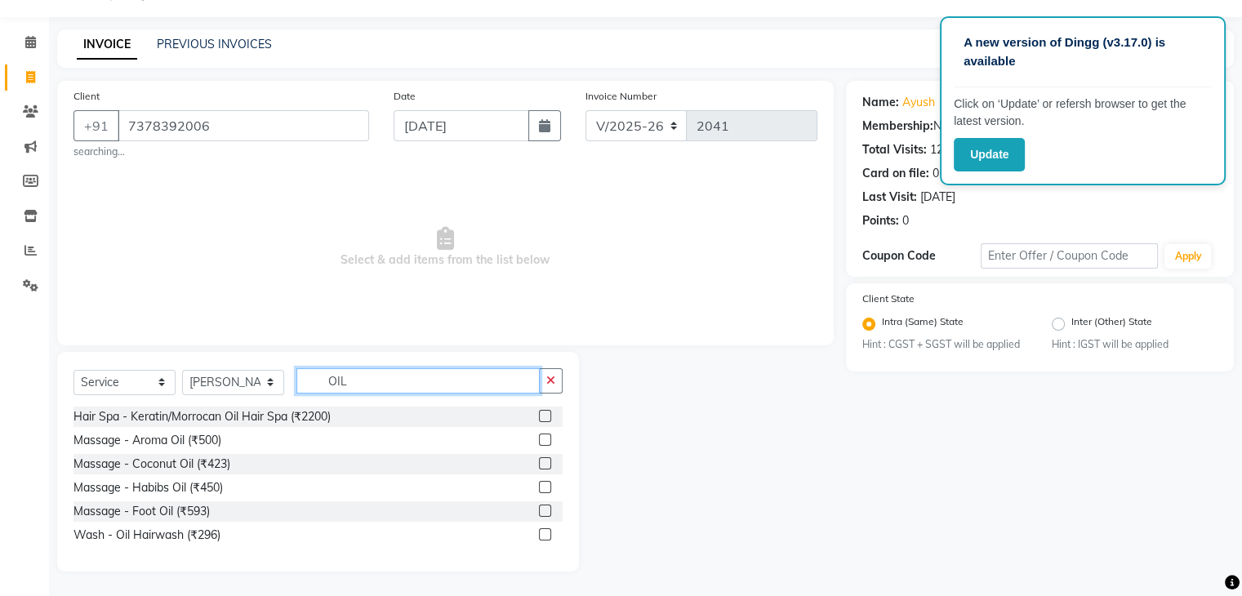
type input "OIL"
click at [545, 438] on label at bounding box center [545, 440] width 12 height 12
click at [545, 438] on input "checkbox" at bounding box center [544, 440] width 11 height 11
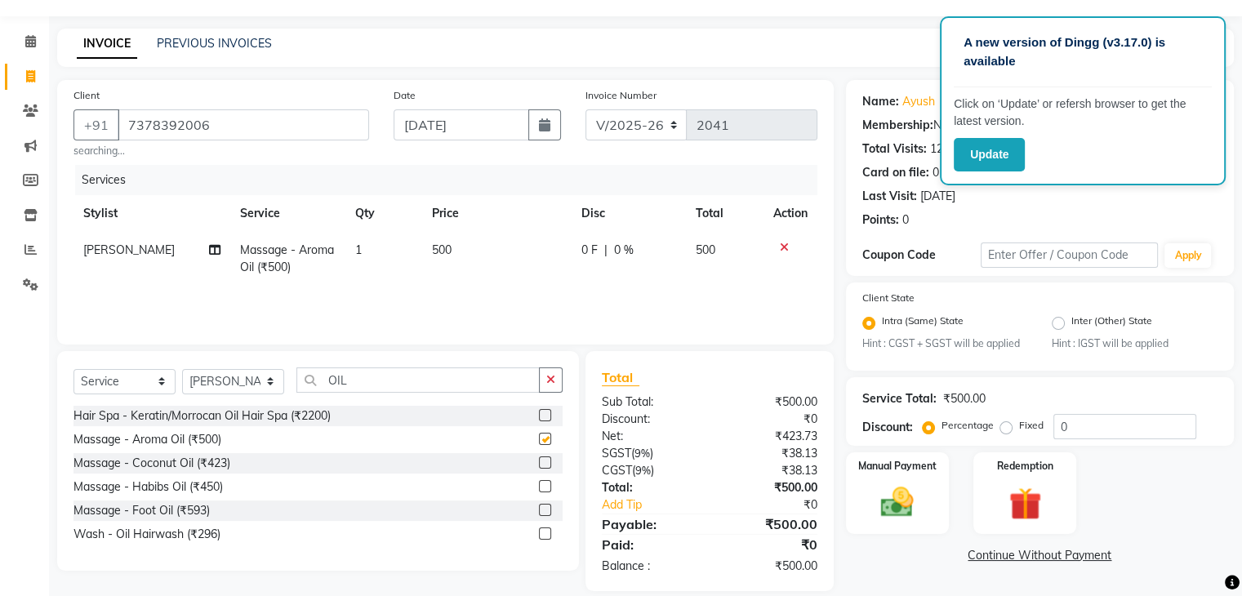
checkbox input "false"
click at [409, 384] on input "OIL" at bounding box center [417, 379] width 243 height 25
drag, startPoint x: 409, startPoint y: 384, endPoint x: 401, endPoint y: 372, distance: 14.7
click at [401, 372] on input "OIL" at bounding box center [417, 379] width 243 height 25
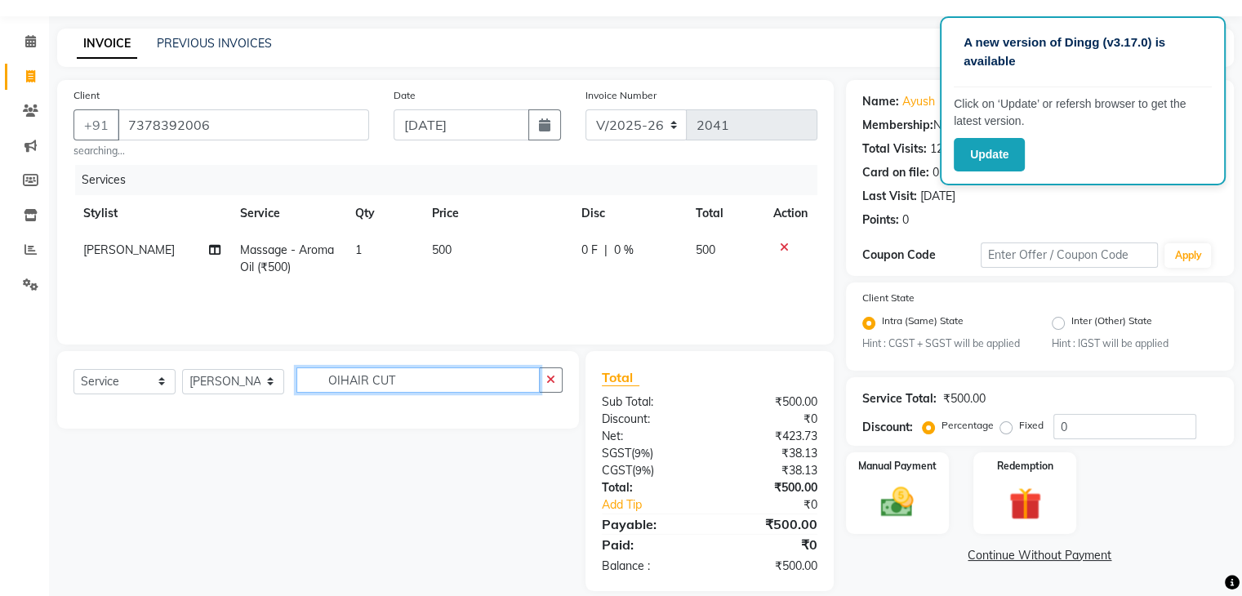
click at [338, 384] on input "OIHAIR CUT" at bounding box center [417, 379] width 243 height 25
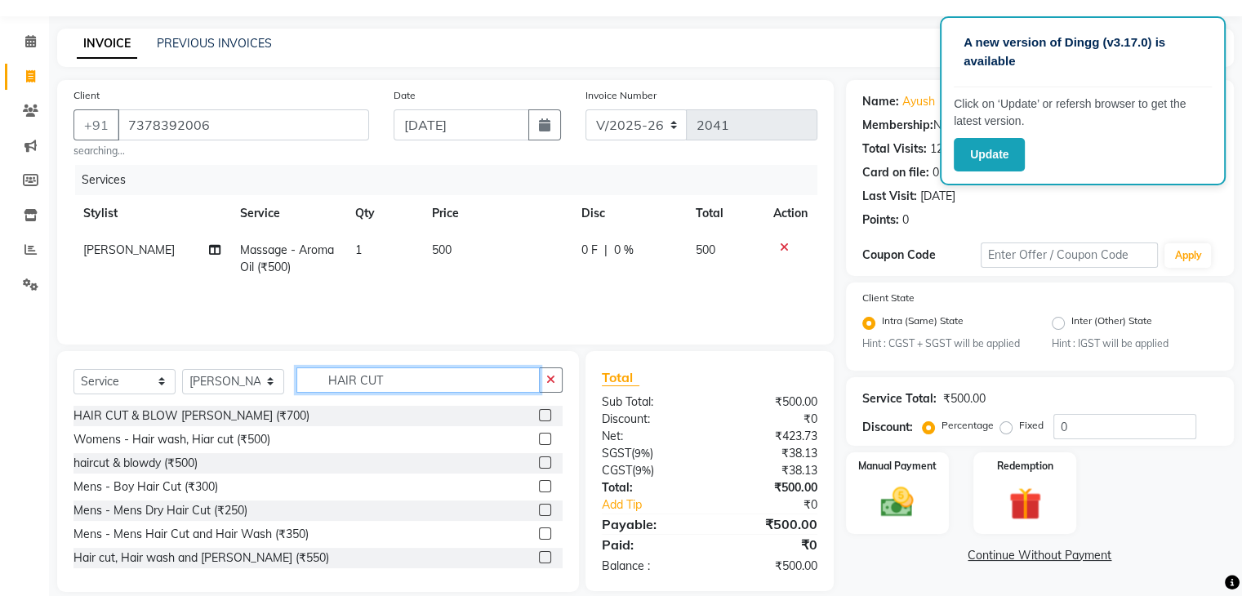
scroll to position [64, 0]
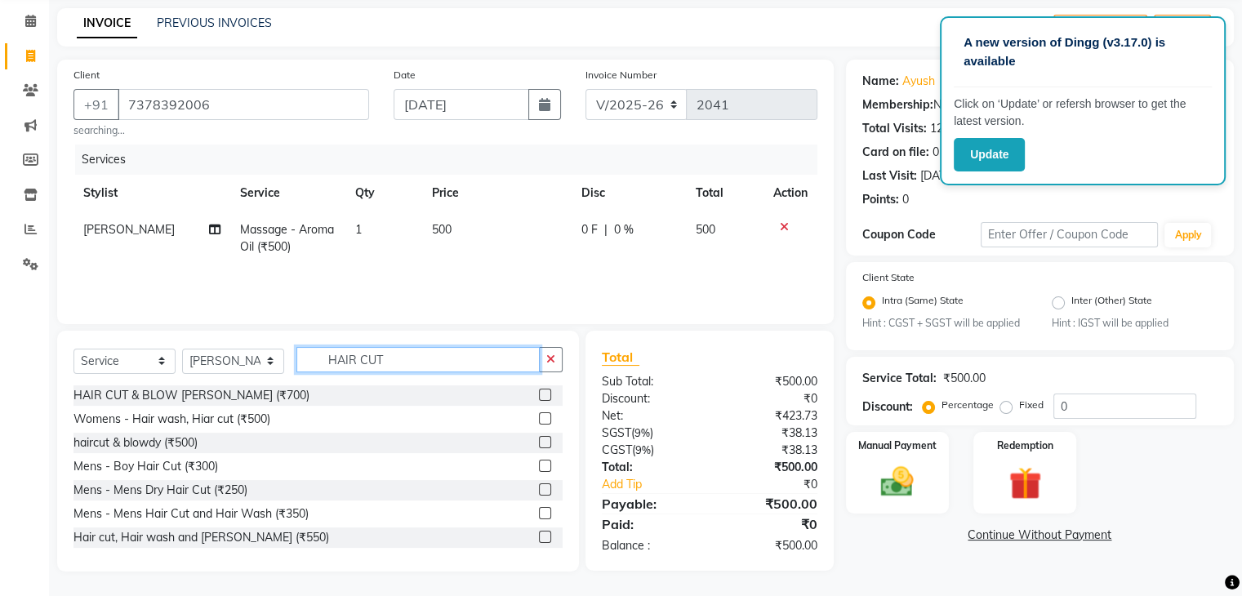
type input "HAIR CUT"
click at [539, 533] on label at bounding box center [545, 537] width 12 height 12
click at [539, 533] on input "checkbox" at bounding box center [544, 537] width 11 height 11
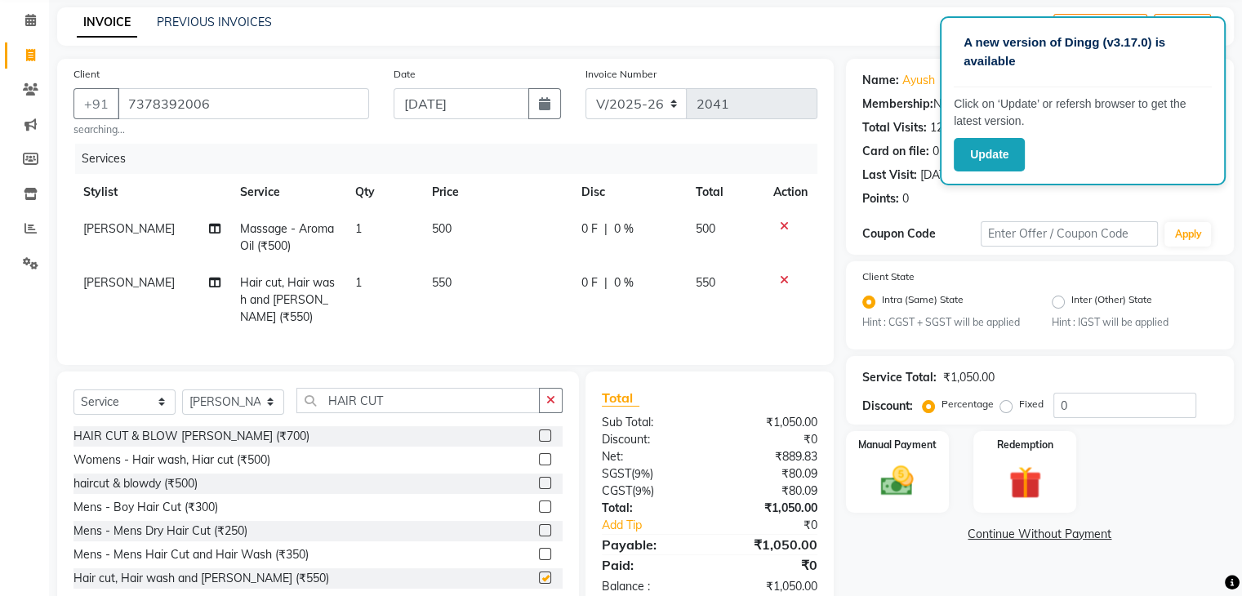
checkbox input "false"
click at [438, 238] on td "500" at bounding box center [496, 238] width 149 height 54
select select "17876"
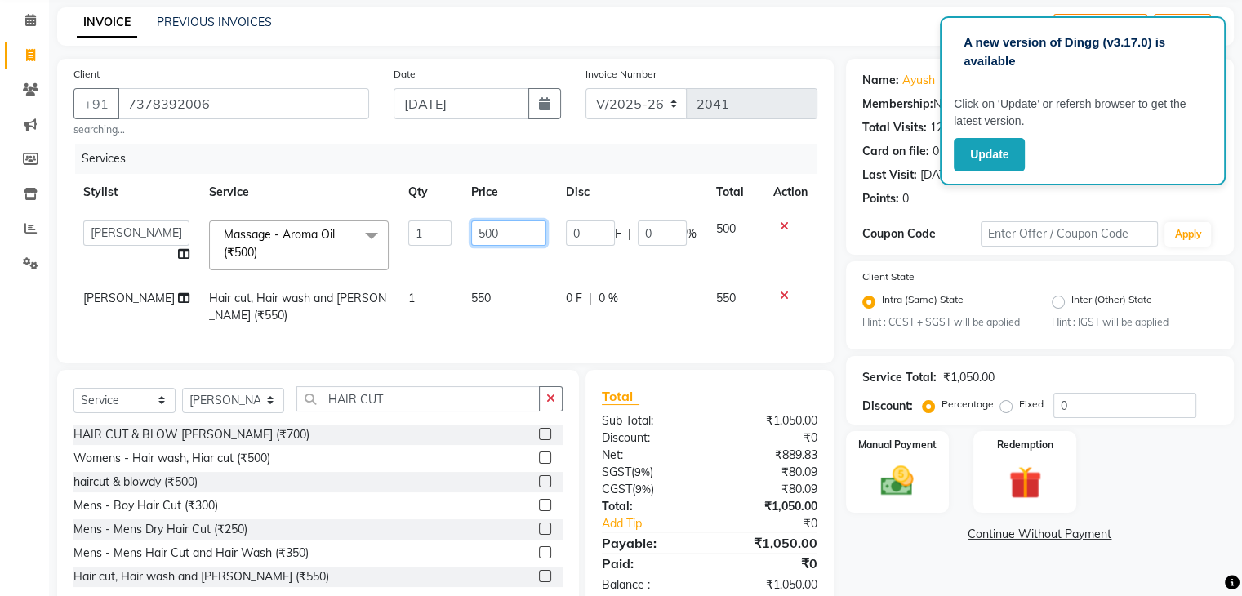
click at [471, 238] on input "500" at bounding box center [508, 232] width 75 height 25
type input "600"
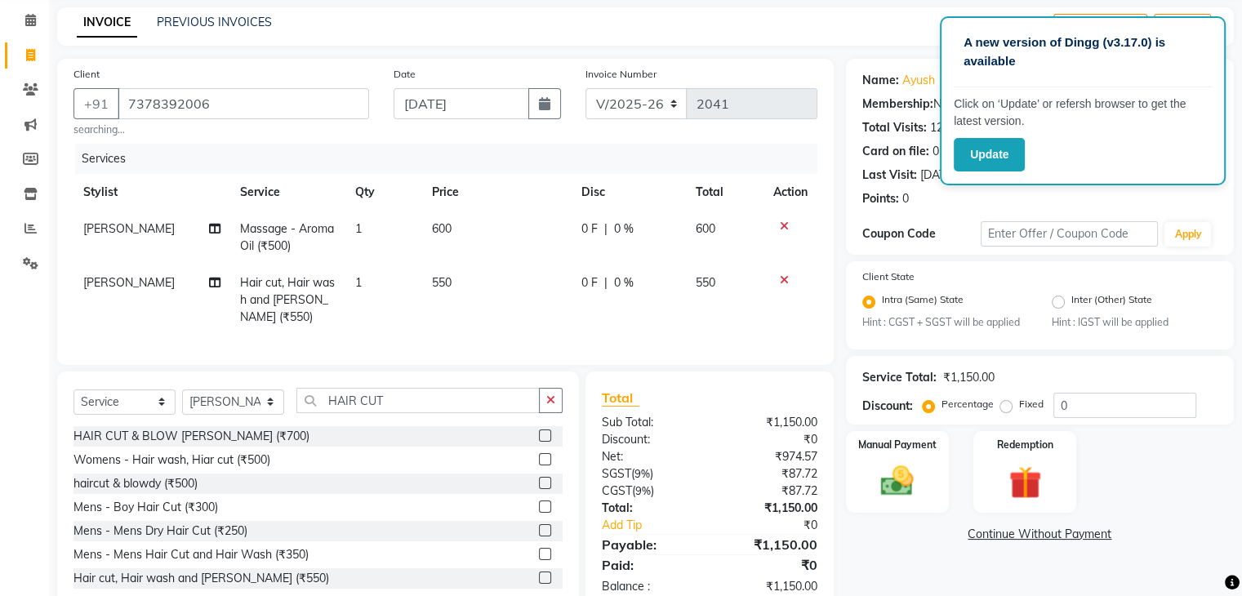
click at [494, 470] on div "Womens - Hair wash, Hiar cut (₹500)" at bounding box center [317, 460] width 489 height 20
click at [877, 479] on img at bounding box center [897, 481] width 55 height 39
click at [1058, 543] on span "CASH" at bounding box center [1067, 535] width 35 height 19
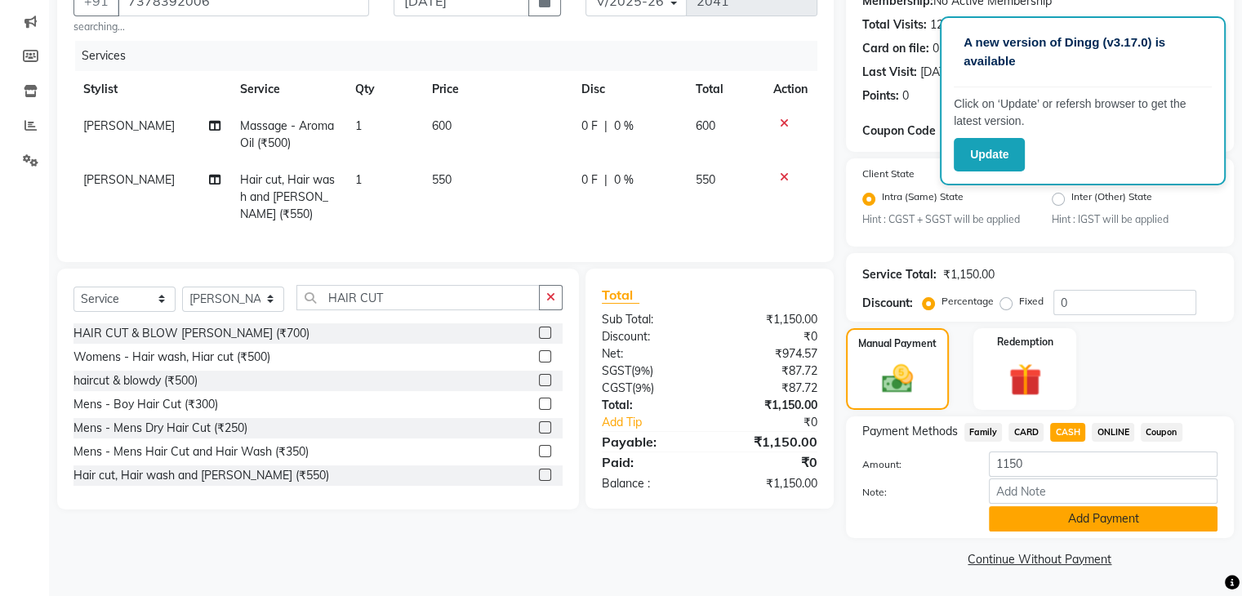
click at [1053, 519] on button "Add Payment" at bounding box center [1103, 518] width 229 height 25
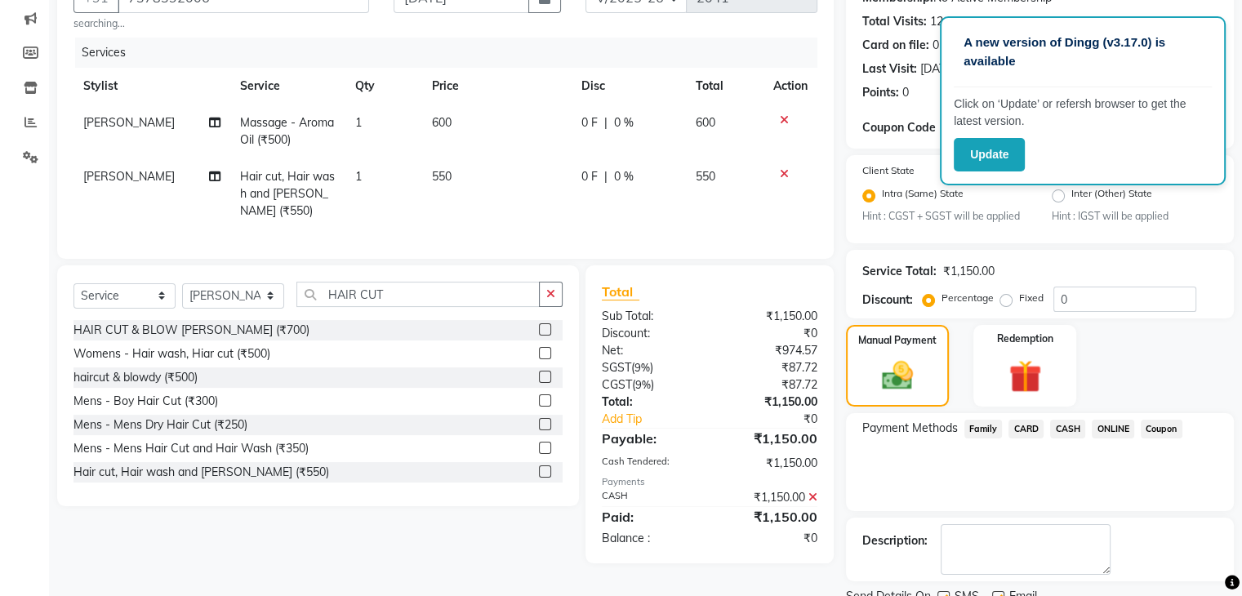
scroll to position [236, 0]
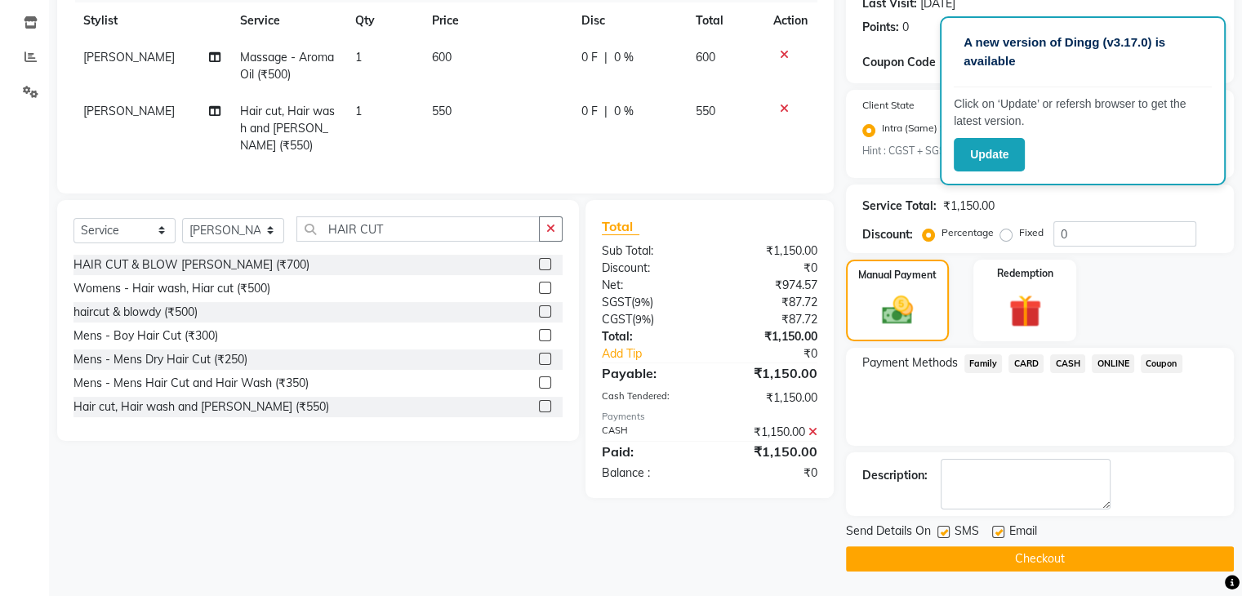
click at [1045, 562] on button "Checkout" at bounding box center [1040, 558] width 388 height 25
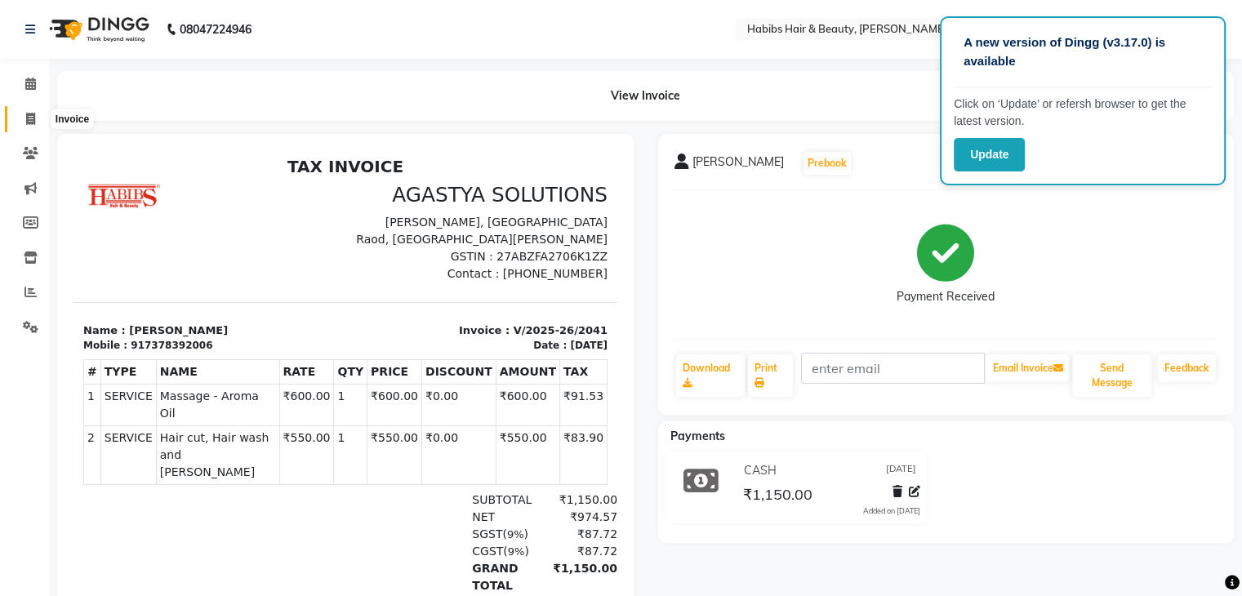
click at [24, 124] on span at bounding box center [30, 119] width 29 height 19
select select "service"
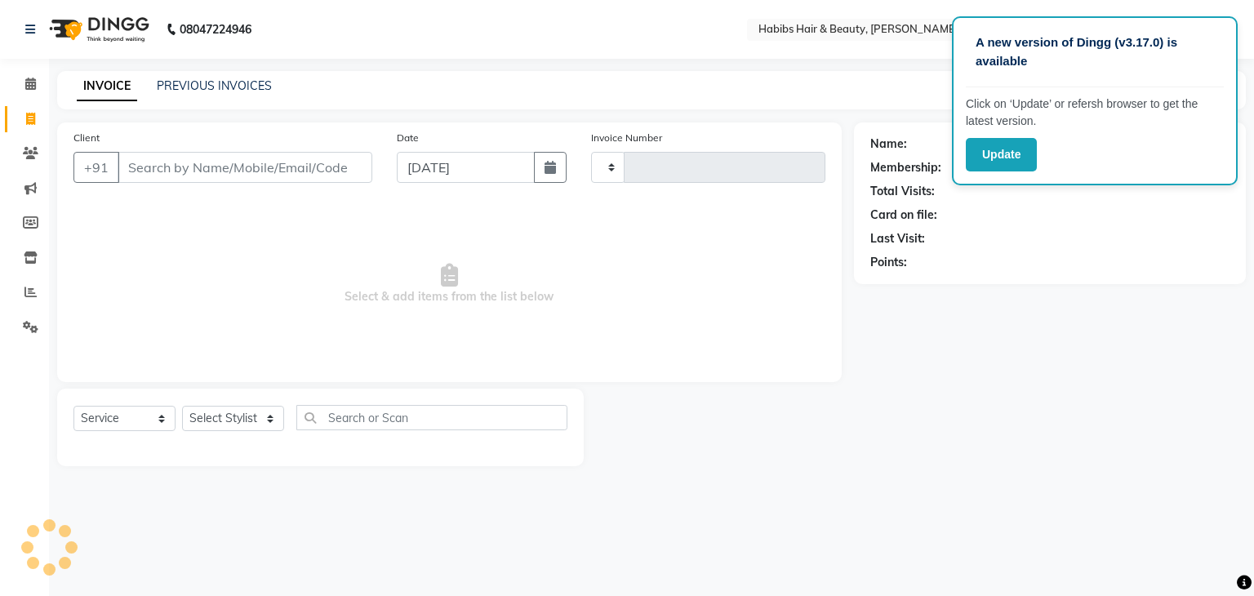
type input "2042"
select select "3714"
click at [180, 161] on input "Client" at bounding box center [245, 167] width 255 height 31
click at [167, 167] on input "Client" at bounding box center [245, 167] width 255 height 31
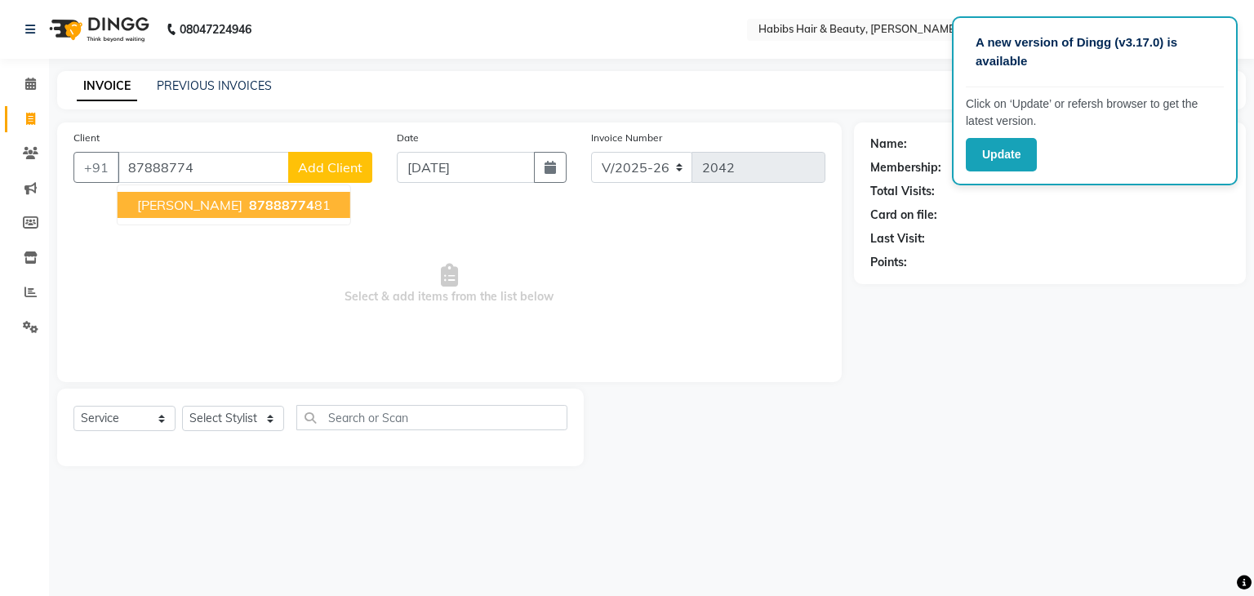
click at [181, 203] on span "[PERSON_NAME]" at bounding box center [189, 205] width 105 height 16
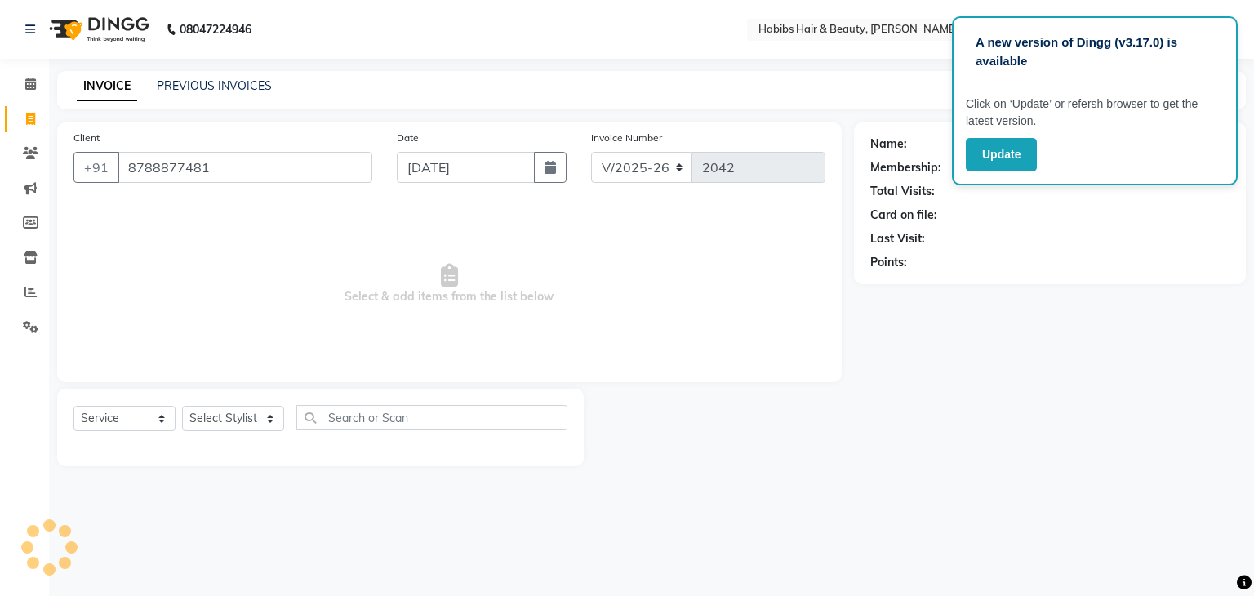
type input "8788877481"
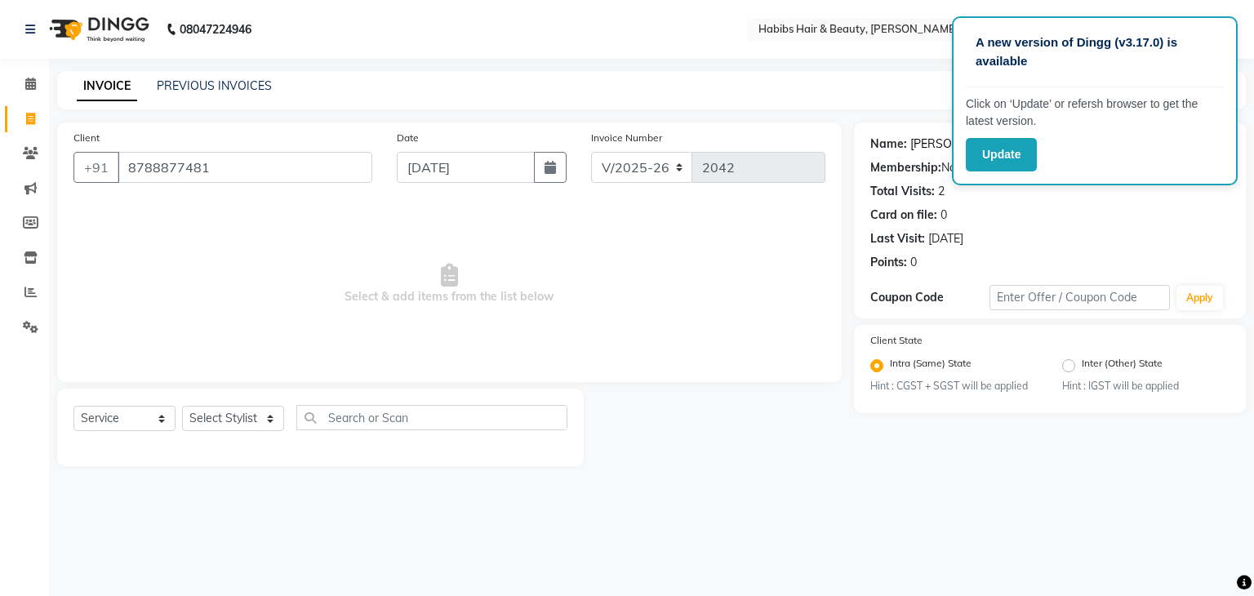
click at [924, 139] on link "[PERSON_NAME]" at bounding box center [956, 144] width 91 height 17
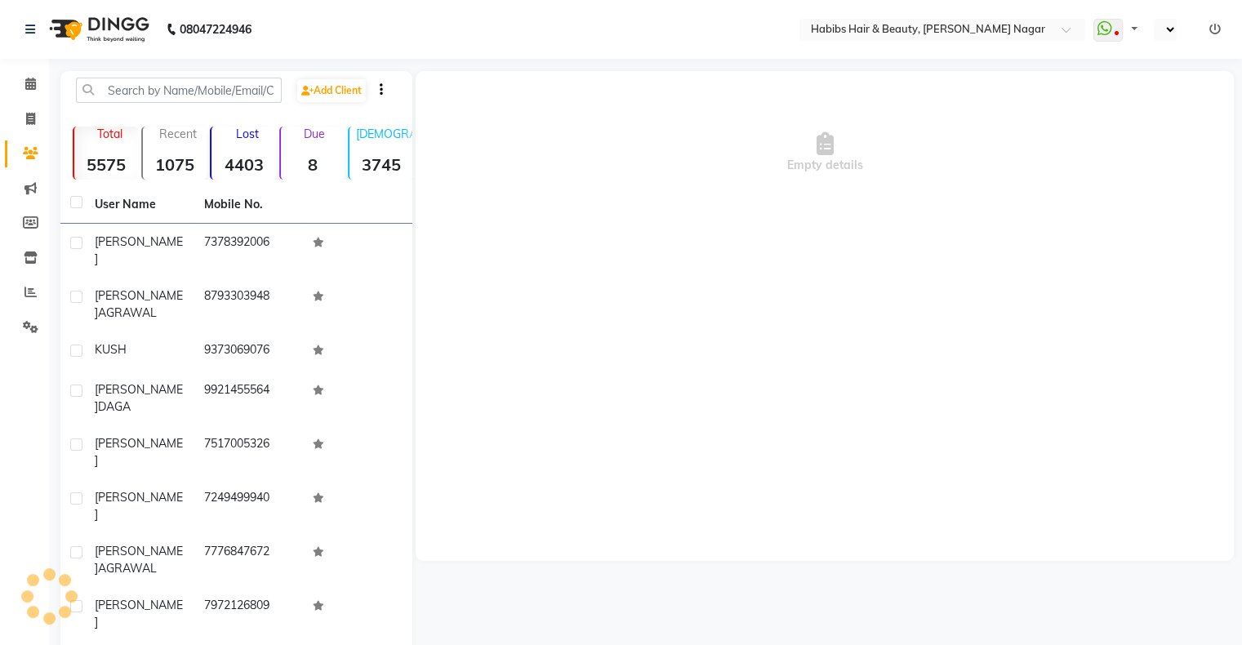
select select "en"
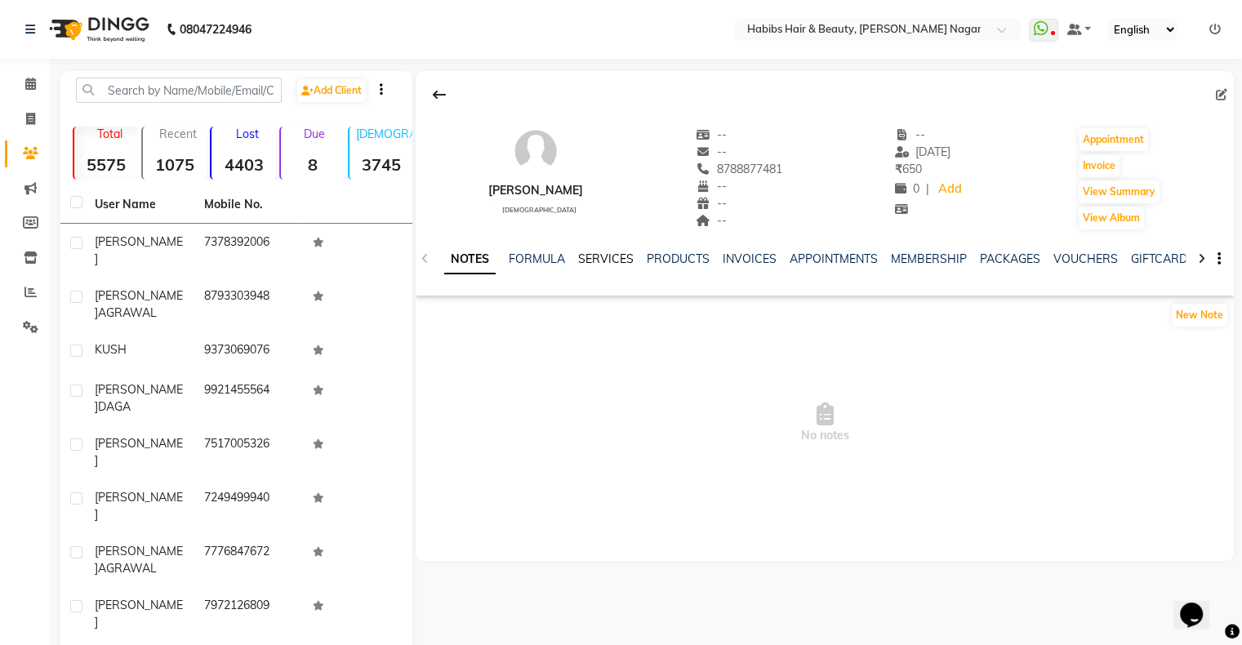
click at [615, 264] on link "SERVICES" at bounding box center [606, 259] width 56 height 15
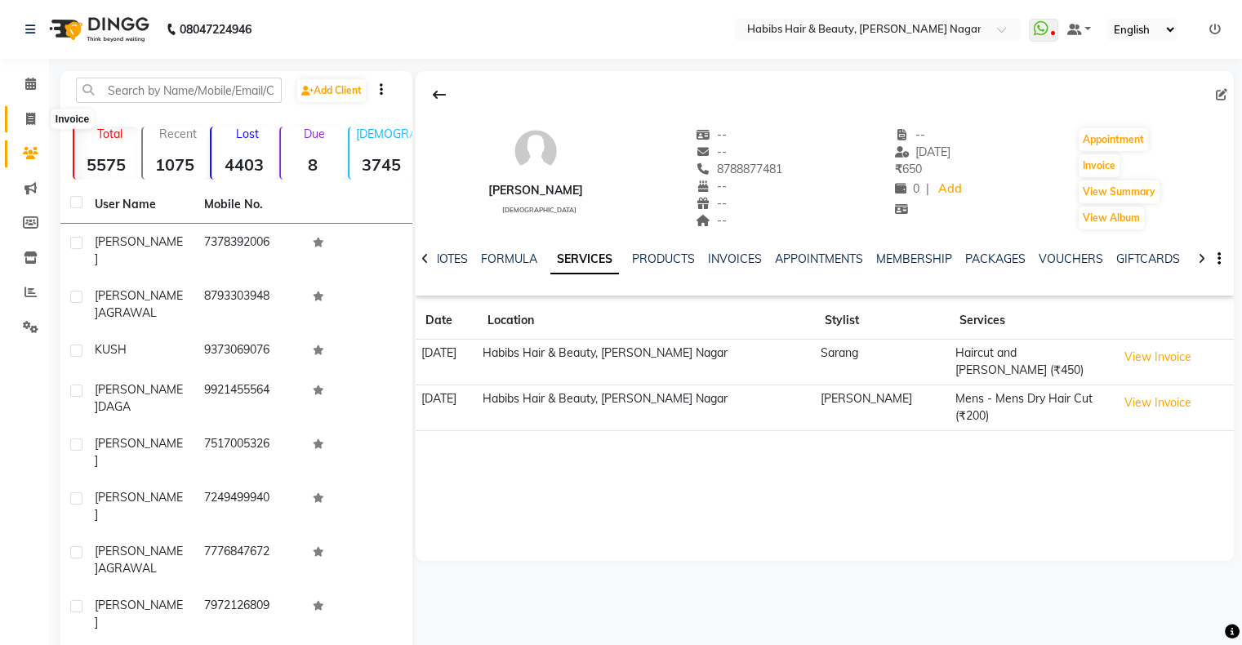
click at [28, 116] on icon at bounding box center [30, 119] width 9 height 12
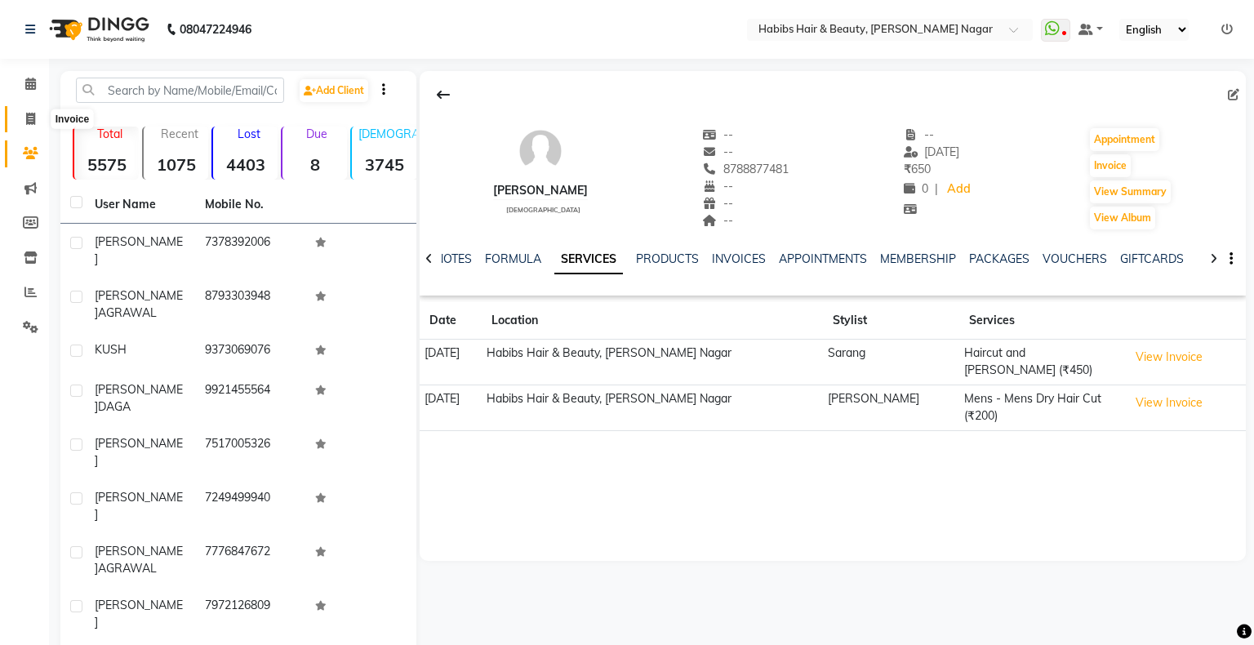
select select "service"
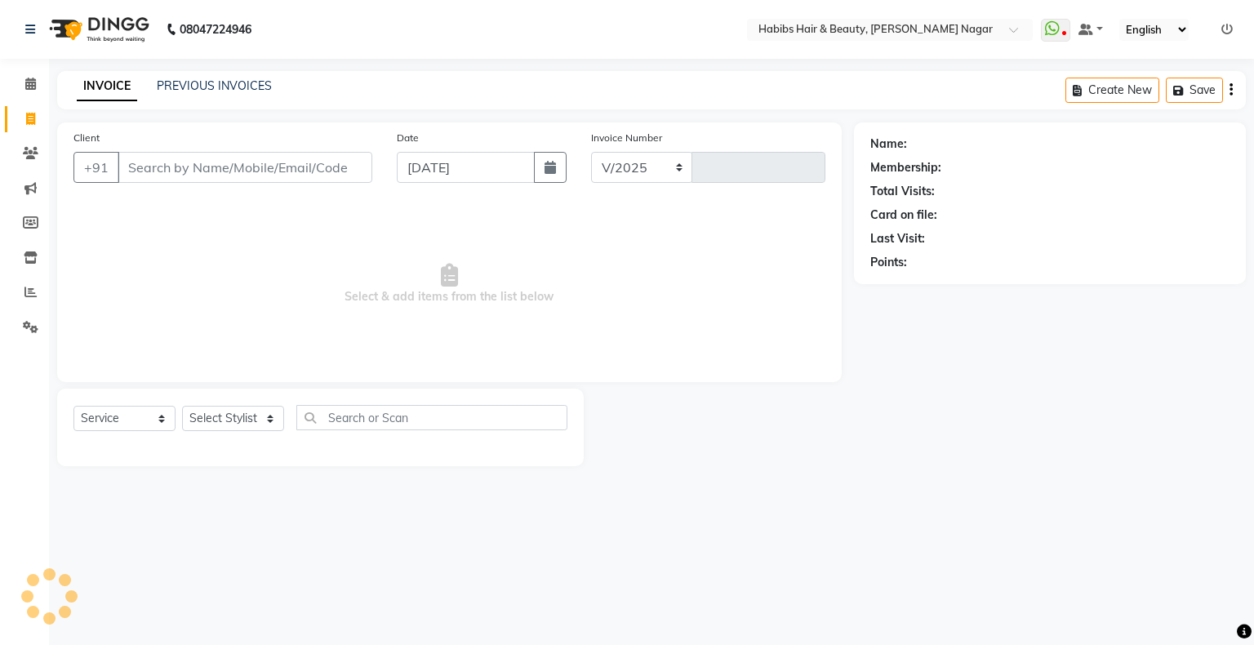
select select "3714"
type input "2042"
click at [345, 178] on input "Client" at bounding box center [245, 167] width 255 height 31
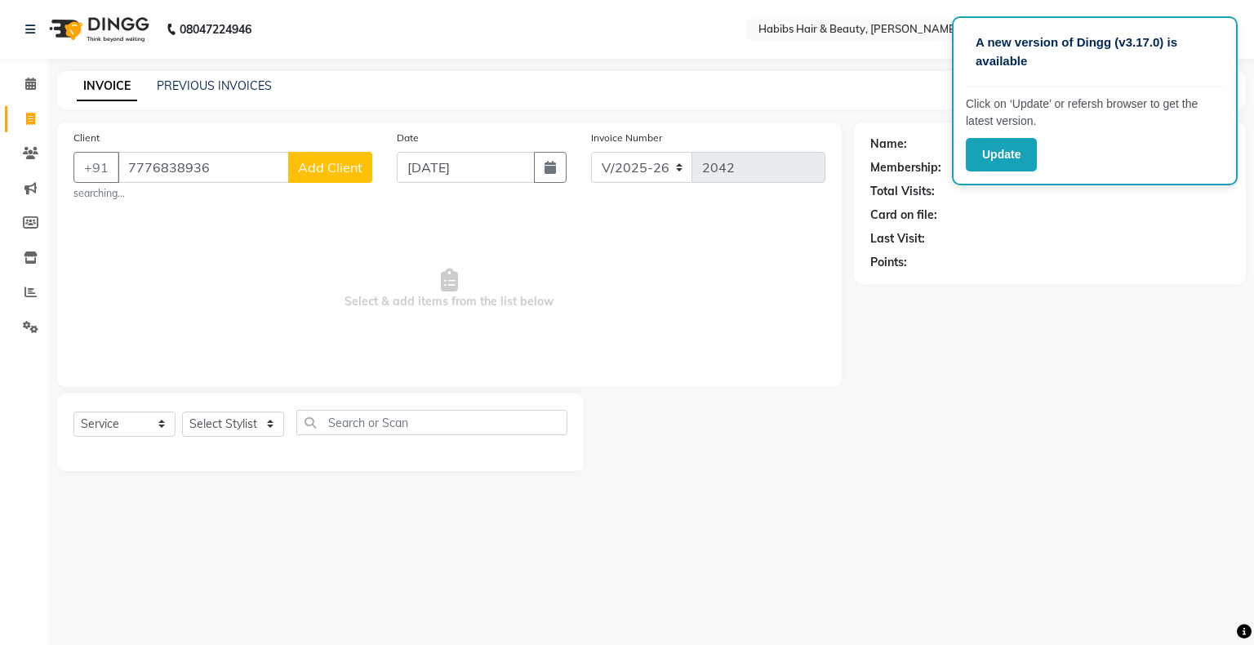
type input "7776838936"
click at [347, 178] on button "Add Client" at bounding box center [330, 167] width 84 height 31
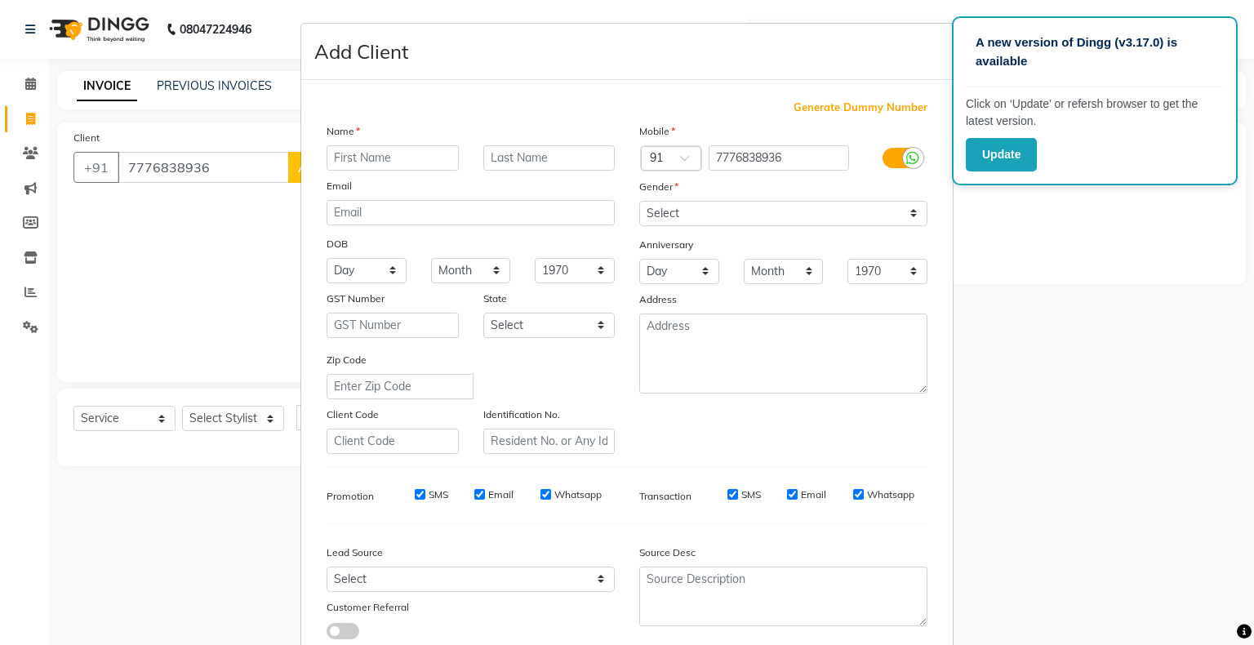
click at [340, 164] on input "text" at bounding box center [393, 157] width 132 height 25
type input "NAINAKSHA"
click at [688, 217] on select "Select [DEMOGRAPHIC_DATA] [DEMOGRAPHIC_DATA] Other Prefer Not To Say" at bounding box center [783, 213] width 288 height 25
select select "[DEMOGRAPHIC_DATA]"
click at [639, 202] on select "Select [DEMOGRAPHIC_DATA] [DEMOGRAPHIC_DATA] Other Prefer Not To Say" at bounding box center [783, 213] width 288 height 25
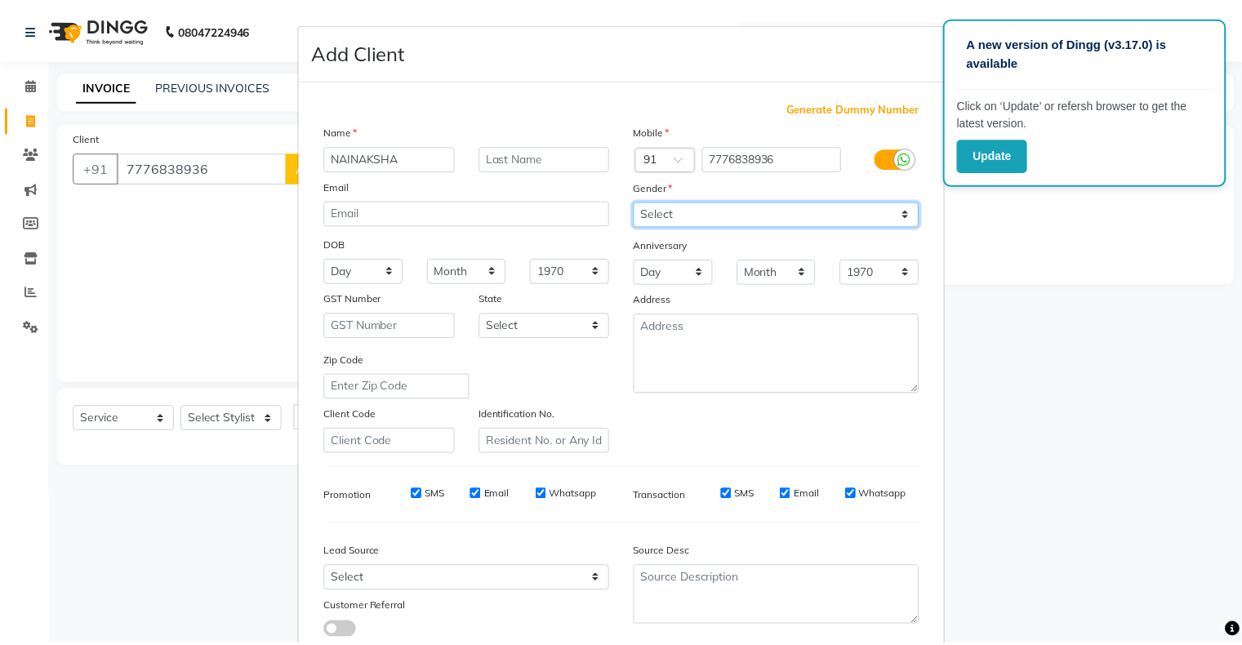
scroll to position [116, 0]
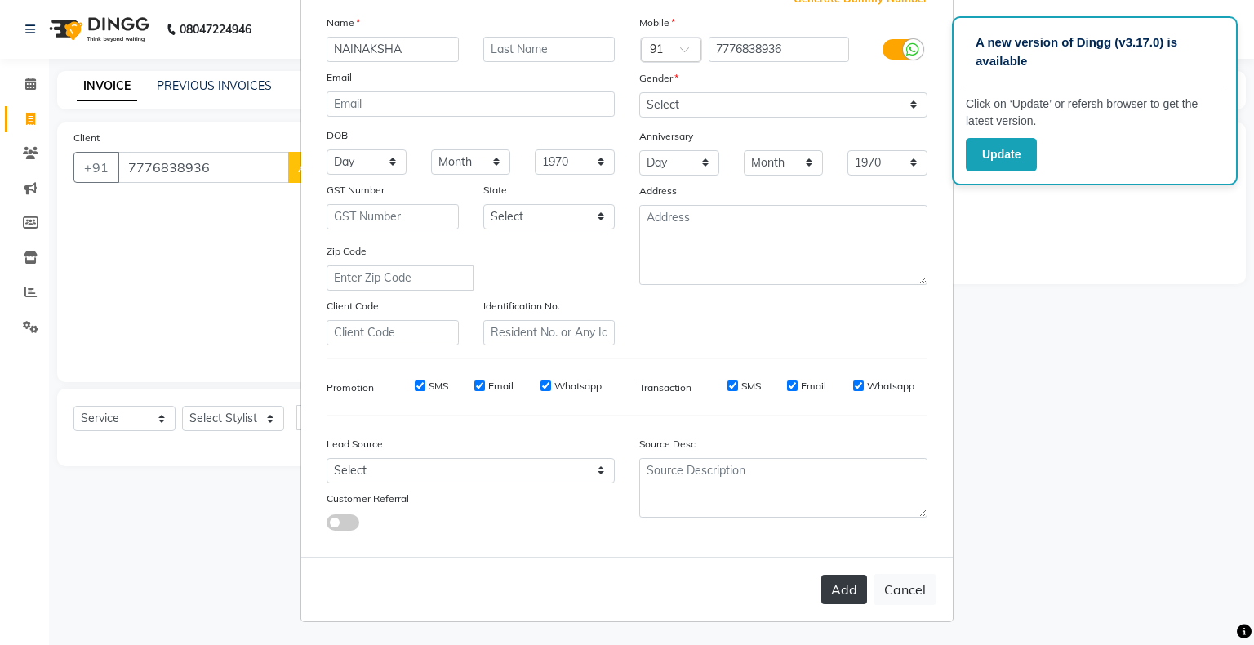
click at [833, 587] on button "Add" at bounding box center [844, 589] width 46 height 29
select select
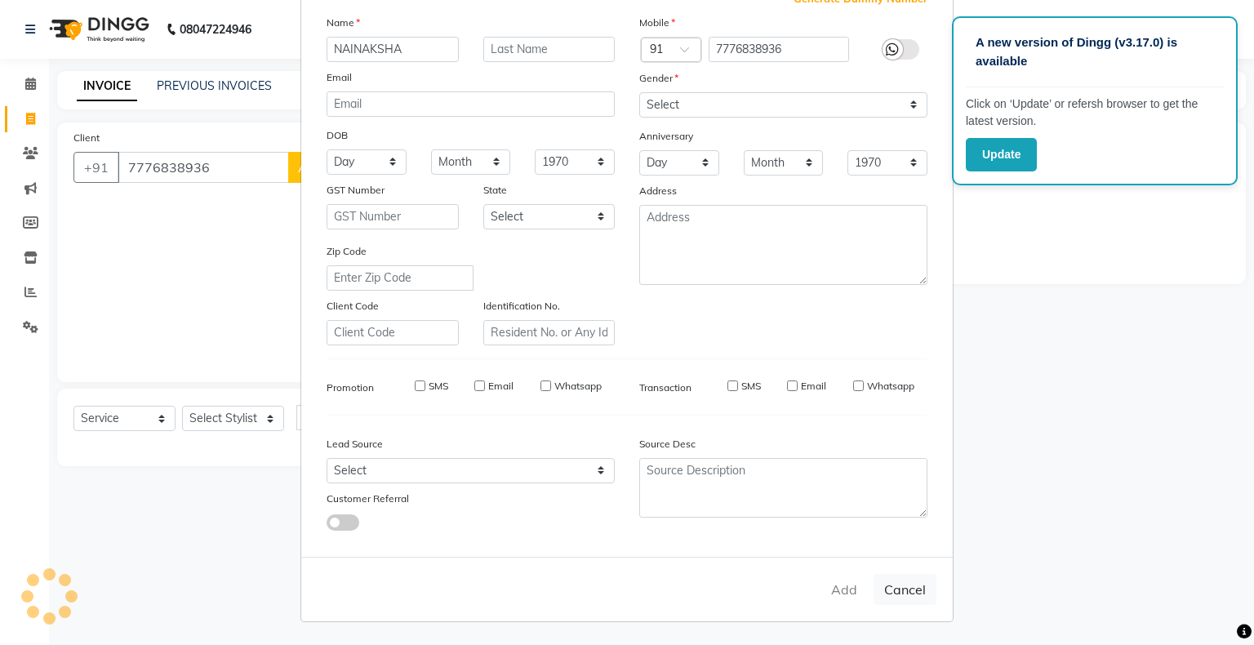
select select
checkbox input "false"
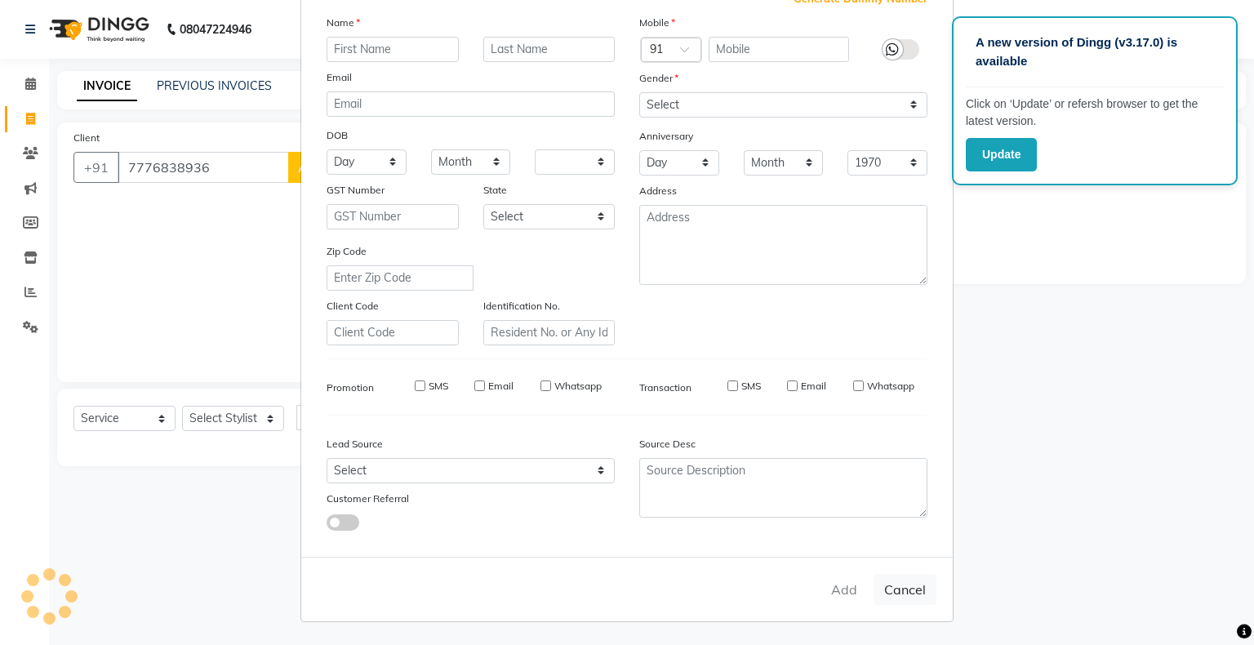
checkbox input "false"
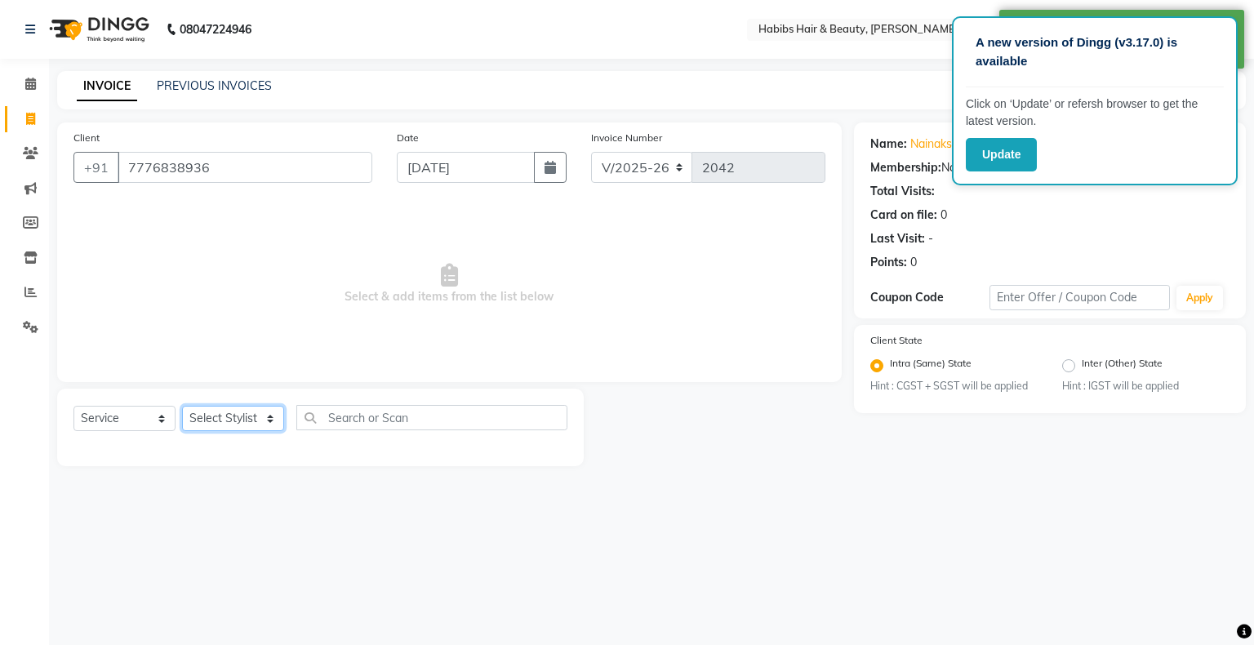
click at [274, 417] on select "Select Stylist Admin [PERSON_NAME] [PERSON_NAME] [PERSON_NAME] [PERSON_NAME]" at bounding box center [233, 418] width 102 height 25
select select "17878"
click at [182, 407] on select "Select Stylist Admin [PERSON_NAME] [PERSON_NAME] [PERSON_NAME] [PERSON_NAME]" at bounding box center [233, 418] width 102 height 25
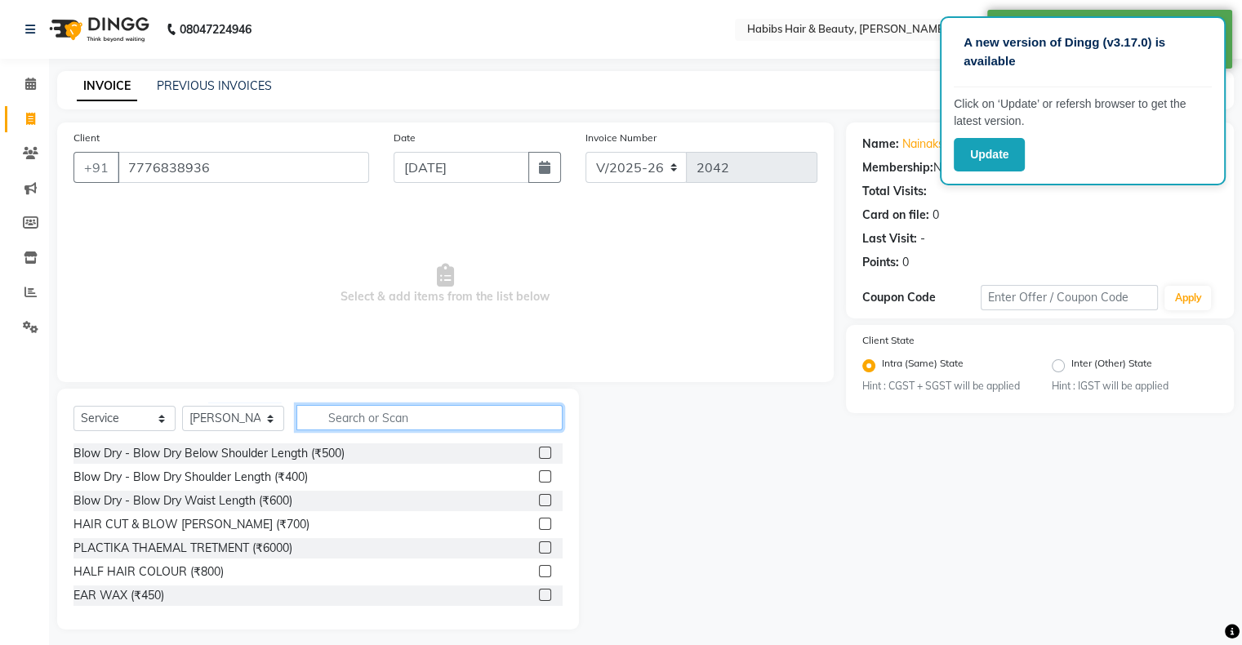
click at [352, 422] on input "text" at bounding box center [429, 417] width 266 height 25
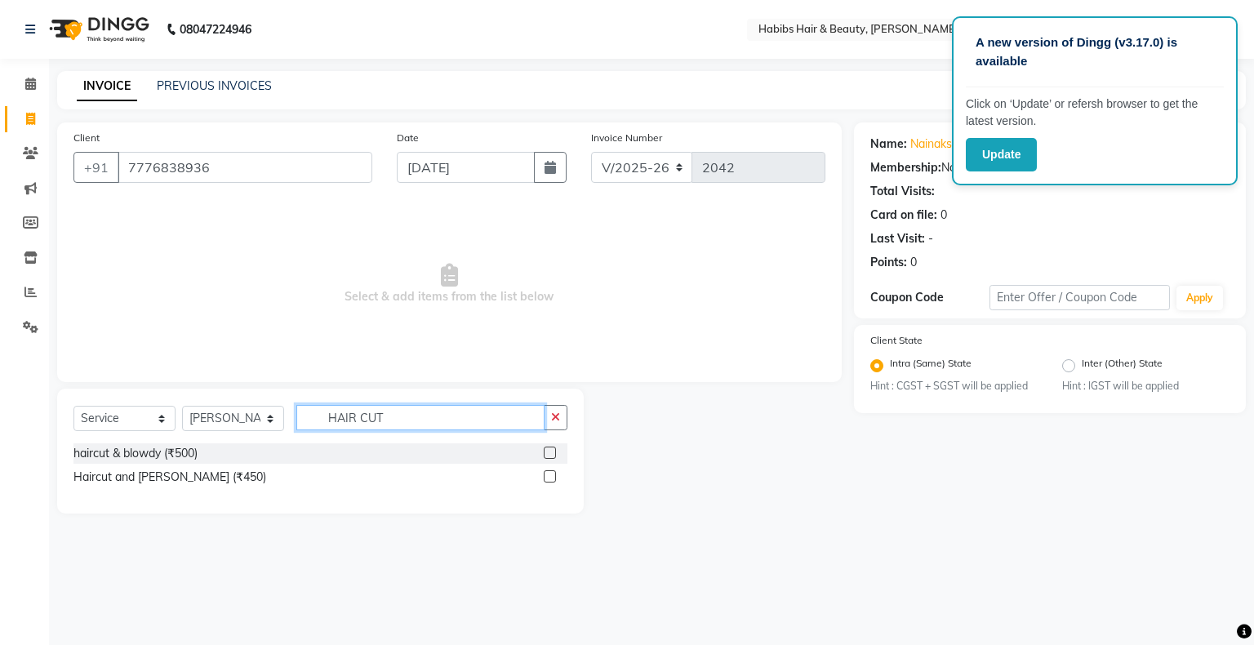
click at [355, 416] on input "HAIR CUT" at bounding box center [420, 417] width 248 height 25
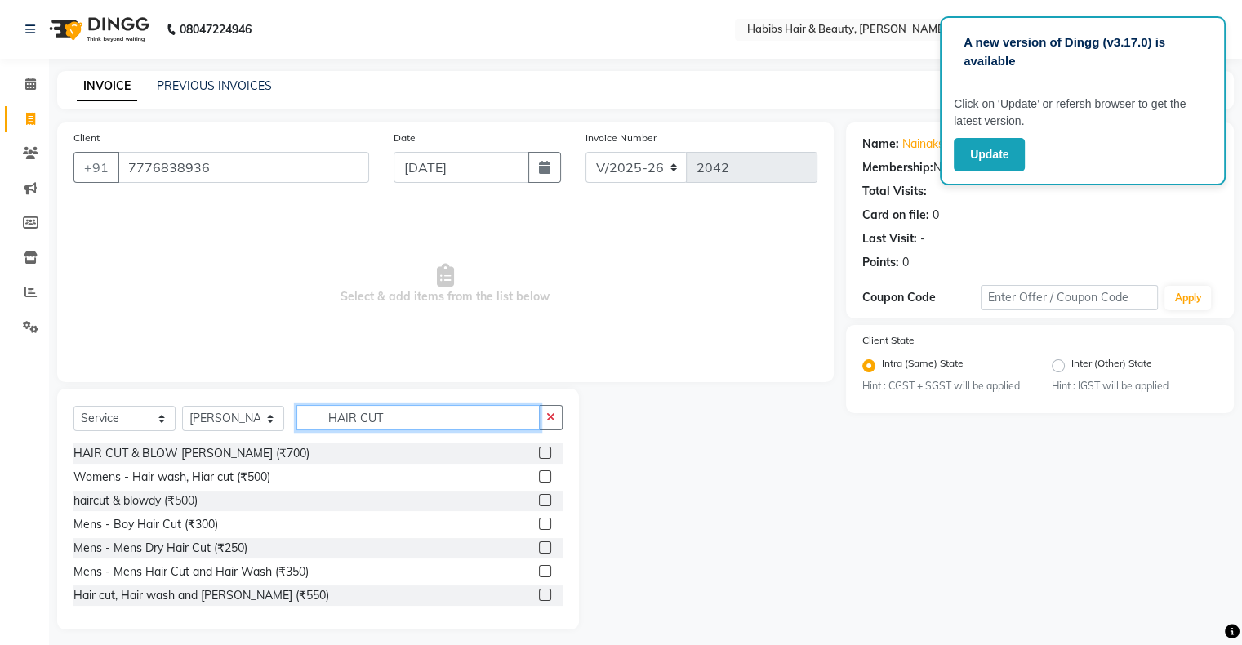
type input "HAIR CUT"
click at [539, 455] on label at bounding box center [545, 453] width 12 height 12
click at [539, 455] on input "checkbox" at bounding box center [544, 453] width 11 height 11
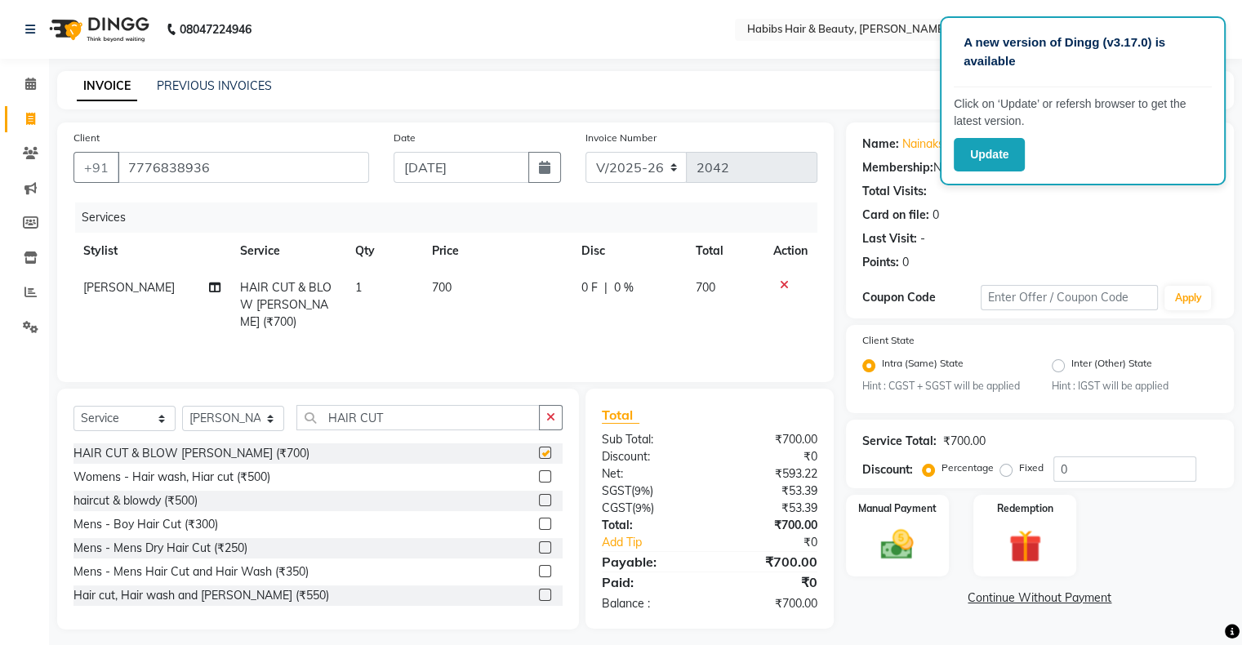
checkbox input "false"
click at [272, 426] on select "Select Stylist Admin [PERSON_NAME] [PERSON_NAME] [PERSON_NAME] [PERSON_NAME]" at bounding box center [233, 418] width 102 height 25
click at [182, 407] on select "Select Stylist Admin [PERSON_NAME] [PERSON_NAME] [PERSON_NAME] [PERSON_NAME]" at bounding box center [233, 418] width 102 height 25
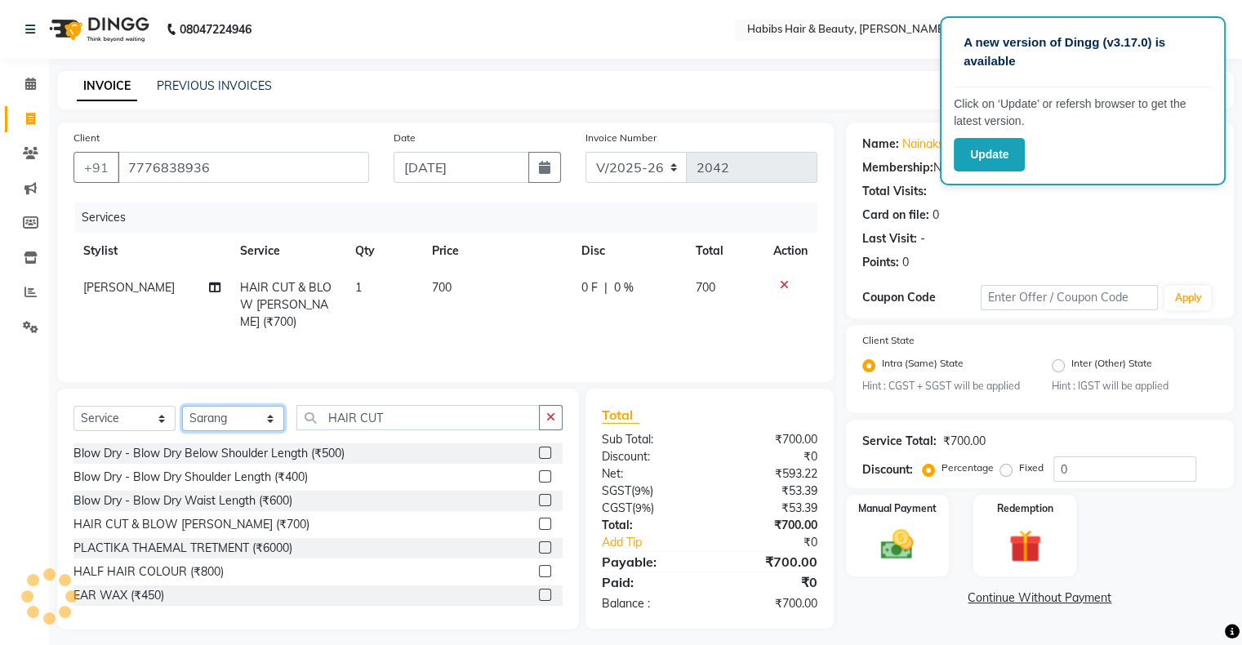
click at [265, 421] on select "Select Stylist Admin [PERSON_NAME] [PERSON_NAME] [PERSON_NAME] [PERSON_NAME]" at bounding box center [233, 418] width 102 height 25
select select "46993"
click at [182, 407] on select "Select Stylist Admin [PERSON_NAME] [PERSON_NAME] [PERSON_NAME] [PERSON_NAME]" at bounding box center [233, 418] width 102 height 25
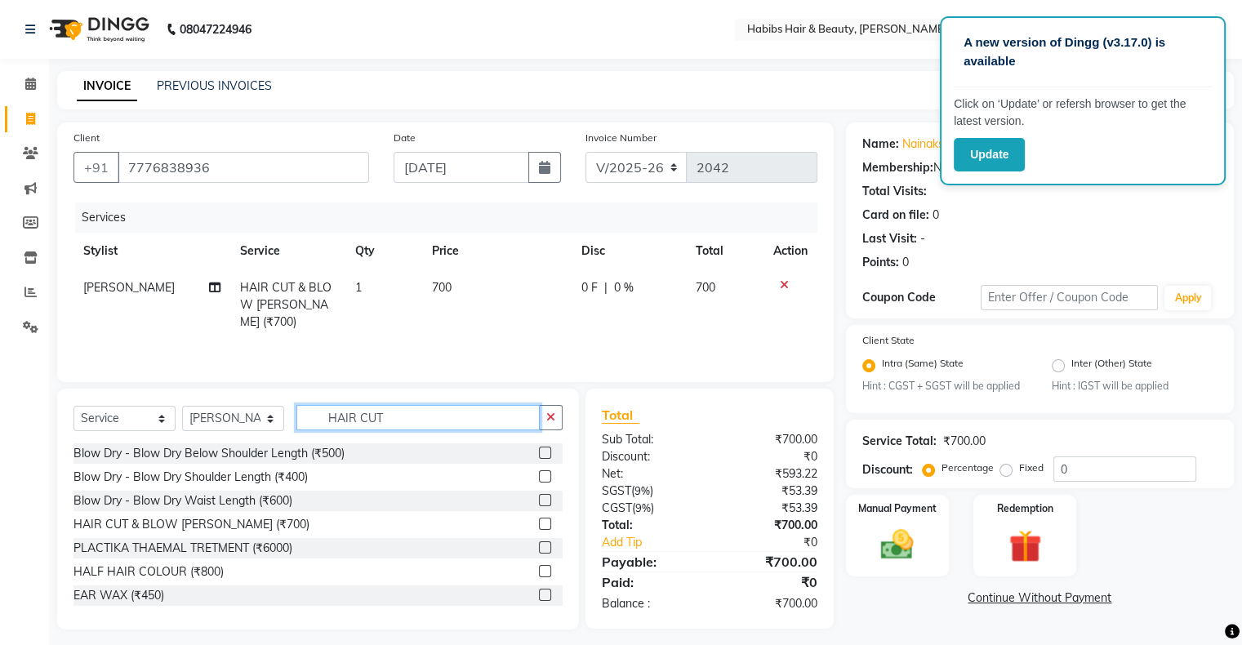
click at [405, 416] on input "HAIR CUT" at bounding box center [417, 417] width 243 height 25
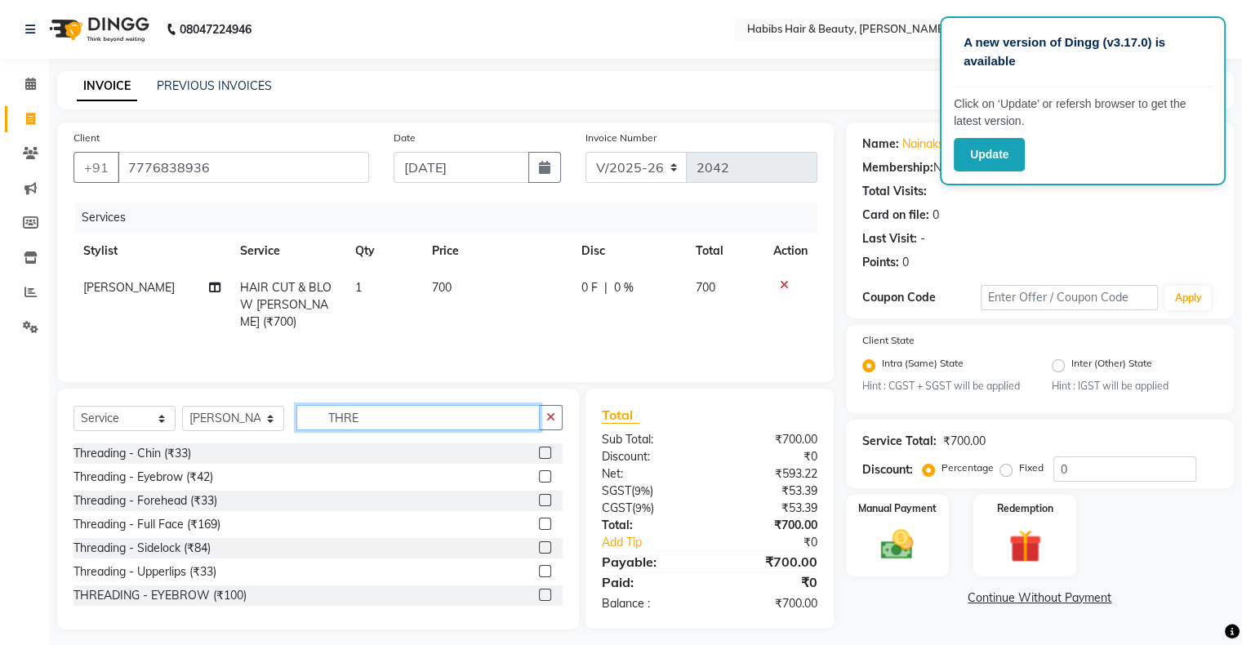
scroll to position [9, 0]
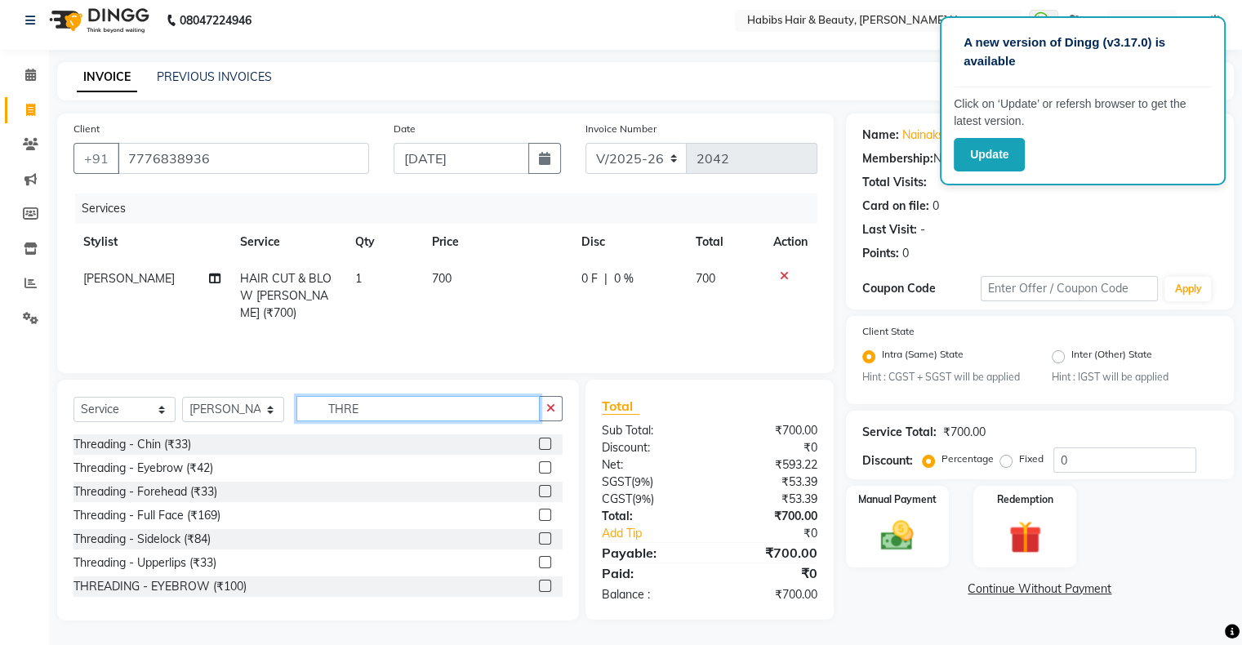
type input "THRE"
click at [539, 472] on label at bounding box center [545, 467] width 12 height 12
click at [539, 472] on input "checkbox" at bounding box center [544, 468] width 11 height 11
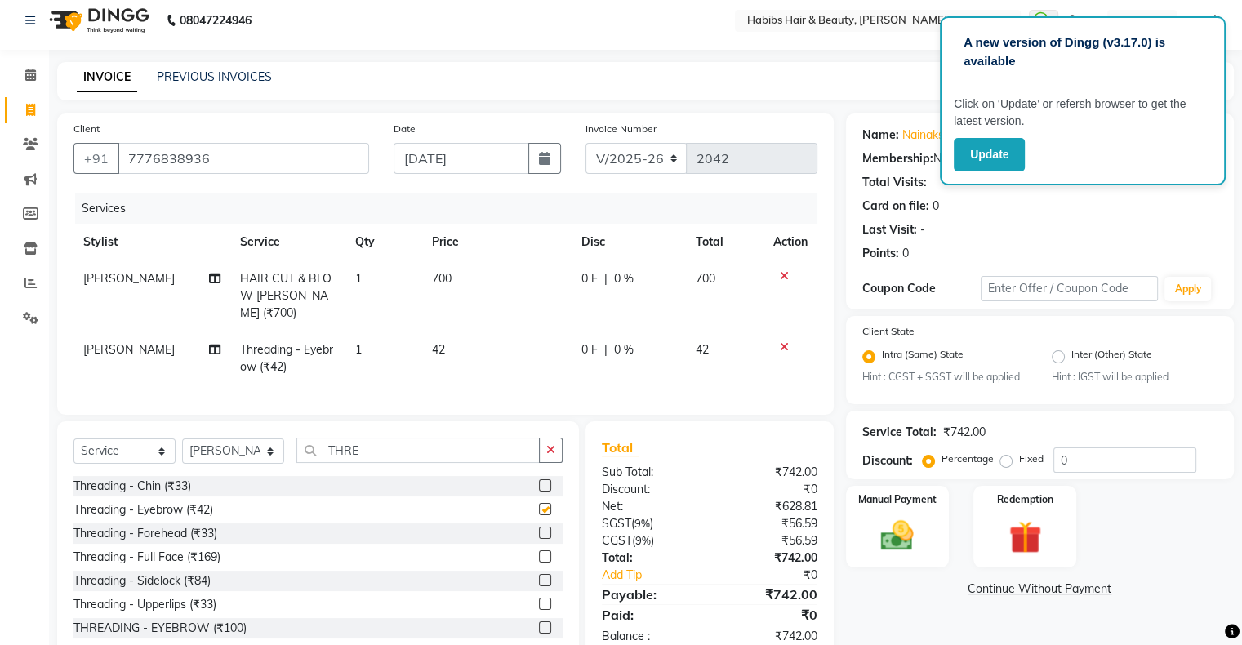
checkbox input "false"
click at [467, 340] on td "42" at bounding box center [496, 359] width 149 height 54
select select "46993"
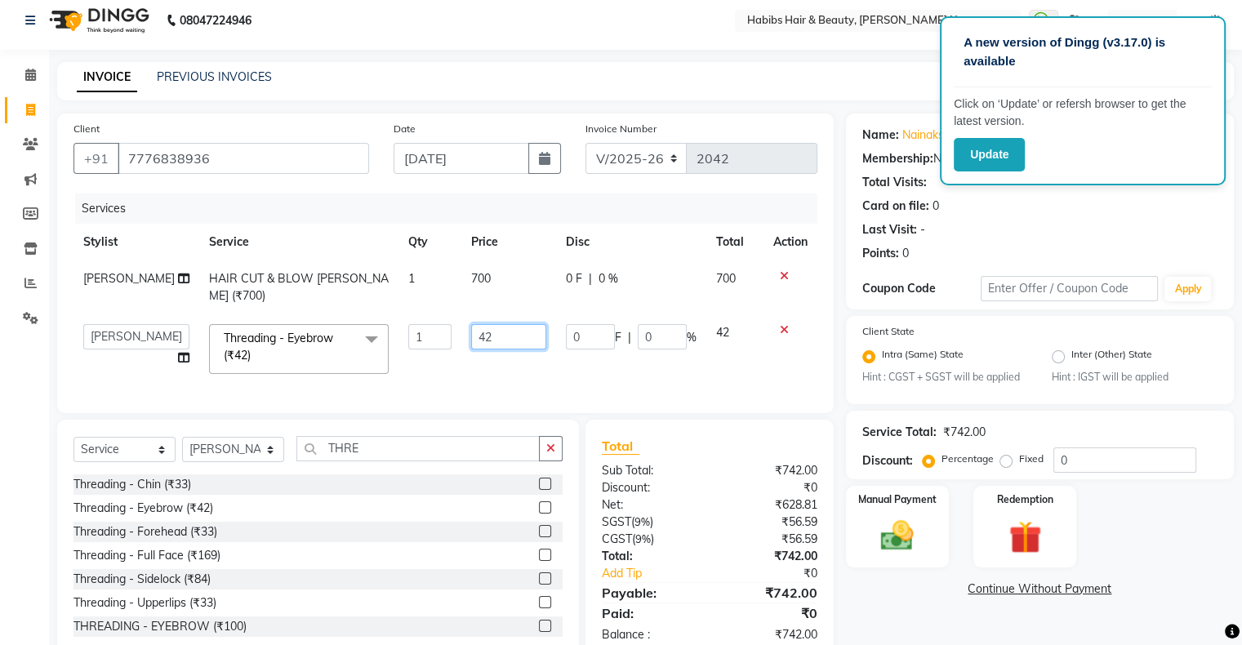
click at [475, 324] on input "42" at bounding box center [508, 336] width 75 height 25
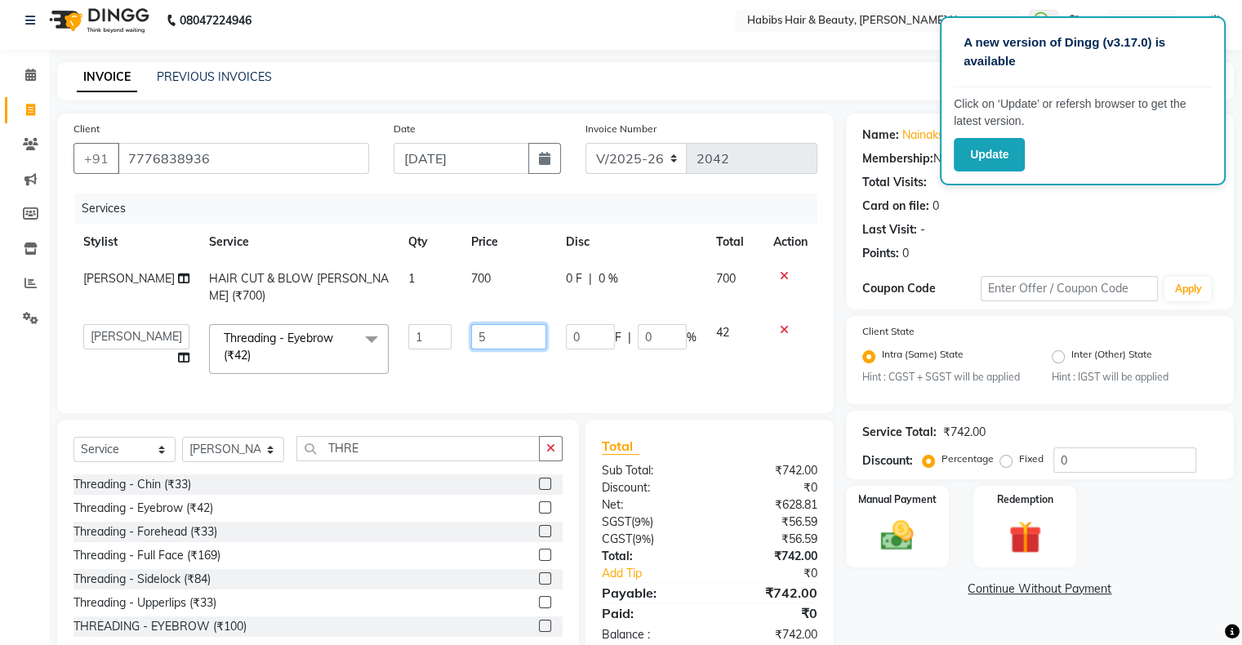
type input "50"
click at [474, 450] on input "THRE" at bounding box center [417, 448] width 243 height 25
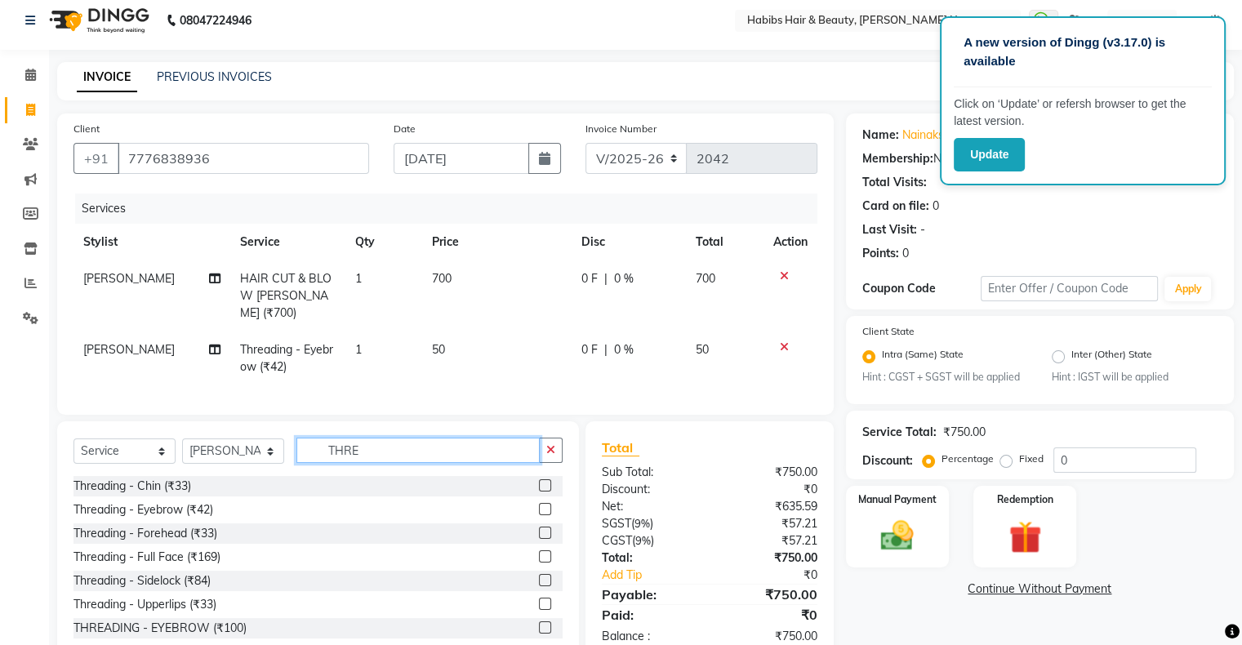
scroll to position [46, 0]
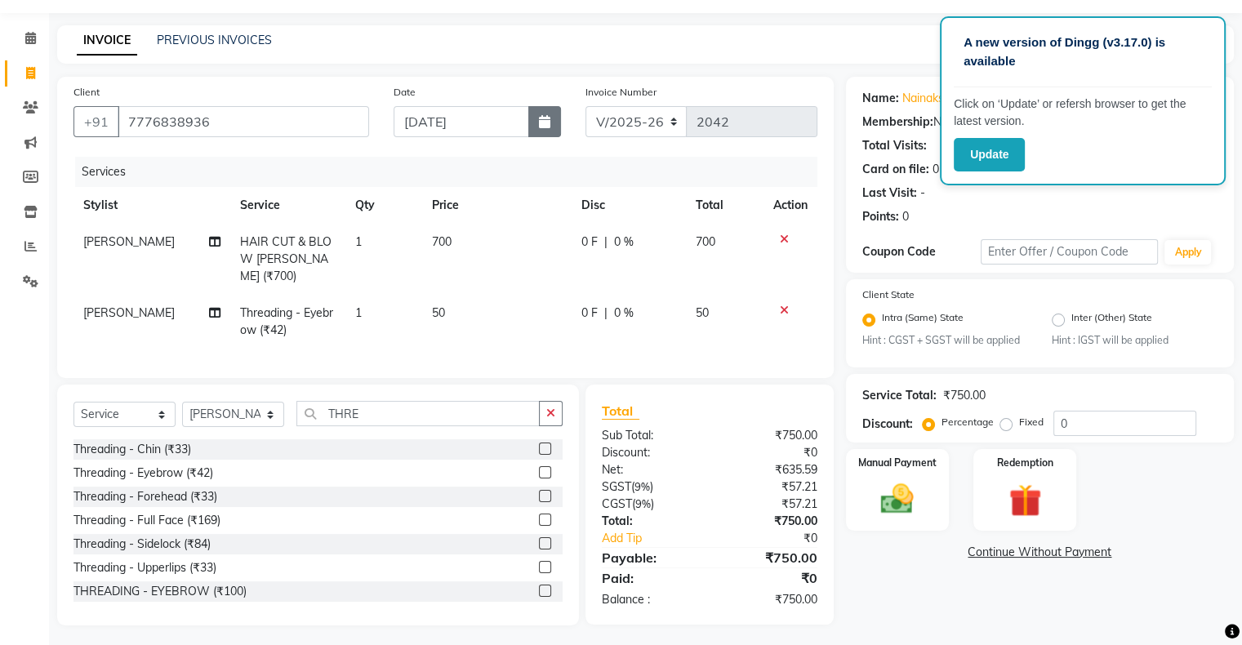
click at [534, 122] on button "button" at bounding box center [544, 121] width 33 height 31
select select "9"
select select "2025"
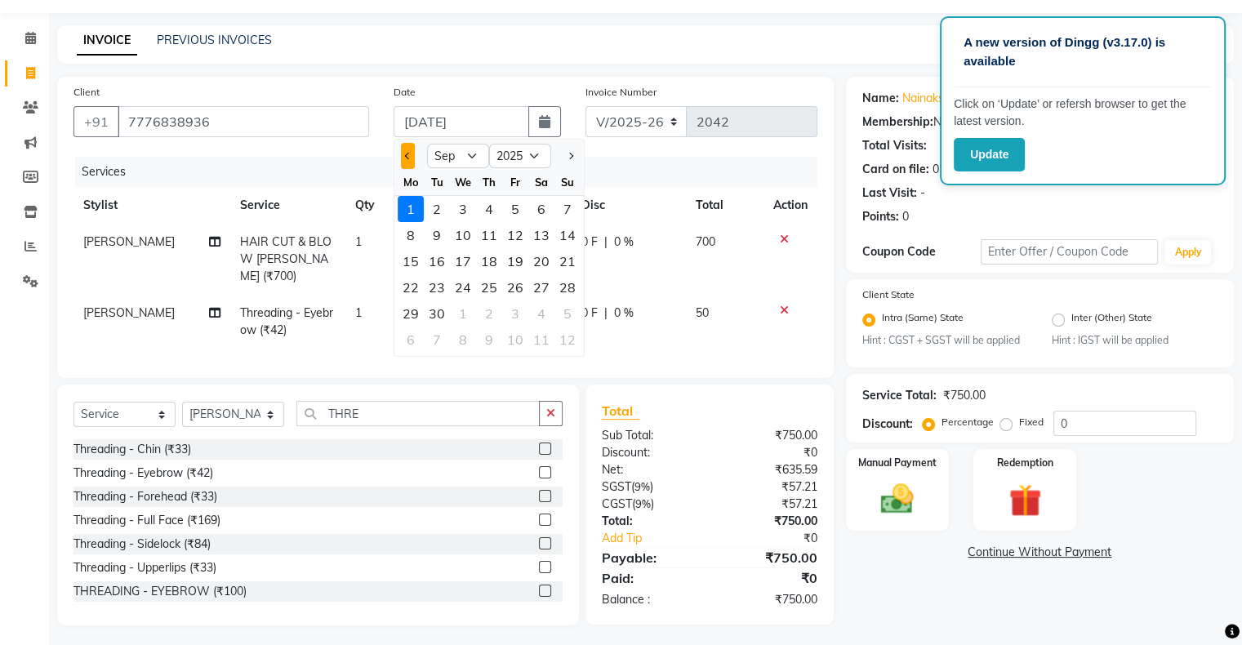
click at [412, 156] on button "Previous month" at bounding box center [408, 156] width 14 height 26
select select "8"
click at [563, 309] on div "31" at bounding box center [567, 314] width 26 height 26
type input "[DATE]"
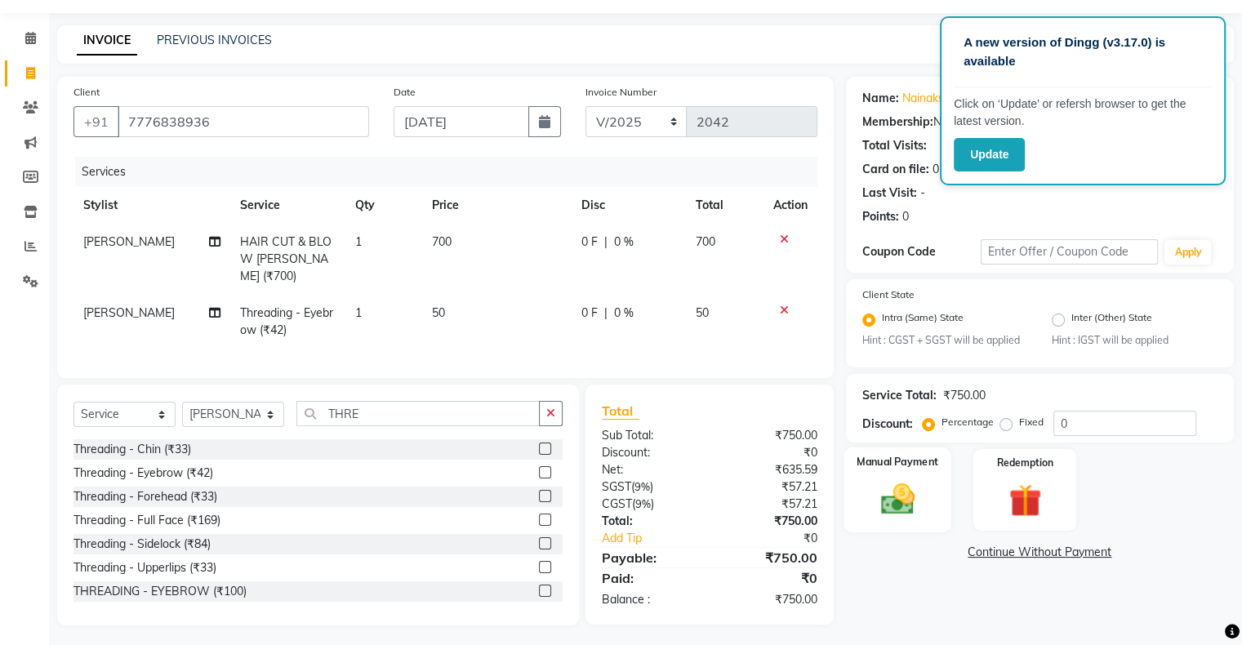
click at [907, 511] on img at bounding box center [897, 499] width 55 height 39
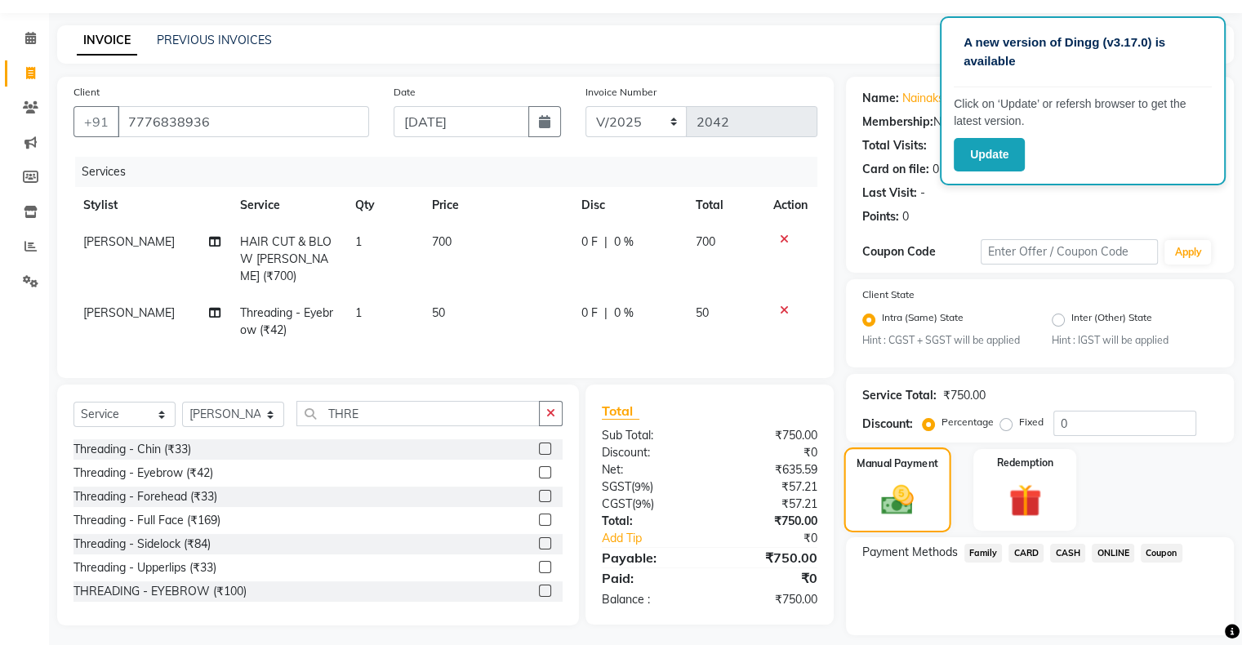
scroll to position [95, 0]
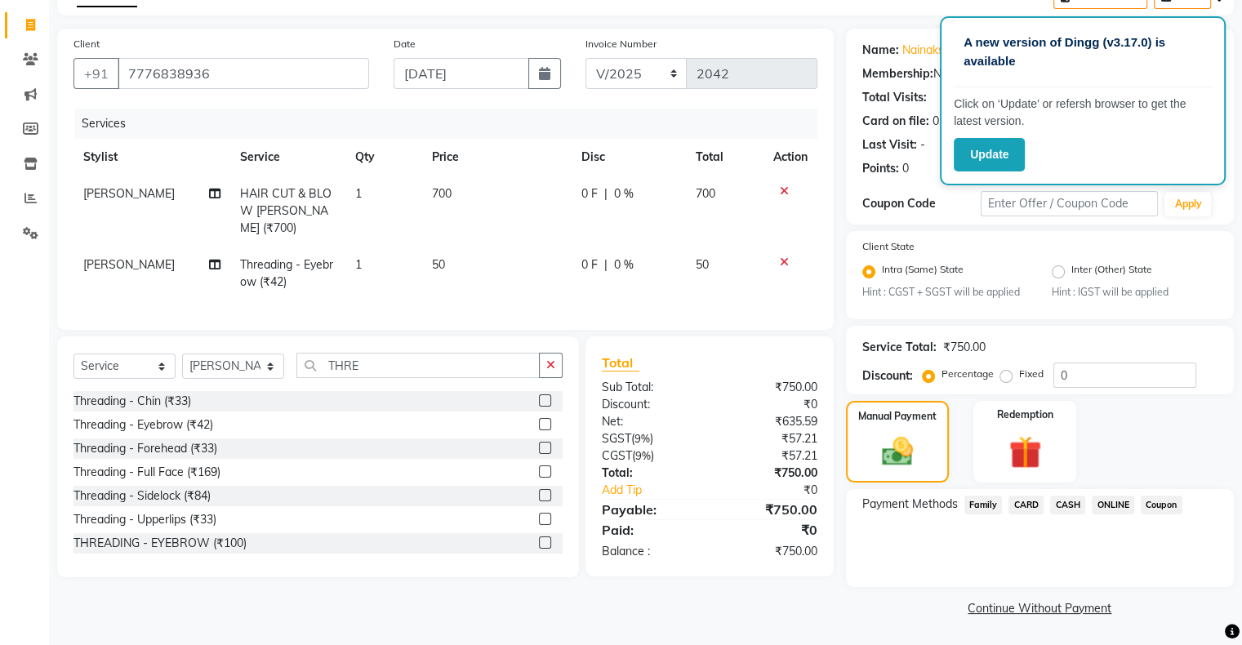
click at [1067, 509] on span "CASH" at bounding box center [1067, 505] width 35 height 19
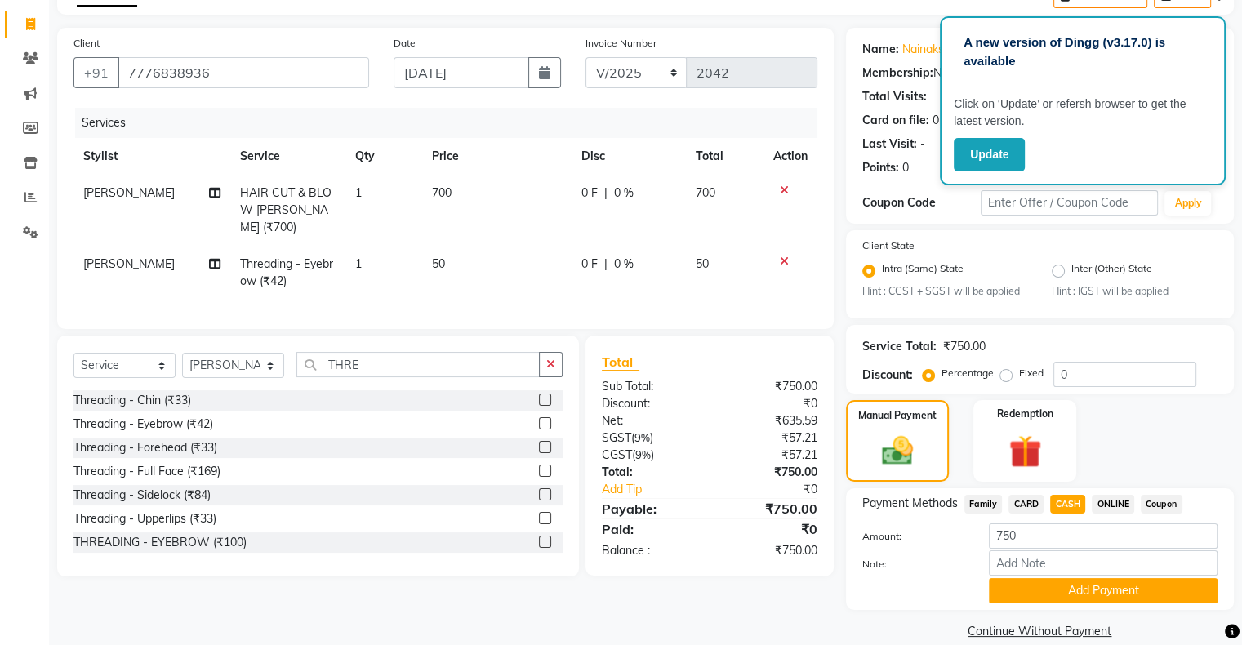
scroll to position [121, 0]
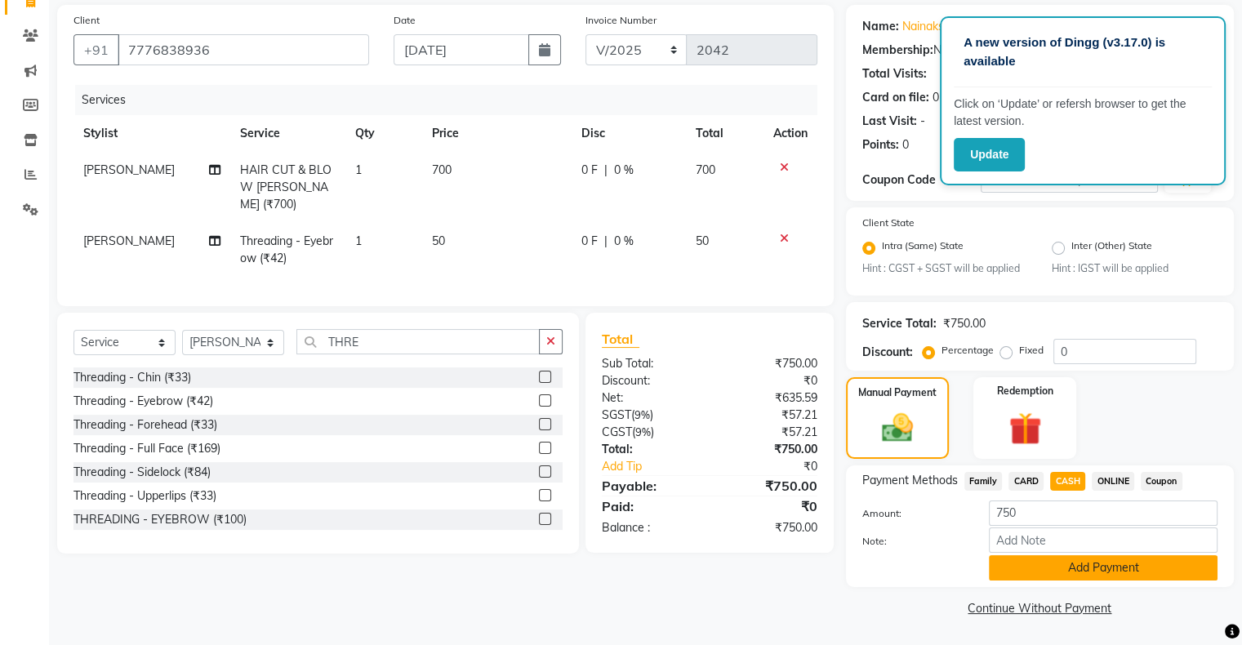
click at [1065, 570] on button "Add Payment" at bounding box center [1103, 567] width 229 height 25
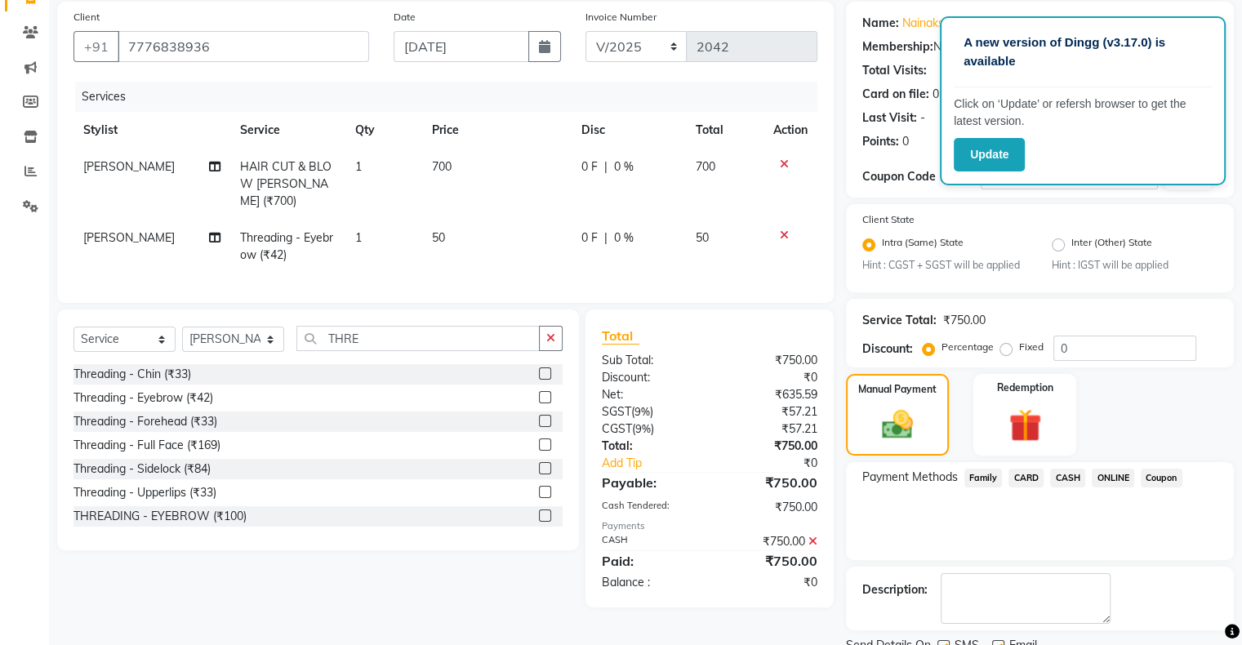
scroll to position [186, 0]
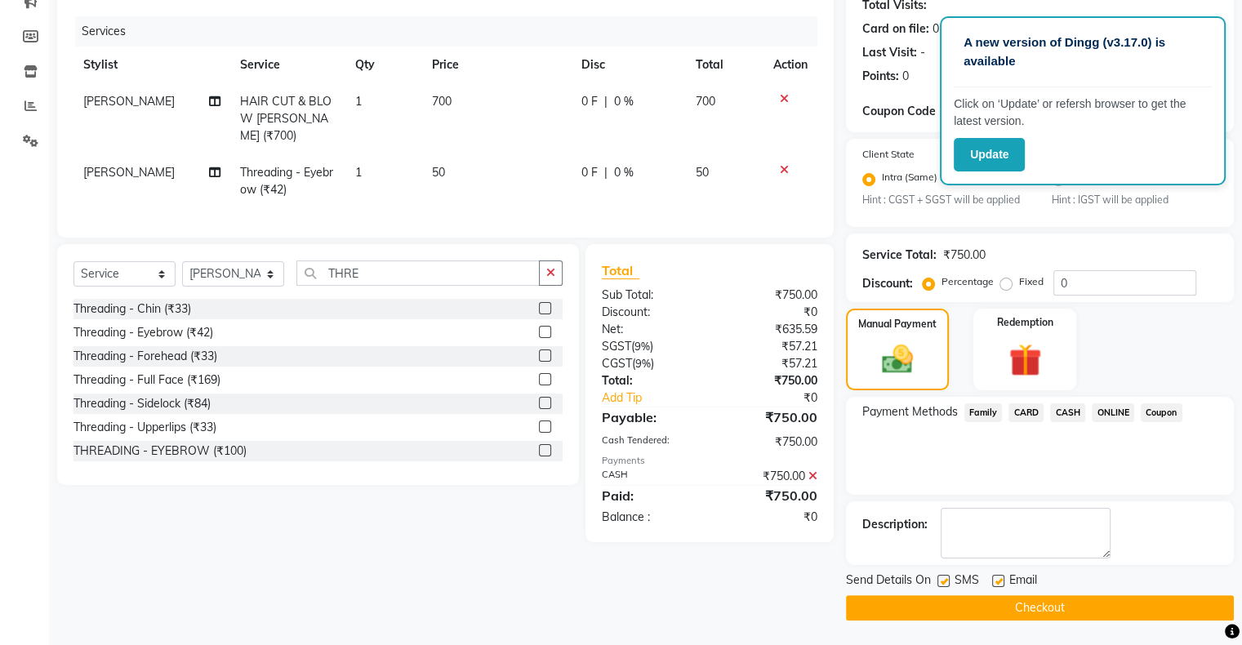
click at [1056, 604] on button "Checkout" at bounding box center [1040, 607] width 388 height 25
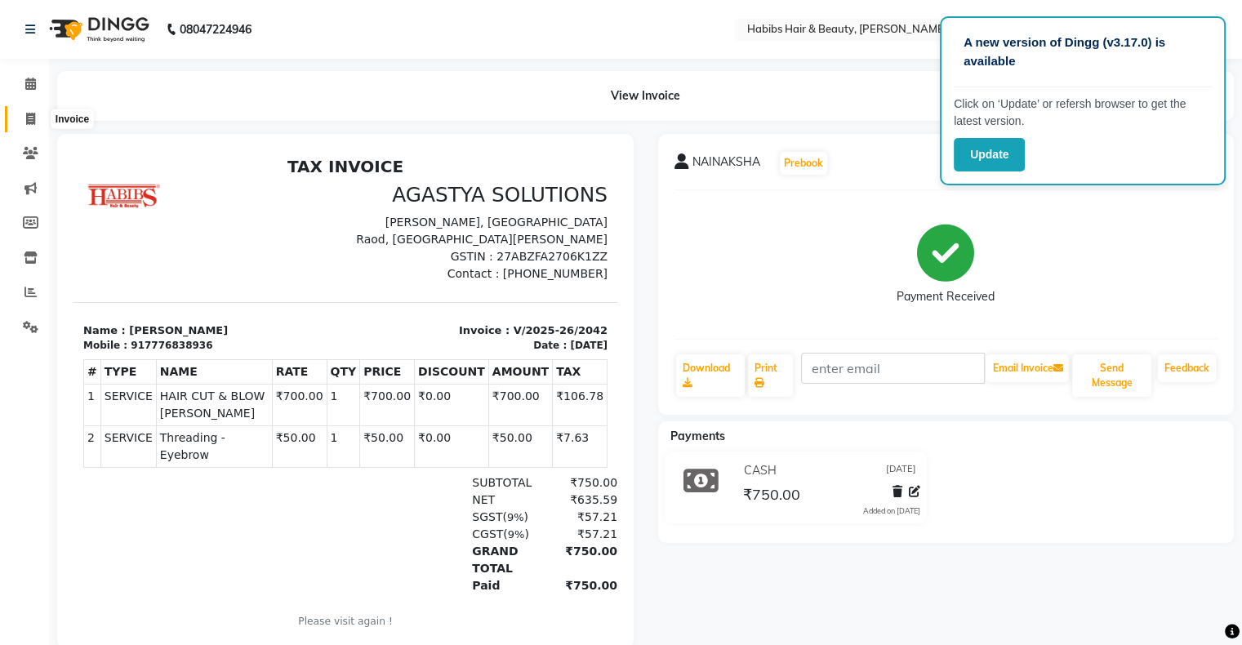
click at [33, 121] on icon at bounding box center [30, 119] width 9 height 12
select select "service"
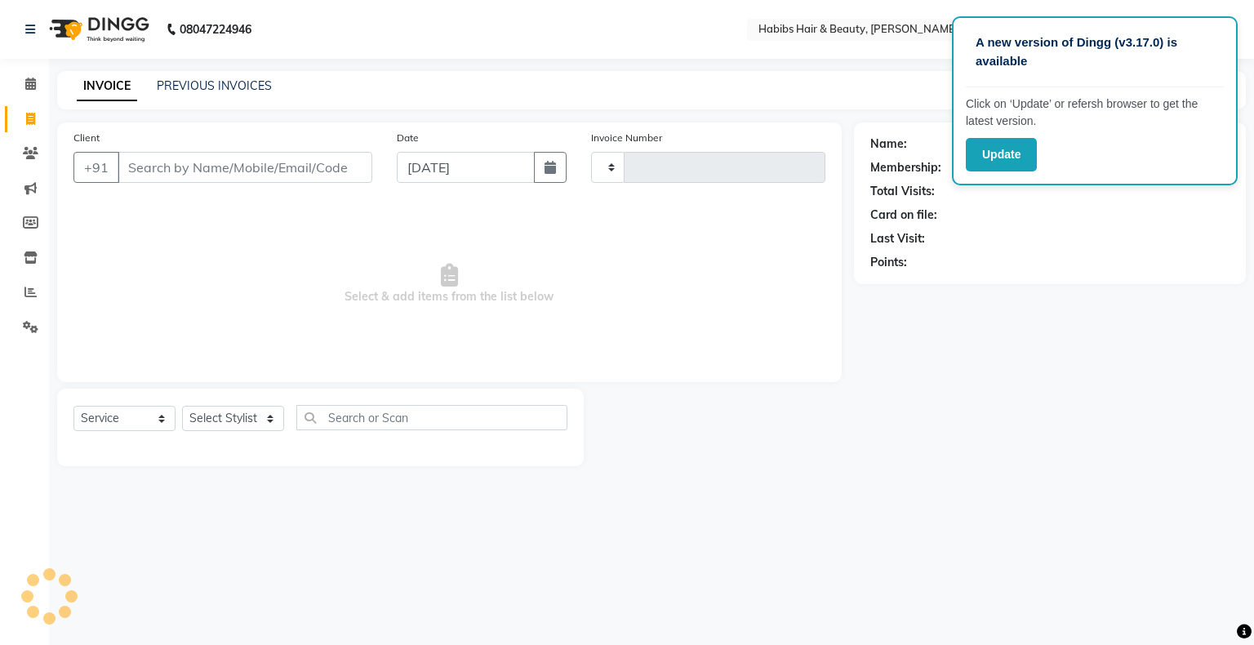
type input "2043"
select select "3714"
click at [224, 160] on input "Client" at bounding box center [245, 167] width 255 height 31
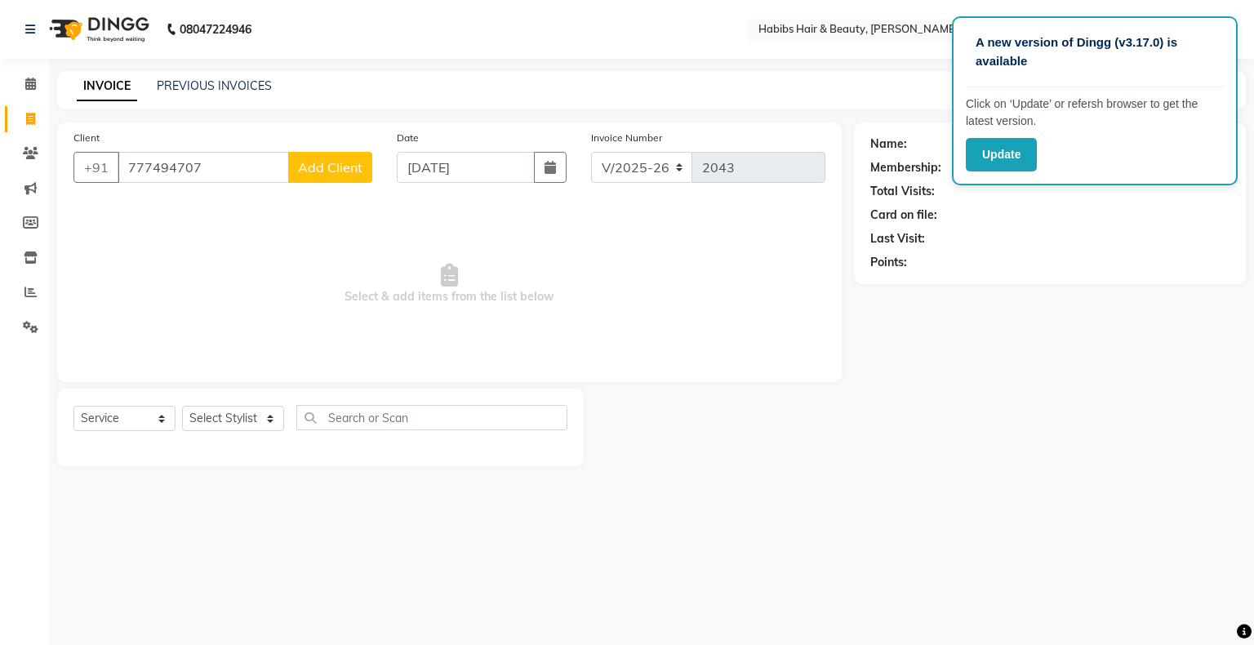
click at [191, 172] on input "777494707" at bounding box center [203, 167] width 171 height 31
type input "7774947037"
click at [319, 170] on span "Add Client" at bounding box center [330, 167] width 65 height 16
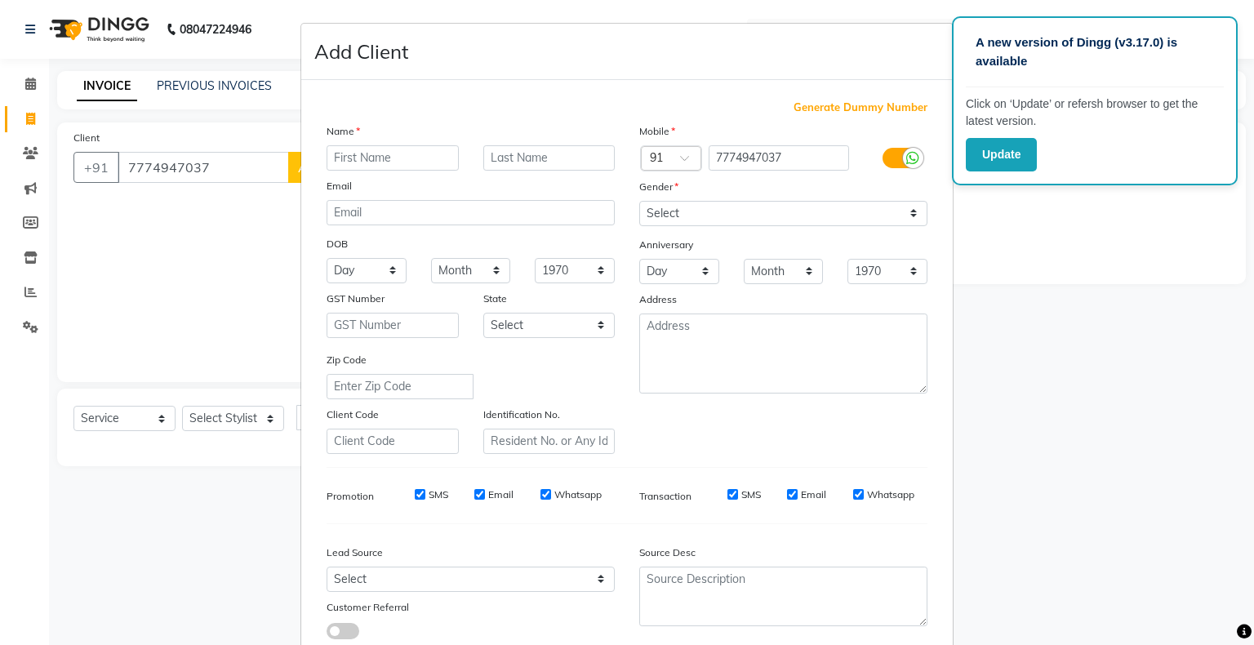
click at [378, 159] on input "text" at bounding box center [393, 157] width 132 height 25
type input "ADARSHK"
click at [565, 160] on input "text" at bounding box center [549, 157] width 132 height 25
click at [750, 211] on select "Select [DEMOGRAPHIC_DATA] [DEMOGRAPHIC_DATA] Other Prefer Not To Say" at bounding box center [783, 213] width 288 height 25
select select "[DEMOGRAPHIC_DATA]"
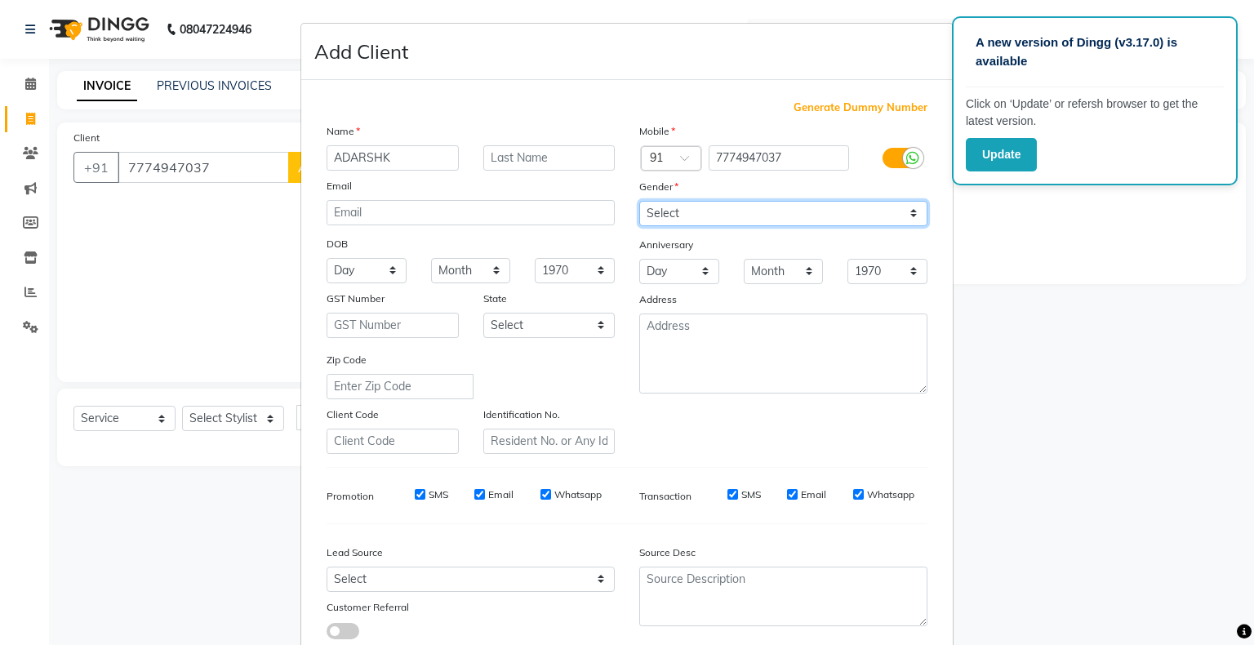
click at [639, 202] on select "Select [DEMOGRAPHIC_DATA] [DEMOGRAPHIC_DATA] Other Prefer Not To Say" at bounding box center [783, 213] width 288 height 25
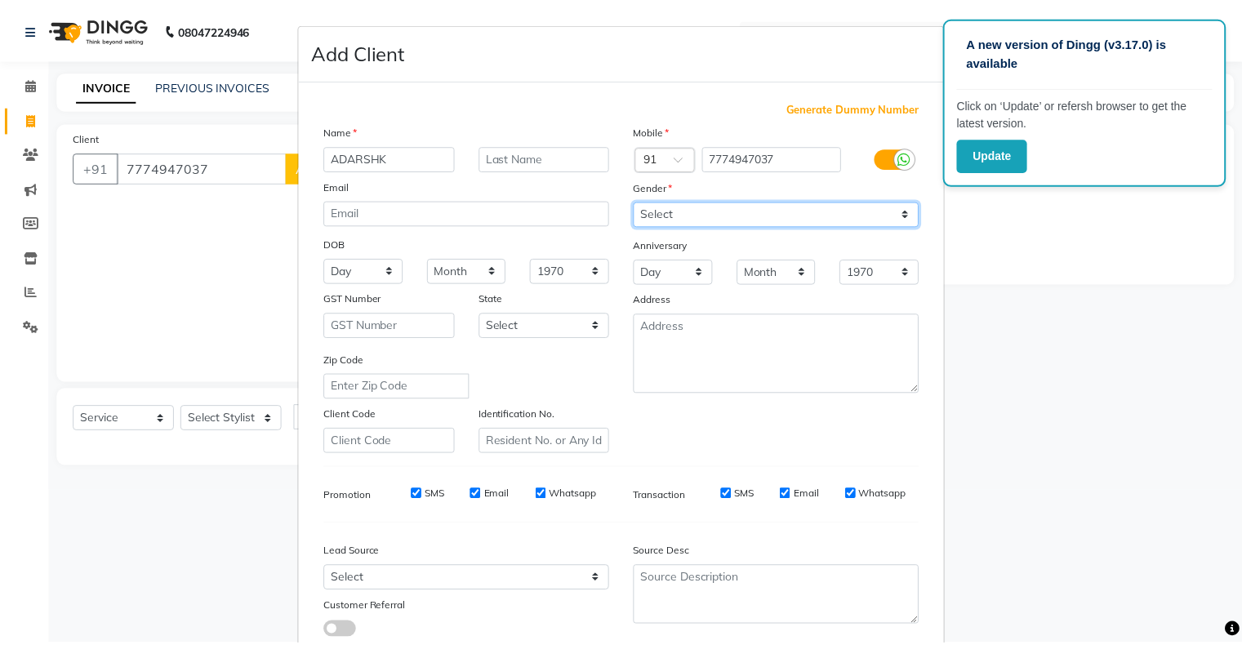
scroll to position [116, 0]
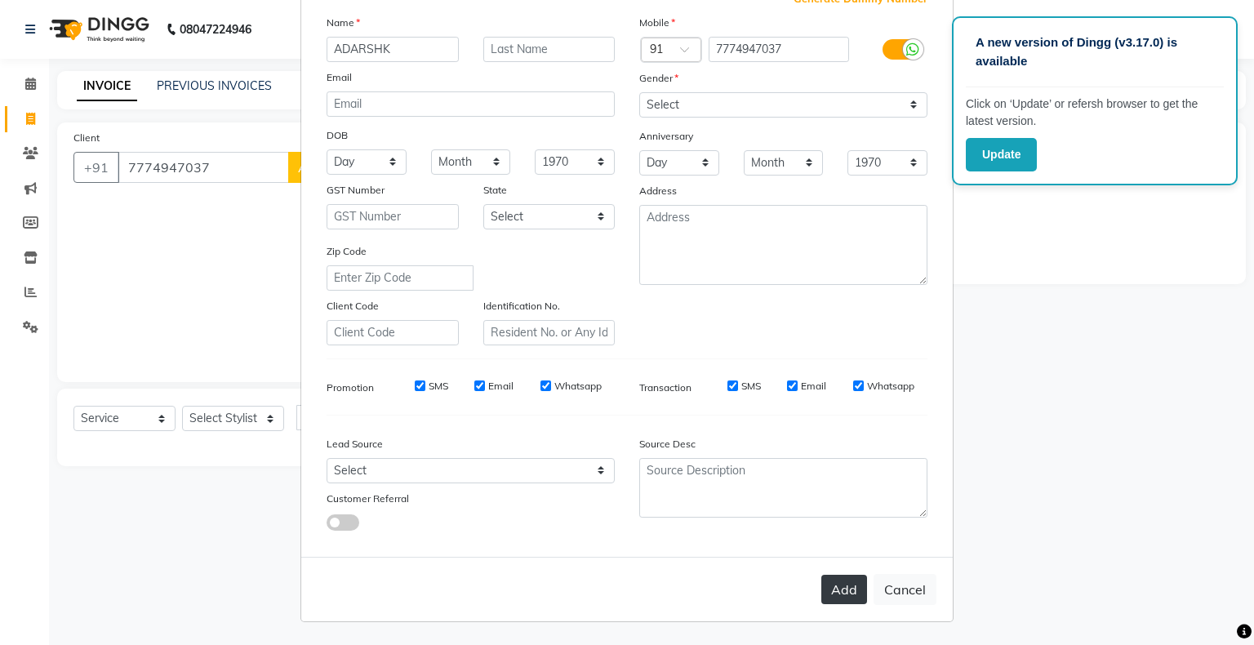
click at [821, 600] on button "Add" at bounding box center [844, 589] width 46 height 29
click at [204, 434] on ngb-modal-window "Add Client Generate Dummy Number Name ADARSHK Email DOB Day 01 02 03 04 05 06 0…" at bounding box center [627, 322] width 1254 height 645
click at [212, 420] on ngb-modal-window "Add Client Generate Dummy Number Name ADARSHK Email DOB Day 01 02 03 04 05 06 0…" at bounding box center [627, 322] width 1254 height 645
select select
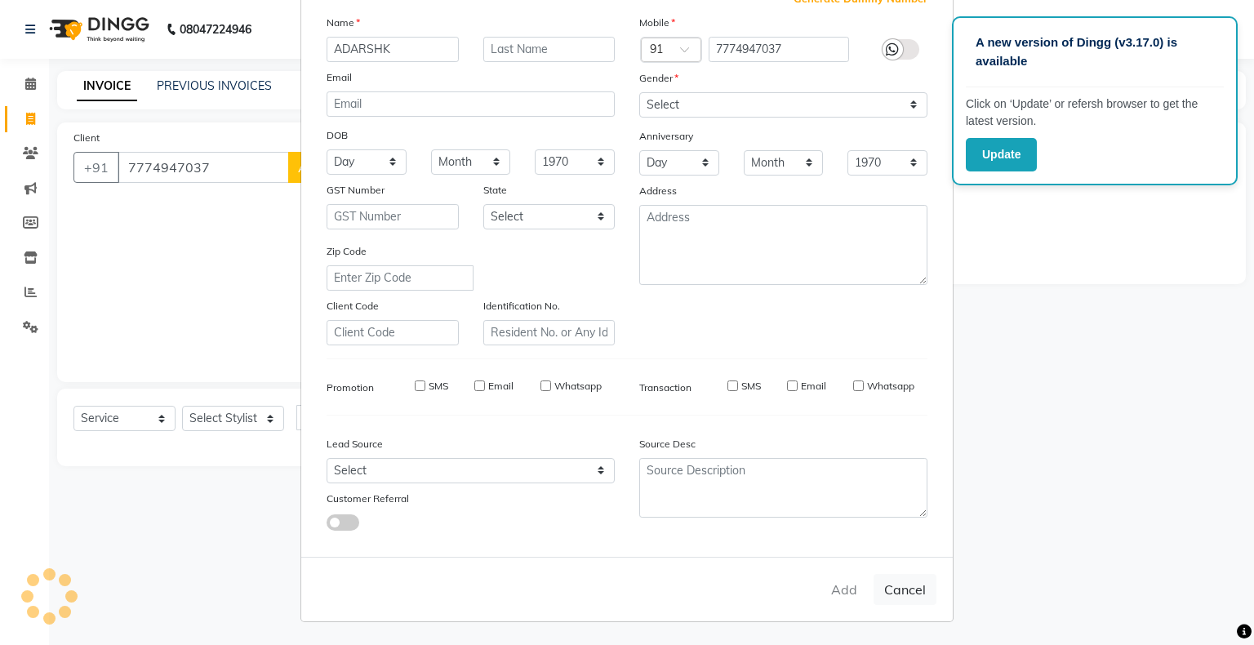
select select
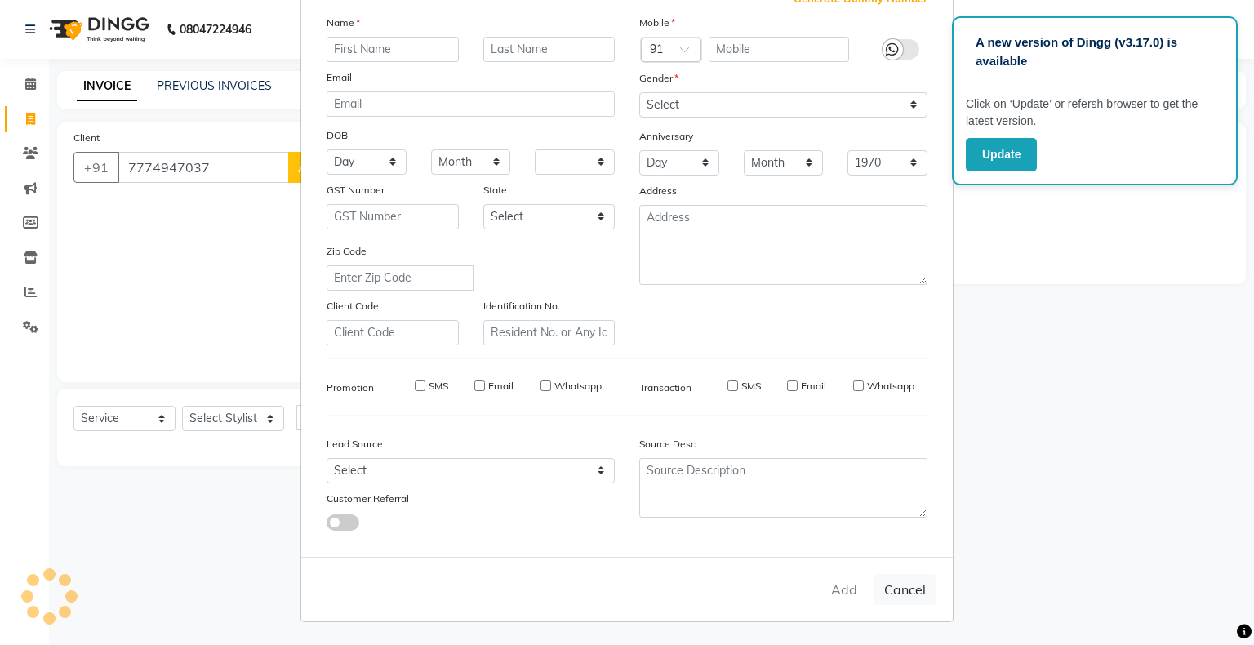
checkbox input "false"
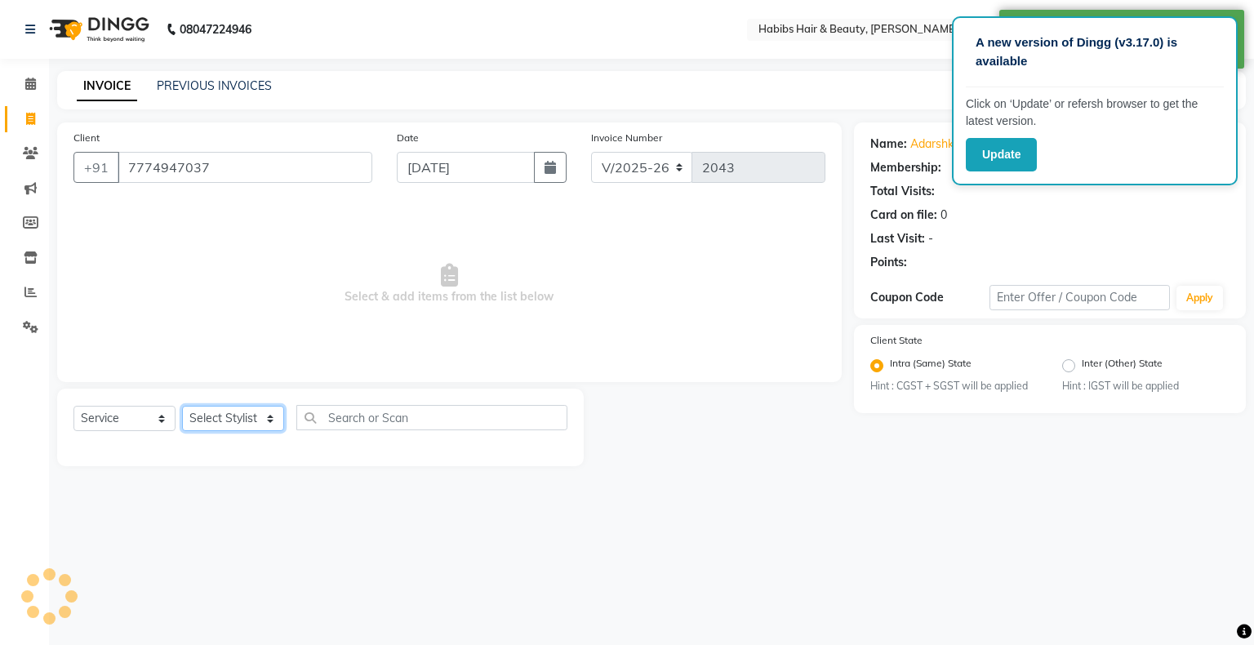
click at [224, 420] on select "Select Stylist Admin [PERSON_NAME] [PERSON_NAME] [PERSON_NAME] [PERSON_NAME]" at bounding box center [233, 418] width 102 height 25
select select "63156"
click at [182, 407] on select "Select Stylist Admin [PERSON_NAME] [PERSON_NAME] [PERSON_NAME] [PERSON_NAME]" at bounding box center [233, 418] width 102 height 25
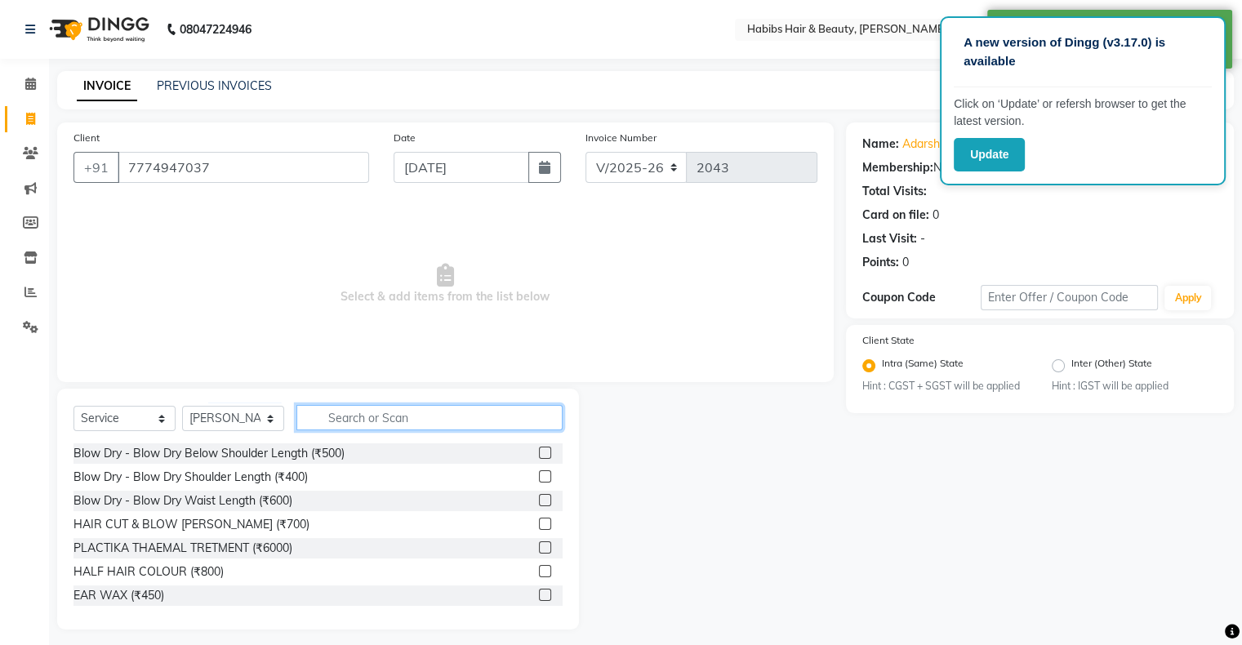
click at [447, 429] on input "text" at bounding box center [429, 417] width 266 height 25
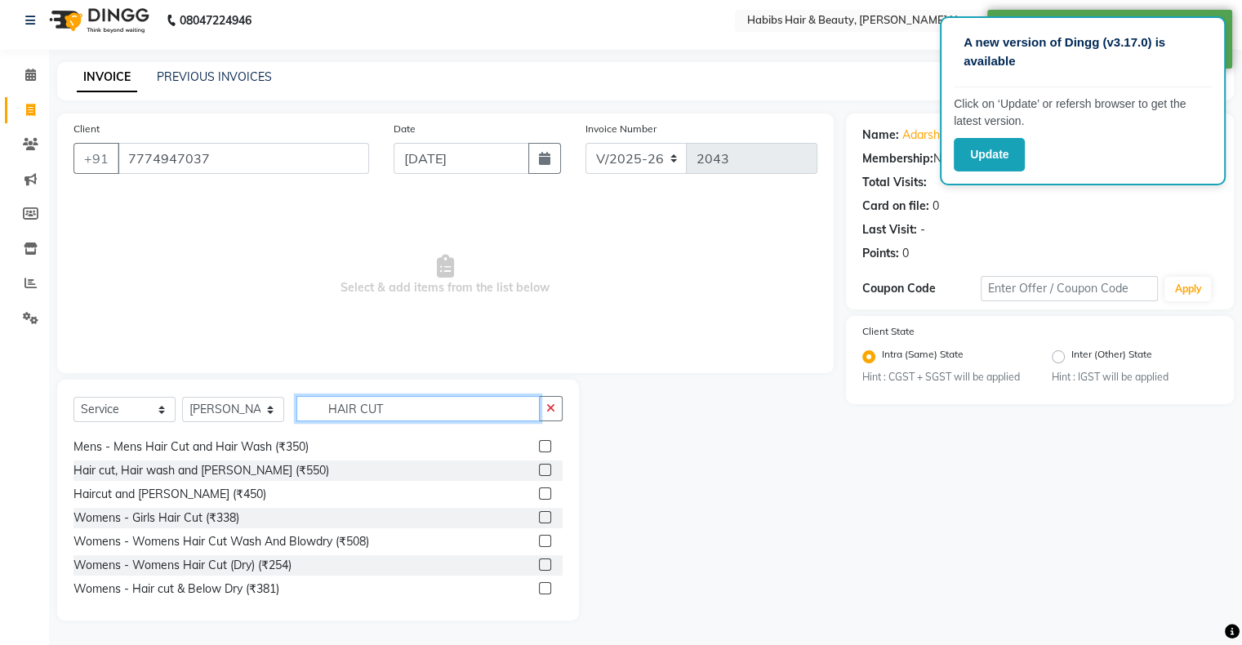
scroll to position [121, 0]
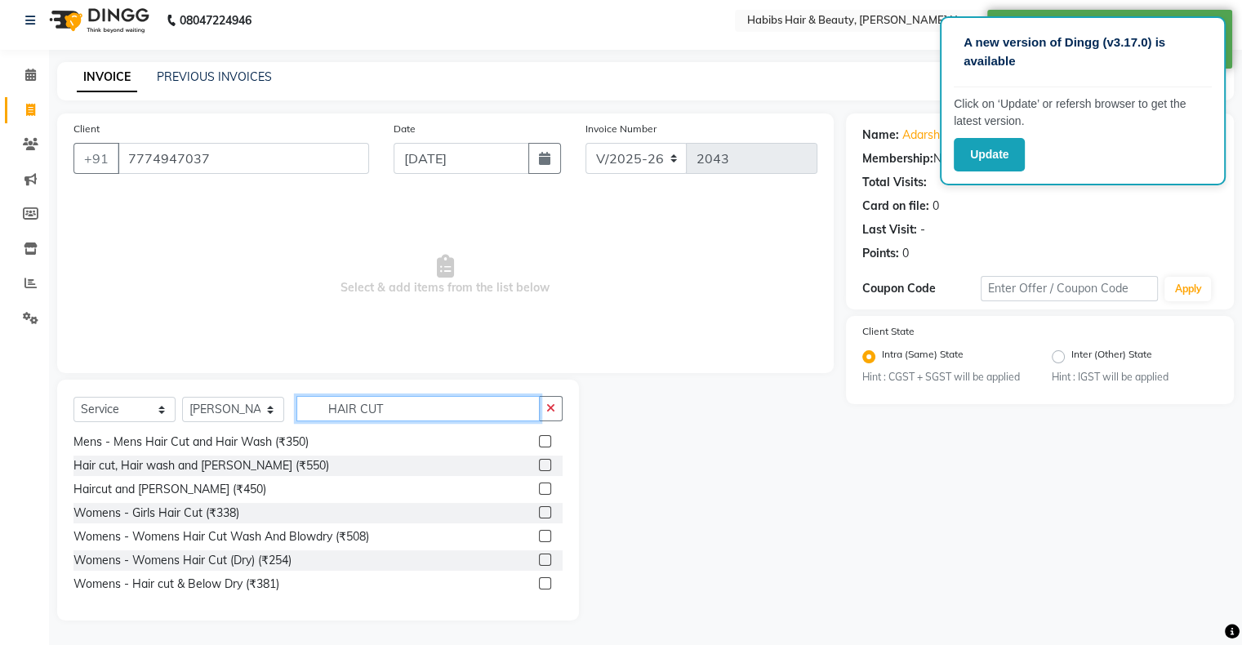
type input "HAIR CUT"
click at [539, 490] on label at bounding box center [545, 489] width 12 height 12
click at [539, 490] on input "checkbox" at bounding box center [544, 489] width 11 height 11
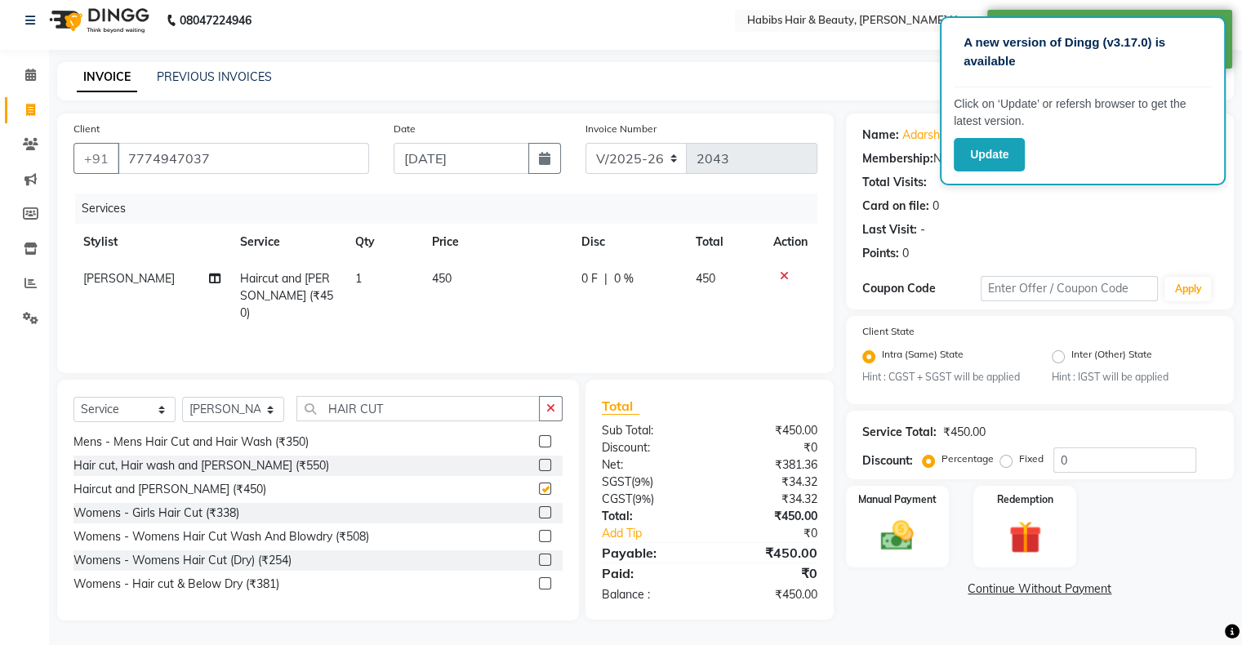
checkbox input "false"
